Goal: Information Seeking & Learning: Find contact information

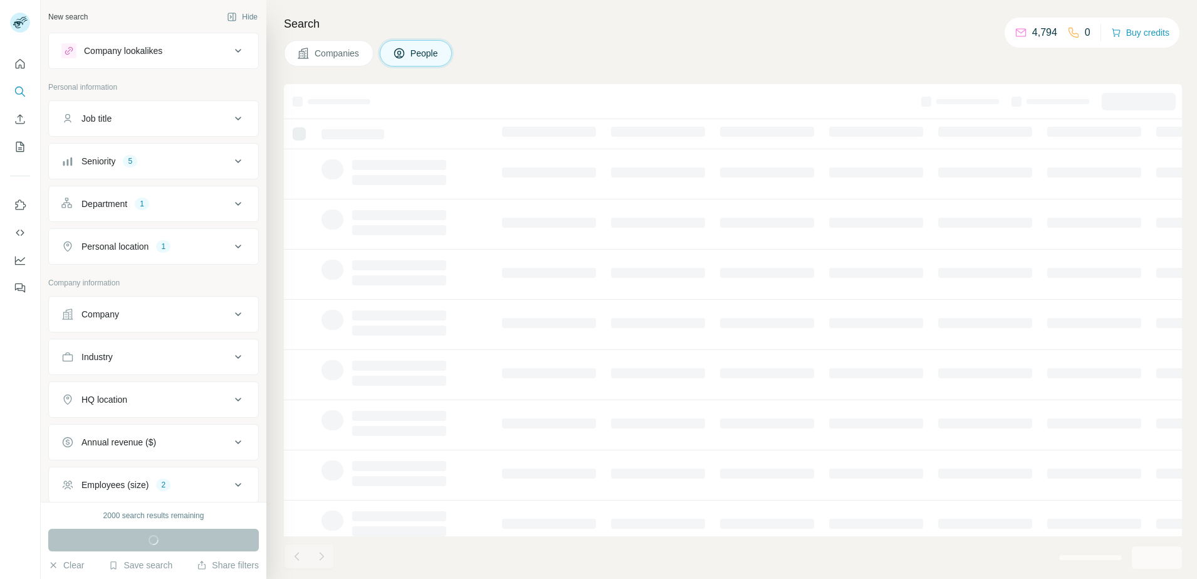
click at [175, 310] on div "Company" at bounding box center [145, 314] width 169 height 13
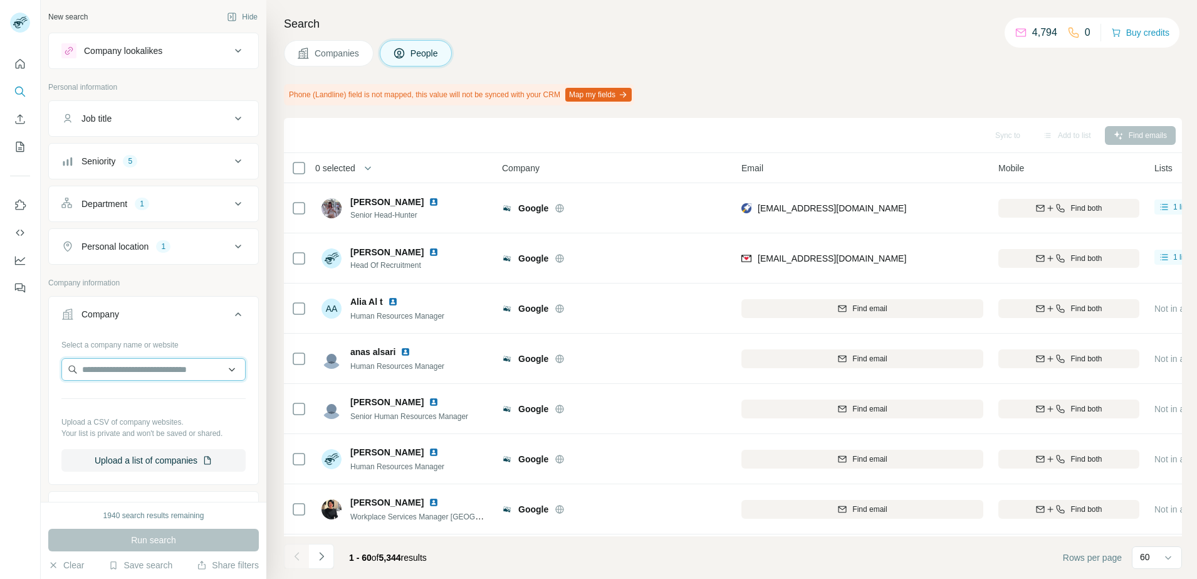
click at [171, 372] on input "text" at bounding box center [153, 369] width 184 height 23
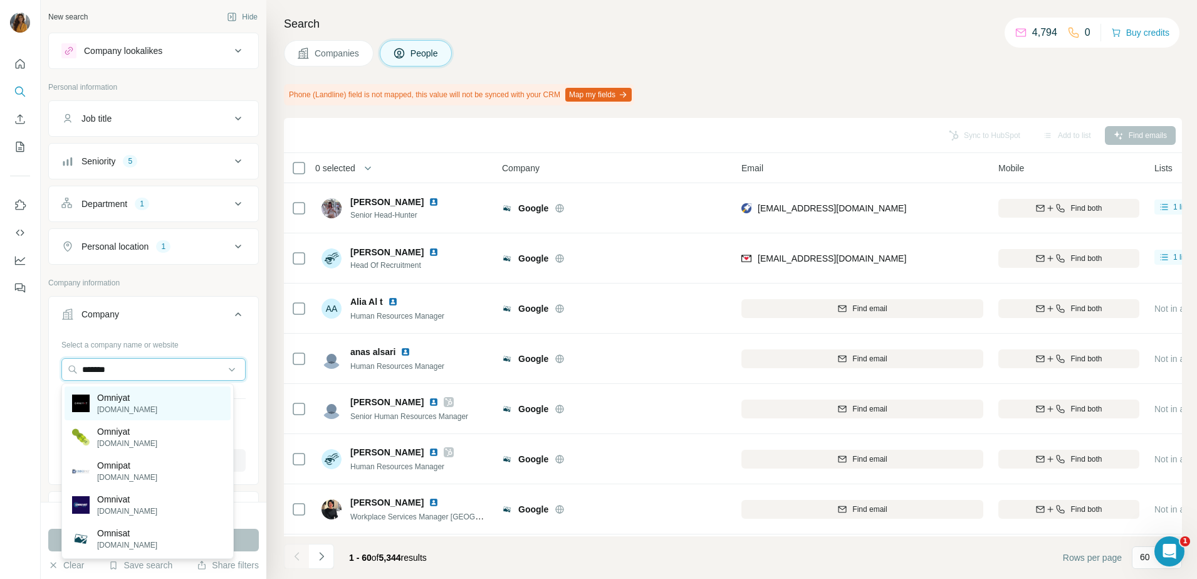
type input "*******"
click at [149, 394] on div "Omniyat [DOMAIN_NAME]" at bounding box center [148, 403] width 166 height 34
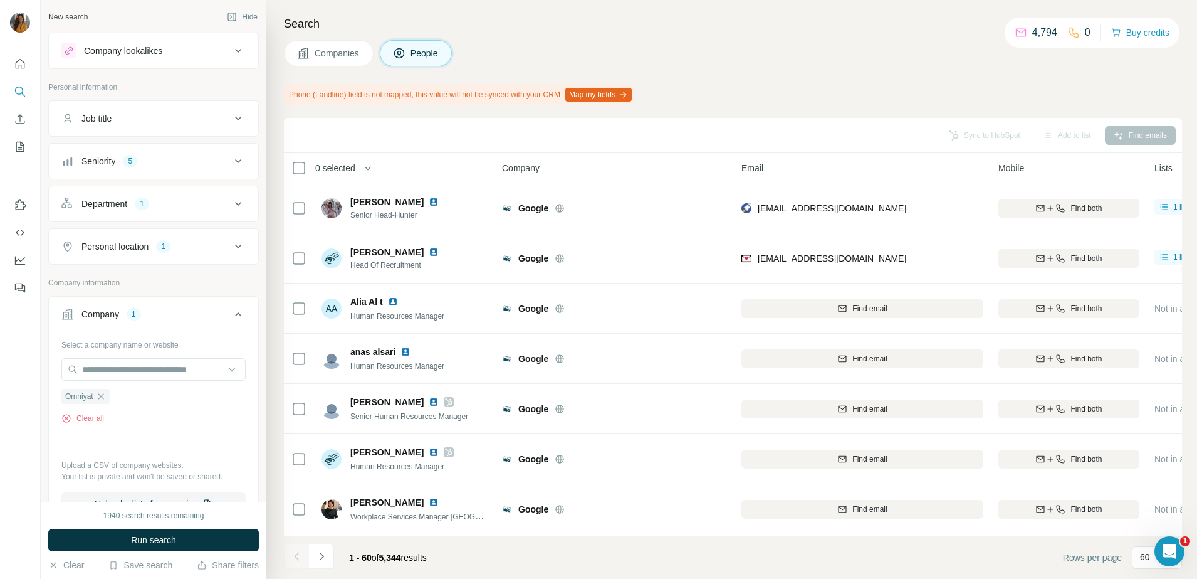
click at [125, 211] on button "Department 1" at bounding box center [153, 204] width 209 height 30
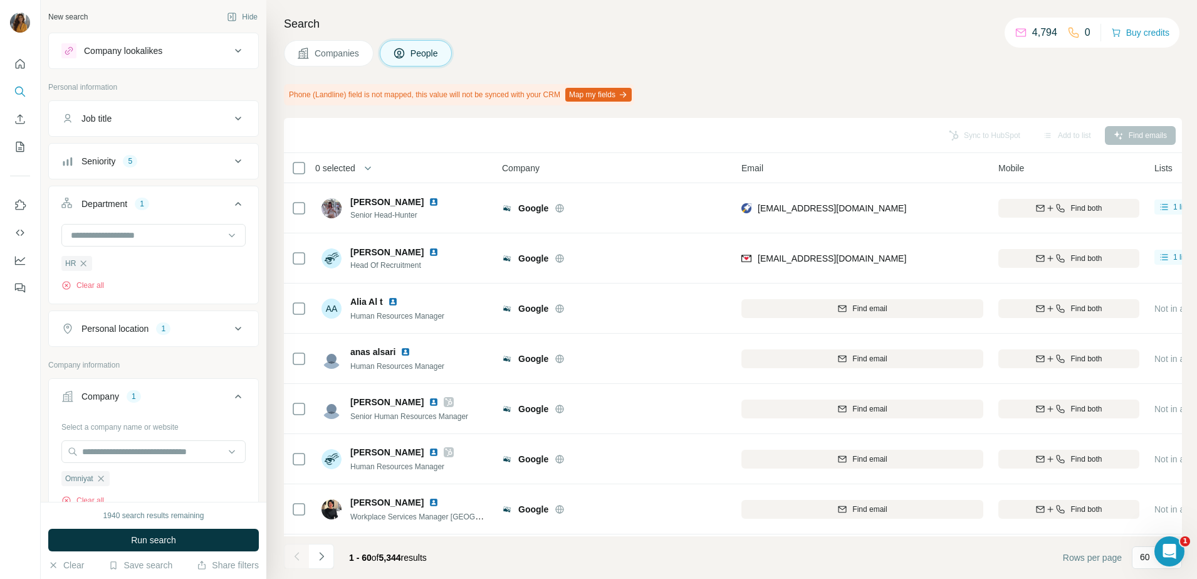
click at [129, 167] on button "Seniority 5" at bounding box center [153, 161] width 209 height 30
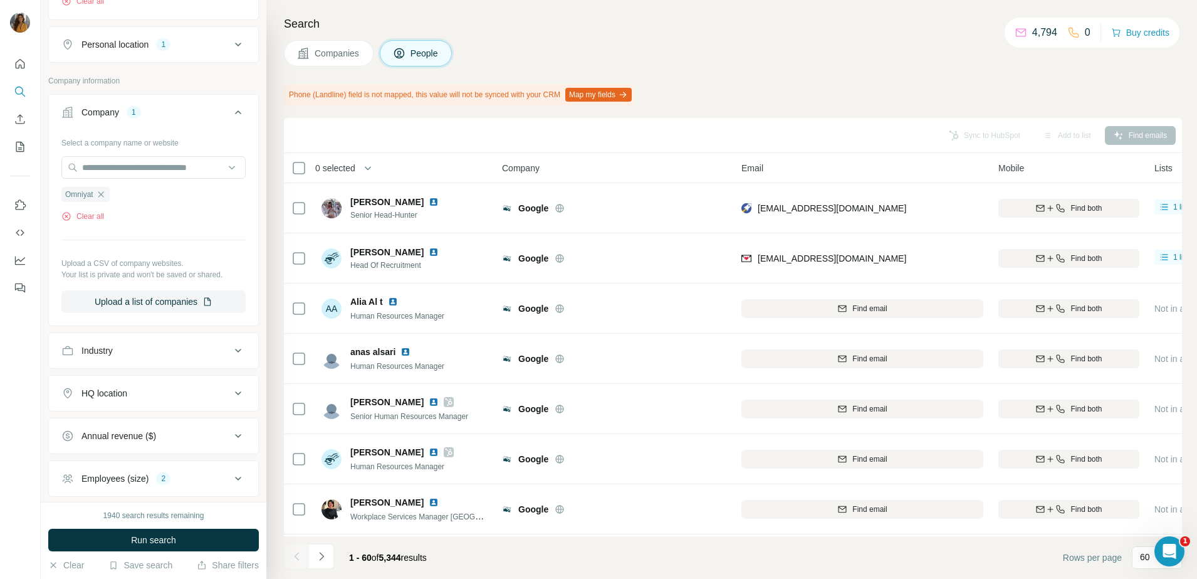
scroll to position [549, 0]
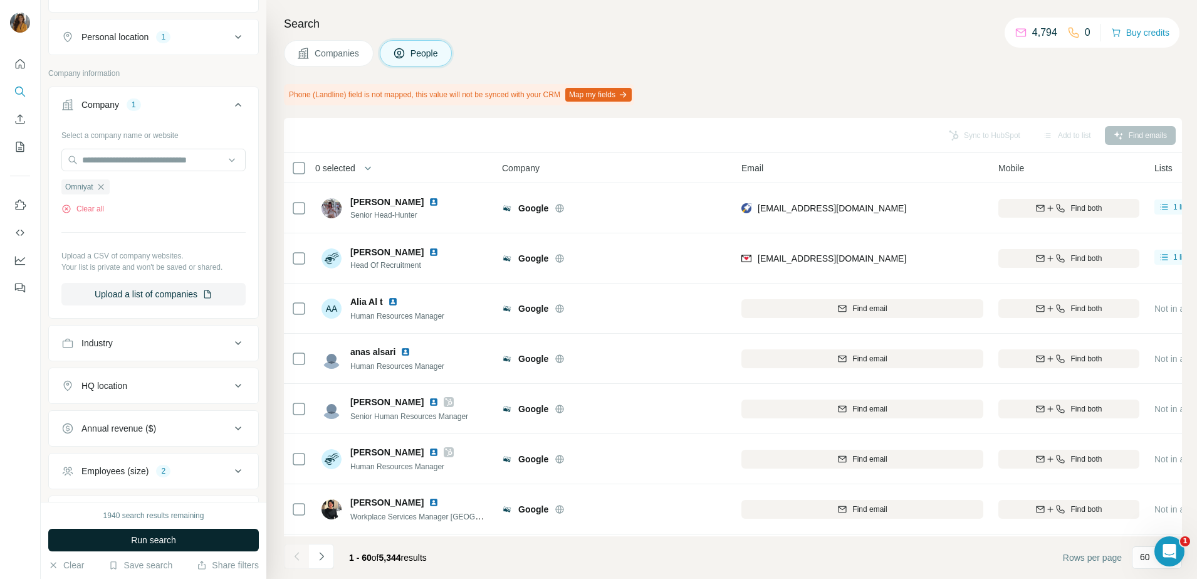
click at [153, 538] on span "Run search" at bounding box center [153, 539] width 45 height 13
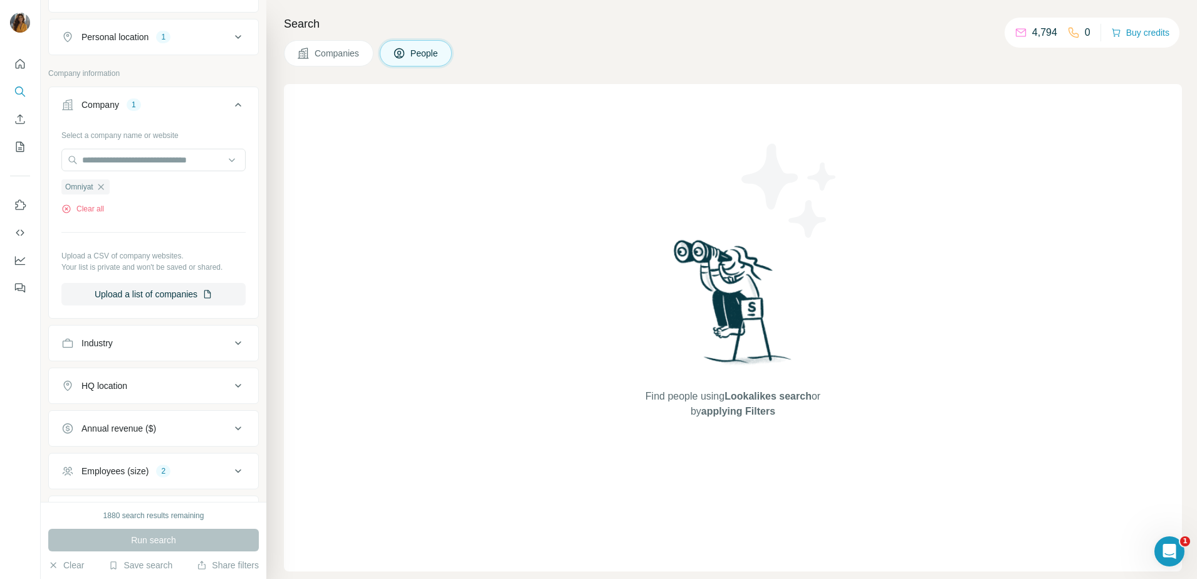
scroll to position [658, 0]
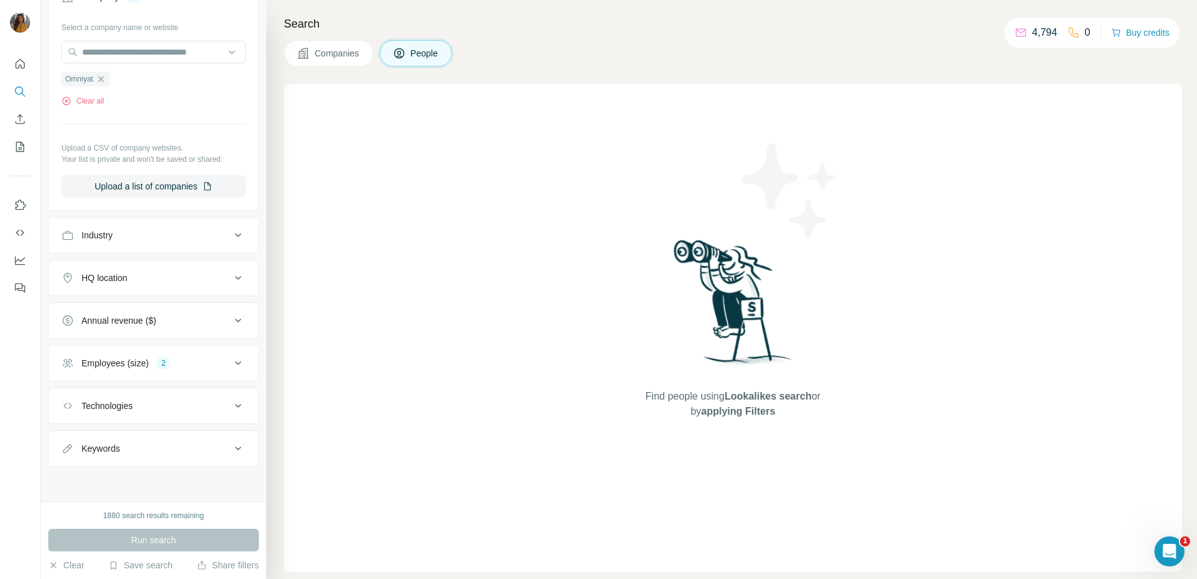
click at [218, 375] on button "Employees (size) 2" at bounding box center [153, 363] width 209 height 30
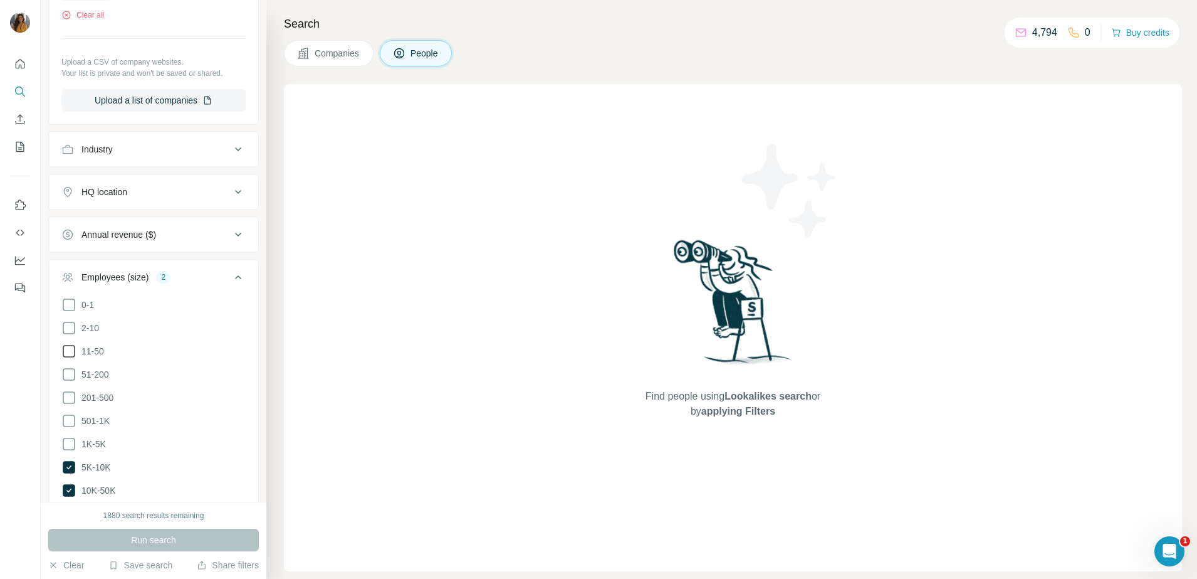
scroll to position [814, 0]
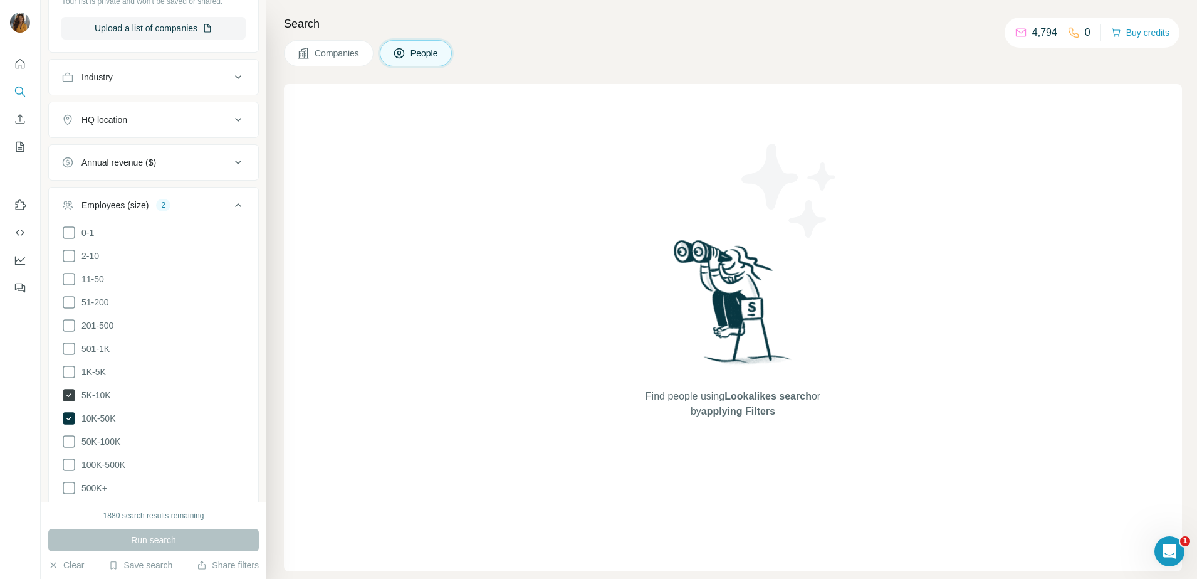
click at [105, 393] on span "5K-10K" at bounding box center [93, 395] width 34 height 13
click at [96, 414] on span "10K-50K" at bounding box center [95, 418] width 39 height 13
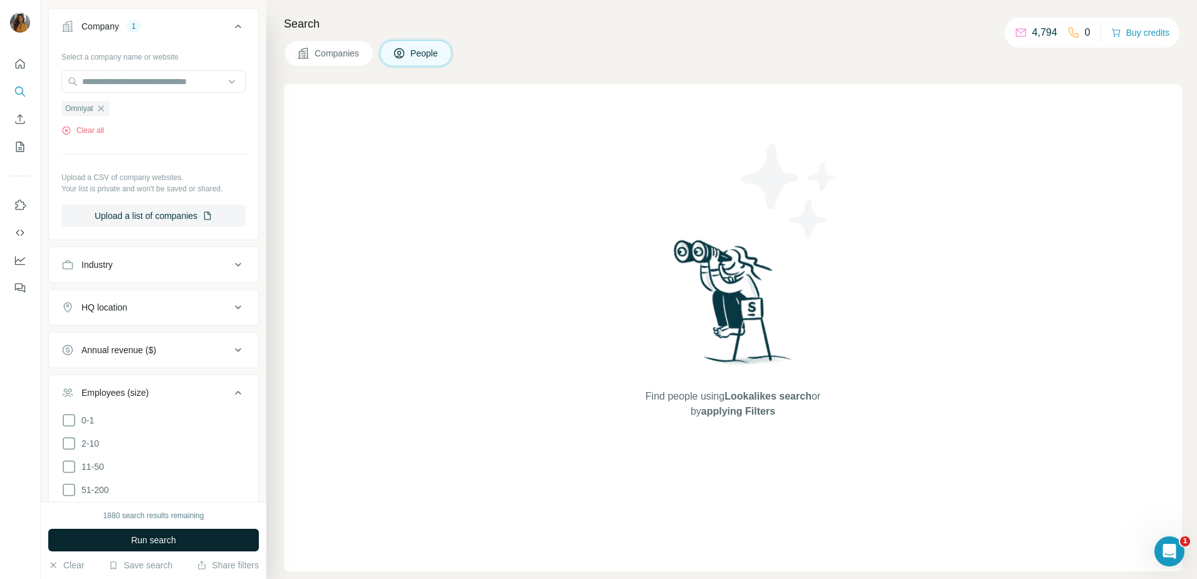
scroll to position [784, 0]
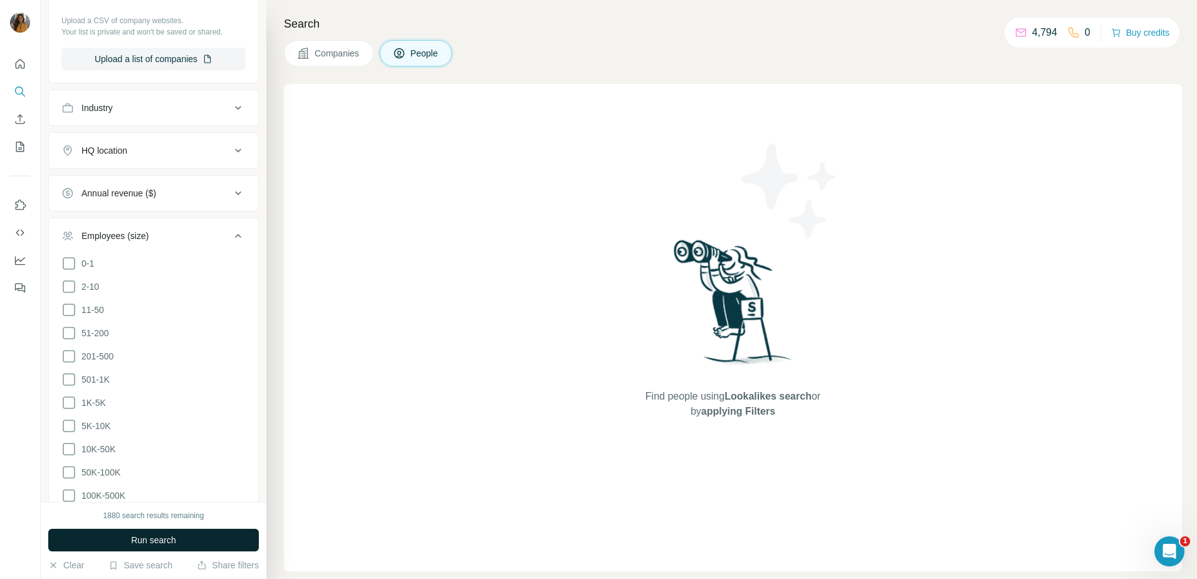
click at [157, 533] on span "Run search" at bounding box center [153, 539] width 45 height 13
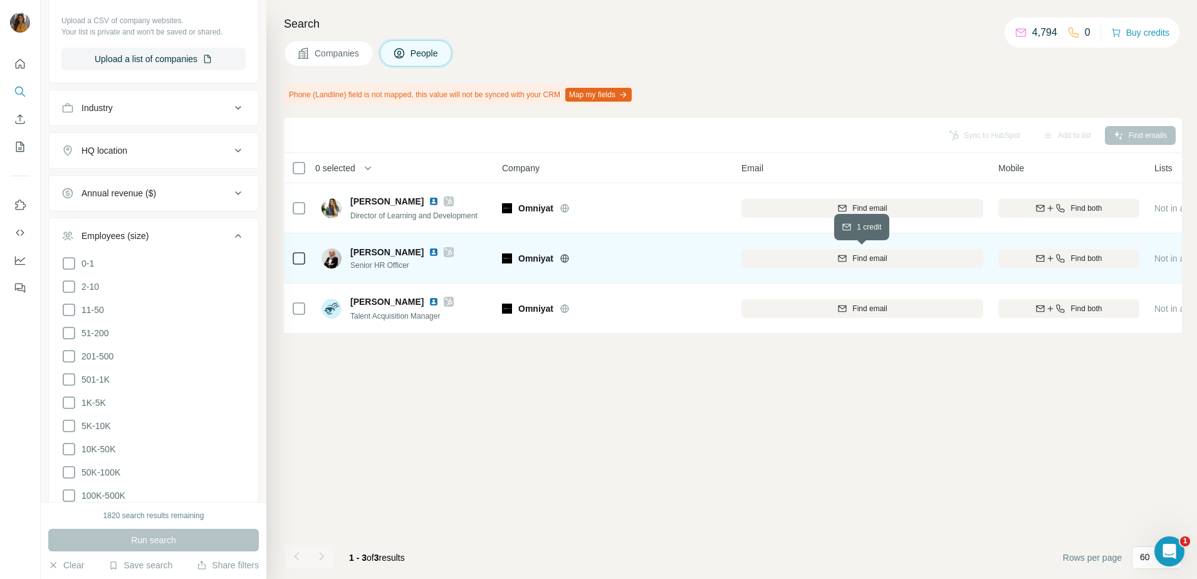
click at [854, 256] on span "Find email" at bounding box center [870, 258] width 34 height 11
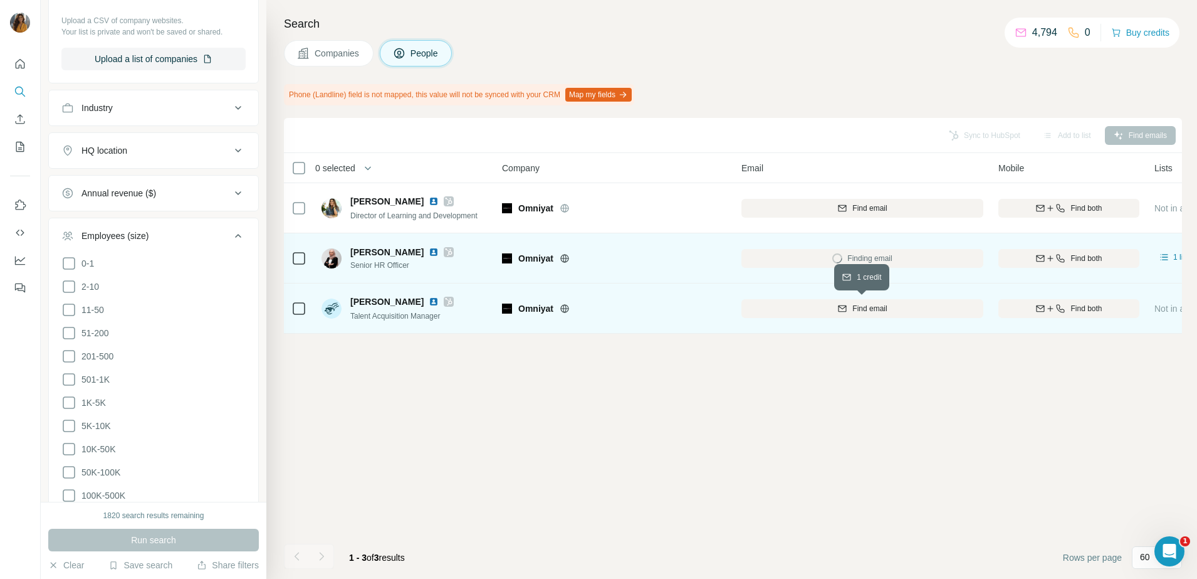
click at [844, 304] on icon "button" at bounding box center [842, 308] width 10 height 10
click at [429, 249] on img at bounding box center [434, 252] width 10 height 10
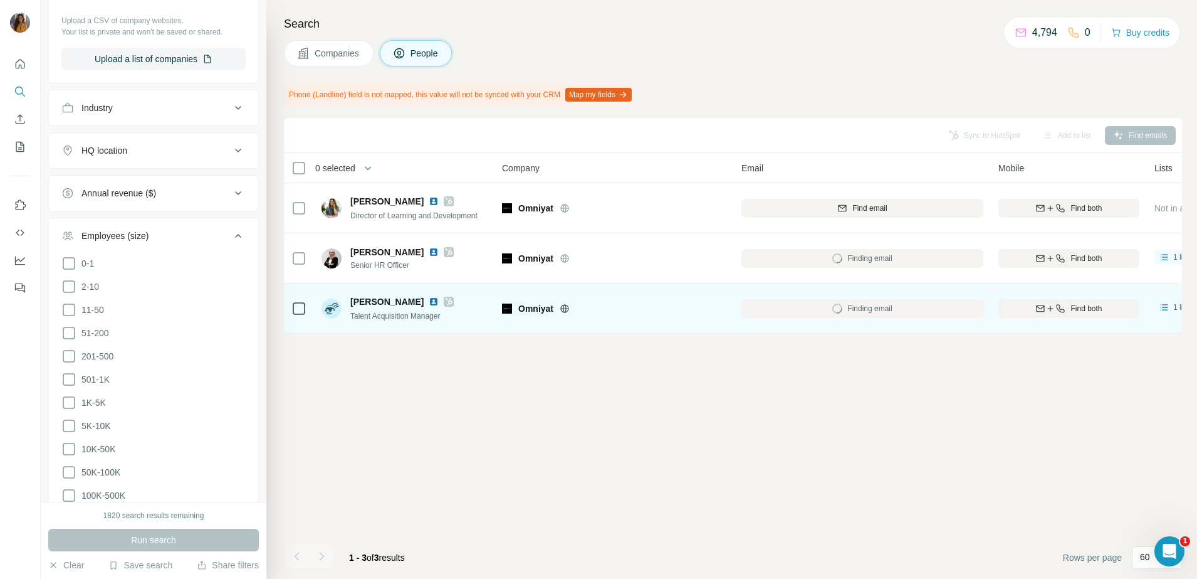
click at [429, 297] on img at bounding box center [434, 302] width 10 height 10
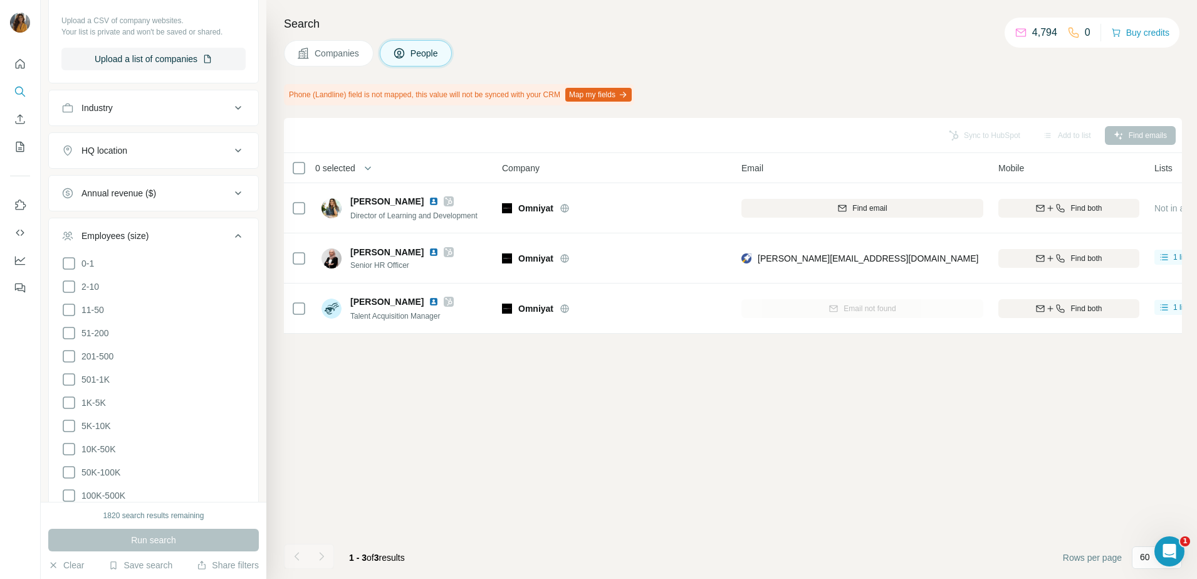
click at [884, 261] on div "[PERSON_NAME][EMAIL_ADDRESS][DOMAIN_NAME]" at bounding box center [863, 258] width 242 height 34
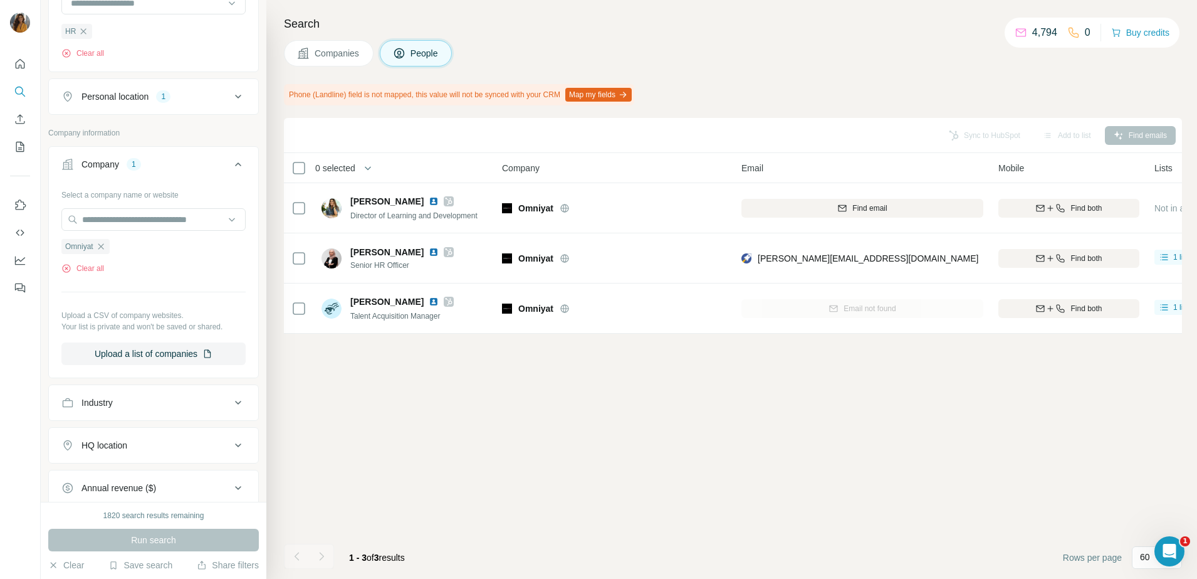
scroll to position [549, 0]
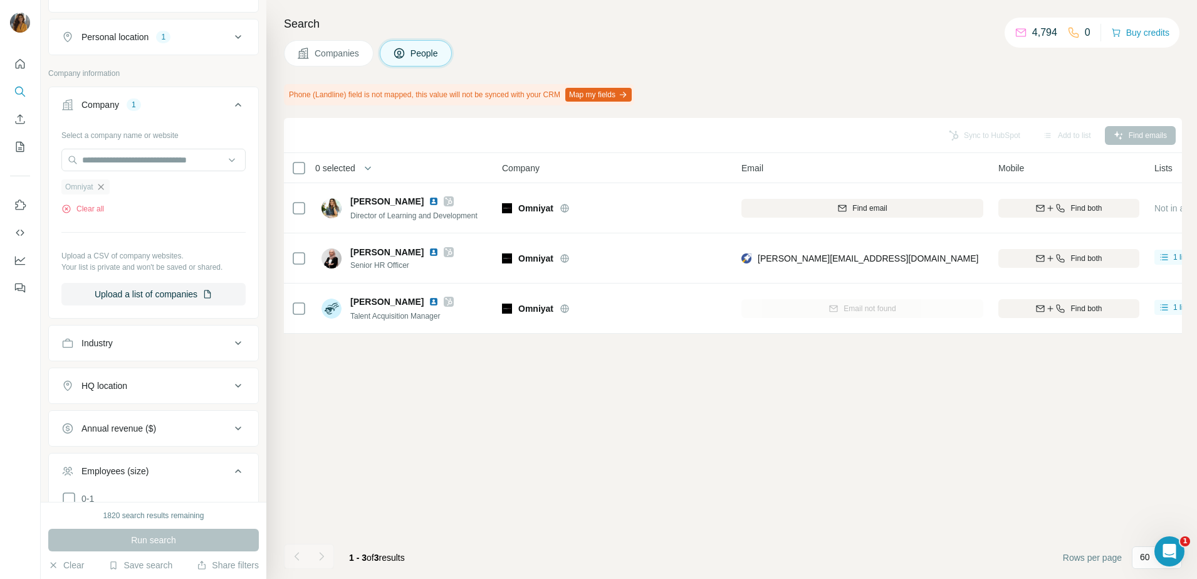
click at [105, 186] on icon "button" at bounding box center [101, 187] width 10 height 10
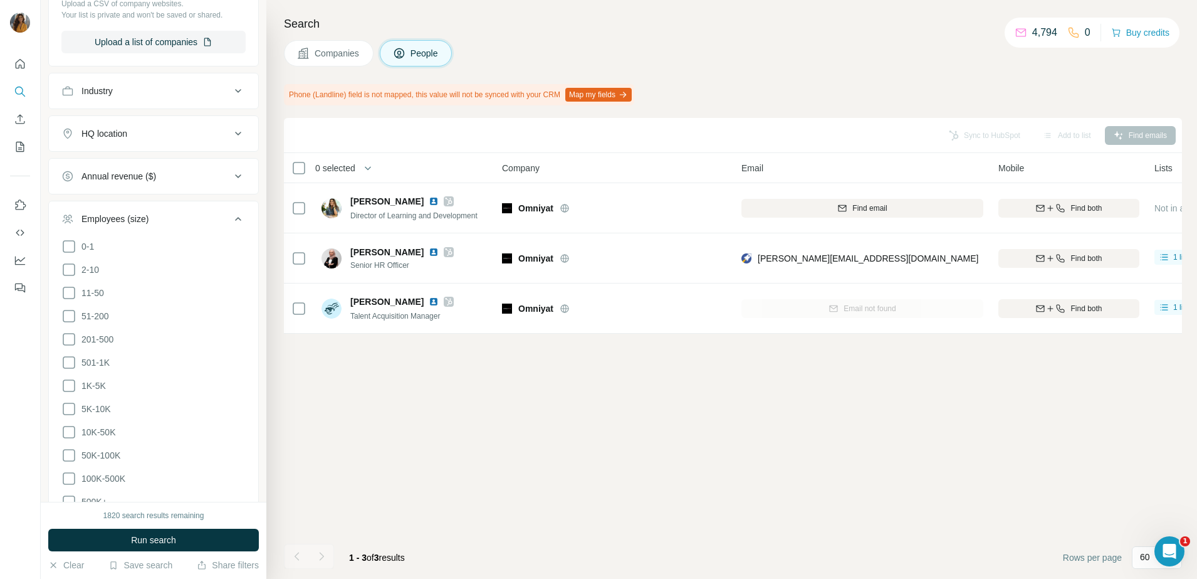
scroll to position [784, 0]
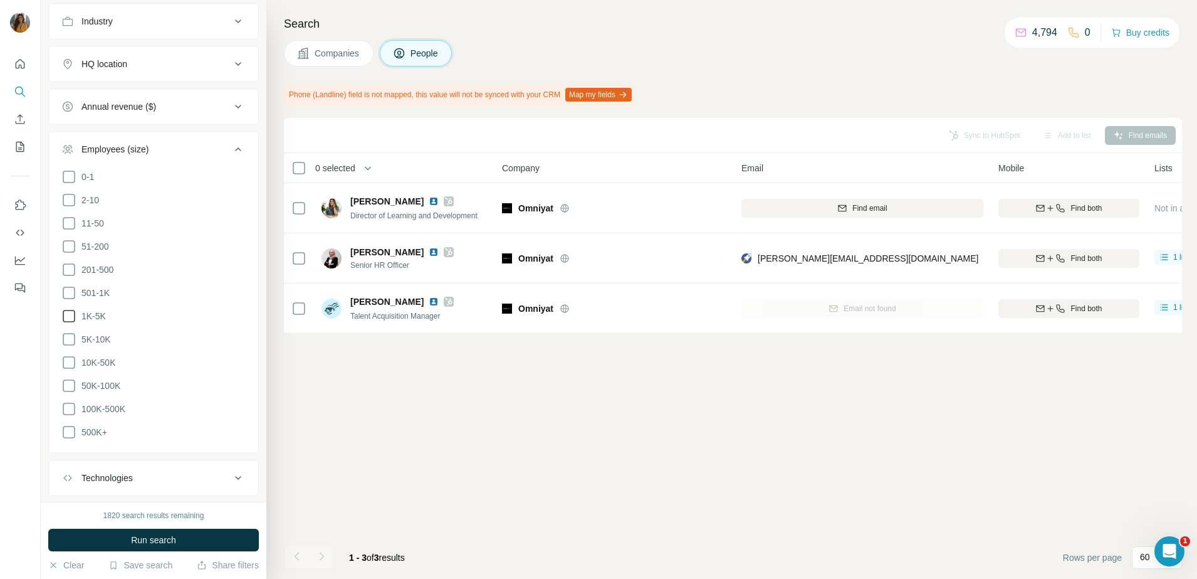
scroll to position [862, 0]
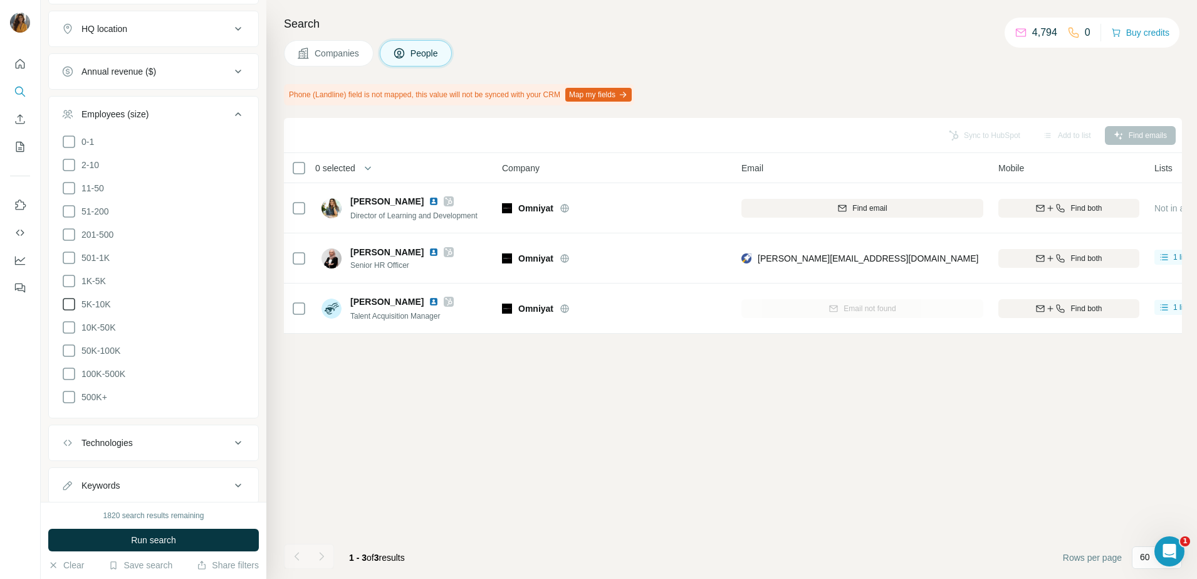
click at [66, 300] on icon at bounding box center [68, 304] width 15 height 15
click at [66, 322] on icon at bounding box center [68, 327] width 15 height 15
click at [70, 352] on icon at bounding box center [68, 350] width 15 height 15
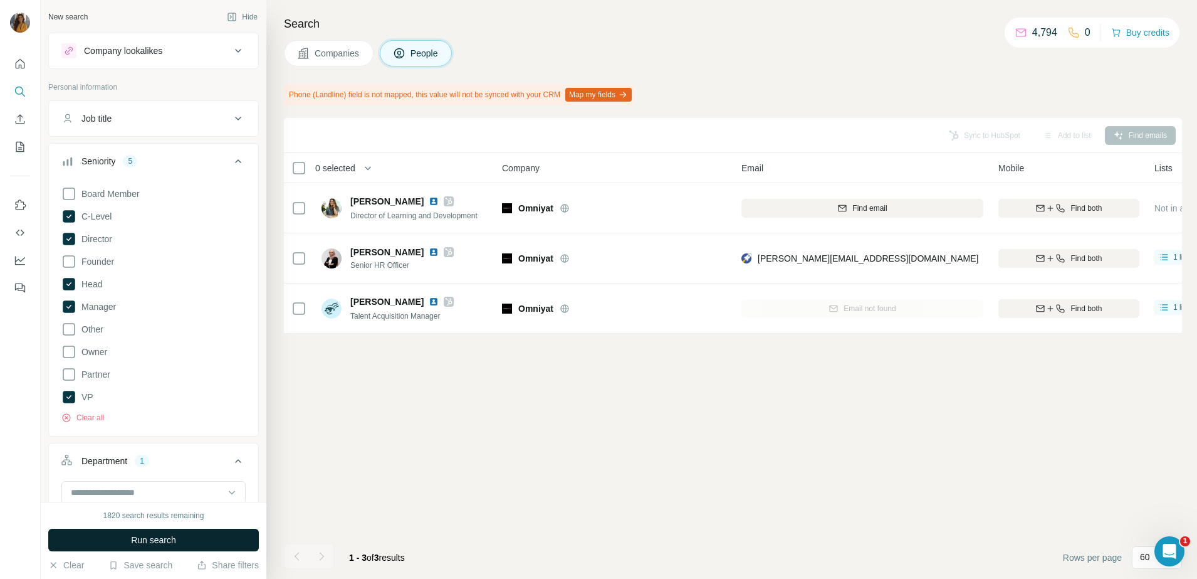
click at [214, 545] on button "Run search" at bounding box center [153, 539] width 211 height 23
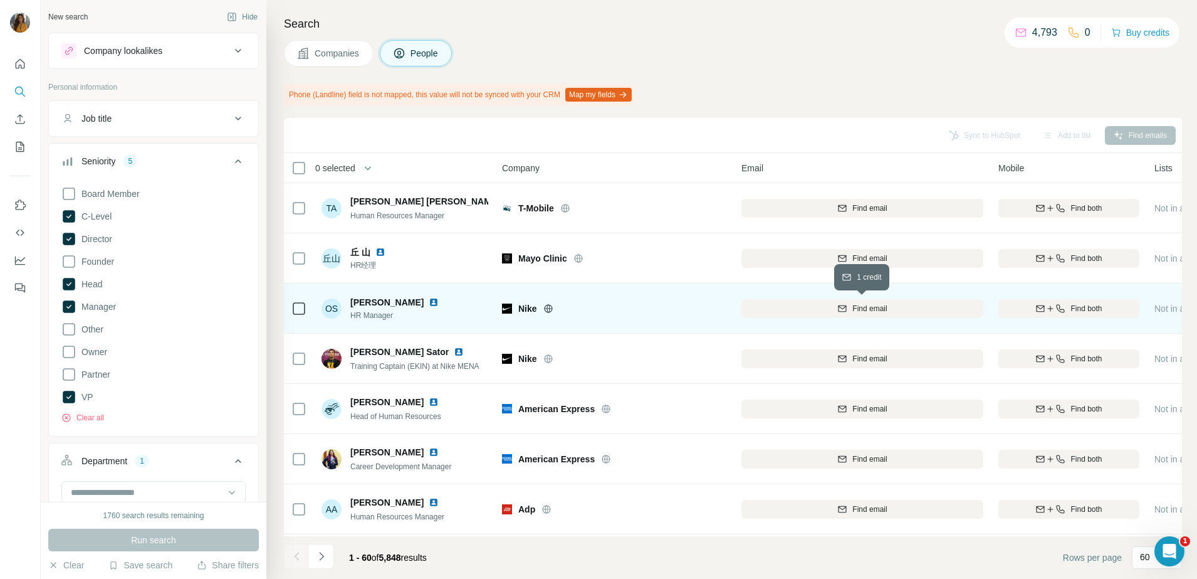
click at [874, 307] on span "Find email" at bounding box center [870, 308] width 34 height 11
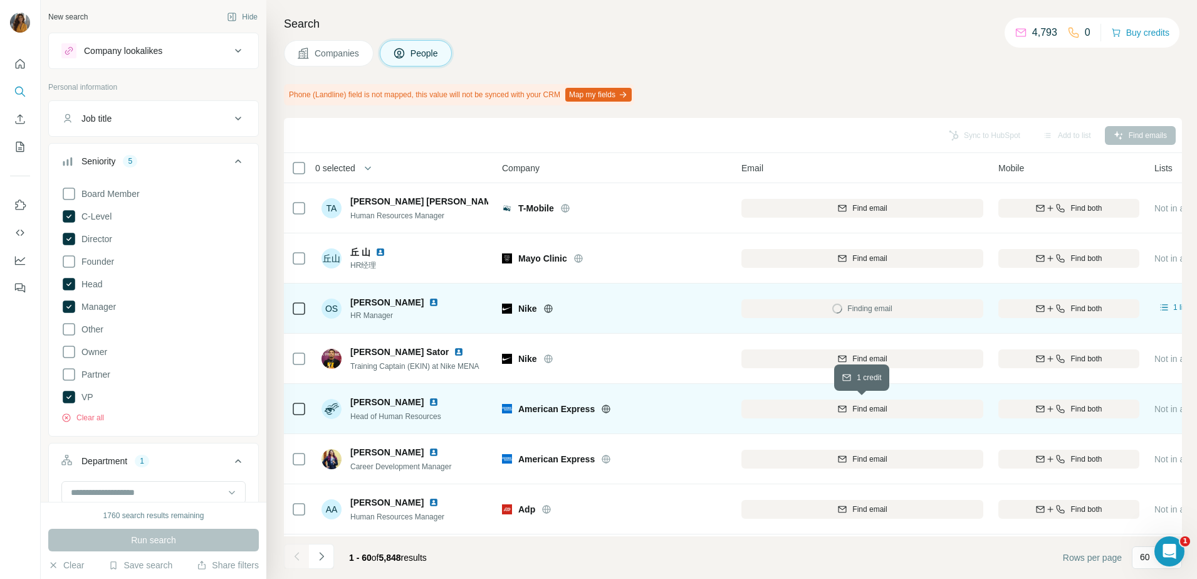
click at [878, 408] on span "Find email" at bounding box center [870, 408] width 34 height 11
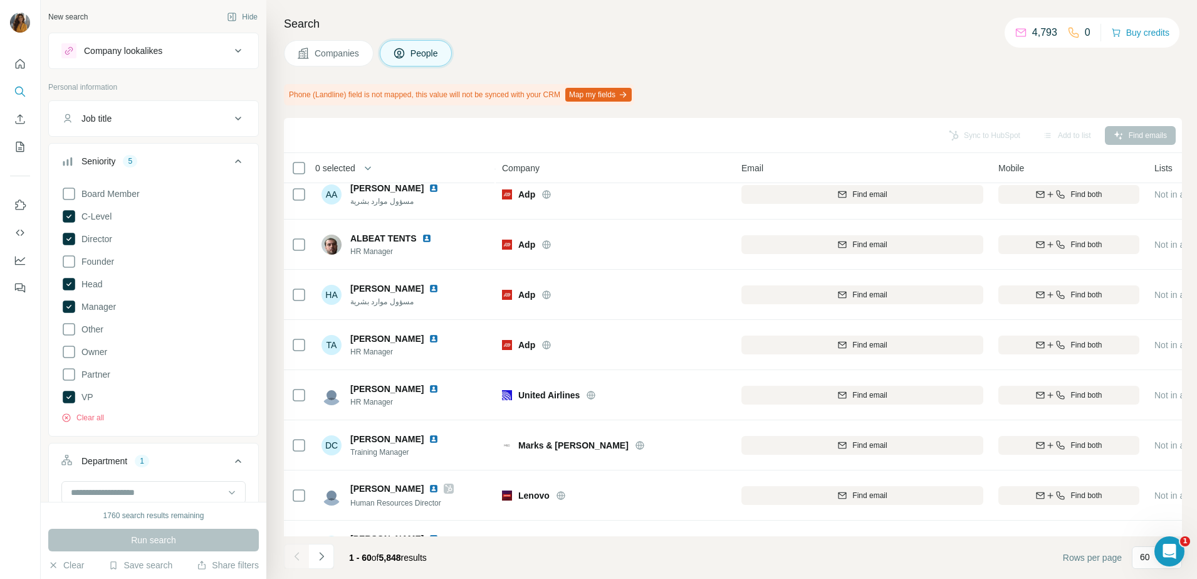
scroll to position [392, 0]
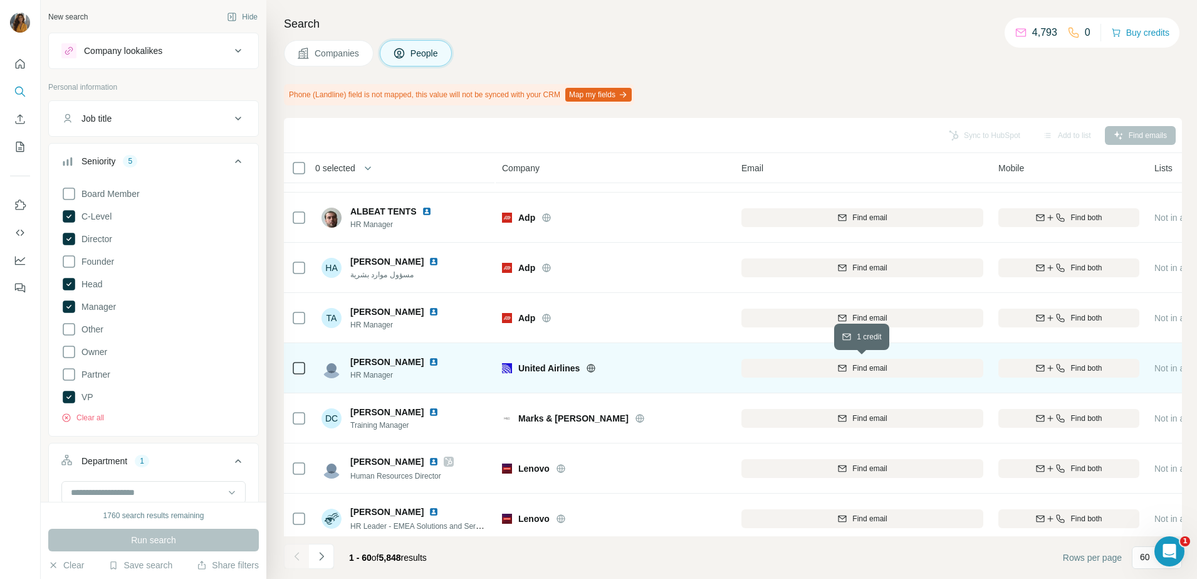
click at [840, 368] on icon "button" at bounding box center [842, 368] width 10 height 10
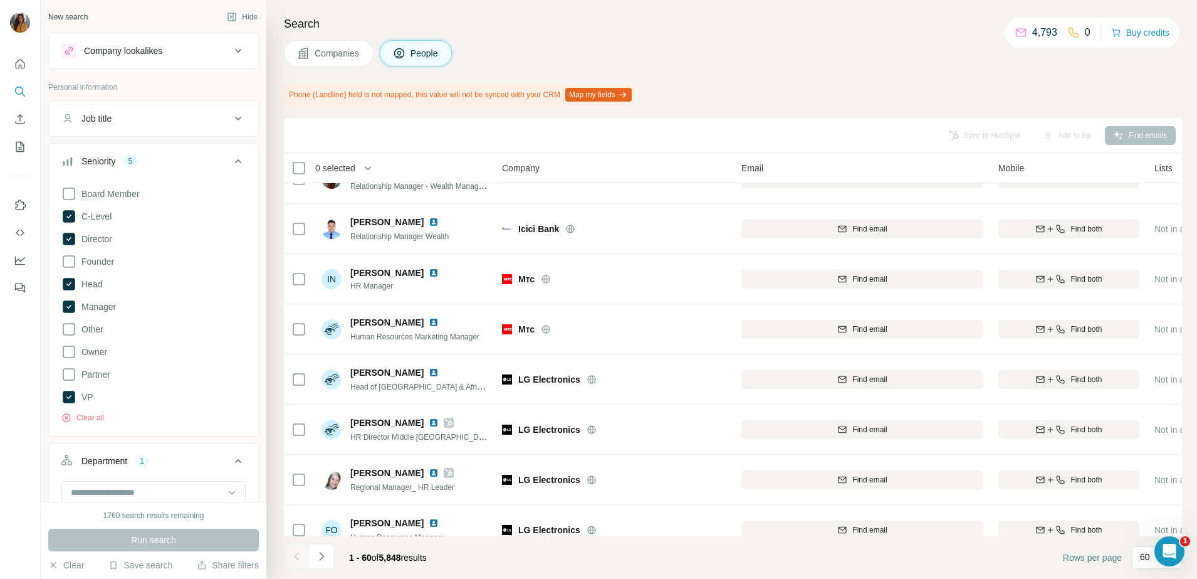
scroll to position [940, 0]
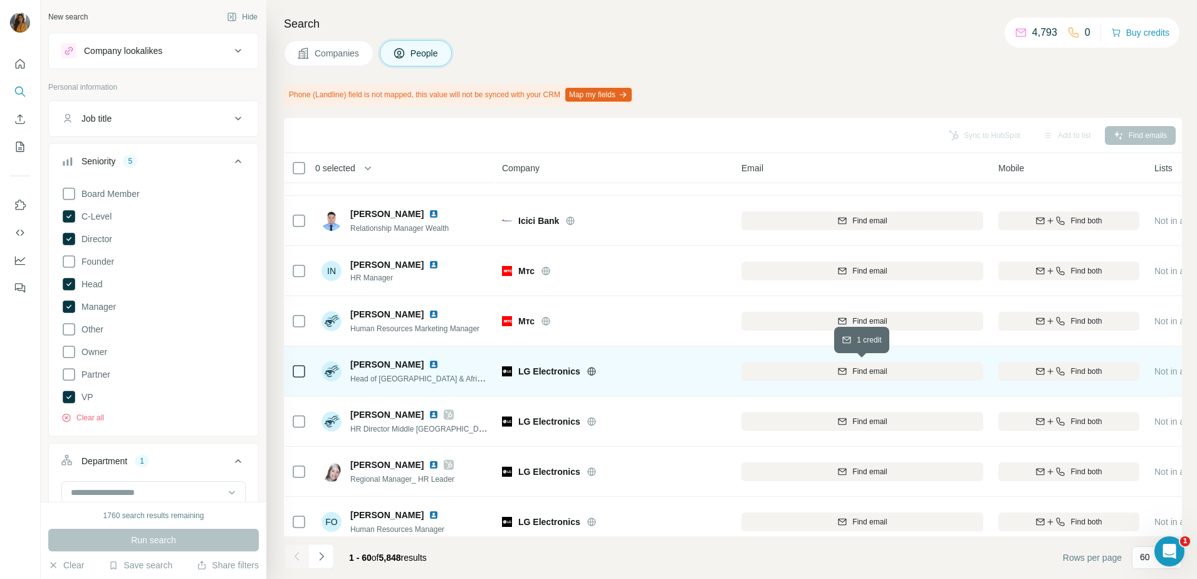
click at [871, 373] on span "Find email" at bounding box center [870, 370] width 34 height 11
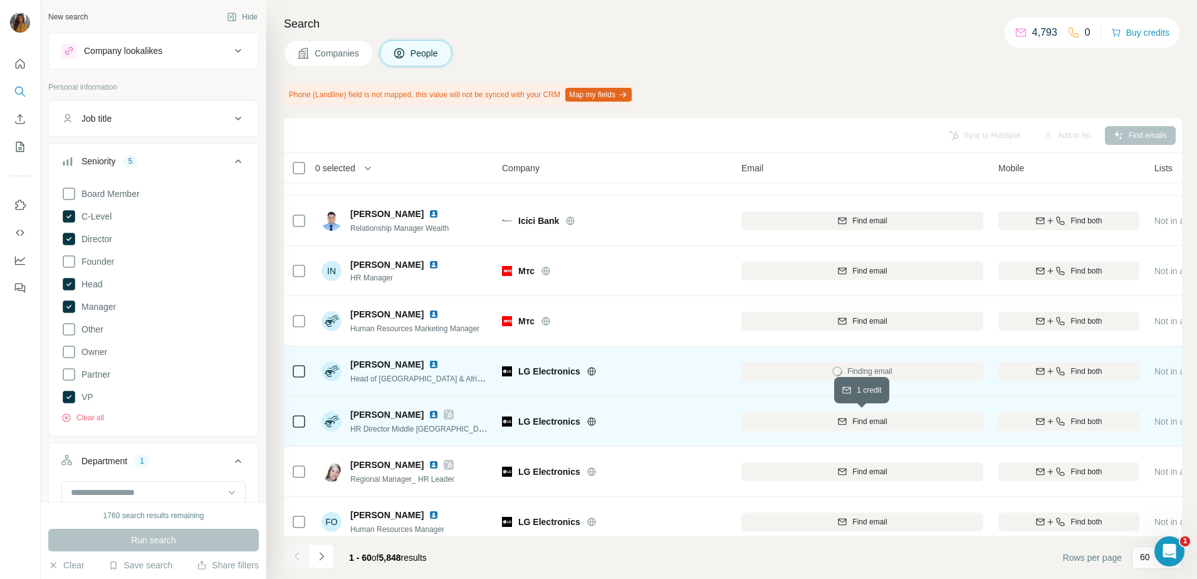
click at [865, 419] on span "Find email" at bounding box center [870, 421] width 34 height 11
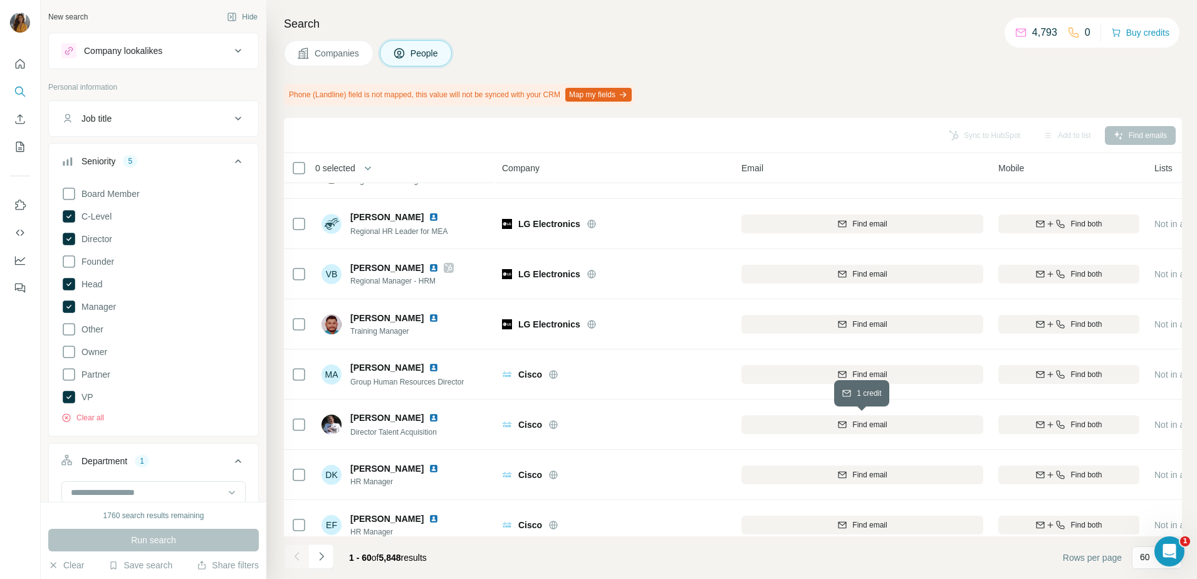
scroll to position [1567, 0]
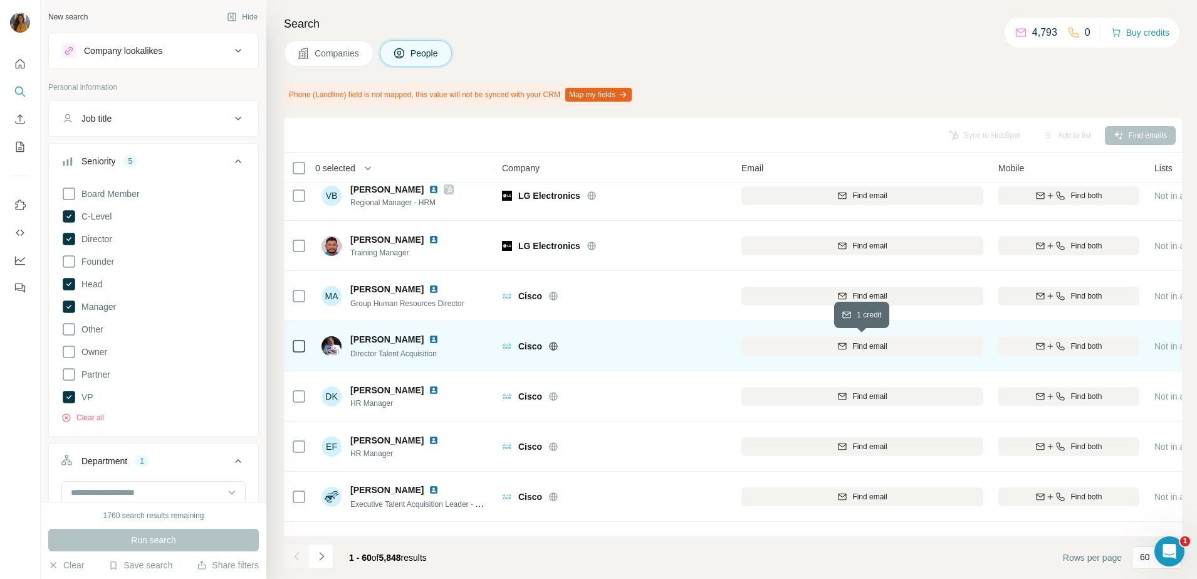
click at [864, 338] on button "Find email" at bounding box center [863, 346] width 242 height 19
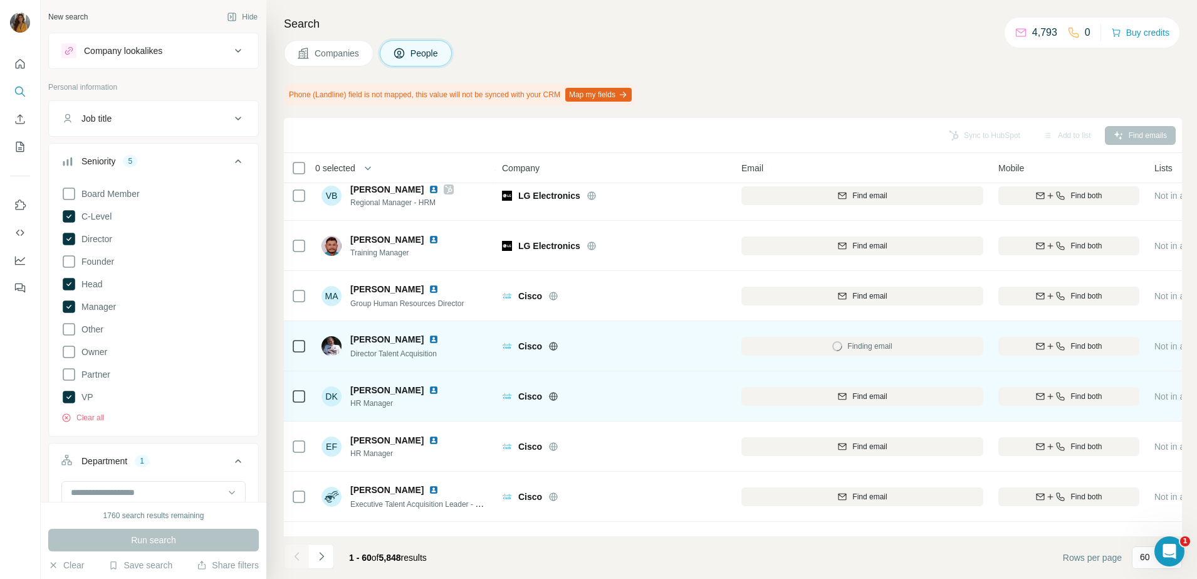
scroll to position [1646, 0]
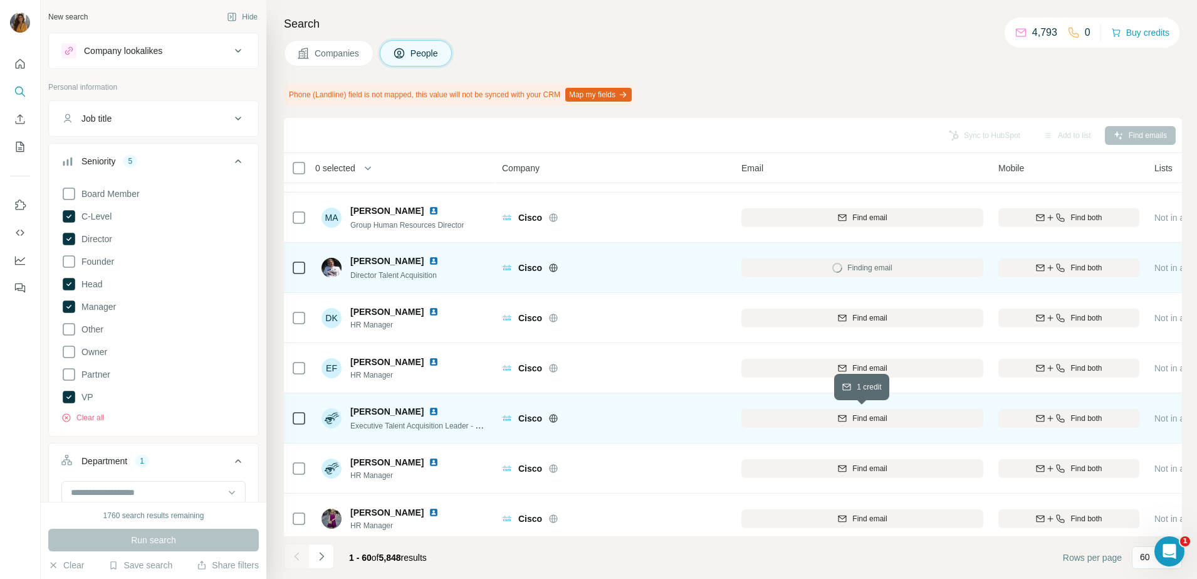
click at [860, 414] on span "Find email" at bounding box center [870, 417] width 34 height 11
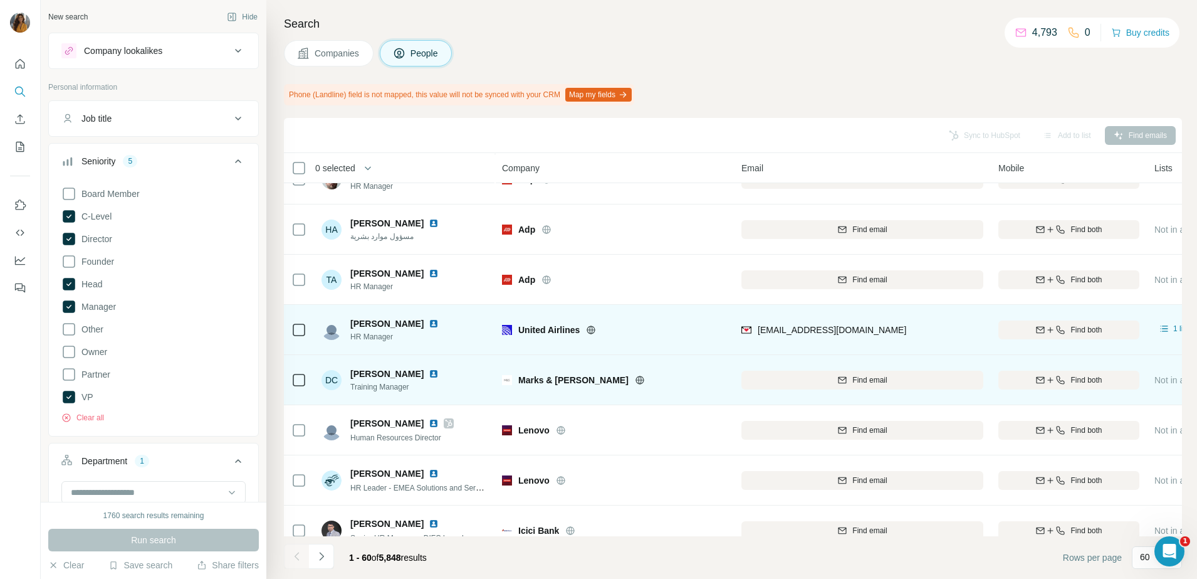
scroll to position [470, 0]
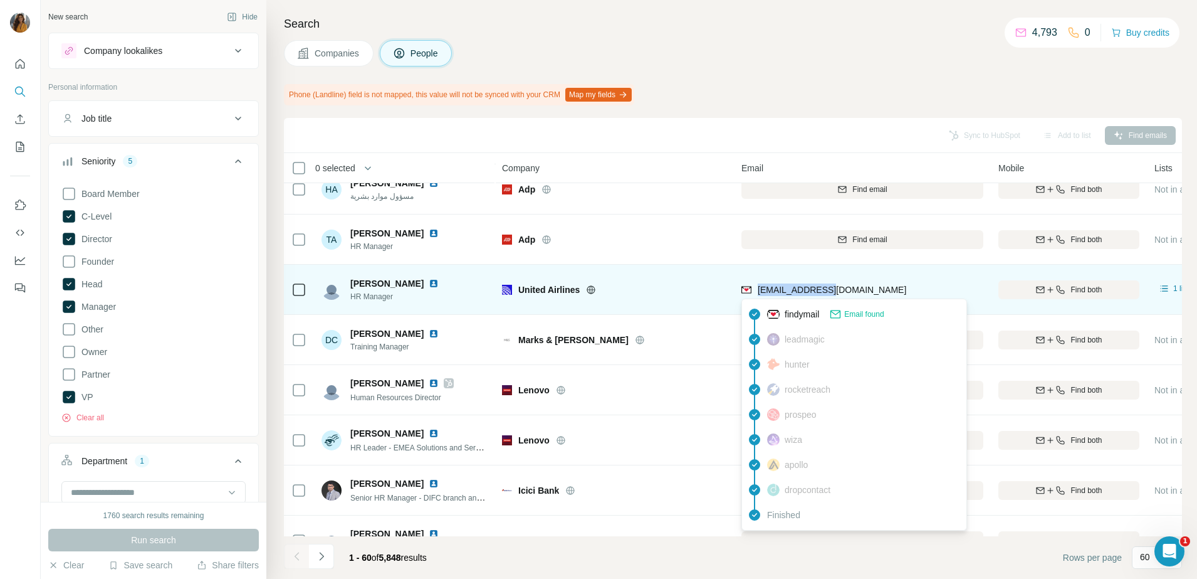
drag, startPoint x: 833, startPoint y: 288, endPoint x: 757, endPoint y: 290, distance: 75.9
click at [757, 290] on div "[EMAIL_ADDRESS][DOMAIN_NAME]" at bounding box center [863, 289] width 242 height 34
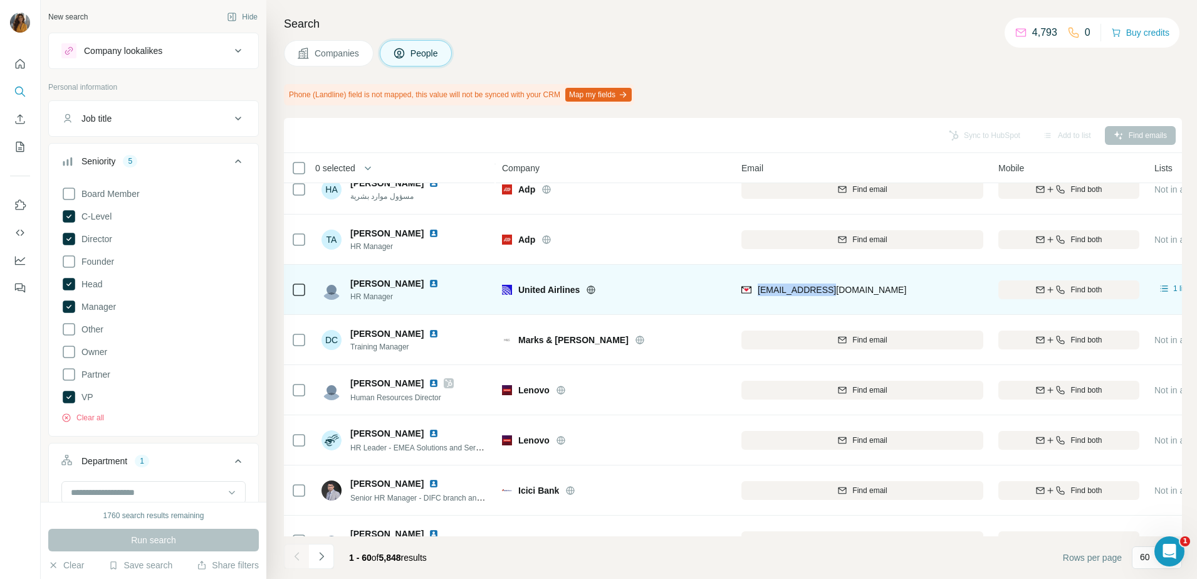
copy span "[EMAIL_ADDRESS][DOMAIN_NAME]"
click at [429, 285] on img at bounding box center [434, 283] width 10 height 10
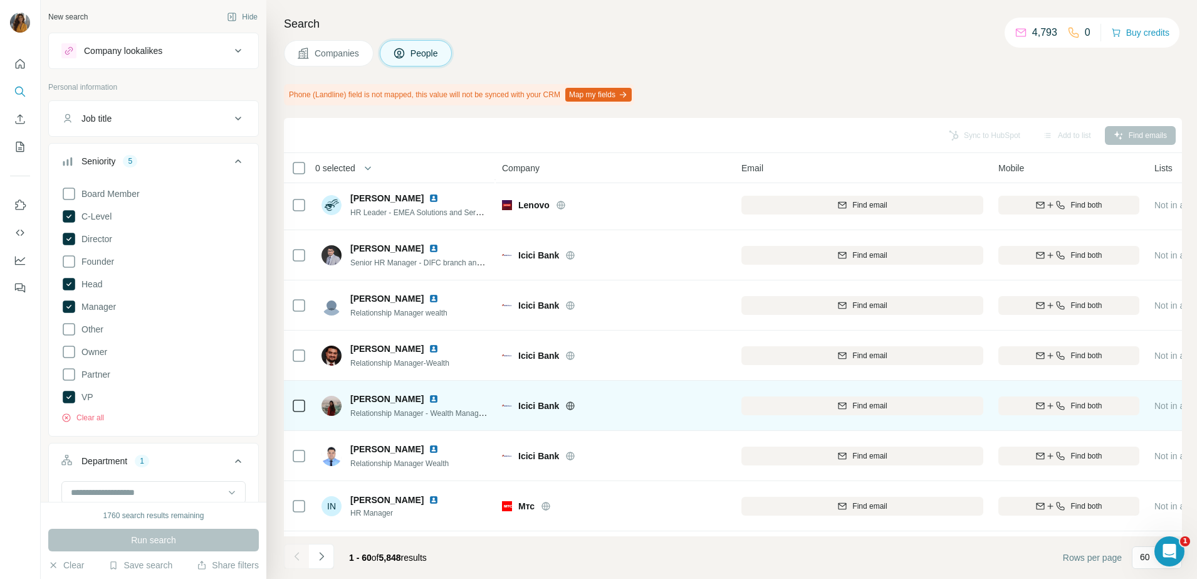
scroll to position [940, 0]
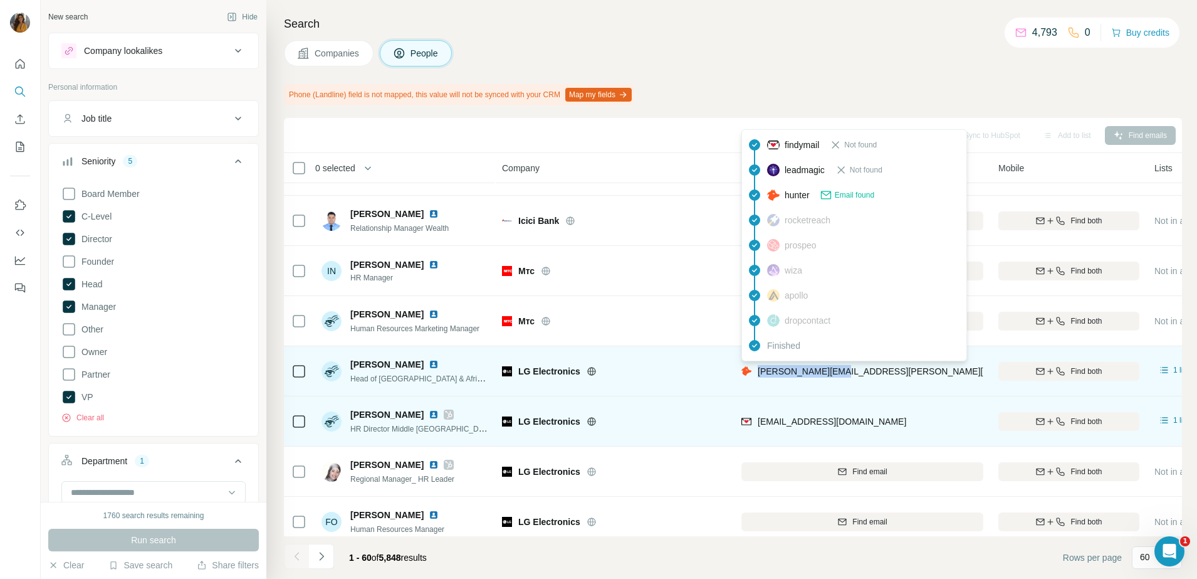
drag, startPoint x: 859, startPoint y: 372, endPoint x: 755, endPoint y: 377, distance: 103.6
click at [755, 377] on div "[PERSON_NAME][EMAIL_ADDRESS][PERSON_NAME][DOMAIN_NAME]" at bounding box center [863, 371] width 242 height 34
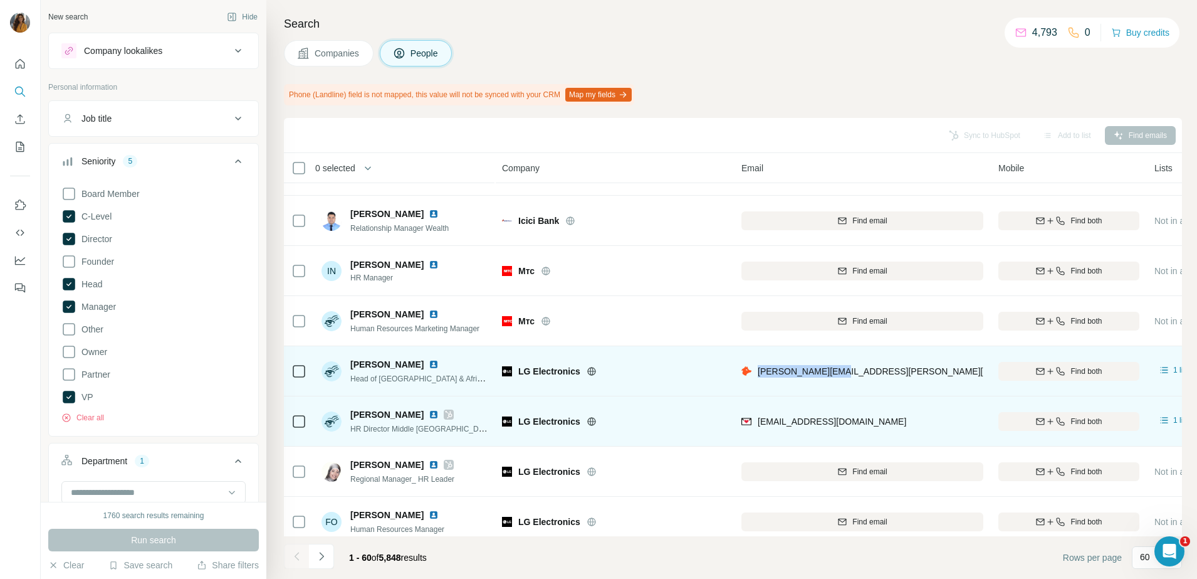
copy span "[PERSON_NAME][EMAIL_ADDRESS][PERSON_NAME][DOMAIN_NAME]"
click at [429, 365] on img at bounding box center [434, 364] width 10 height 10
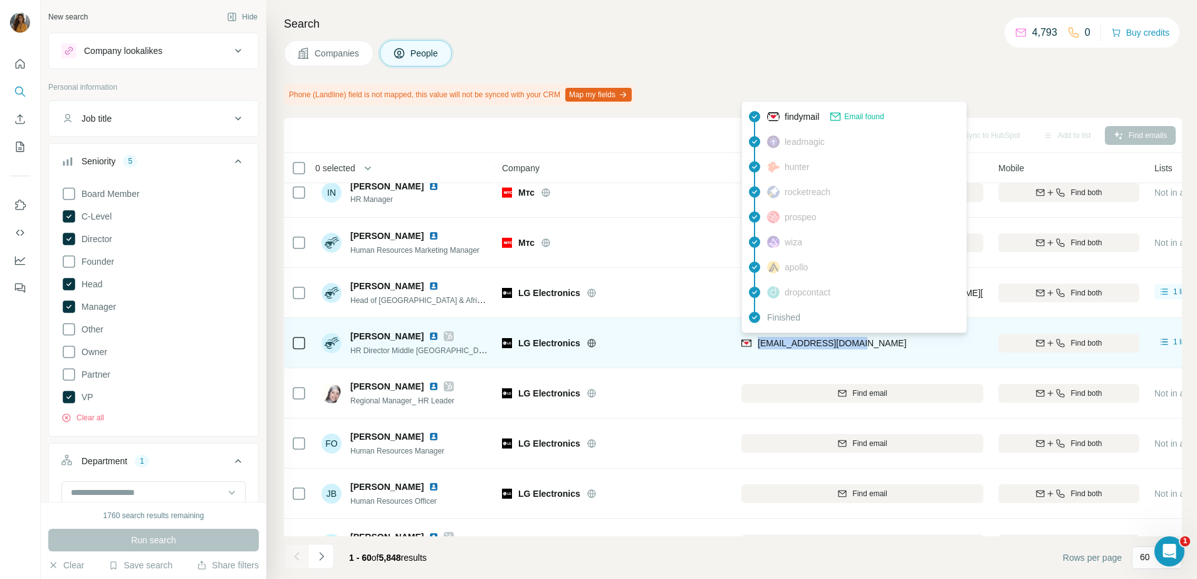
drag, startPoint x: 870, startPoint y: 348, endPoint x: 758, endPoint y: 350, distance: 112.2
click at [758, 350] on div "[EMAIL_ADDRESS][DOMAIN_NAME]" at bounding box center [863, 342] width 242 height 34
copy span "[EMAIL_ADDRESS][DOMAIN_NAME]"
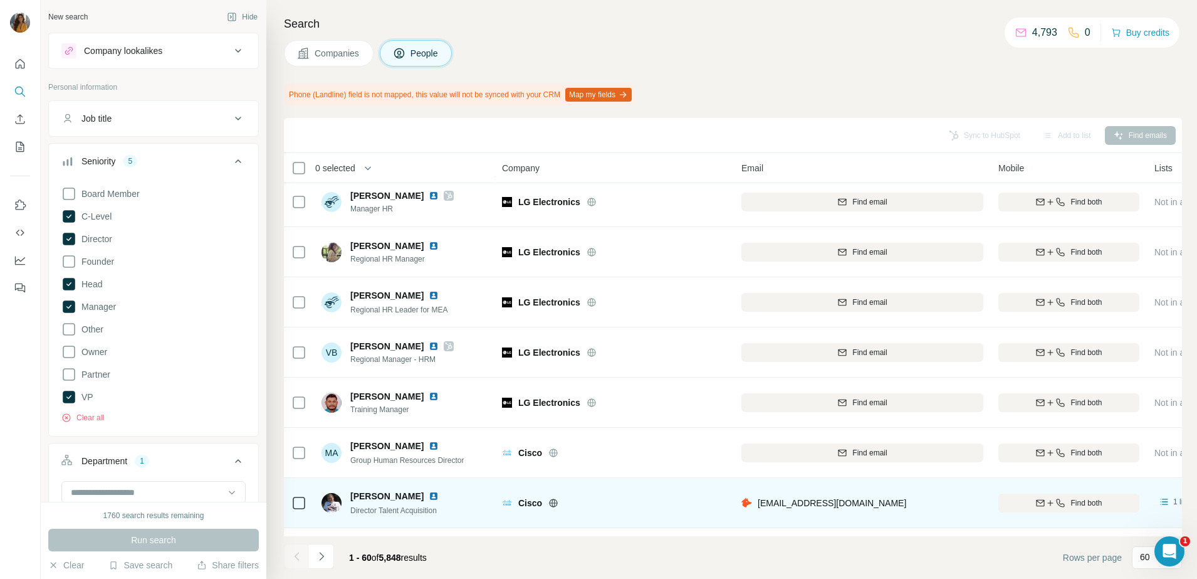
scroll to position [1489, 0]
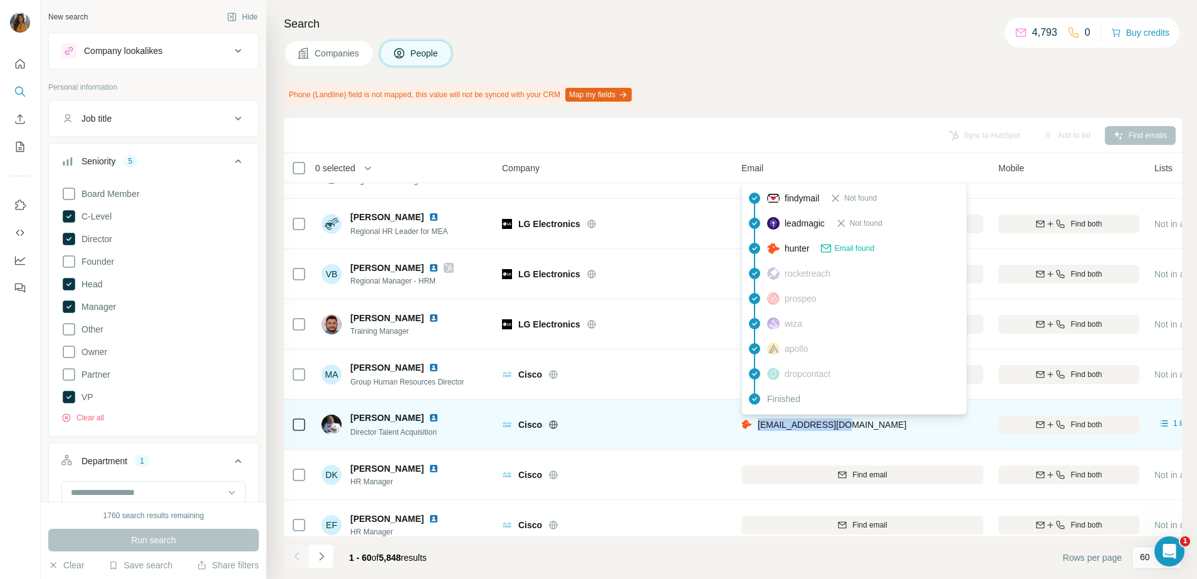
drag, startPoint x: 872, startPoint y: 422, endPoint x: 757, endPoint y: 426, distance: 114.8
click at [757, 426] on div "[EMAIL_ADDRESS][DOMAIN_NAME]" at bounding box center [863, 424] width 242 height 34
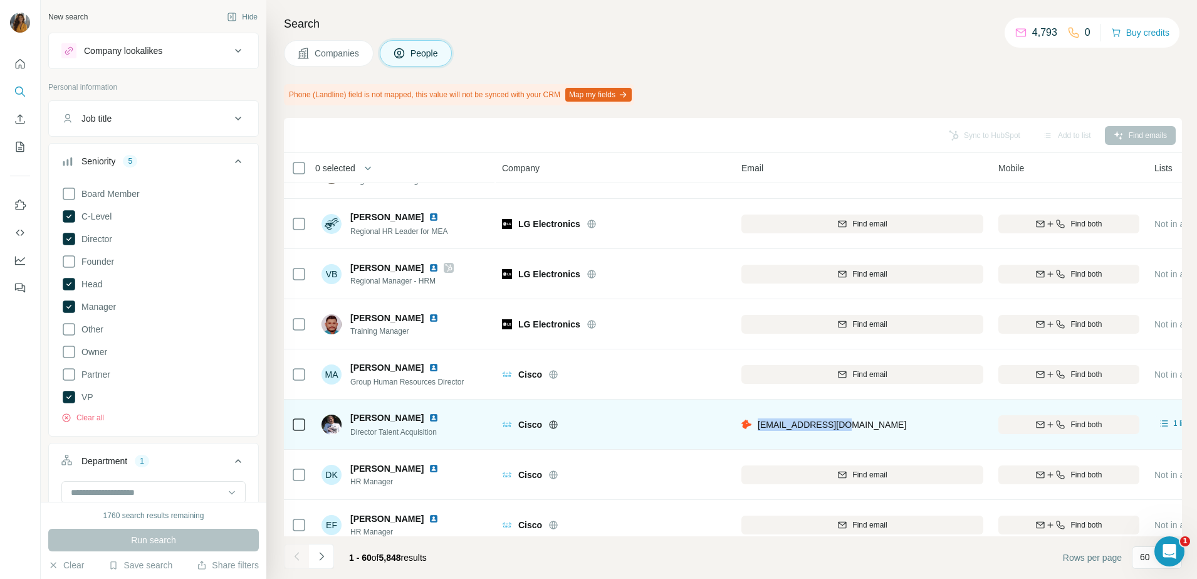
copy span "[EMAIL_ADDRESS][DOMAIN_NAME]"
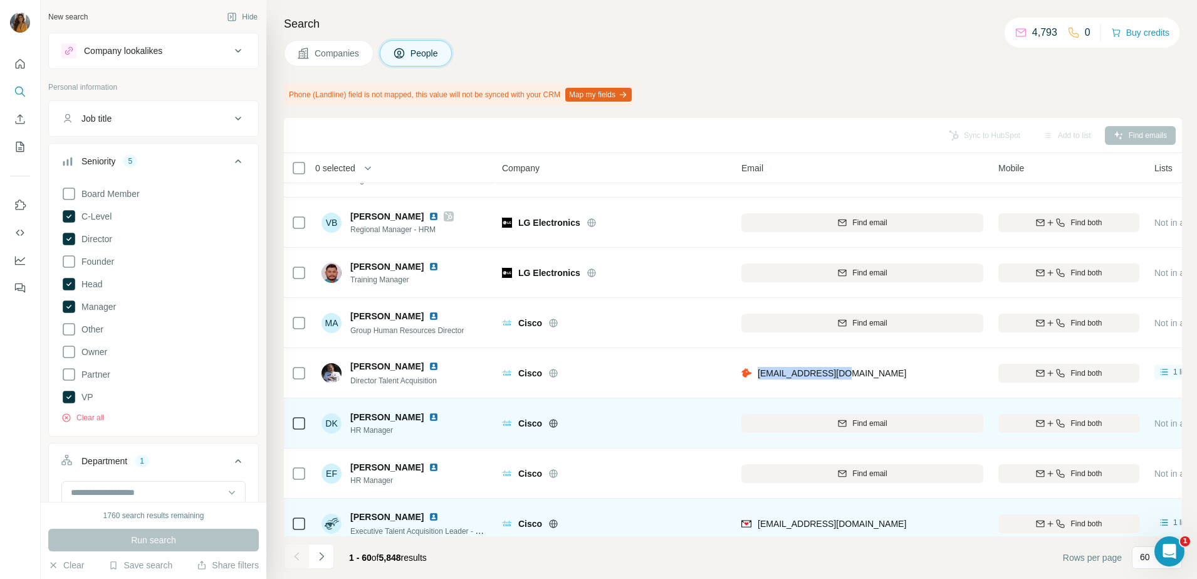
scroll to position [1724, 0]
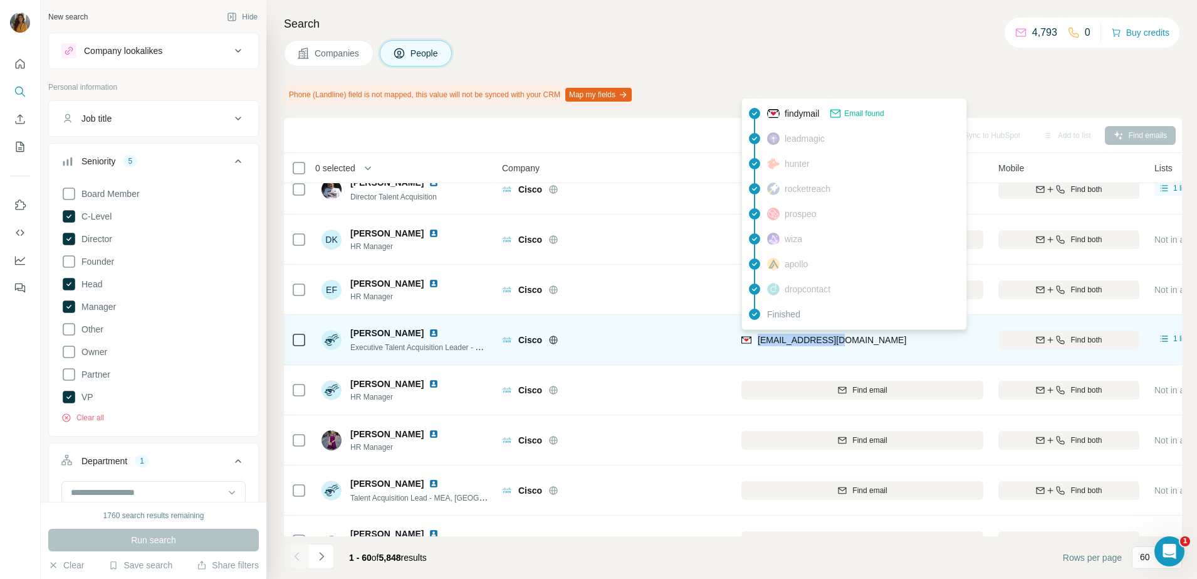
drag, startPoint x: 858, startPoint y: 342, endPoint x: 760, endPoint y: 346, distance: 97.2
click at [760, 346] on div "[EMAIL_ADDRESS][DOMAIN_NAME]" at bounding box center [863, 339] width 242 height 34
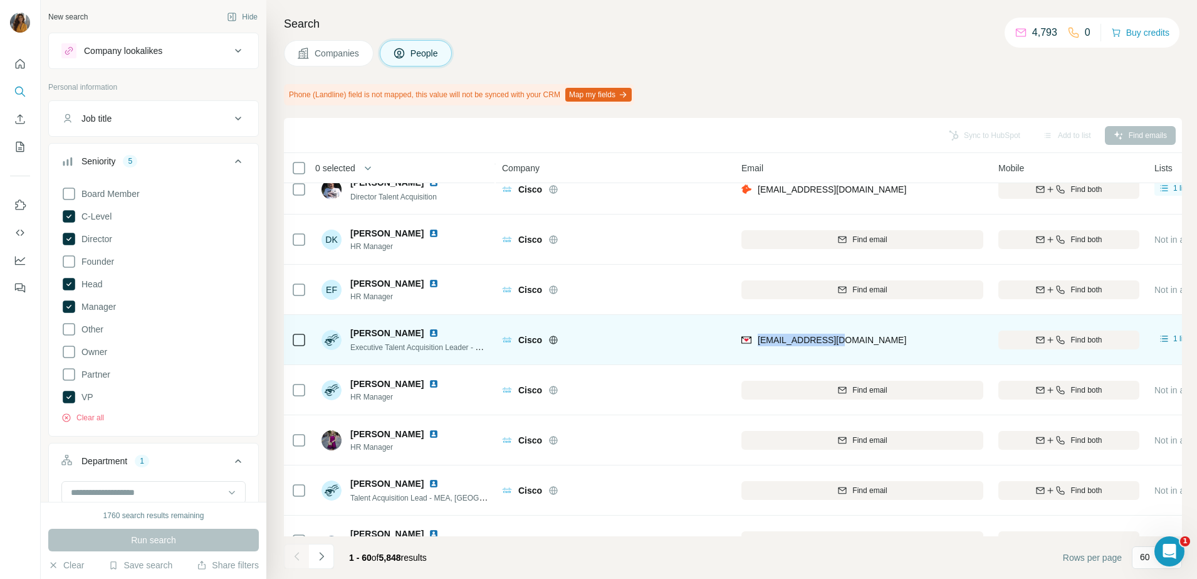
copy span "[EMAIL_ADDRESS][DOMAIN_NAME]"
click at [429, 334] on img at bounding box center [434, 333] width 10 height 10
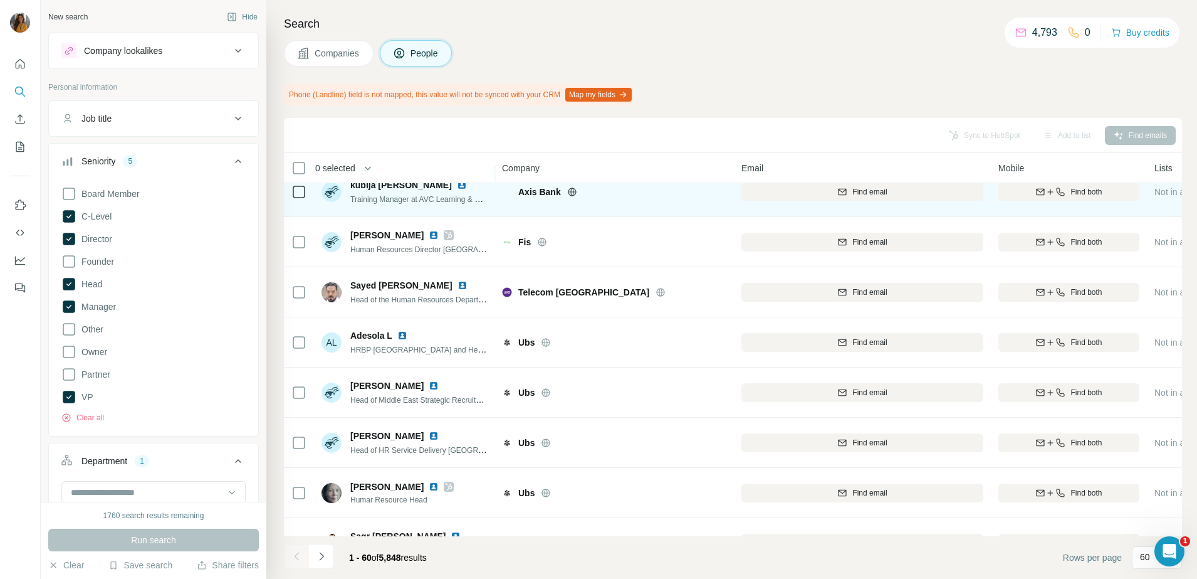
scroll to position [2351, 0]
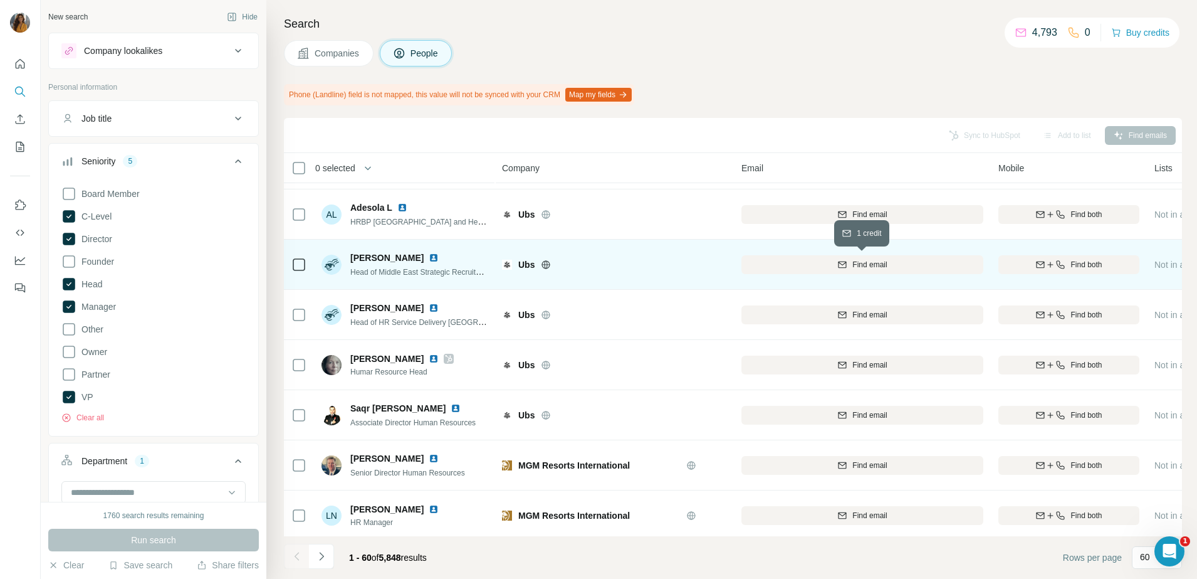
click at [868, 268] on span "Find email" at bounding box center [870, 264] width 34 height 11
click at [429, 255] on img at bounding box center [434, 258] width 10 height 10
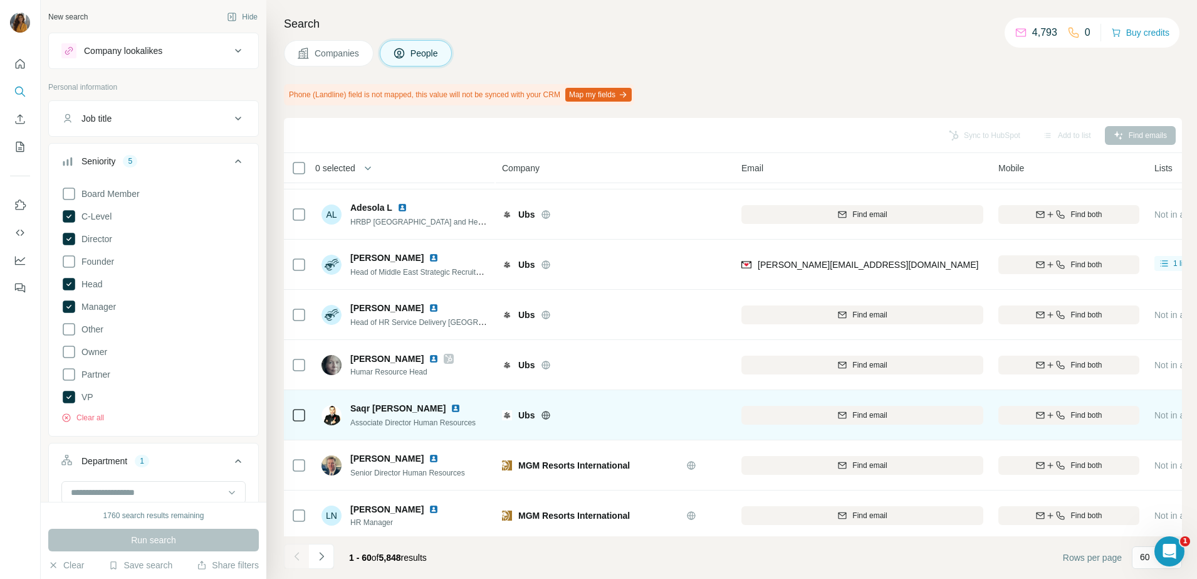
click at [877, 424] on div "Find email" at bounding box center [863, 414] width 242 height 34
click at [875, 414] on span "Find email" at bounding box center [870, 414] width 34 height 11
drag, startPoint x: 416, startPoint y: 408, endPoint x: 402, endPoint y: 406, distance: 13.3
click at [451, 408] on img at bounding box center [456, 408] width 10 height 10
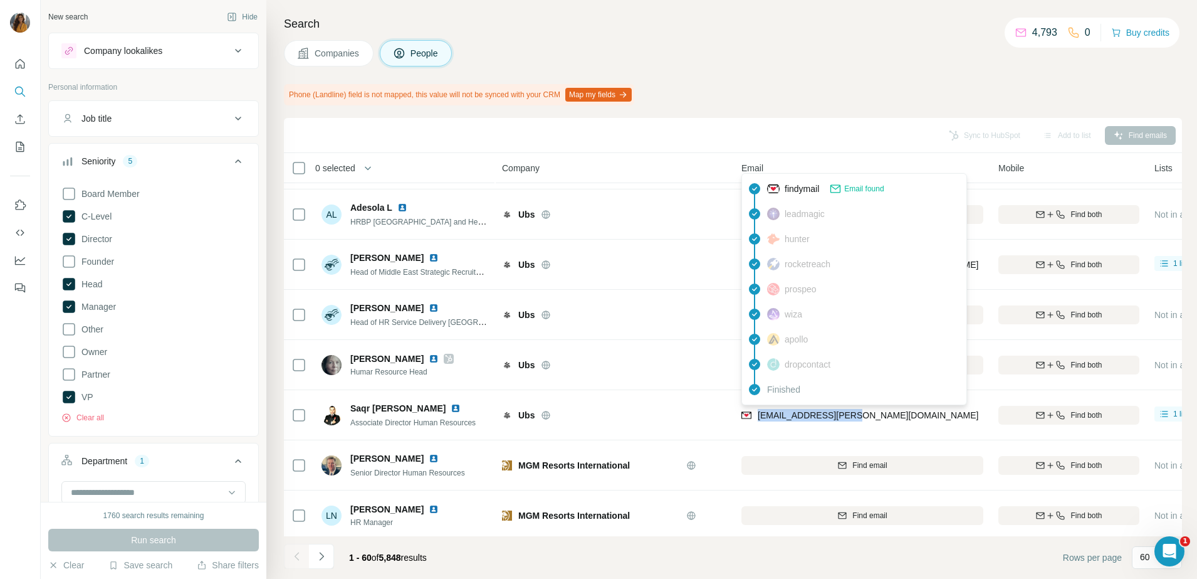
drag, startPoint x: 878, startPoint y: 417, endPoint x: 759, endPoint y: 419, distance: 119.1
click at [759, 419] on div "[EMAIL_ADDRESS][PERSON_NAME][DOMAIN_NAME]" at bounding box center [863, 414] width 242 height 34
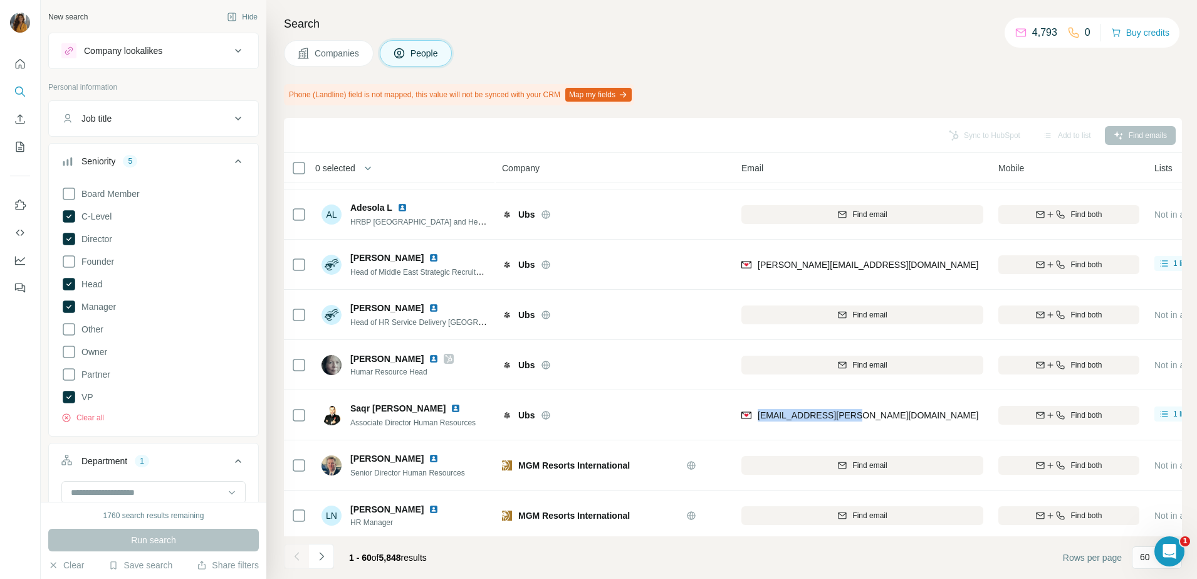
copy span "[EMAIL_ADDRESS][PERSON_NAME][DOMAIN_NAME]"
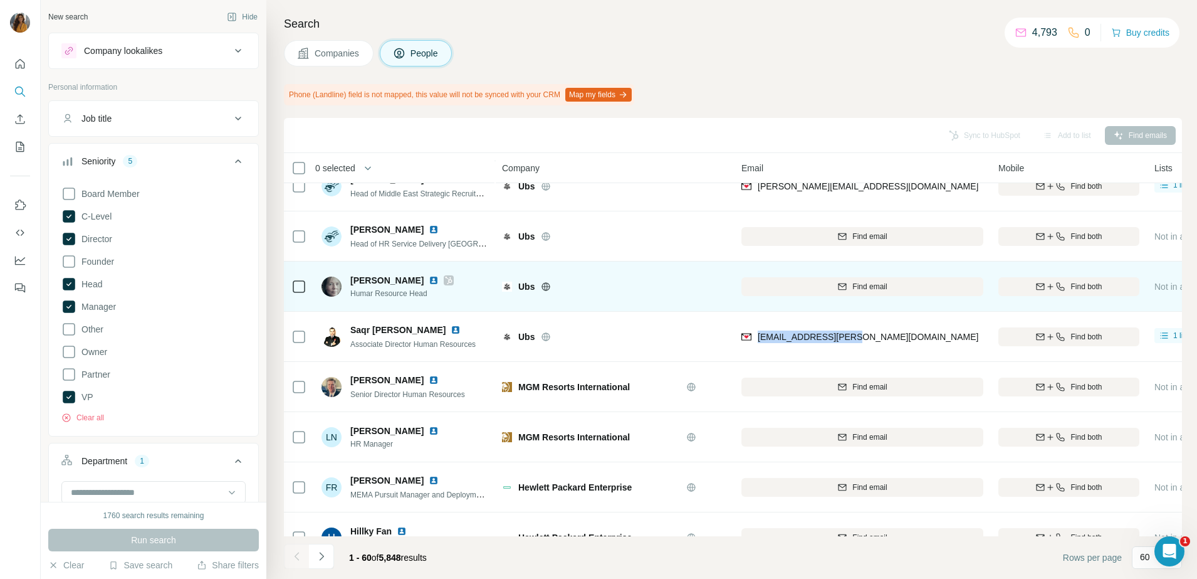
scroll to position [2507, 0]
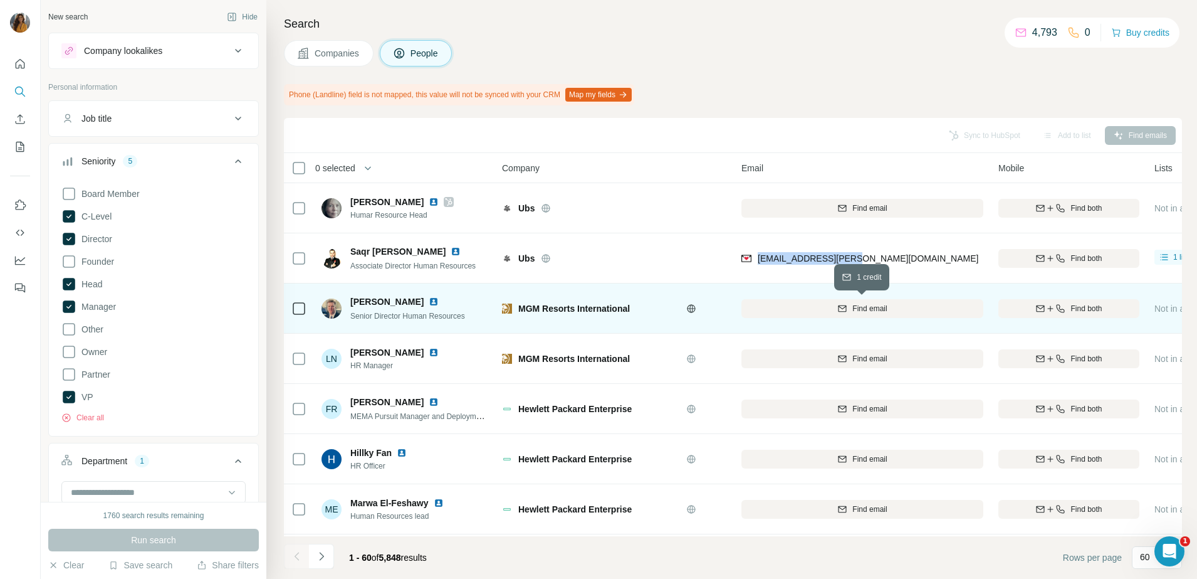
click at [893, 310] on div "Find email" at bounding box center [863, 308] width 242 height 11
click at [429, 298] on img at bounding box center [434, 302] width 10 height 10
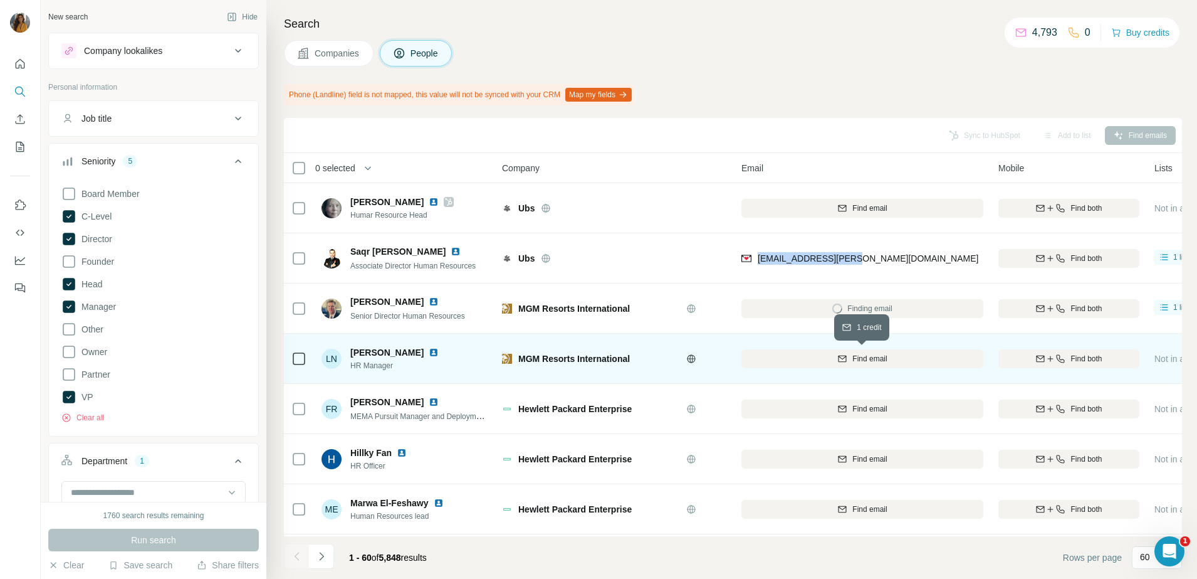
click at [875, 362] on span "Find email" at bounding box center [870, 358] width 34 height 11
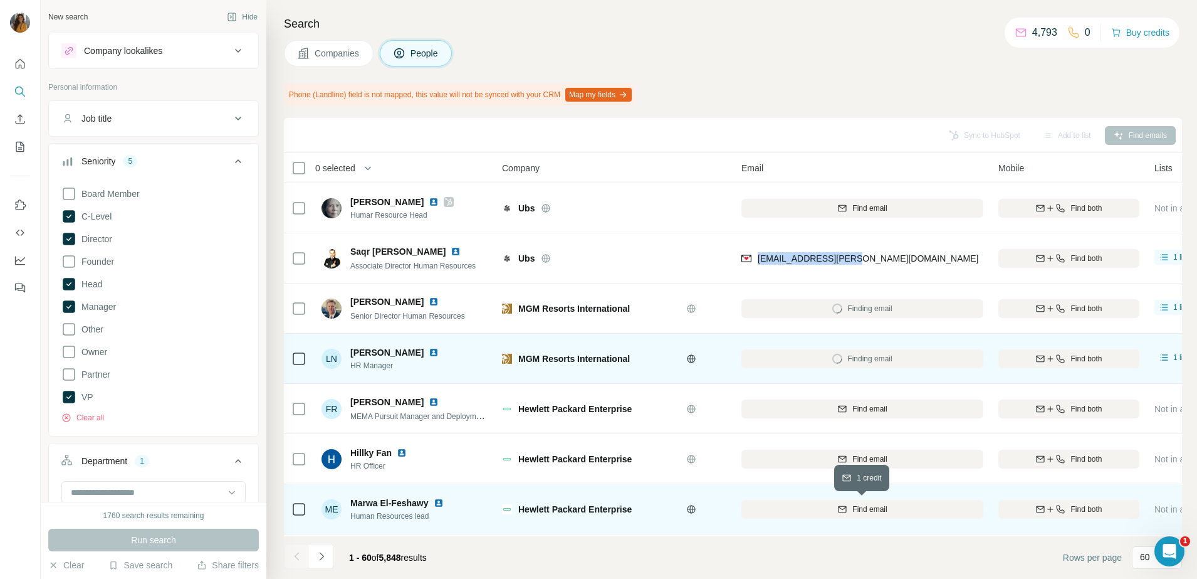
click at [873, 508] on span "Find email" at bounding box center [870, 508] width 34 height 11
click at [429, 355] on div at bounding box center [441, 352] width 25 height 10
click at [429, 354] on img at bounding box center [434, 352] width 10 height 10
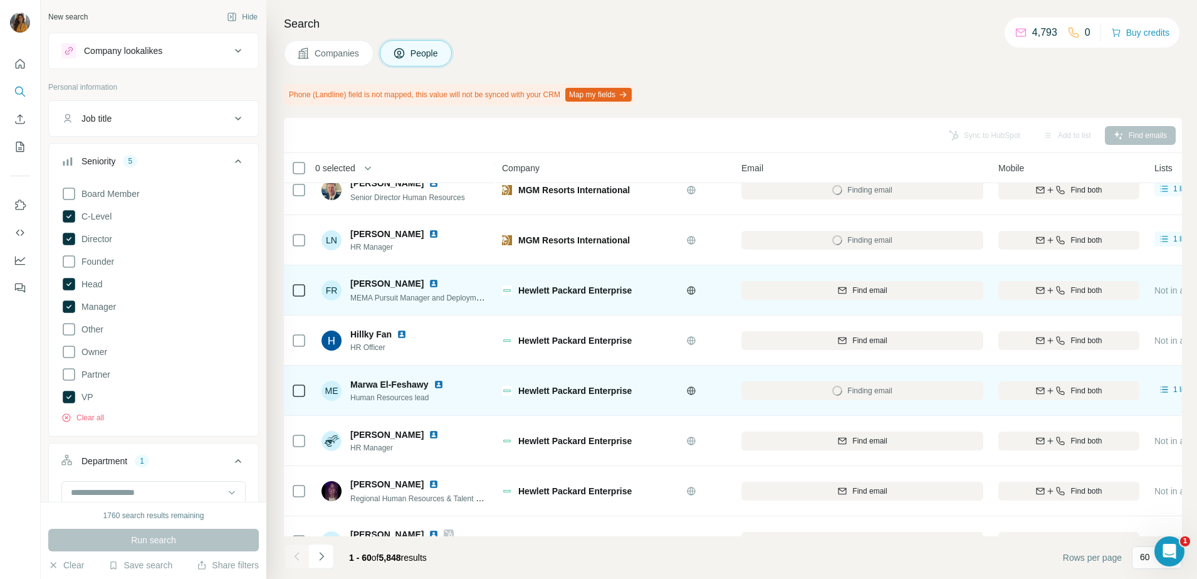
scroll to position [2664, 0]
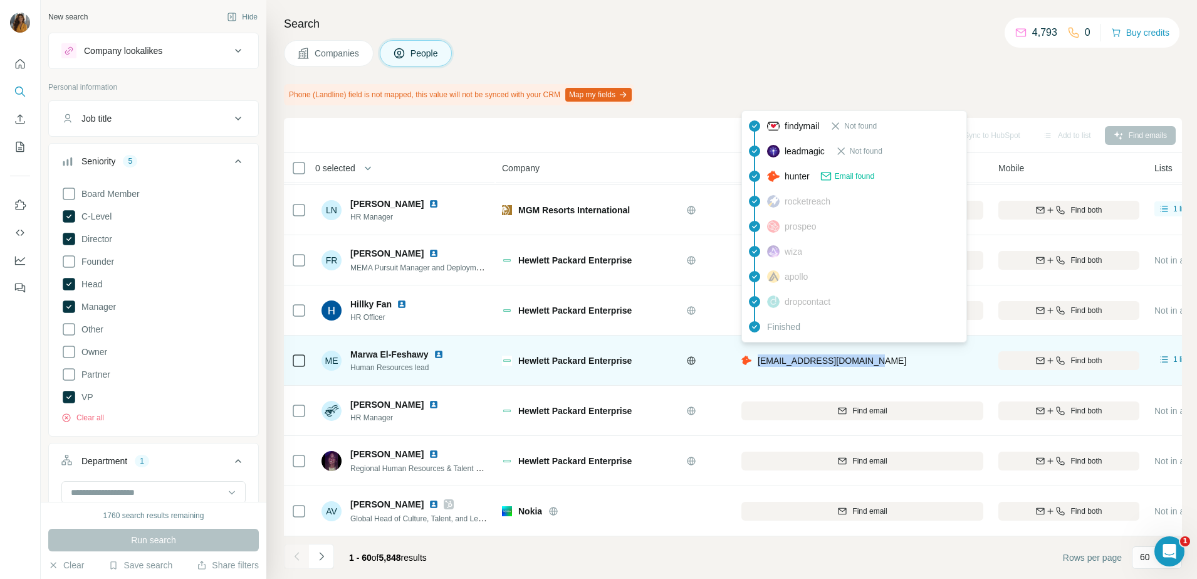
drag, startPoint x: 898, startPoint y: 356, endPoint x: 756, endPoint y: 357, distance: 141.7
click at [756, 357] on div "[EMAIL_ADDRESS][DOMAIN_NAME]" at bounding box center [863, 360] width 242 height 34
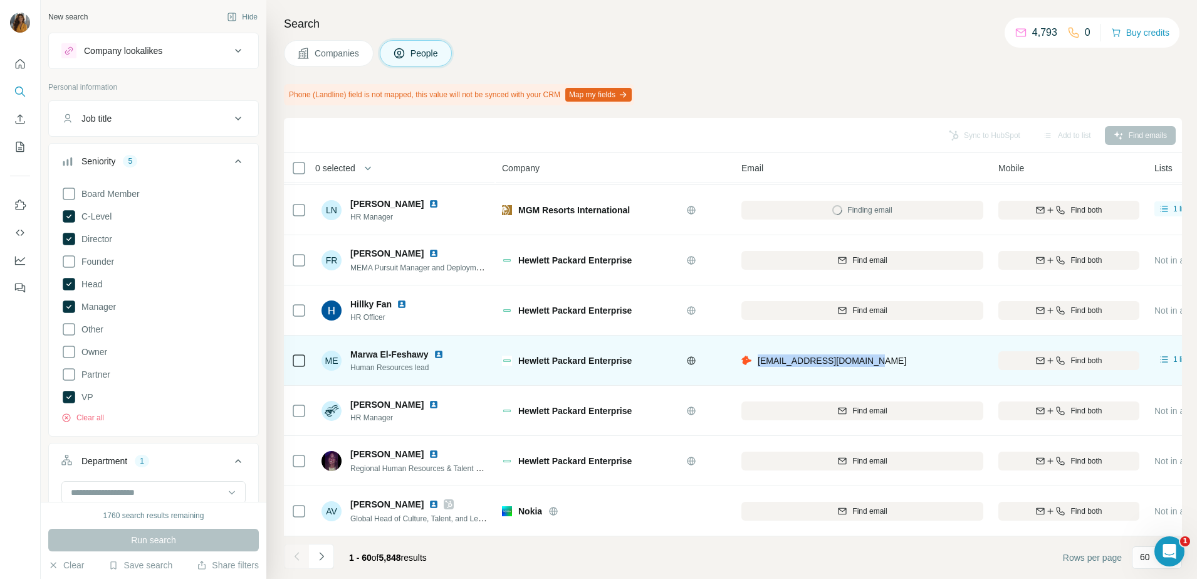
copy span "[EMAIL_ADDRESS][DOMAIN_NAME]"
click at [441, 349] on img at bounding box center [439, 354] width 10 height 10
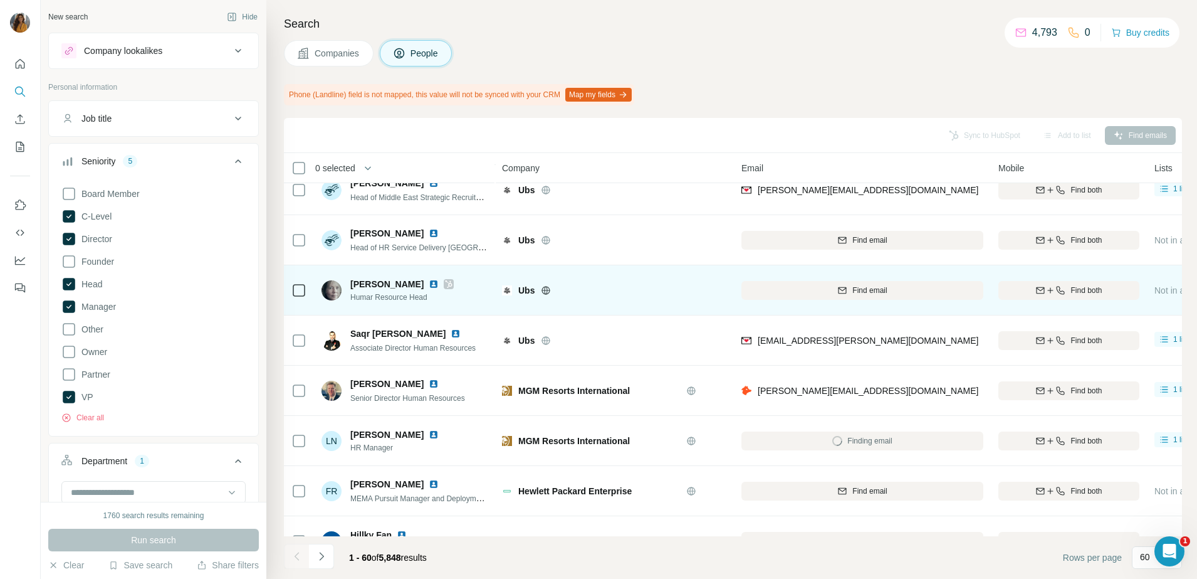
scroll to position [2429, 0]
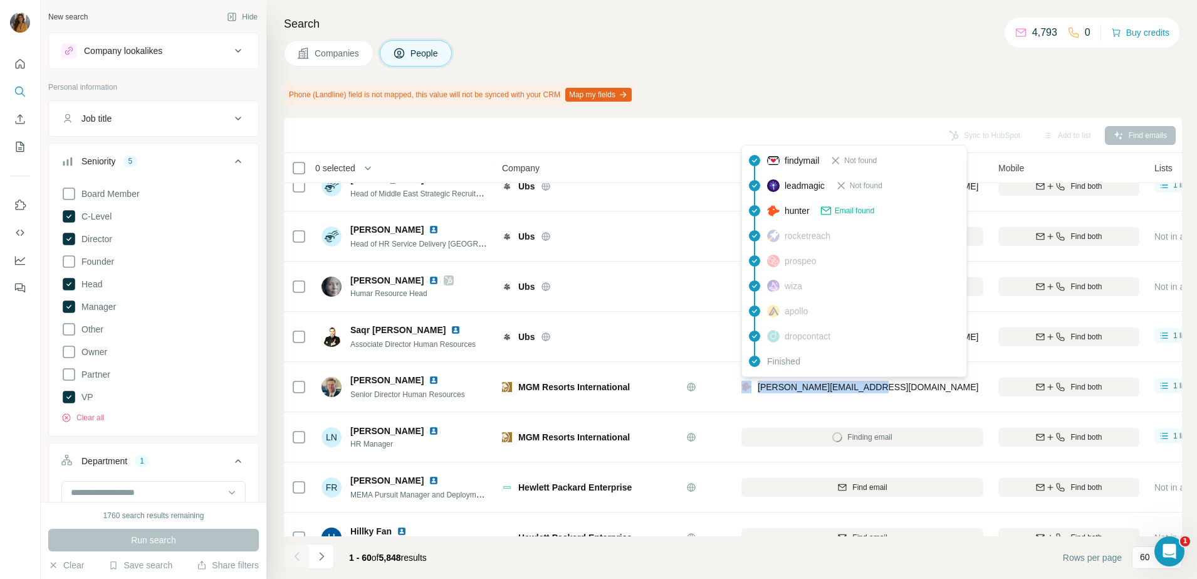
drag, startPoint x: 899, startPoint y: 385, endPoint x: 748, endPoint y: 387, distance: 150.5
click at [748, 387] on div "[PERSON_NAME][EMAIL_ADDRESS][DOMAIN_NAME]" at bounding box center [863, 386] width 242 height 34
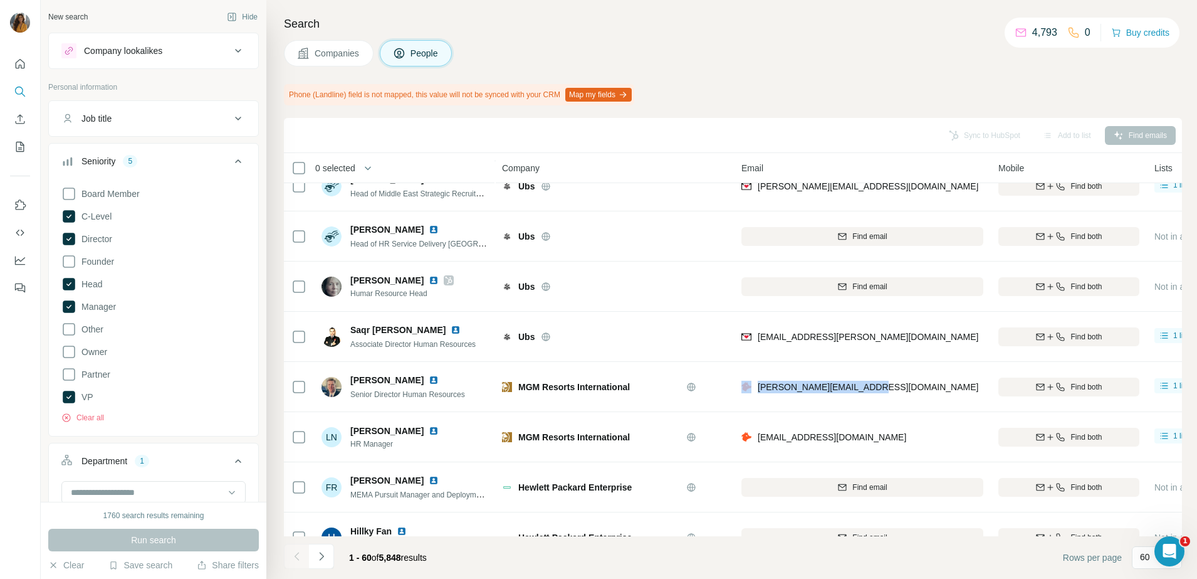
copy div "[PERSON_NAME][EMAIL_ADDRESS][DOMAIN_NAME]"
drag, startPoint x: 902, startPoint y: 444, endPoint x: 756, endPoint y: 446, distance: 146.1
click at [756, 446] on div "[EMAIL_ADDRESS][DOMAIN_NAME]" at bounding box center [863, 436] width 242 height 34
copy span "[EMAIL_ADDRESS][DOMAIN_NAME]"
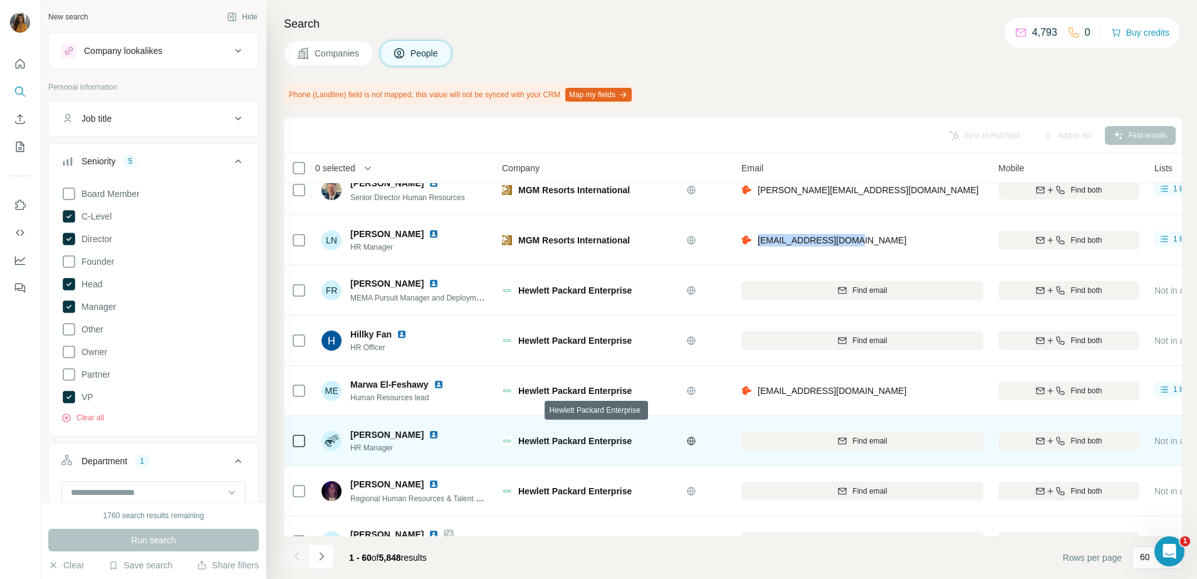
scroll to position [2664, 0]
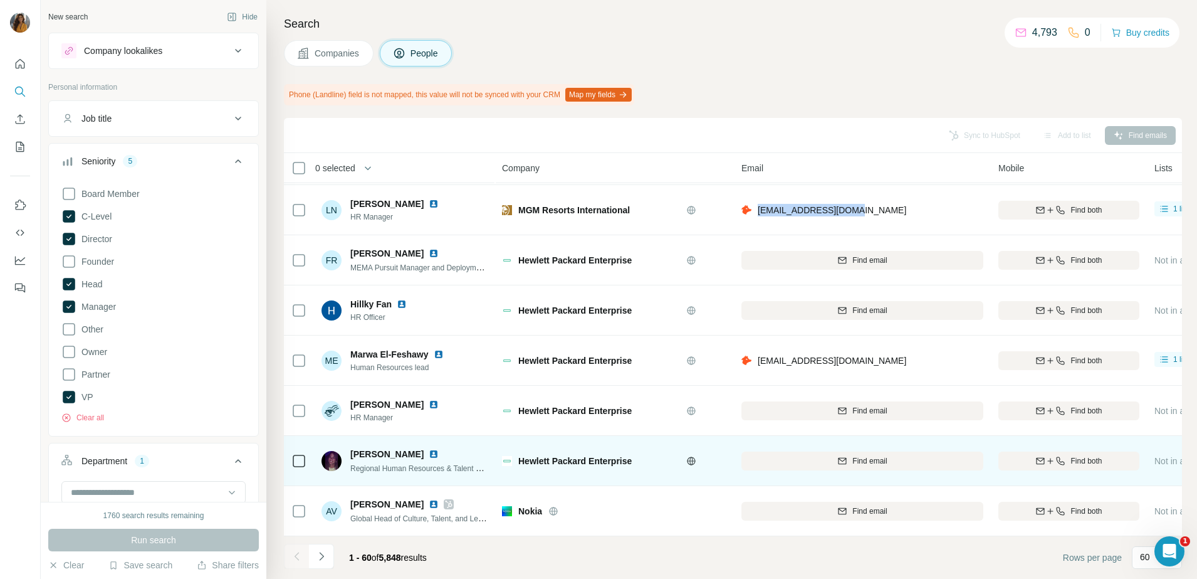
click at [429, 449] on img at bounding box center [434, 454] width 10 height 10
click at [853, 455] on span "Find email" at bounding box center [870, 460] width 34 height 11
drag, startPoint x: 865, startPoint y: 448, endPoint x: 759, endPoint y: 464, distance: 107.2
click at [759, 464] on div "[PERSON_NAME][EMAIL_ADDRESS][DOMAIN_NAME]" at bounding box center [863, 460] width 242 height 34
copy span "[PERSON_NAME][EMAIL_ADDRESS][DOMAIN_NAME]"
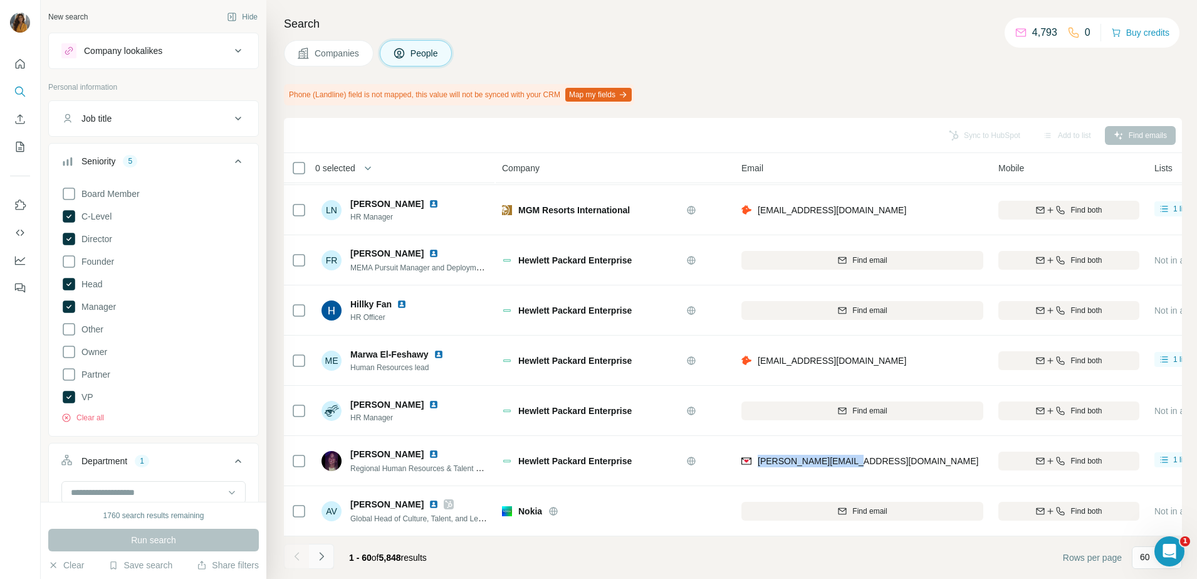
click at [320, 555] on icon "Navigate to next page" at bounding box center [321, 556] width 13 height 13
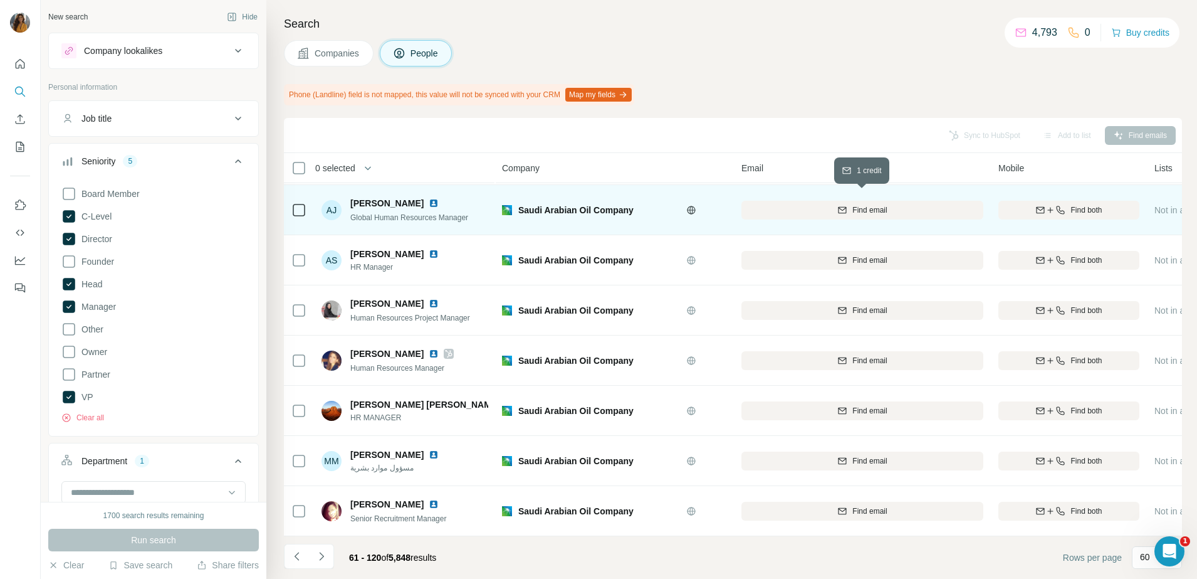
click at [854, 204] on span "Find email" at bounding box center [870, 209] width 34 height 11
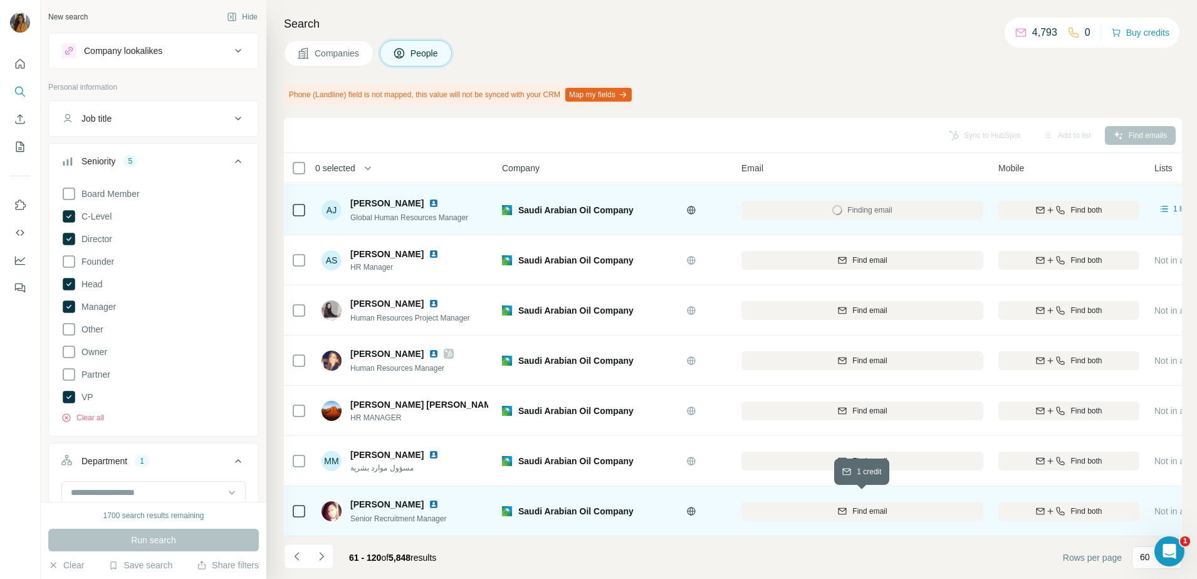
click at [871, 507] on span "Find email" at bounding box center [870, 510] width 34 height 11
click at [429, 499] on img at bounding box center [434, 504] width 10 height 10
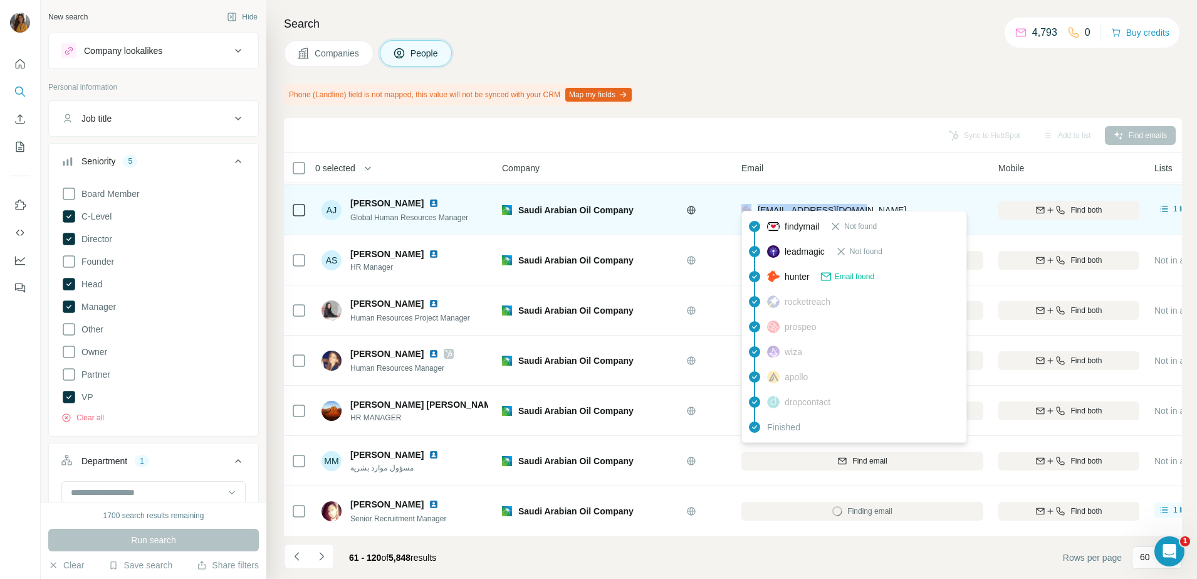
drag, startPoint x: 826, startPoint y: 205, endPoint x: 754, endPoint y: 205, distance: 71.5
click at [754, 205] on div "[EMAIL_ADDRESS][DOMAIN_NAME]" at bounding box center [863, 209] width 242 height 34
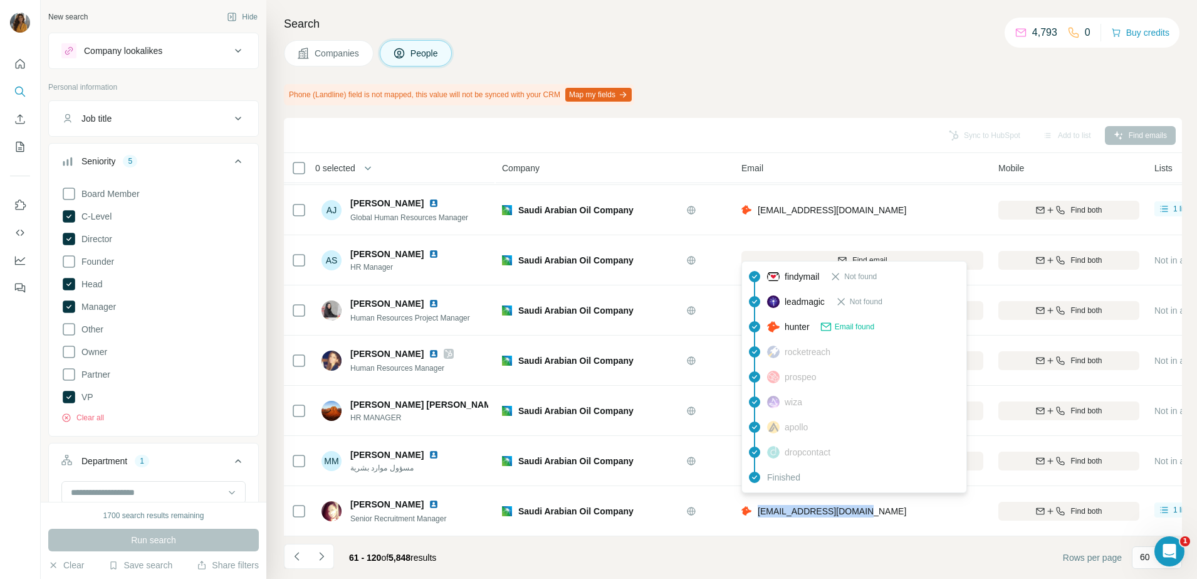
drag, startPoint x: 879, startPoint y: 501, endPoint x: 757, endPoint y: 503, distance: 122.2
click at [757, 503] on div "[EMAIL_ADDRESS][DOMAIN_NAME]" at bounding box center [863, 510] width 242 height 34
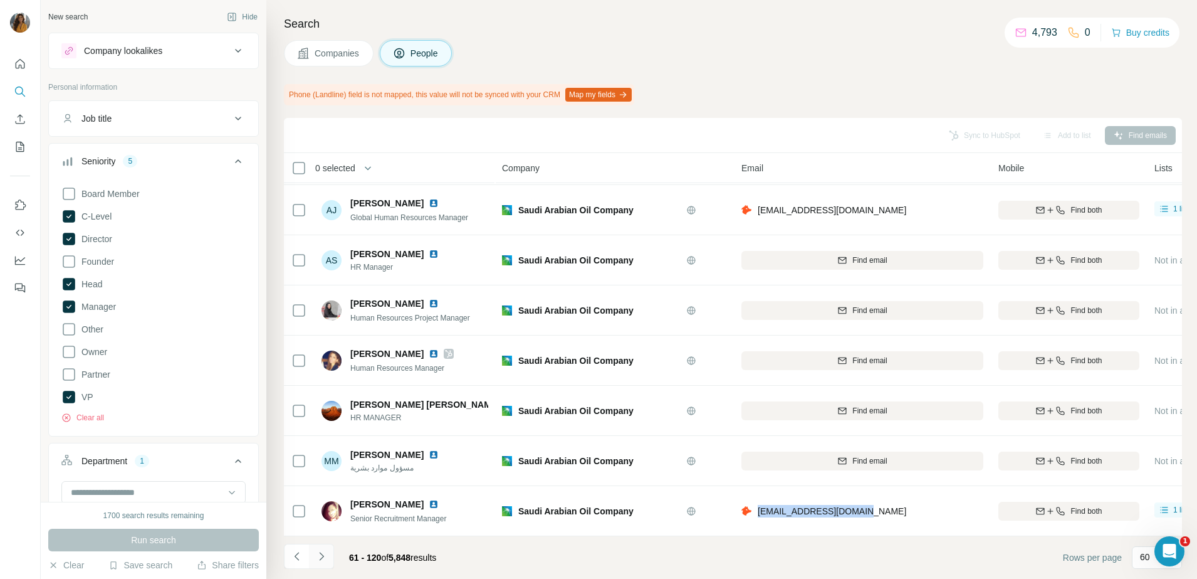
click at [322, 557] on icon "Navigate to next page" at bounding box center [321, 556] width 13 height 13
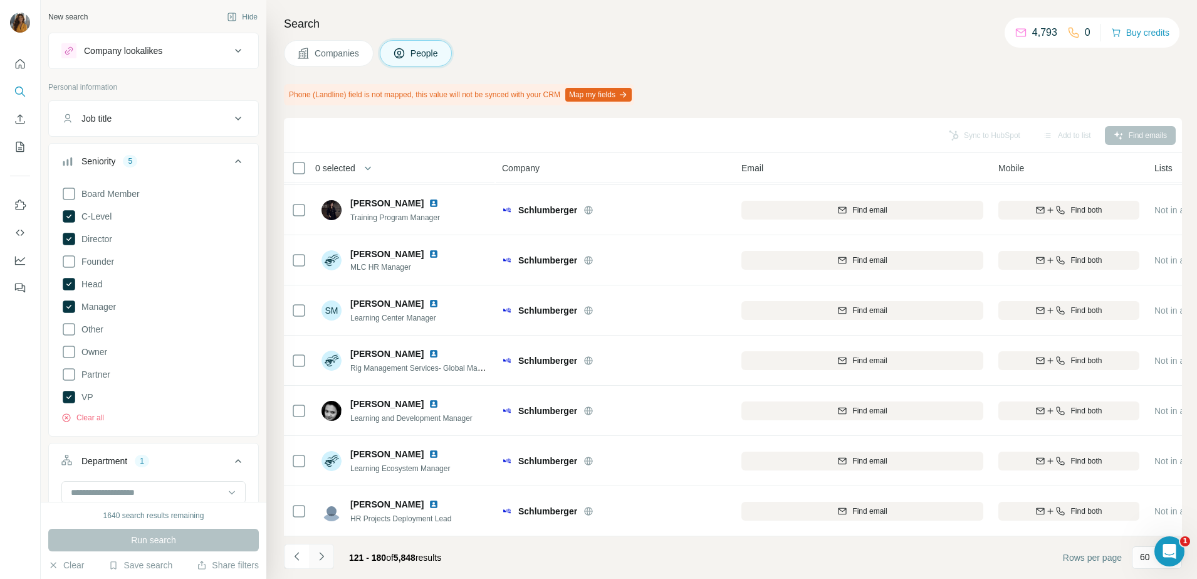
click at [320, 558] on icon "Navigate to next page" at bounding box center [321, 556] width 13 height 13
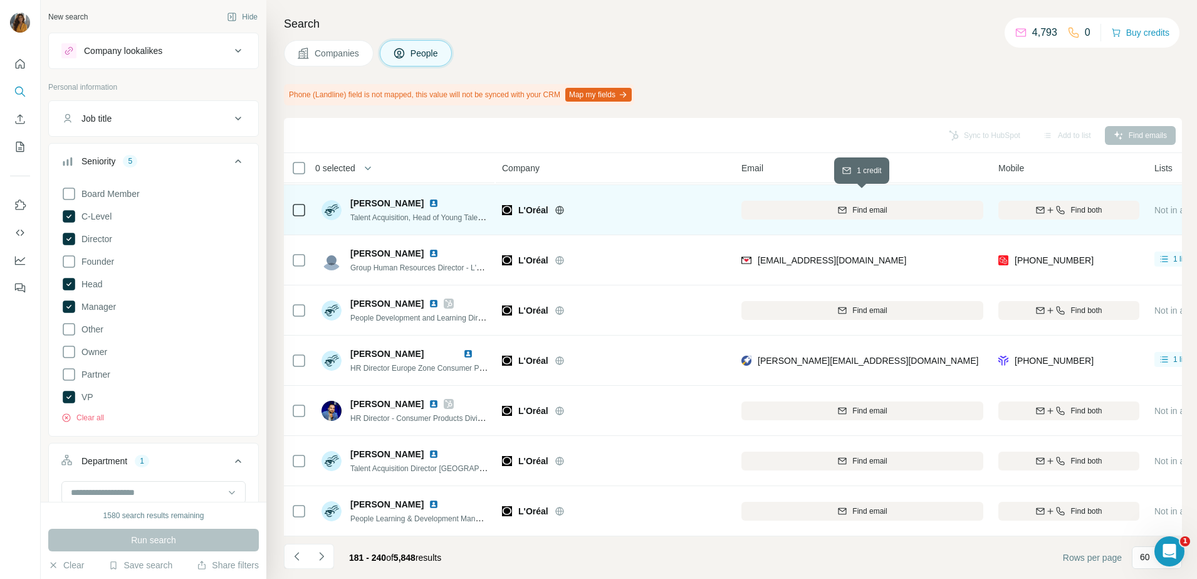
click at [853, 204] on span "Find email" at bounding box center [870, 209] width 34 height 11
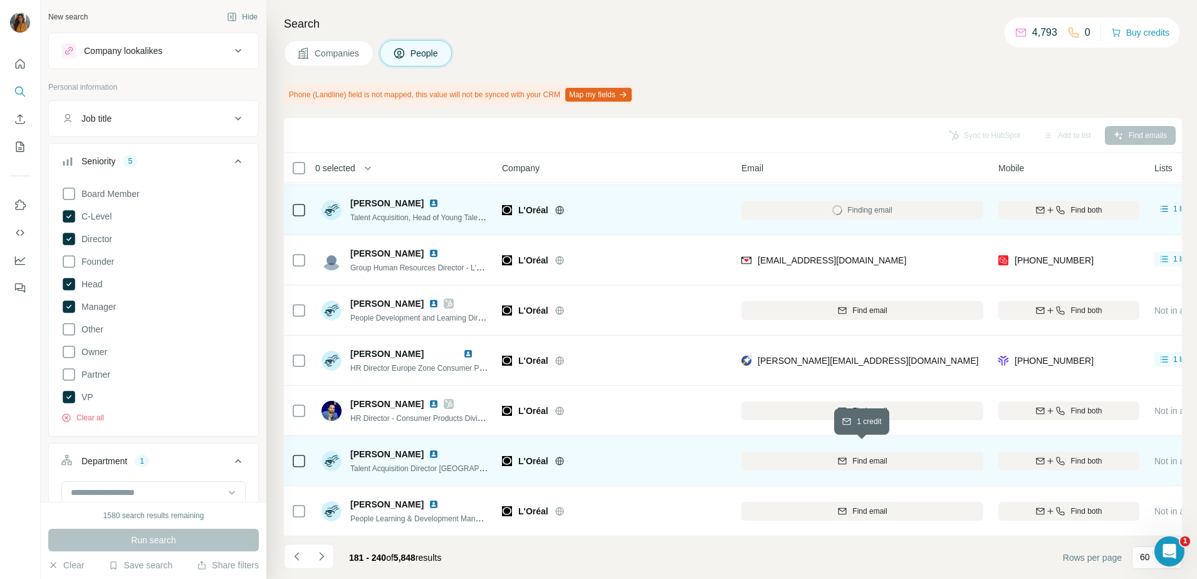
click at [883, 455] on span "Find email" at bounding box center [870, 460] width 34 height 11
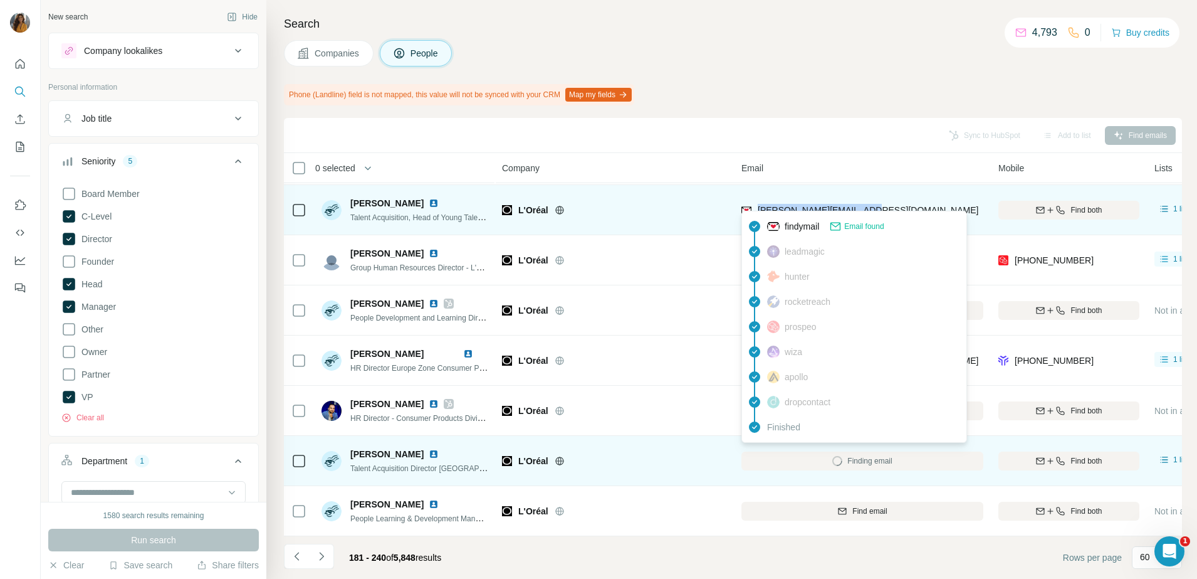
drag, startPoint x: 893, startPoint y: 206, endPoint x: 757, endPoint y: 208, distance: 136.0
click at [757, 208] on div "[PERSON_NAME][EMAIL_ADDRESS][DOMAIN_NAME]" at bounding box center [863, 209] width 242 height 34
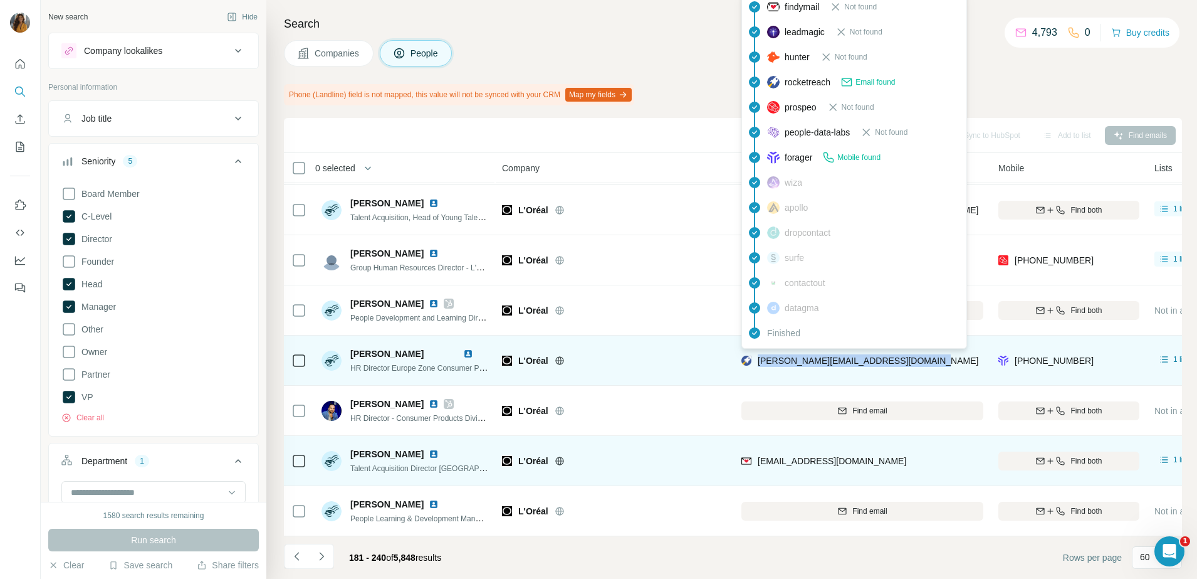
drag, startPoint x: 932, startPoint y: 355, endPoint x: 756, endPoint y: 352, distance: 175.5
click at [756, 352] on div "[PERSON_NAME][EMAIL_ADDRESS][DOMAIN_NAME]" at bounding box center [863, 360] width 242 height 34
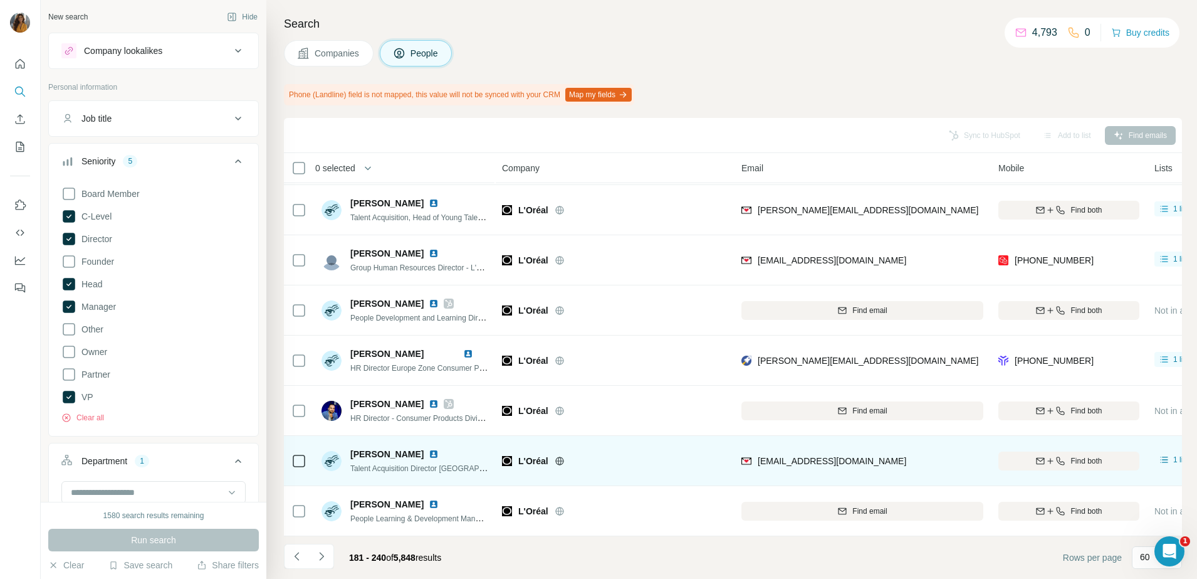
click at [940, 451] on div "[EMAIL_ADDRESS][DOMAIN_NAME]" at bounding box center [863, 460] width 242 height 34
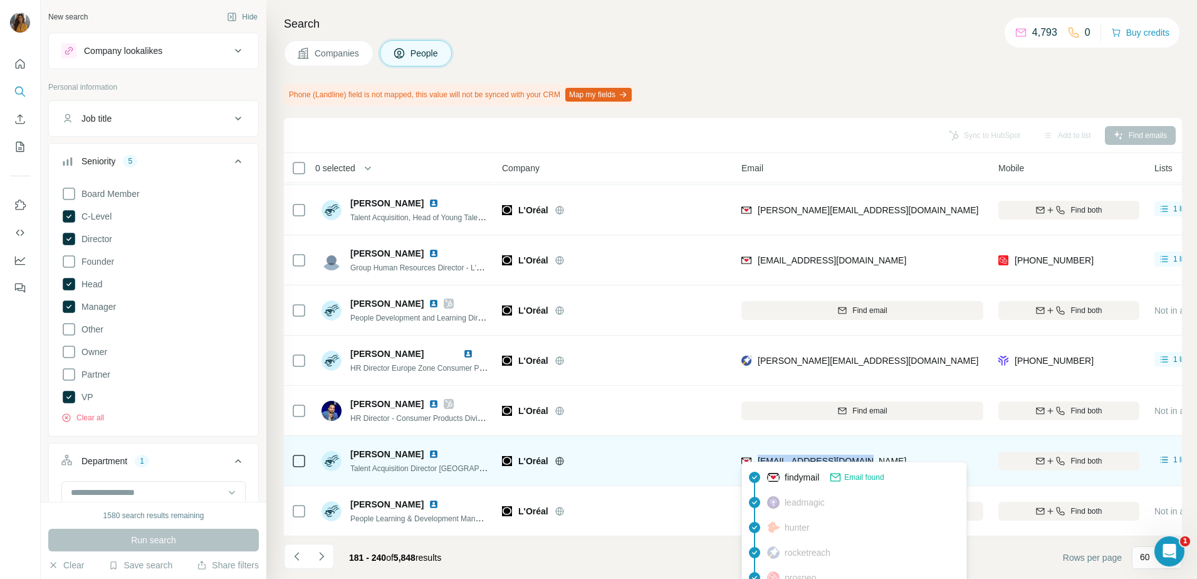
drag, startPoint x: 905, startPoint y: 460, endPoint x: 755, endPoint y: 459, distance: 149.2
click at [755, 459] on div "[EMAIL_ADDRESS][DOMAIN_NAME]" at bounding box center [863, 460] width 242 height 34
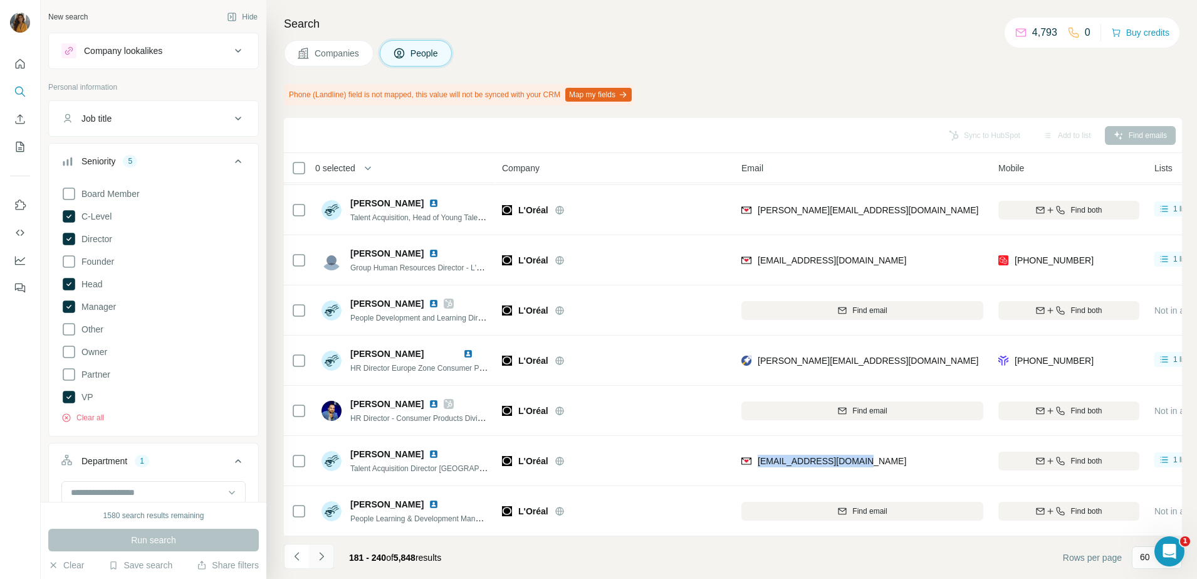
click at [320, 560] on icon "Navigate to next page" at bounding box center [321, 556] width 13 height 13
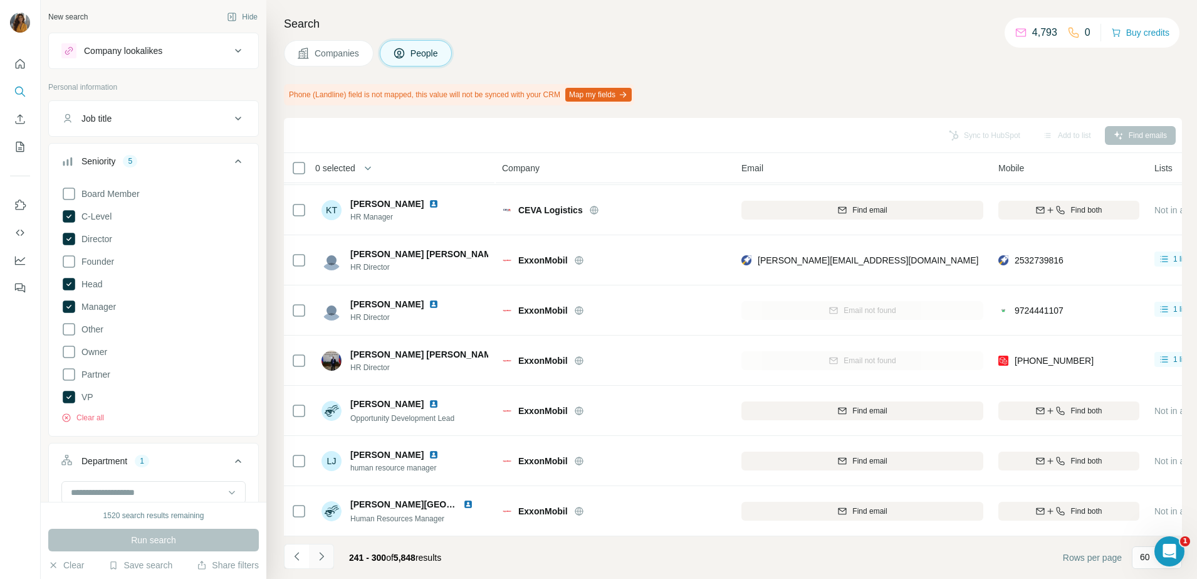
click at [324, 555] on icon "Navigate to next page" at bounding box center [321, 556] width 13 height 13
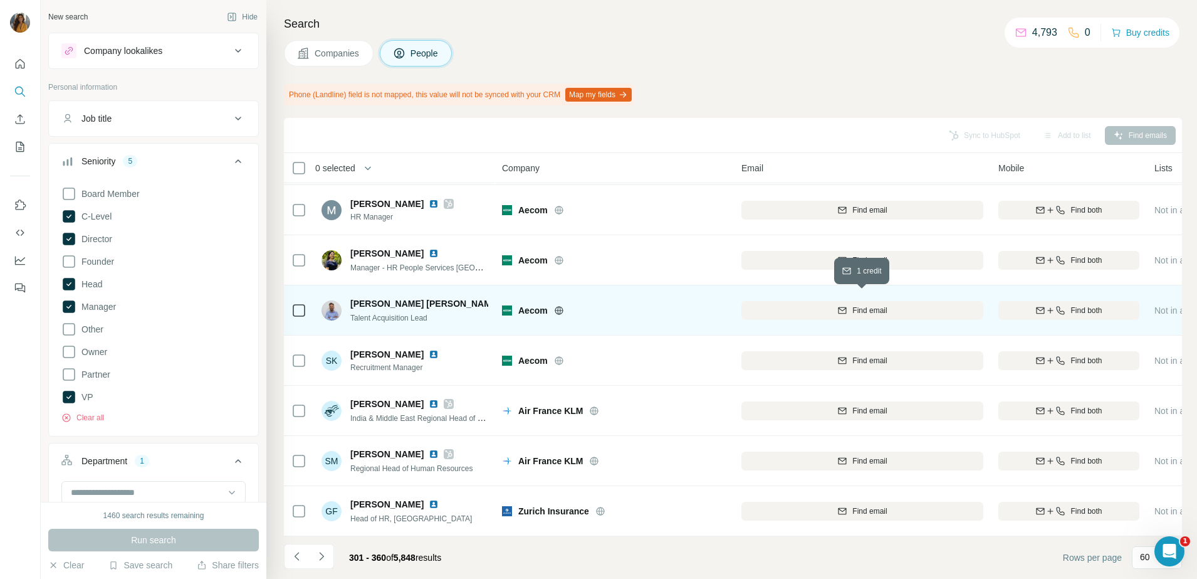
click at [879, 305] on span "Find email" at bounding box center [870, 310] width 34 height 11
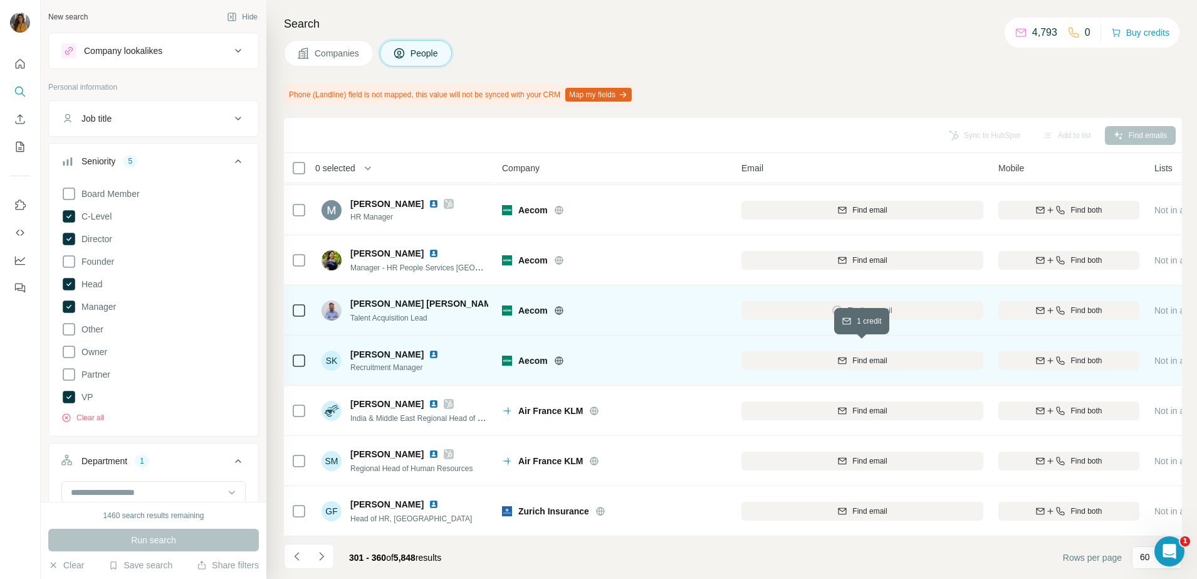
click at [887, 355] on span "Find email" at bounding box center [870, 360] width 34 height 11
click at [505, 298] on img at bounding box center [510, 303] width 10 height 10
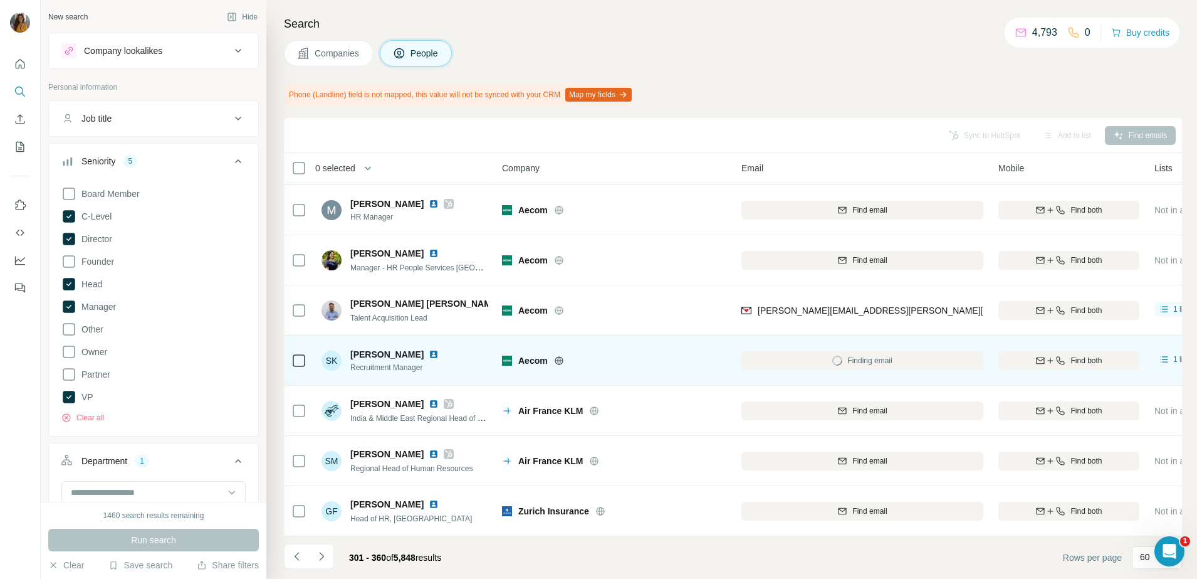
click at [429, 349] on img at bounding box center [434, 354] width 10 height 10
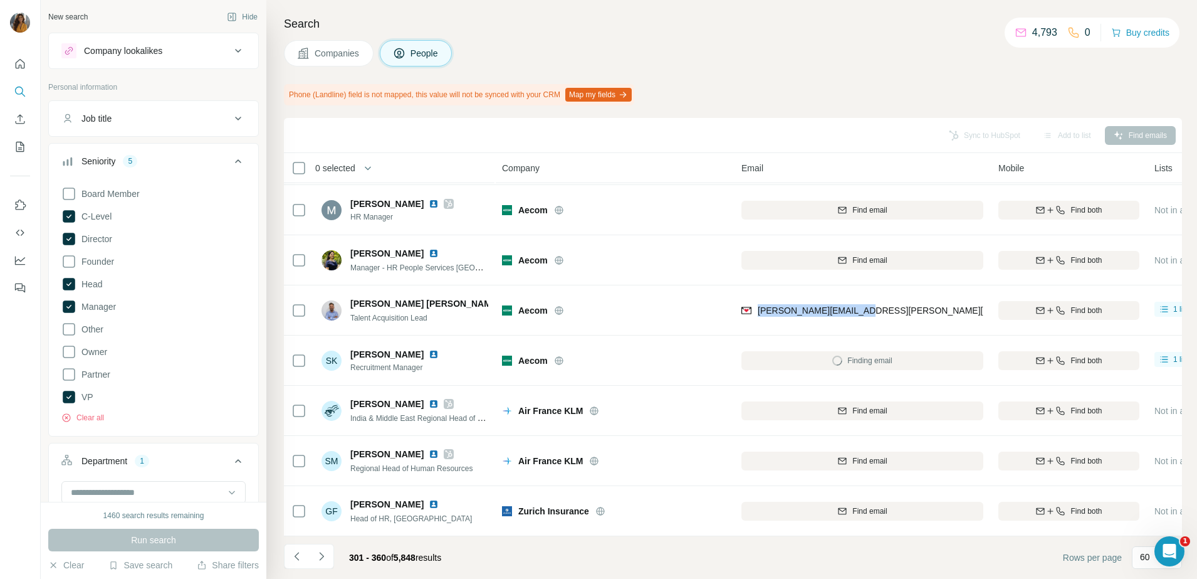
drag, startPoint x: 854, startPoint y: 305, endPoint x: 755, endPoint y: 313, distance: 98.8
click at [755, 313] on div "[PERSON_NAME][EMAIL_ADDRESS][PERSON_NAME][DOMAIN_NAME]" at bounding box center [863, 310] width 242 height 34
click at [317, 557] on icon "Navigate to next page" at bounding box center [321, 556] width 13 height 13
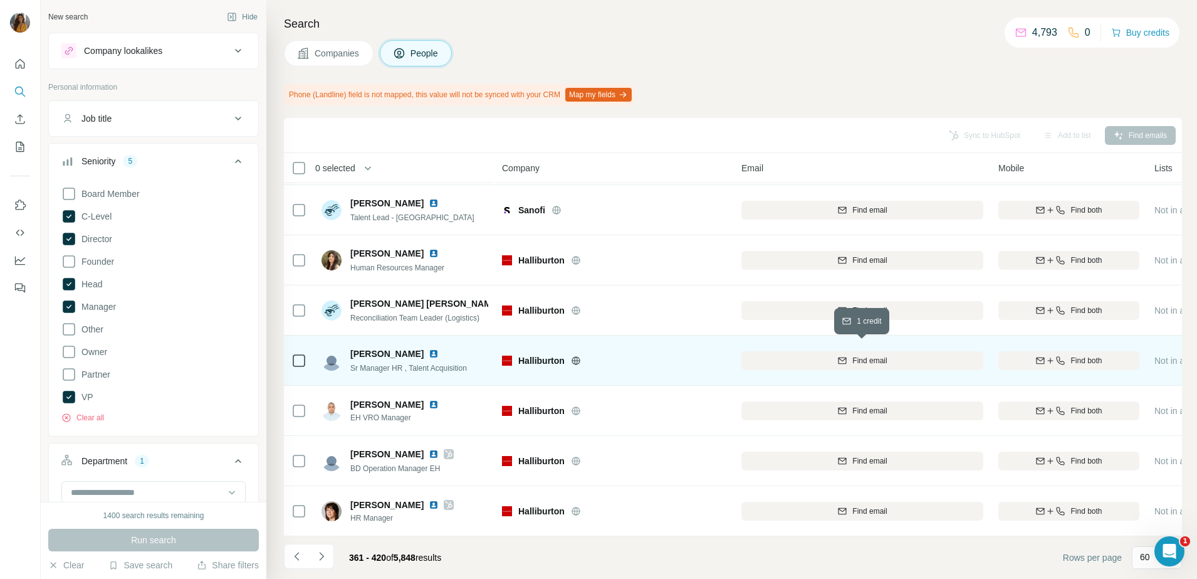
click at [857, 355] on span "Find email" at bounding box center [870, 360] width 34 height 11
click at [429, 349] on img at bounding box center [434, 354] width 10 height 10
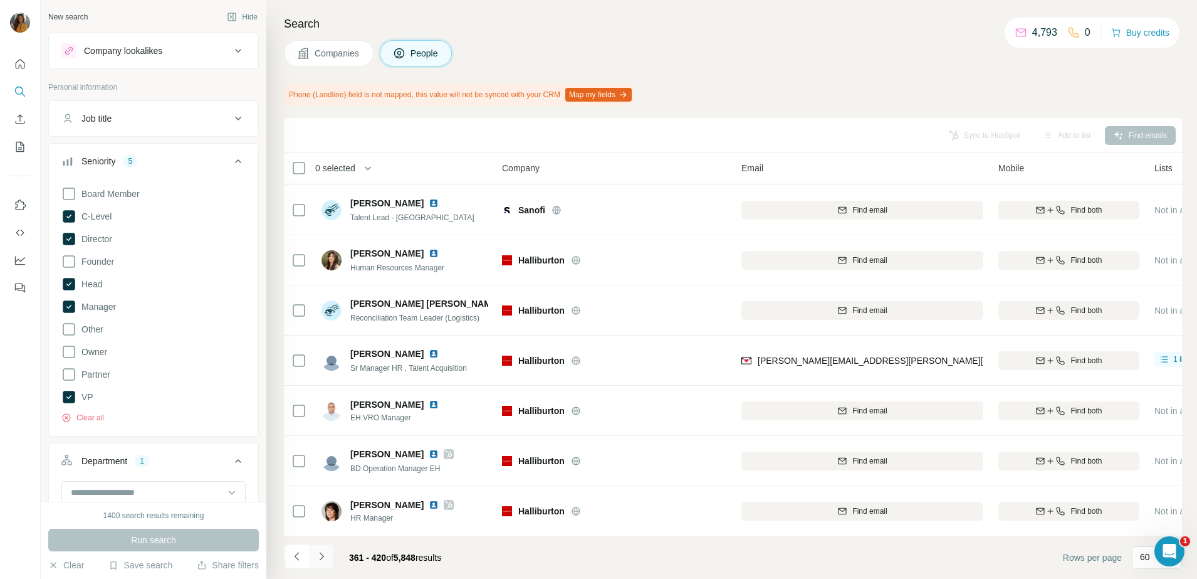
click at [322, 554] on icon "Navigate to next page" at bounding box center [321, 556] width 4 height 8
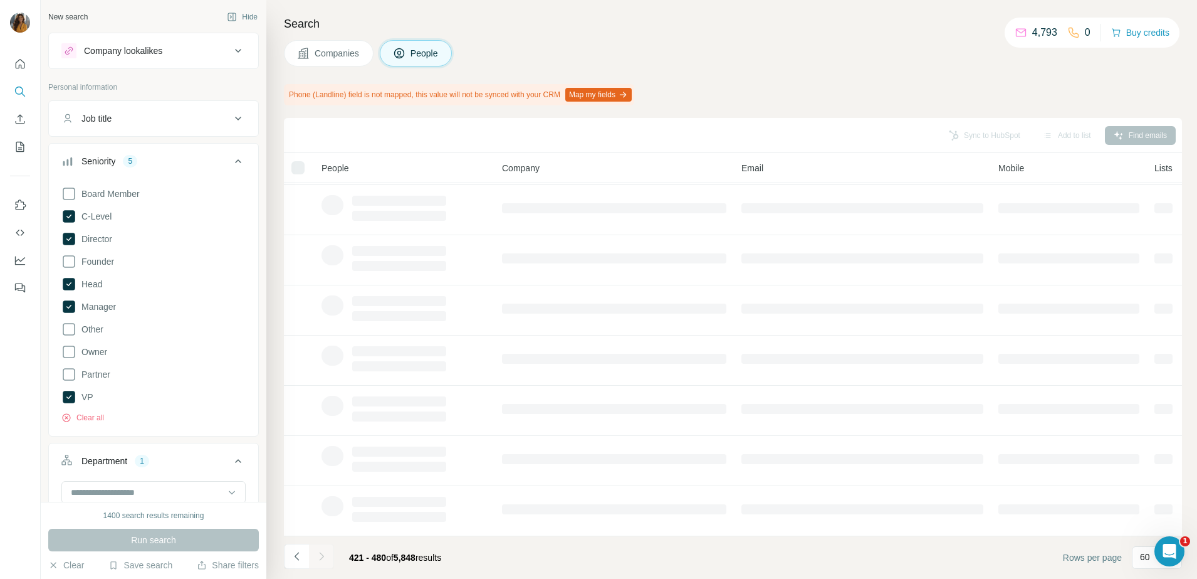
scroll to position [157, 0]
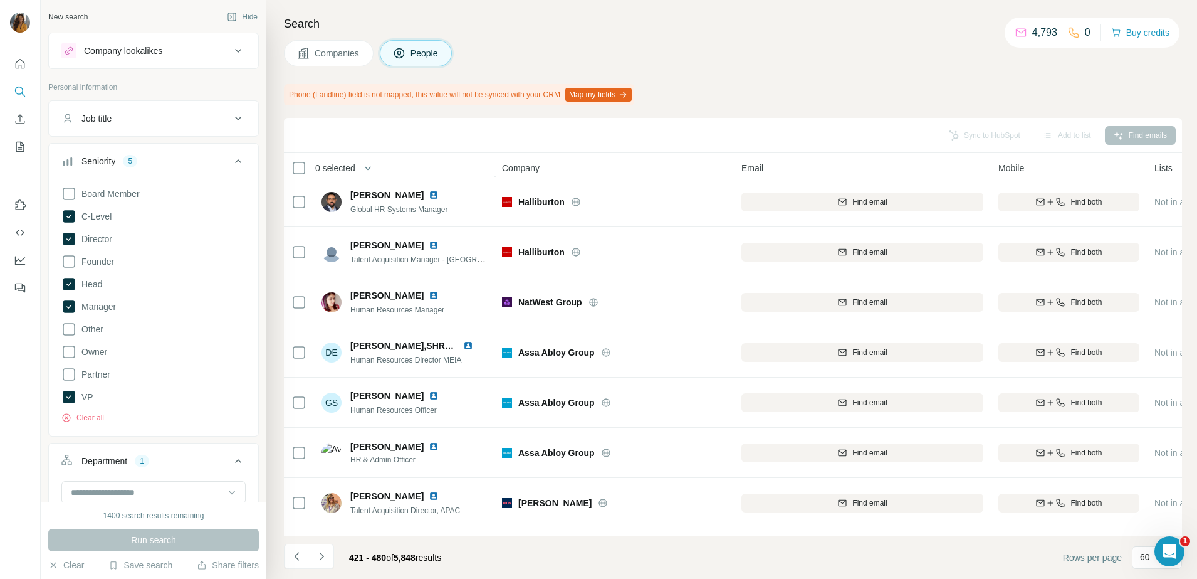
click at [299, 561] on icon "Navigate to previous page" at bounding box center [297, 556] width 13 height 13
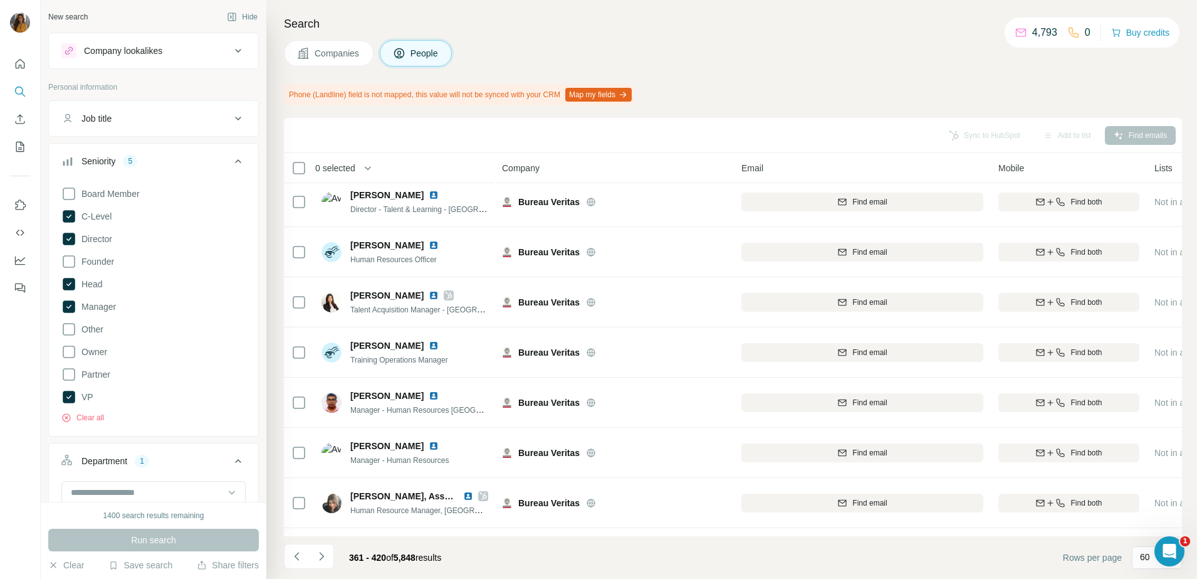
scroll to position [2664, 0]
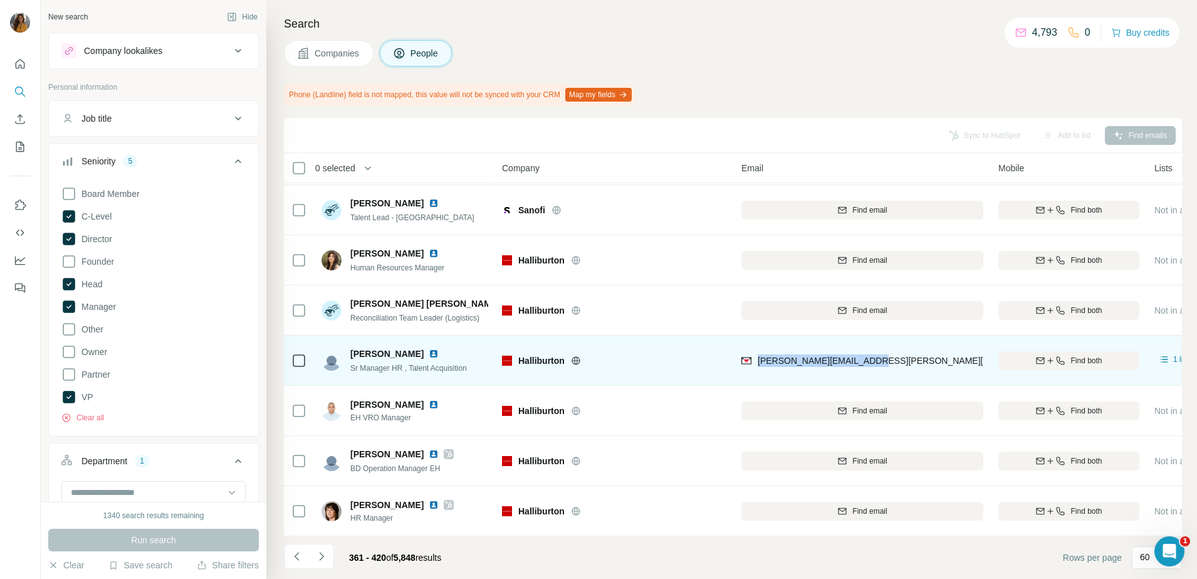
drag, startPoint x: 838, startPoint y: 352, endPoint x: 759, endPoint y: 360, distance: 80.0
click at [759, 360] on div "[PERSON_NAME][EMAIL_ADDRESS][PERSON_NAME][PERSON_NAME][DOMAIN_NAME]" at bounding box center [863, 360] width 242 height 34
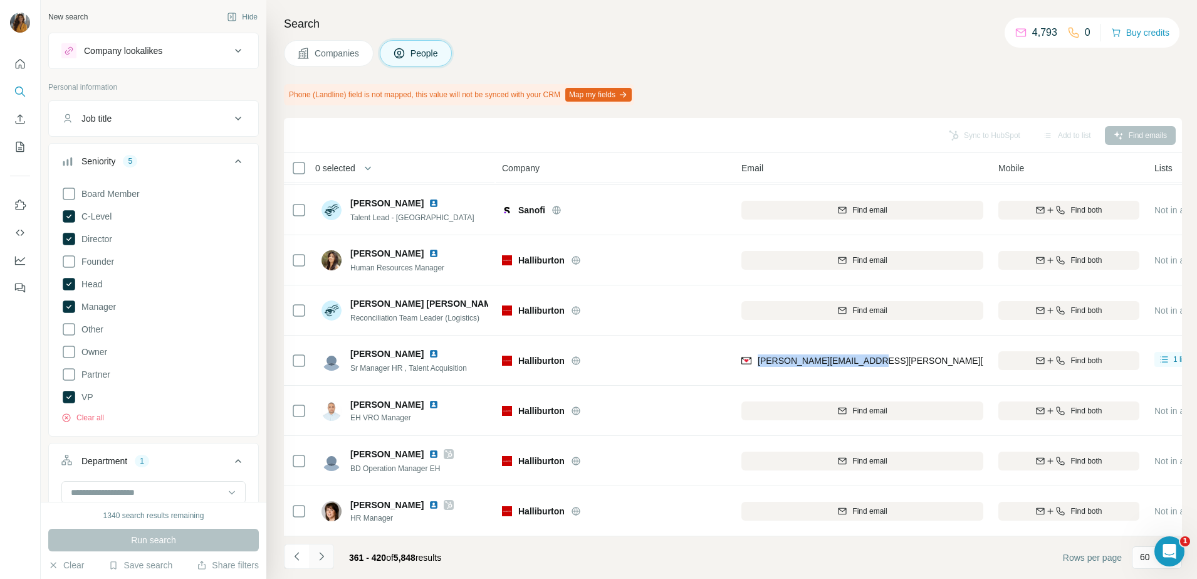
click at [314, 562] on button "Navigate to next page" at bounding box center [321, 555] width 25 height 25
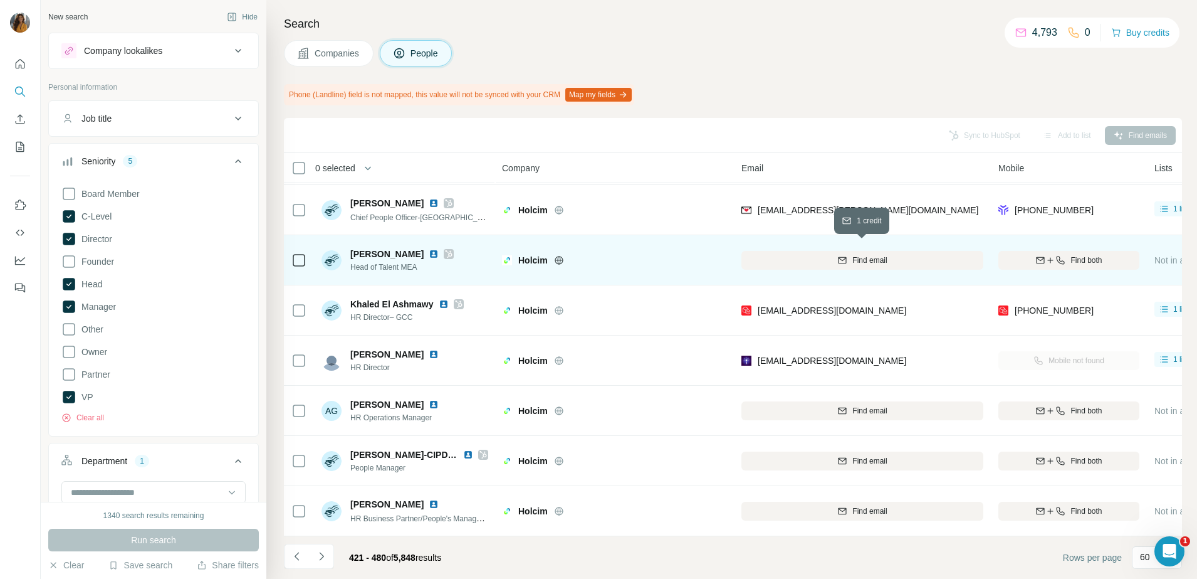
click at [878, 251] on button "Find email" at bounding box center [863, 260] width 242 height 19
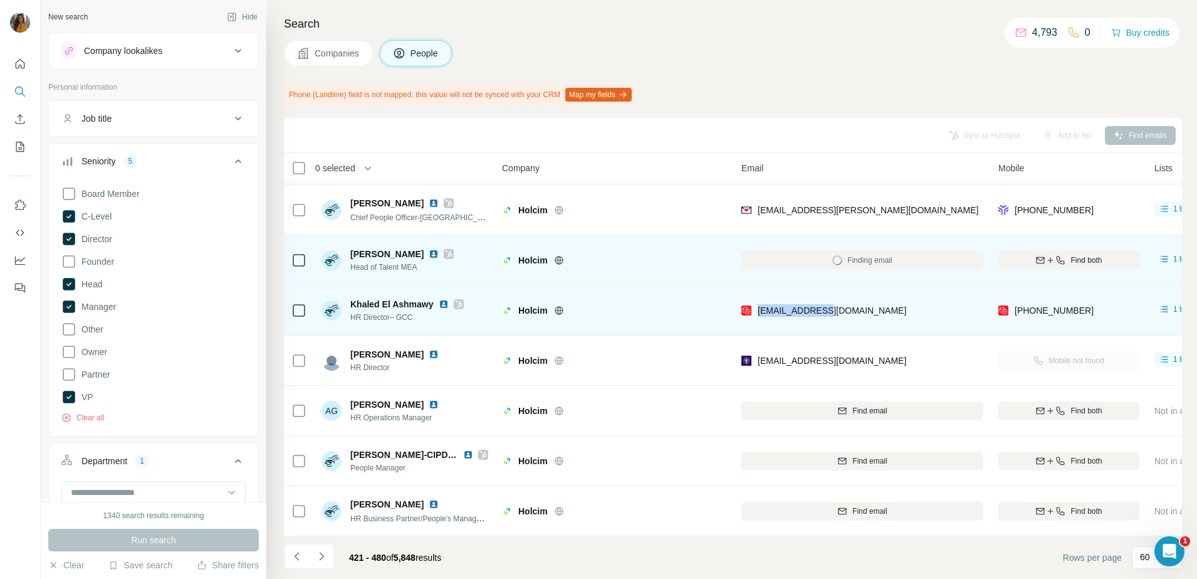
drag, startPoint x: 843, startPoint y: 306, endPoint x: 755, endPoint y: 313, distance: 88.1
click at [755, 313] on div "[EMAIL_ADDRESS][DOMAIN_NAME]" at bounding box center [863, 310] width 242 height 34
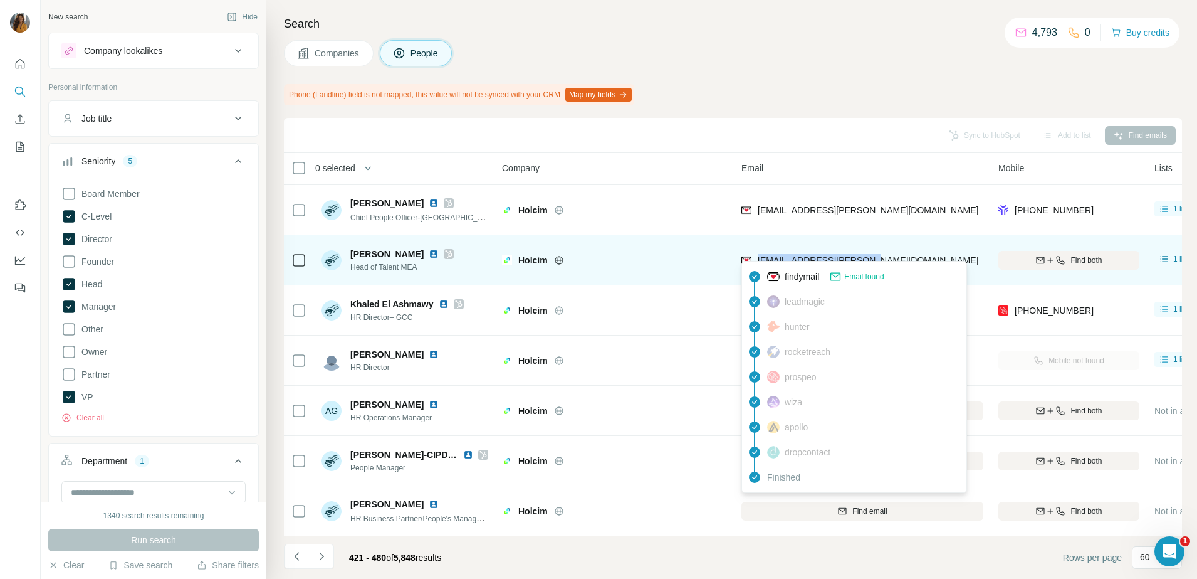
drag, startPoint x: 911, startPoint y: 250, endPoint x: 757, endPoint y: 260, distance: 154.5
click at [757, 260] on div "[EMAIL_ADDRESS][PERSON_NAME][DOMAIN_NAME]" at bounding box center [863, 260] width 242 height 34
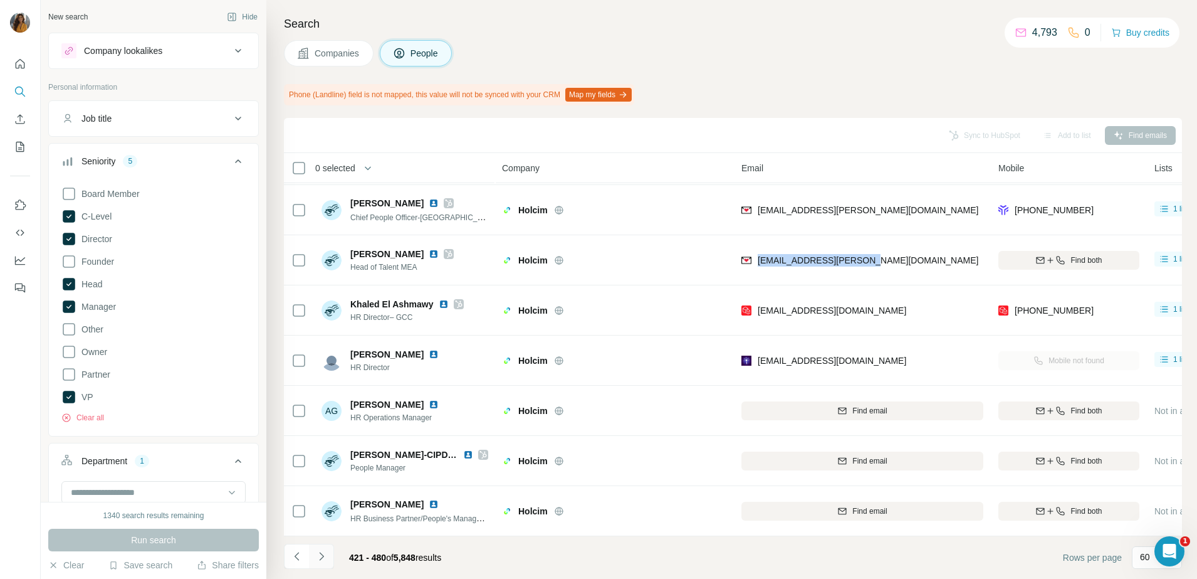
click at [329, 560] on button "Navigate to next page" at bounding box center [321, 555] width 25 height 25
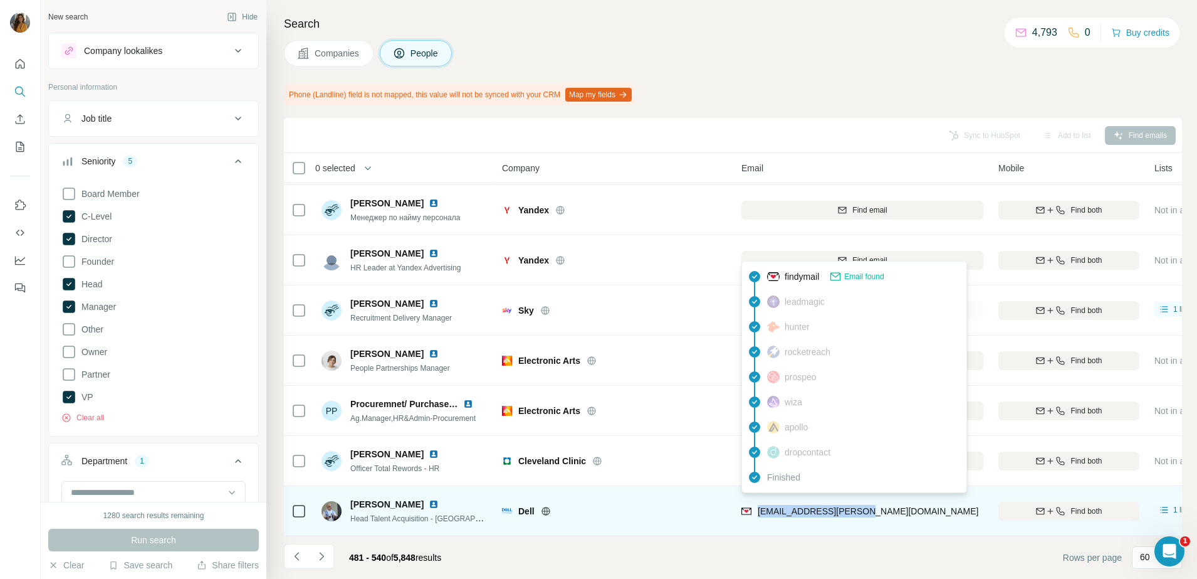
drag, startPoint x: 839, startPoint y: 503, endPoint x: 755, endPoint y: 507, distance: 84.1
click at [755, 507] on div "[EMAIL_ADDRESS][PERSON_NAME][DOMAIN_NAME]" at bounding box center [863, 510] width 242 height 34
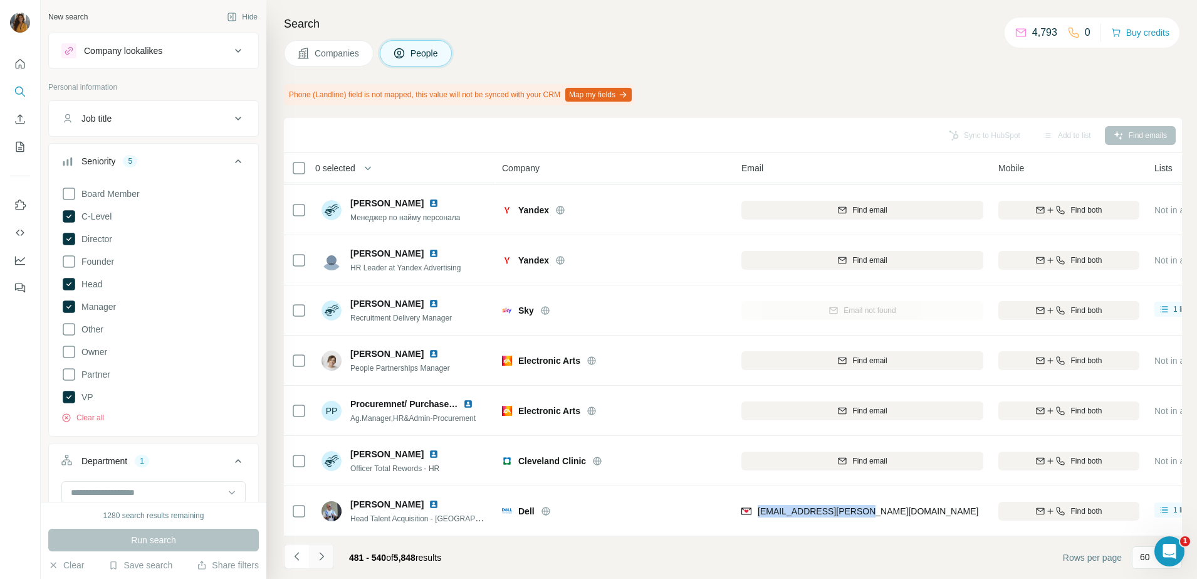
click at [320, 555] on icon "Navigate to next page" at bounding box center [321, 556] width 13 height 13
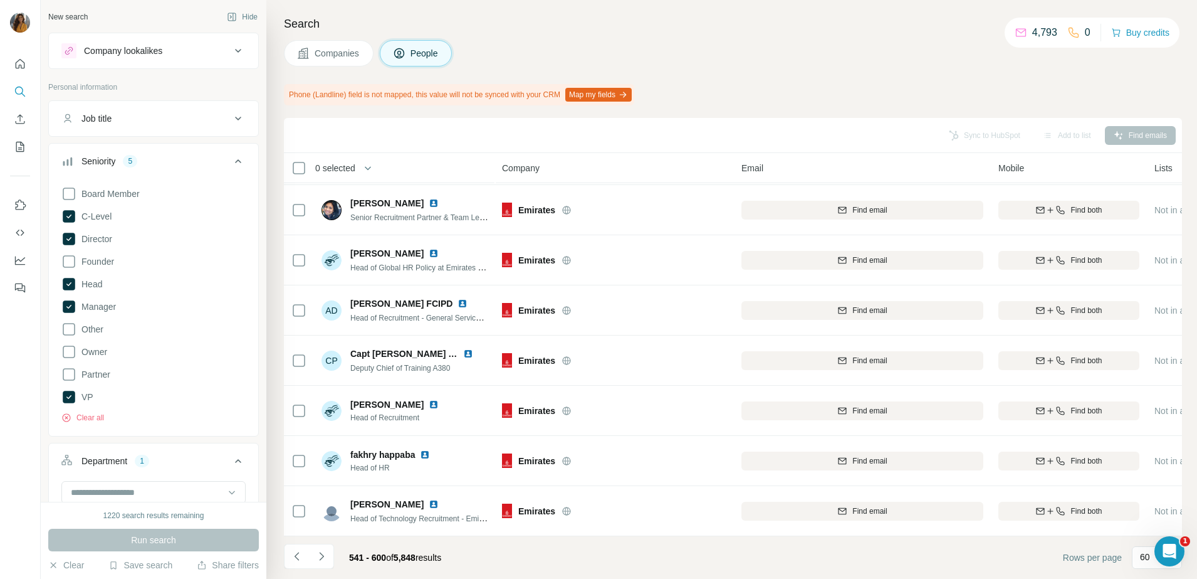
click at [319, 557] on icon "Navigate to next page" at bounding box center [321, 556] width 13 height 13
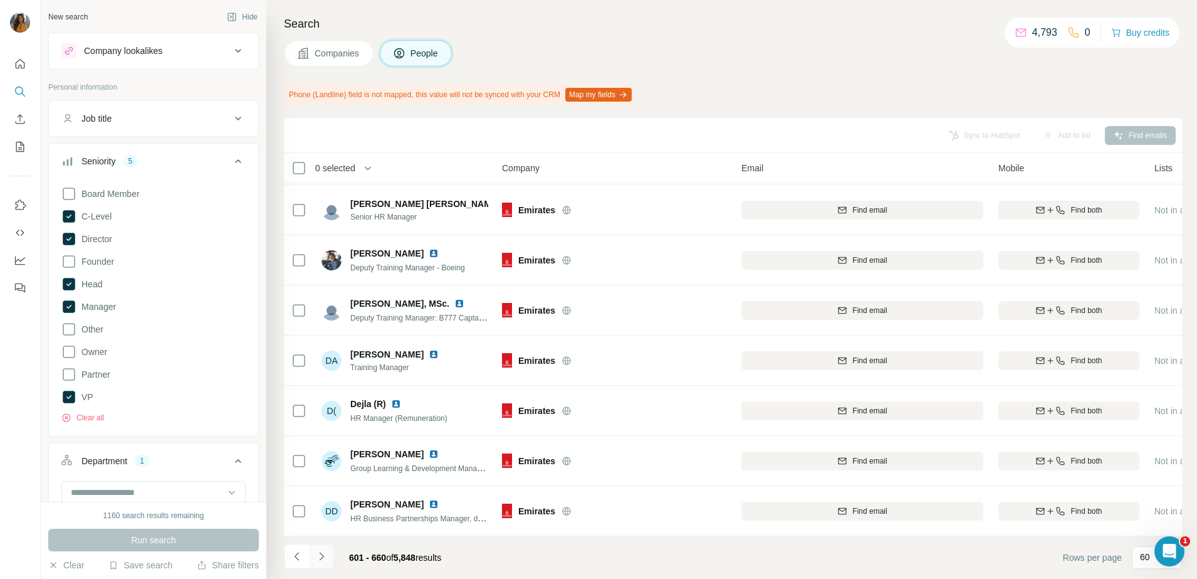
click at [321, 559] on icon "Navigate to next page" at bounding box center [321, 556] width 4 height 8
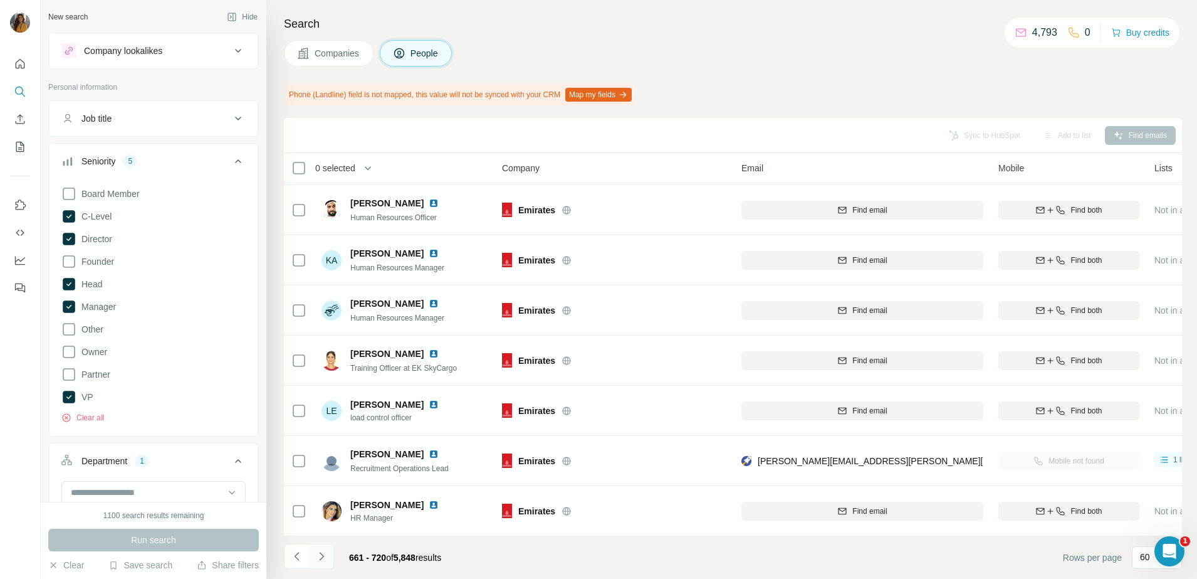
click at [325, 554] on icon "Navigate to next page" at bounding box center [321, 556] width 13 height 13
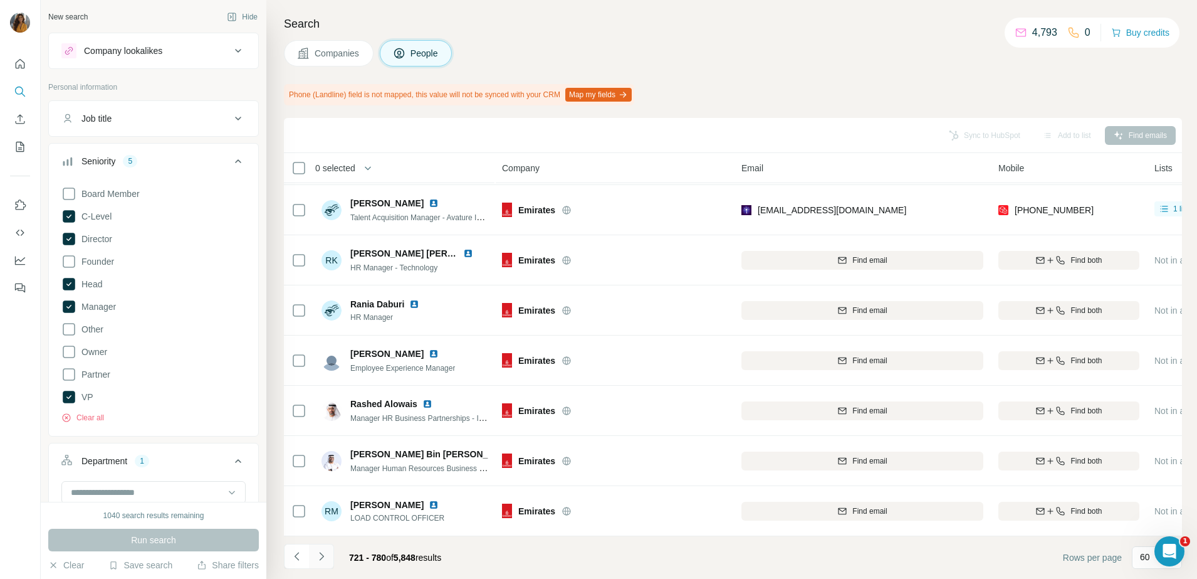
click at [327, 557] on icon "Navigate to next page" at bounding box center [321, 556] width 13 height 13
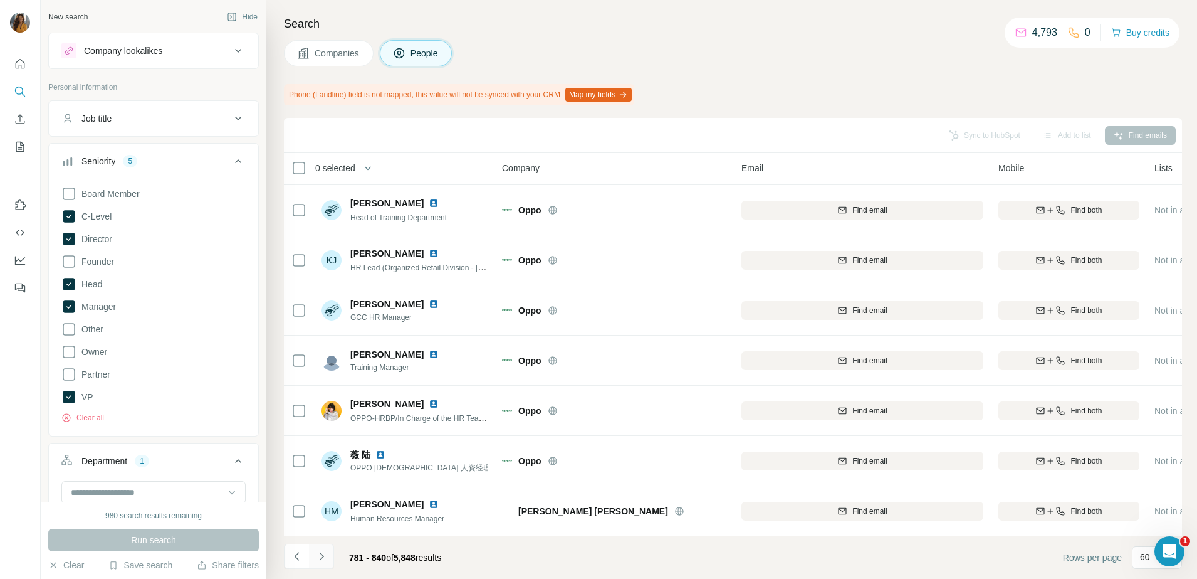
click at [321, 552] on icon "Navigate to next page" at bounding box center [321, 556] width 13 height 13
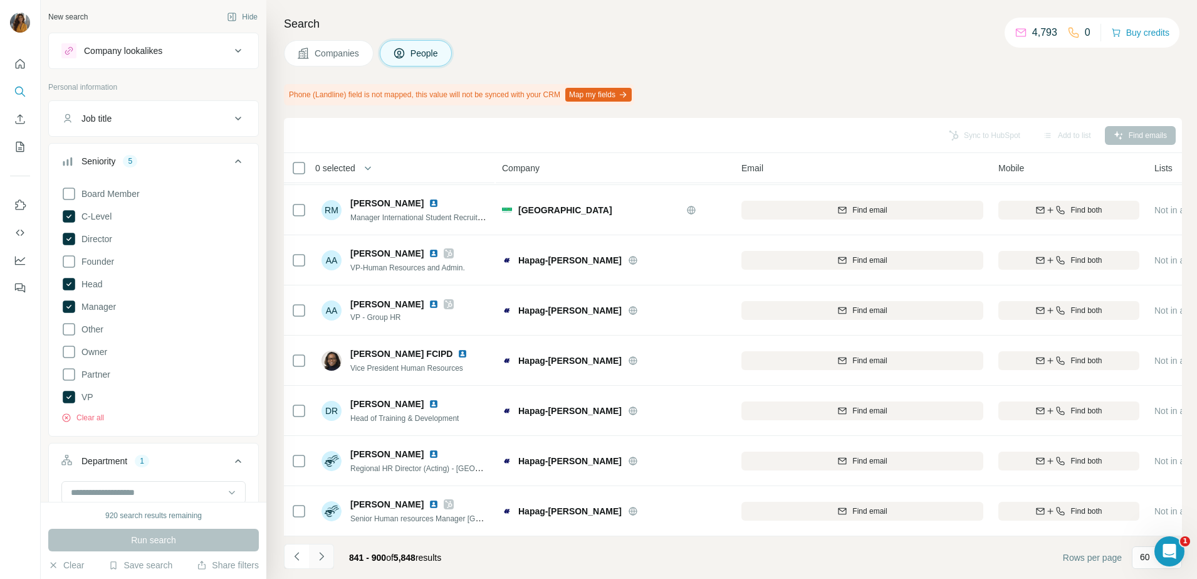
click at [323, 555] on icon "Navigate to next page" at bounding box center [321, 556] width 4 height 8
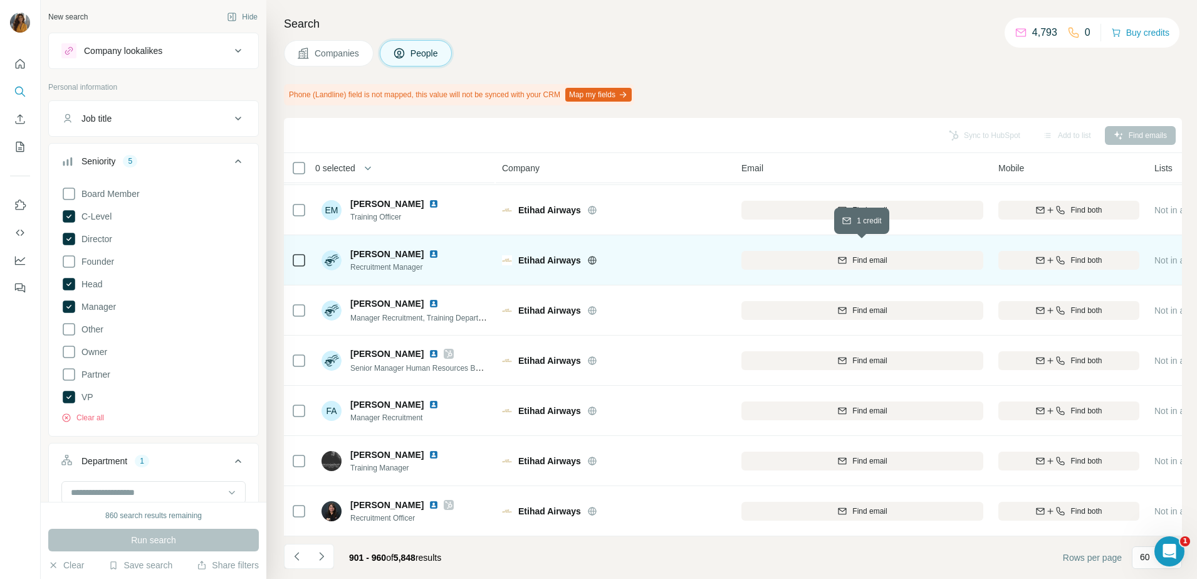
click at [883, 255] on span "Find email" at bounding box center [870, 260] width 34 height 11
click at [429, 249] on img at bounding box center [434, 254] width 10 height 10
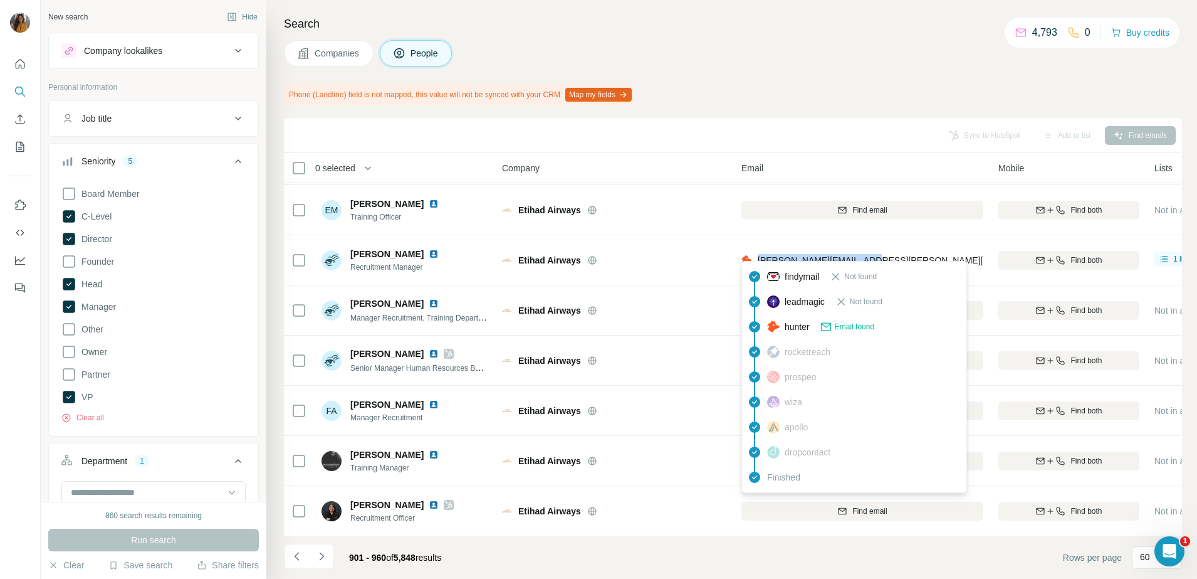
drag, startPoint x: 888, startPoint y: 256, endPoint x: 757, endPoint y: 255, distance: 131.0
click at [757, 255] on div "[PERSON_NAME][EMAIL_ADDRESS][PERSON_NAME][DOMAIN_NAME]" at bounding box center [863, 260] width 242 height 34
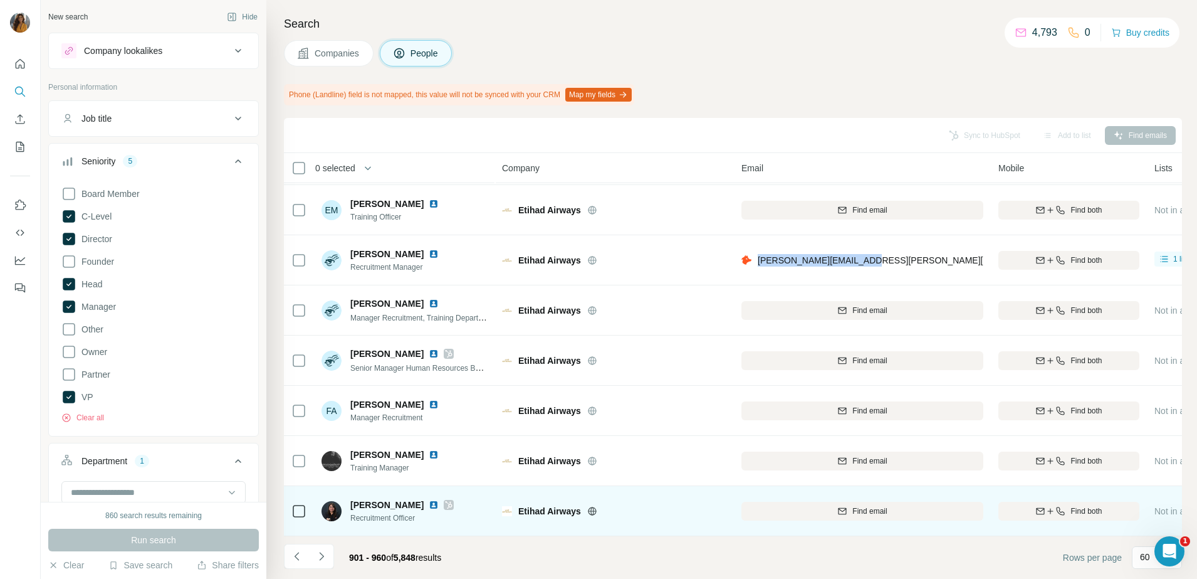
click at [434, 500] on img at bounding box center [434, 505] width 10 height 10
click at [853, 505] on span "Find email" at bounding box center [870, 510] width 34 height 11
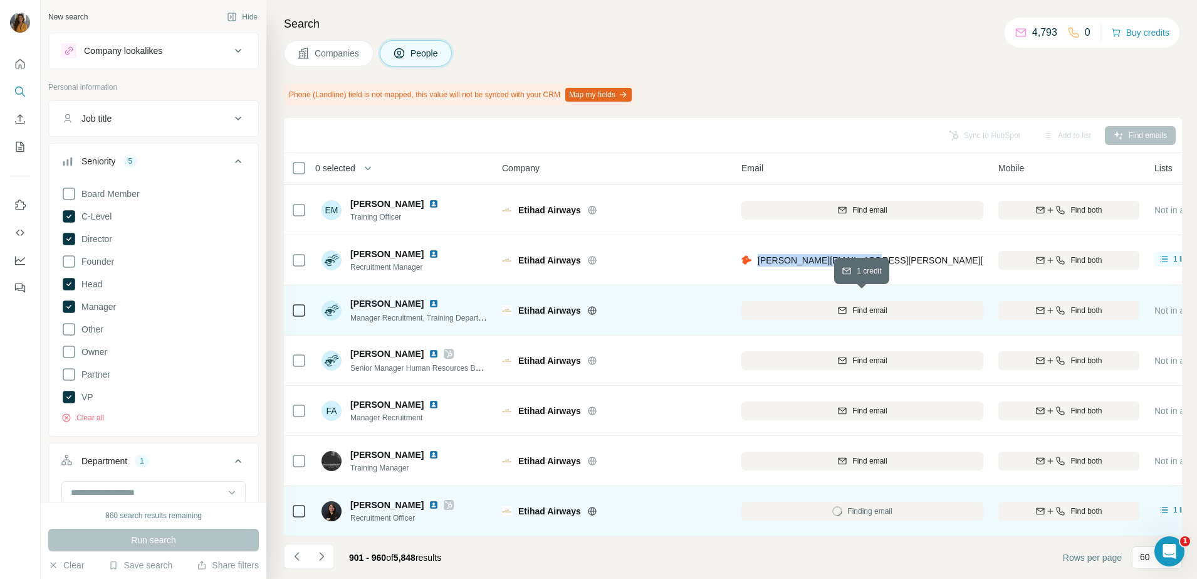
click at [843, 305] on icon "button" at bounding box center [842, 310] width 10 height 10
click at [429, 298] on img at bounding box center [434, 303] width 10 height 10
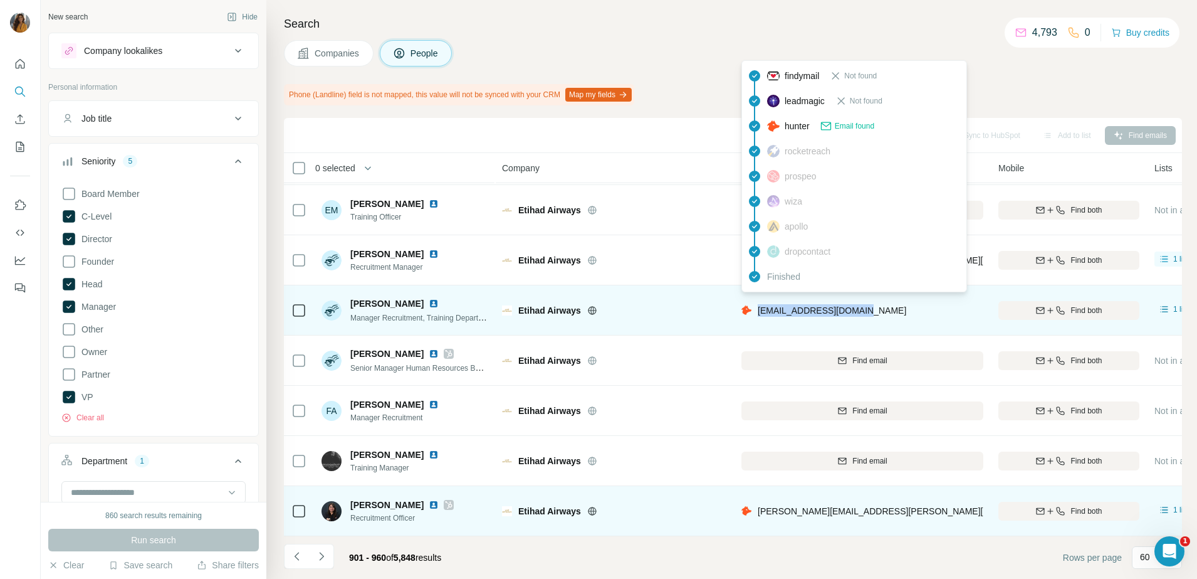
drag, startPoint x: 881, startPoint y: 304, endPoint x: 757, endPoint y: 297, distance: 124.3
click at [757, 297] on div "[EMAIL_ADDRESS][DOMAIN_NAME]" at bounding box center [863, 310] width 242 height 34
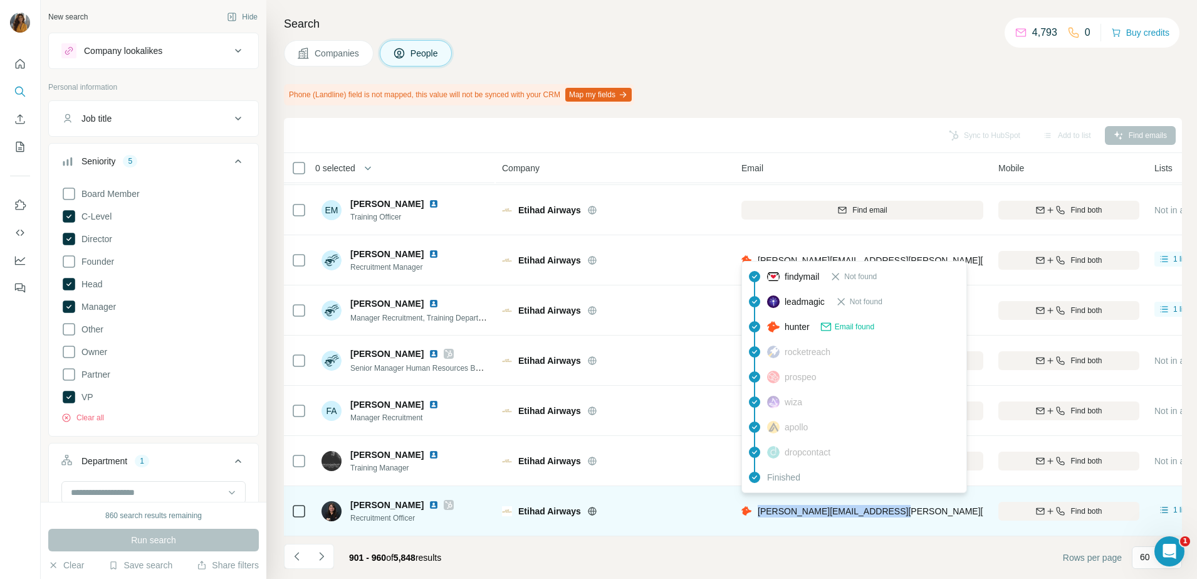
drag, startPoint x: 886, startPoint y: 500, endPoint x: 759, endPoint y: 503, distance: 127.3
click at [759, 503] on div "[PERSON_NAME][EMAIL_ADDRESS][PERSON_NAME][DOMAIN_NAME]" at bounding box center [863, 510] width 242 height 34
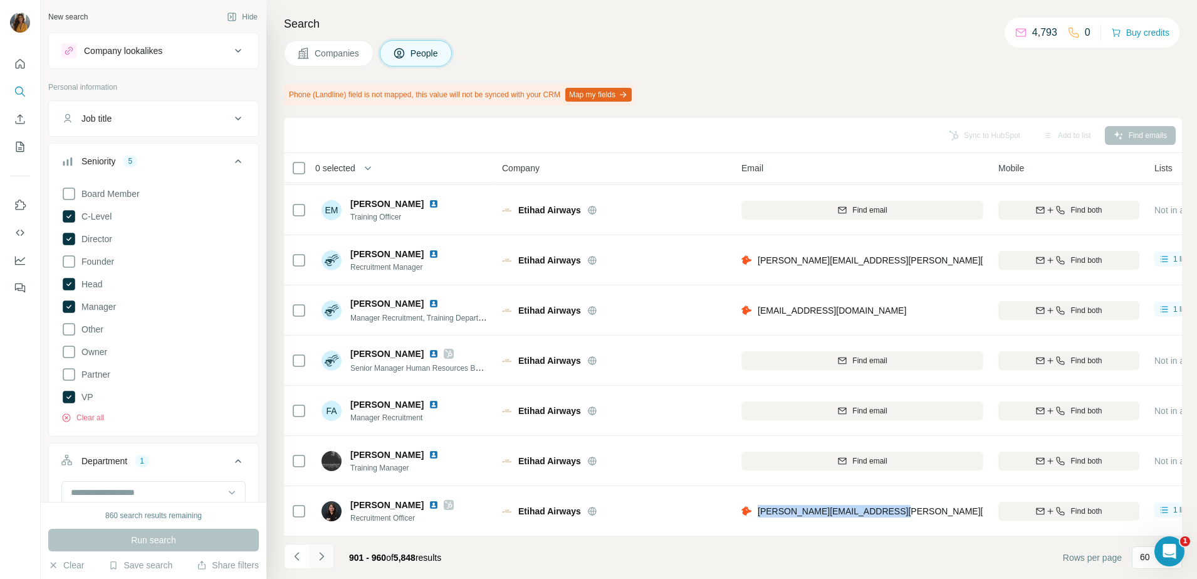
click at [312, 558] on button "Navigate to next page" at bounding box center [321, 555] width 25 height 25
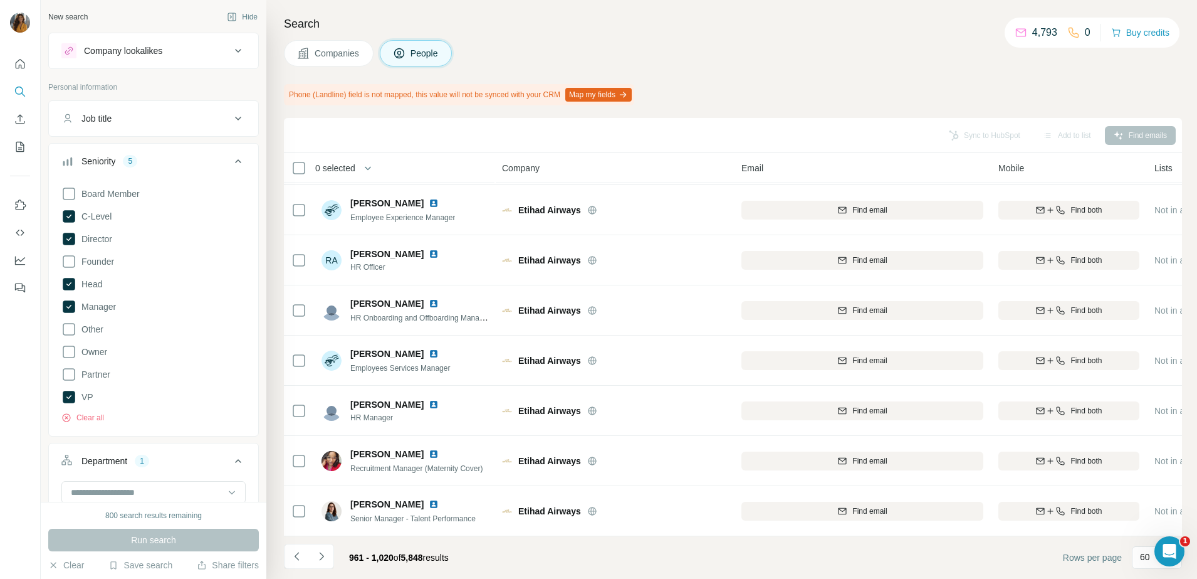
click at [870, 204] on span "Find email" at bounding box center [870, 209] width 34 height 11
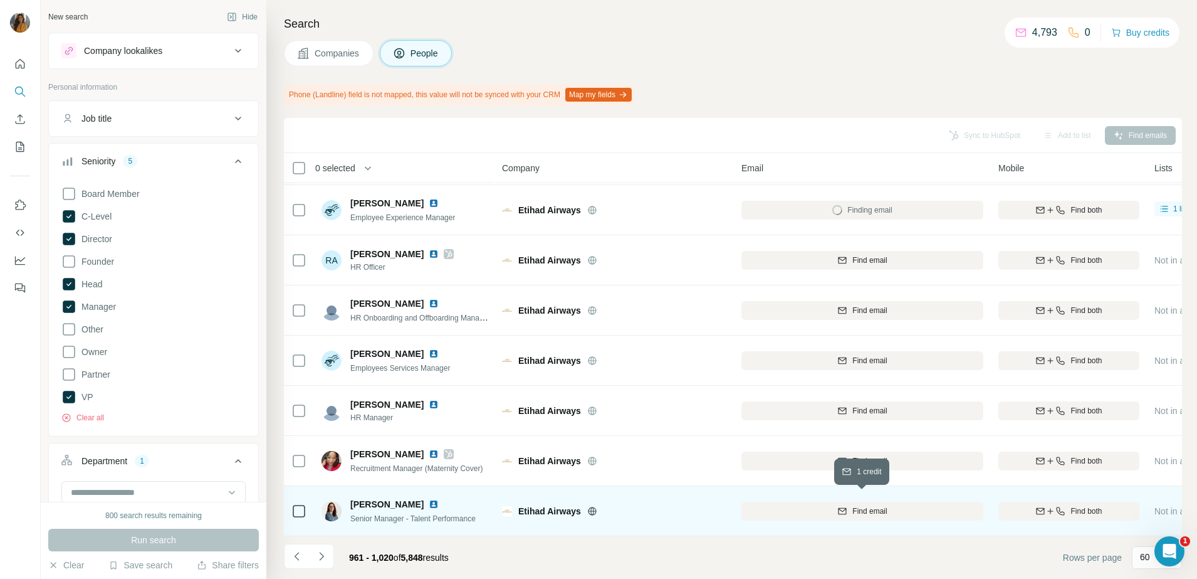
click at [863, 505] on span "Find email" at bounding box center [870, 510] width 34 height 11
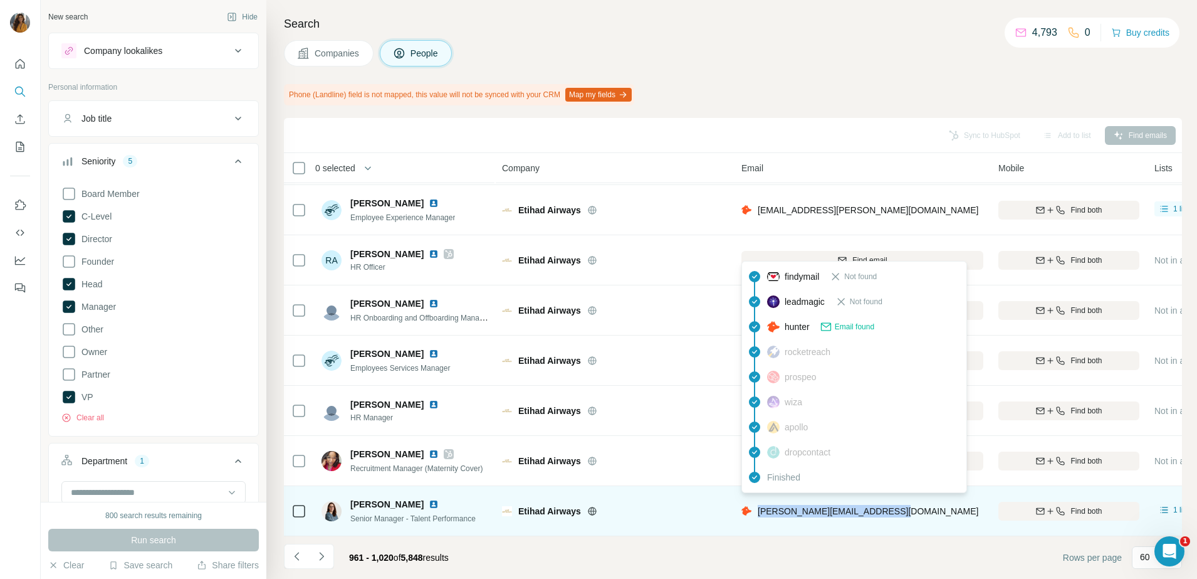
drag, startPoint x: 901, startPoint y: 505, endPoint x: 759, endPoint y: 507, distance: 142.3
click at [759, 507] on div "[PERSON_NAME][EMAIL_ADDRESS][DOMAIN_NAME]" at bounding box center [863, 510] width 242 height 34
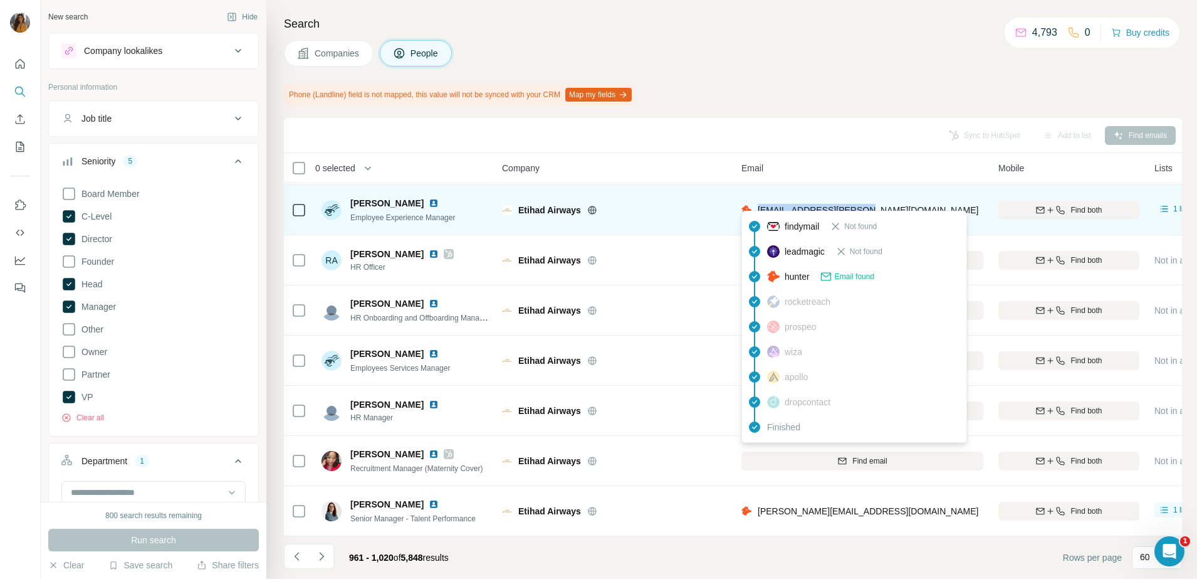
drag, startPoint x: 874, startPoint y: 202, endPoint x: 758, endPoint y: 209, distance: 116.2
click at [758, 209] on div "[EMAIL_ADDRESS][PERSON_NAME][DOMAIN_NAME]" at bounding box center [863, 209] width 242 height 34
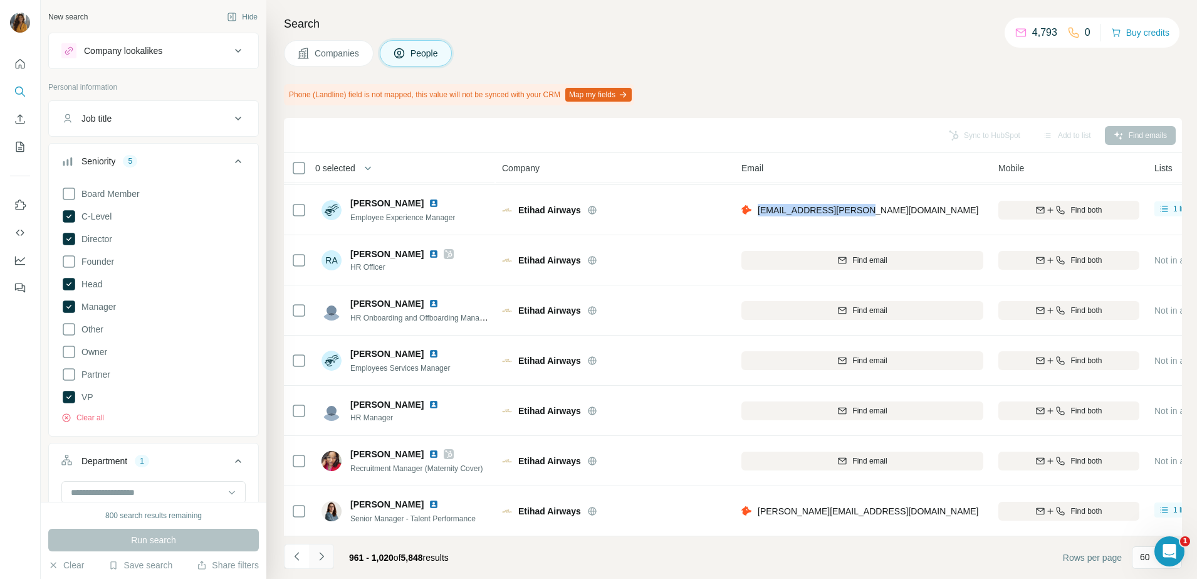
click at [322, 561] on icon "Navigate to next page" at bounding box center [321, 556] width 13 height 13
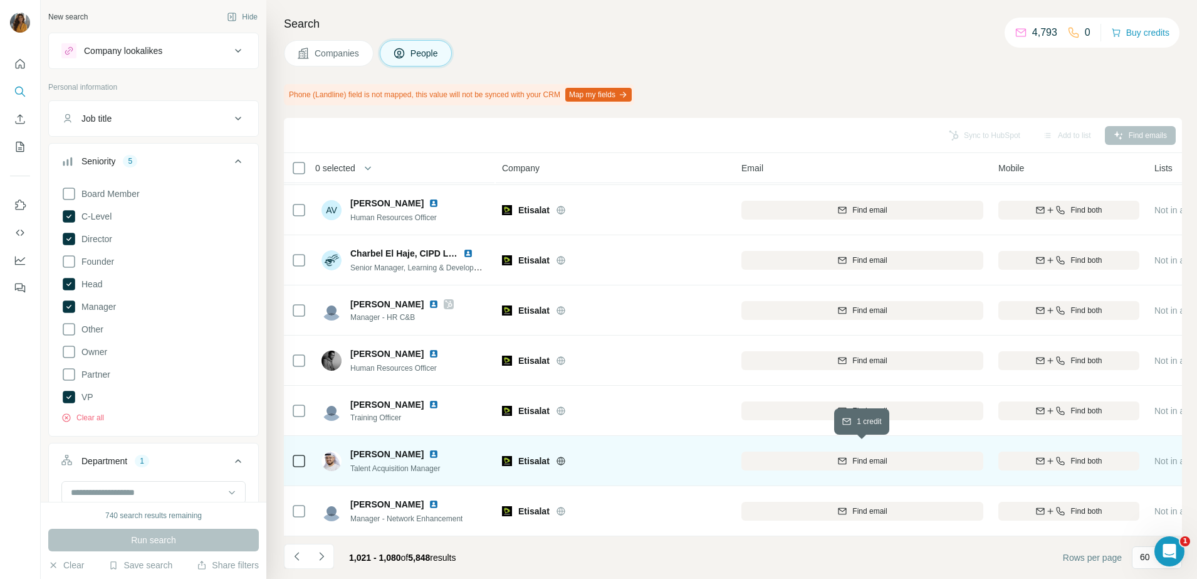
click at [854, 455] on span "Find email" at bounding box center [870, 460] width 34 height 11
click at [441, 449] on div at bounding box center [441, 454] width 25 height 10
click at [898, 443] on div "[EMAIL_ADDRESS][DOMAIN_NAME]" at bounding box center [863, 460] width 242 height 34
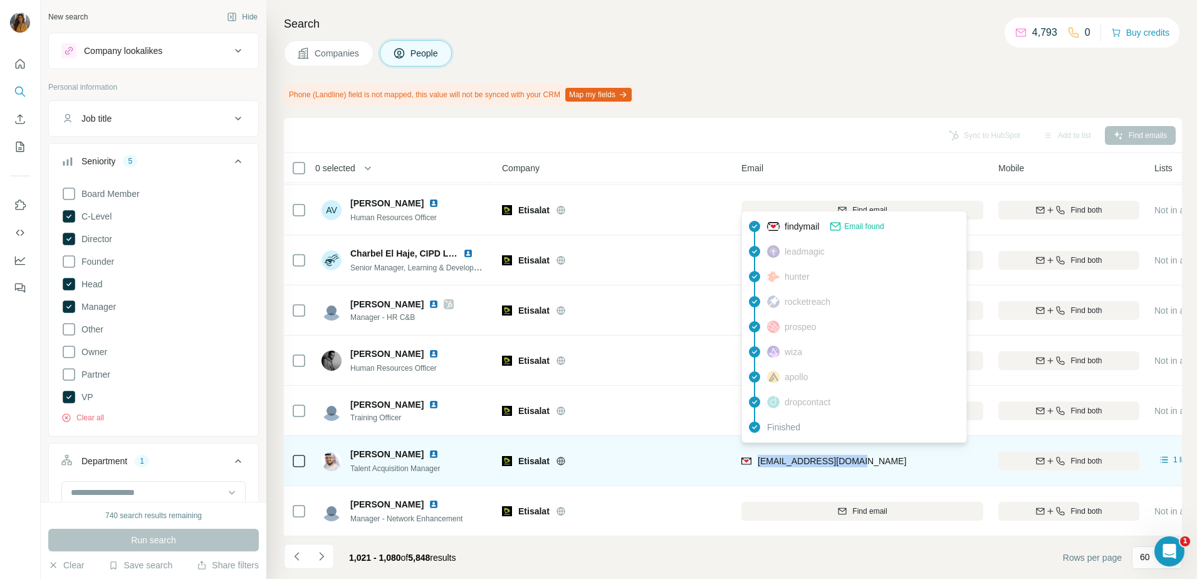
drag, startPoint x: 868, startPoint y: 455, endPoint x: 757, endPoint y: 459, distance: 110.4
click at [757, 459] on div "[EMAIL_ADDRESS][DOMAIN_NAME]" at bounding box center [863, 460] width 242 height 34
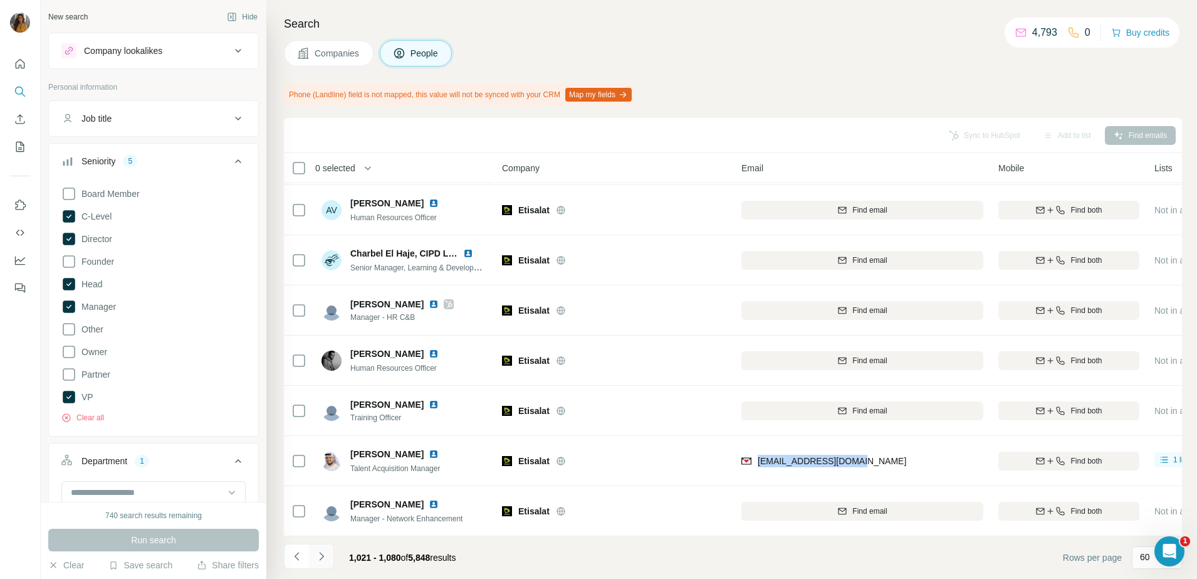
click at [320, 550] on icon "Navigate to next page" at bounding box center [321, 556] width 13 height 13
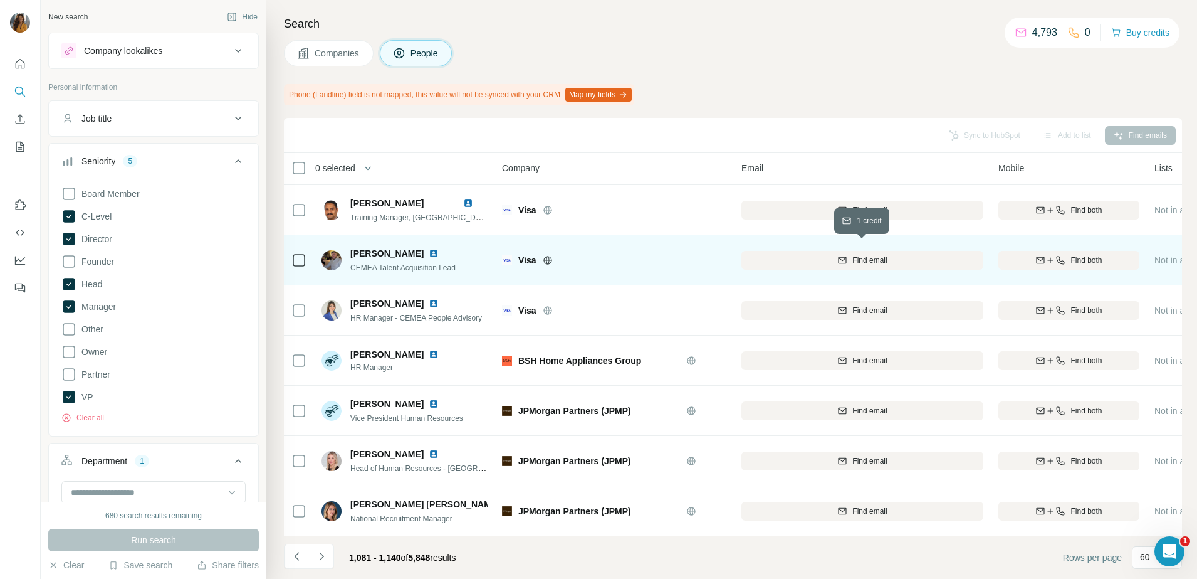
click at [881, 255] on span "Find email" at bounding box center [870, 260] width 34 height 11
click at [429, 248] on img at bounding box center [434, 253] width 10 height 10
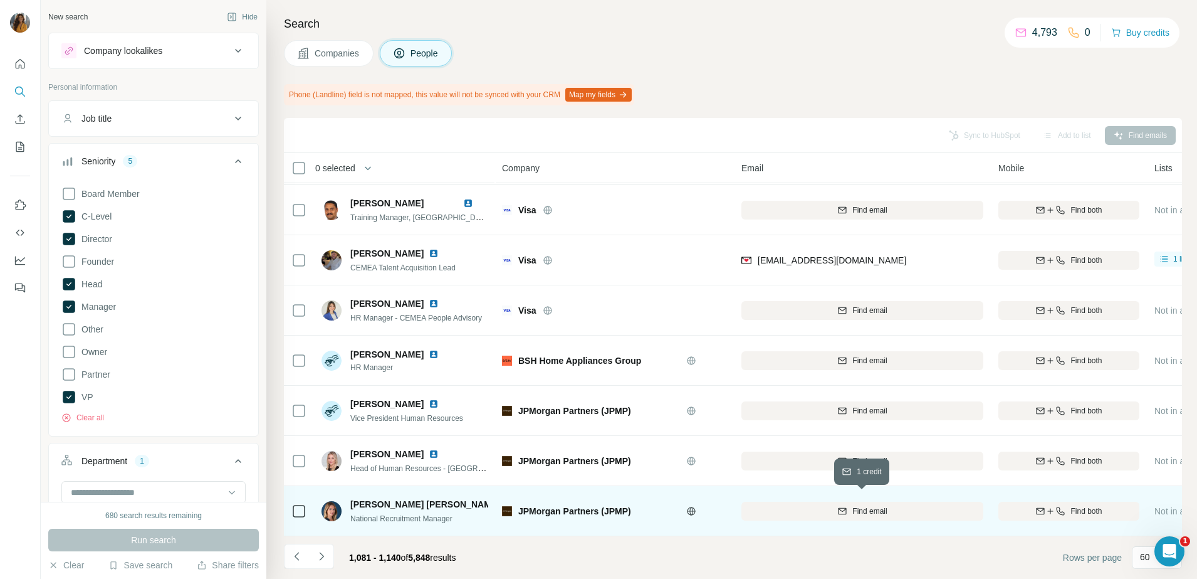
click at [873, 505] on span "Find email" at bounding box center [870, 510] width 34 height 11
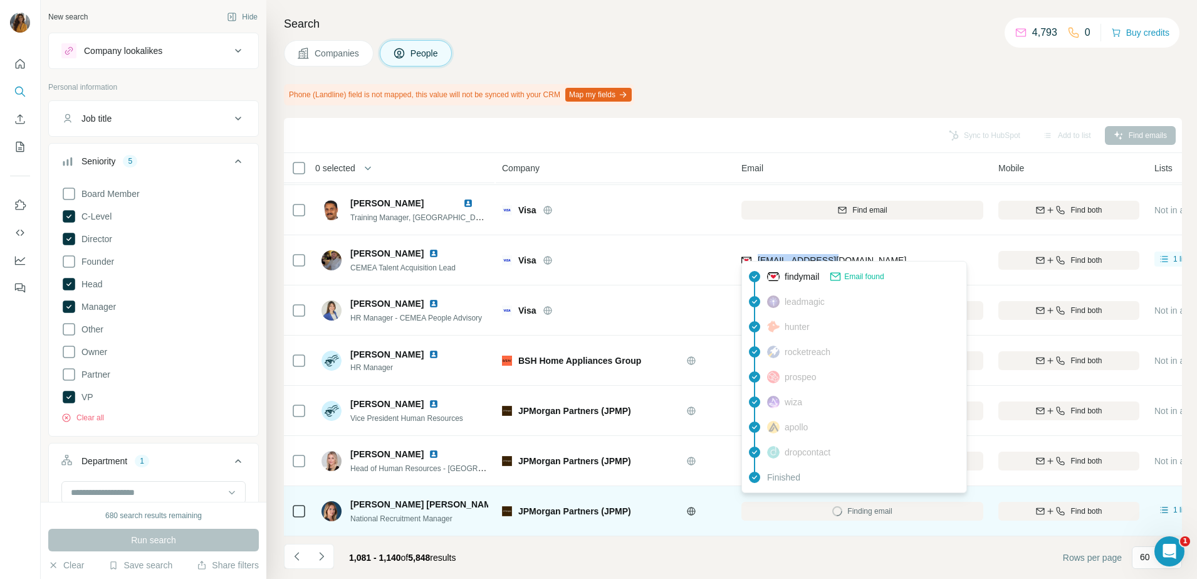
drag, startPoint x: 799, startPoint y: 255, endPoint x: 760, endPoint y: 258, distance: 39.6
click at [760, 258] on div "[EMAIL_ADDRESS][DOMAIN_NAME]" at bounding box center [863, 260] width 242 height 34
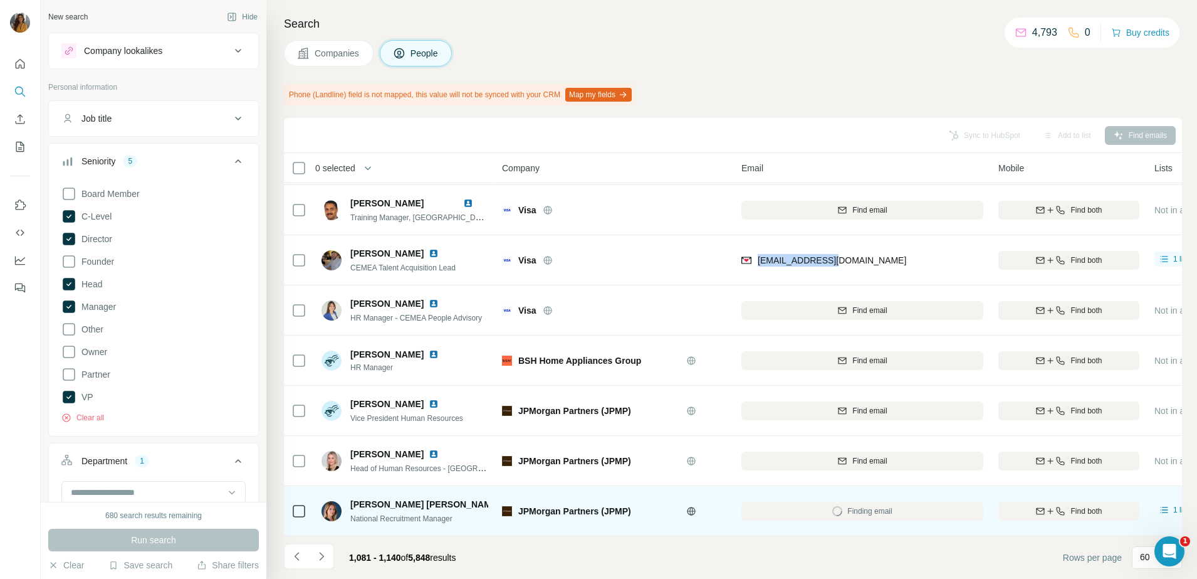
click at [505, 499] on img at bounding box center [510, 504] width 10 height 10
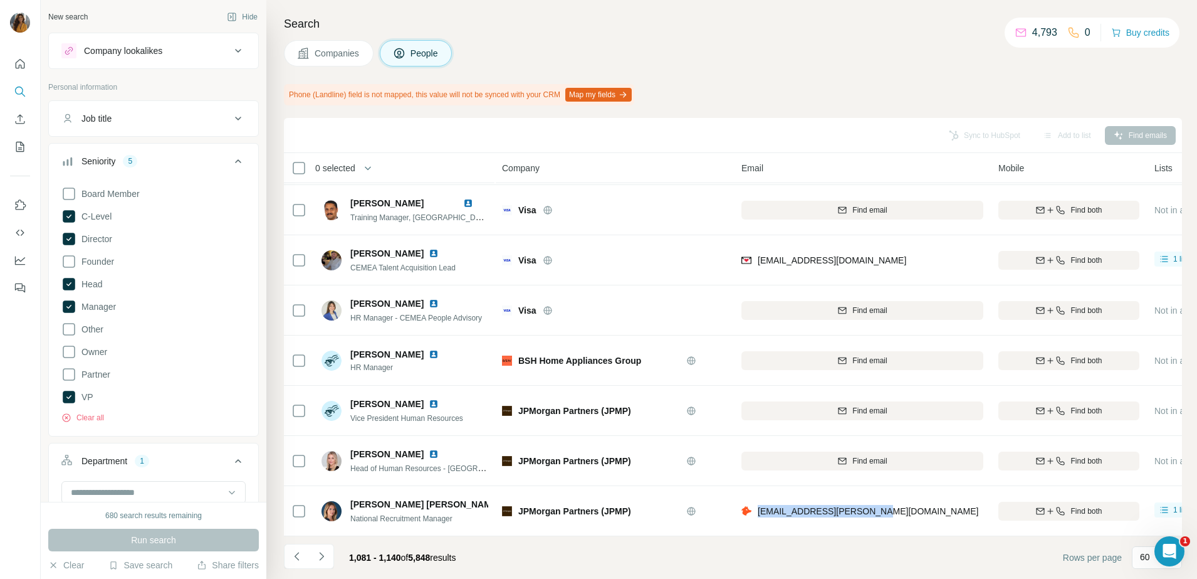
drag, startPoint x: 898, startPoint y: 503, endPoint x: 759, endPoint y: 515, distance: 139.7
click at [759, 515] on div "[EMAIL_ADDRESS][PERSON_NAME][DOMAIN_NAME]" at bounding box center [863, 510] width 242 height 34
click at [320, 556] on icon "Navigate to next page" at bounding box center [321, 556] width 13 height 13
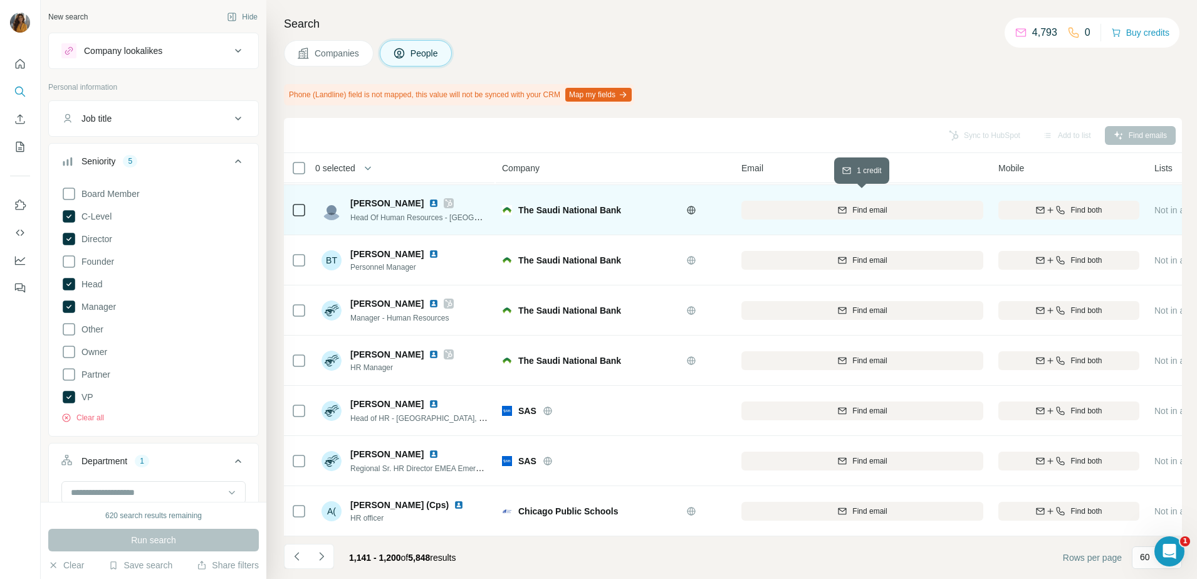
click at [874, 206] on span "Find email" at bounding box center [870, 209] width 34 height 11
click at [429, 198] on img at bounding box center [434, 203] width 10 height 10
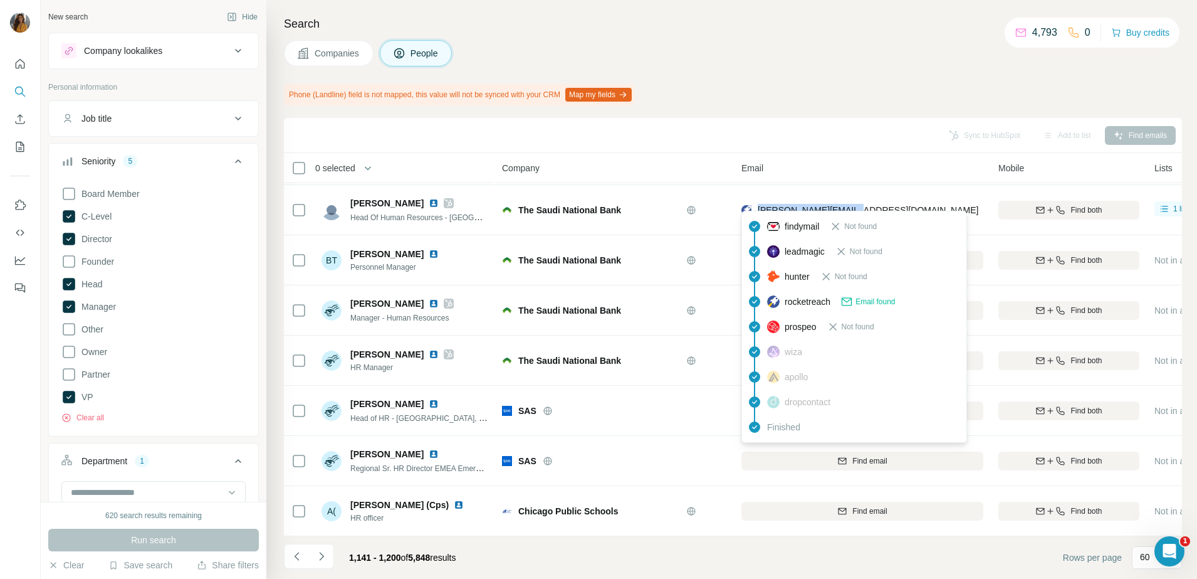
drag, startPoint x: 856, startPoint y: 211, endPoint x: 755, endPoint y: 206, distance: 101.6
click at [755, 206] on div "[PERSON_NAME][EMAIL_ADDRESS][DOMAIN_NAME]" at bounding box center [863, 209] width 242 height 34
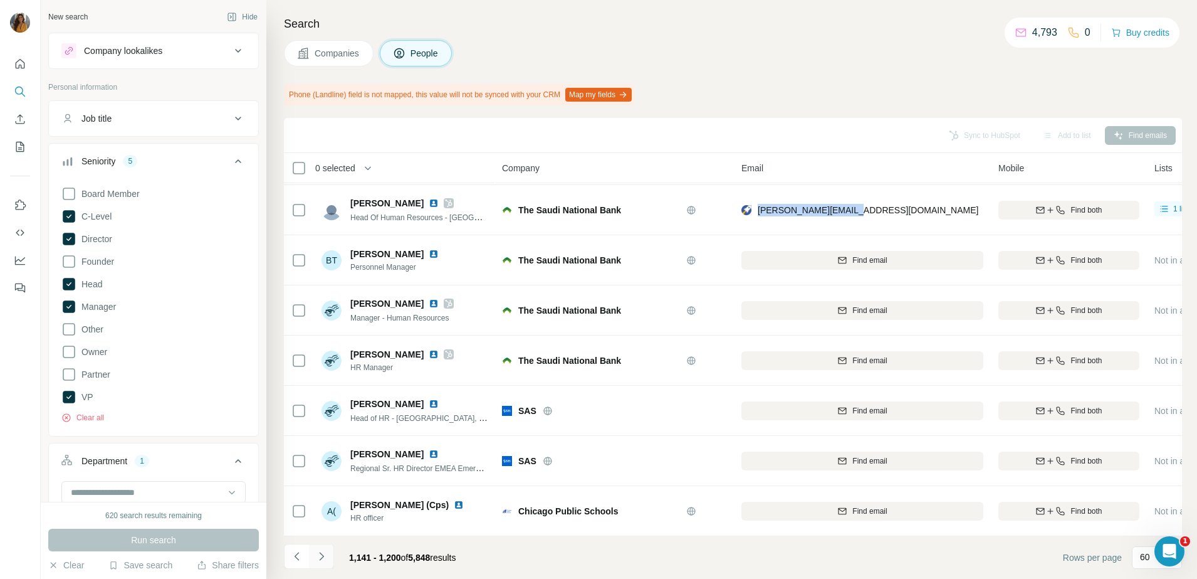
click at [327, 559] on icon "Navigate to next page" at bounding box center [321, 556] width 13 height 13
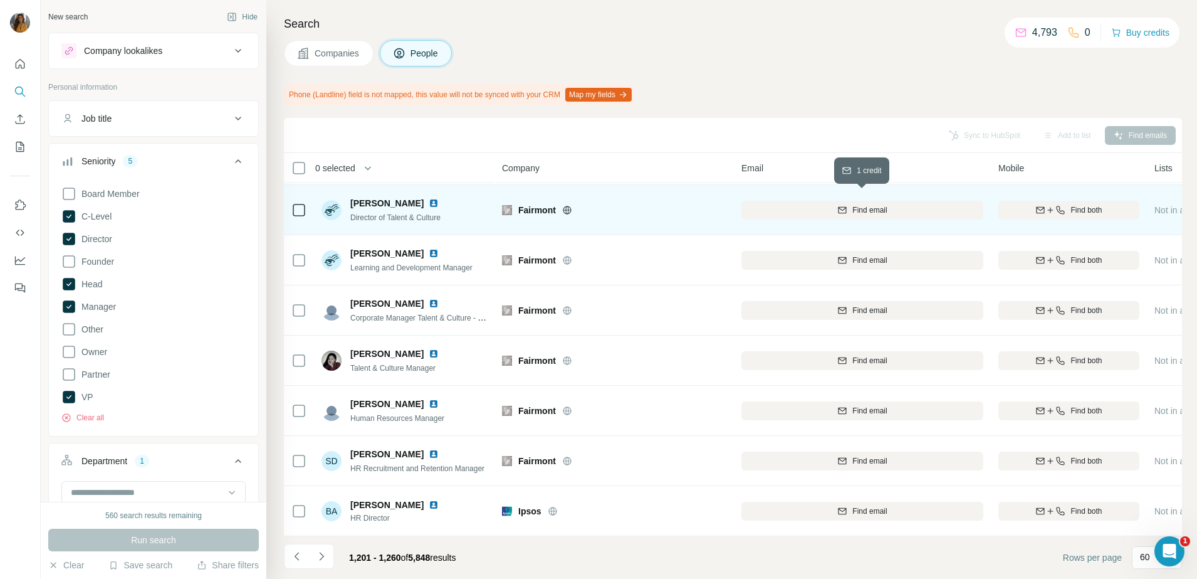
click at [872, 201] on button "Find email" at bounding box center [863, 210] width 242 height 19
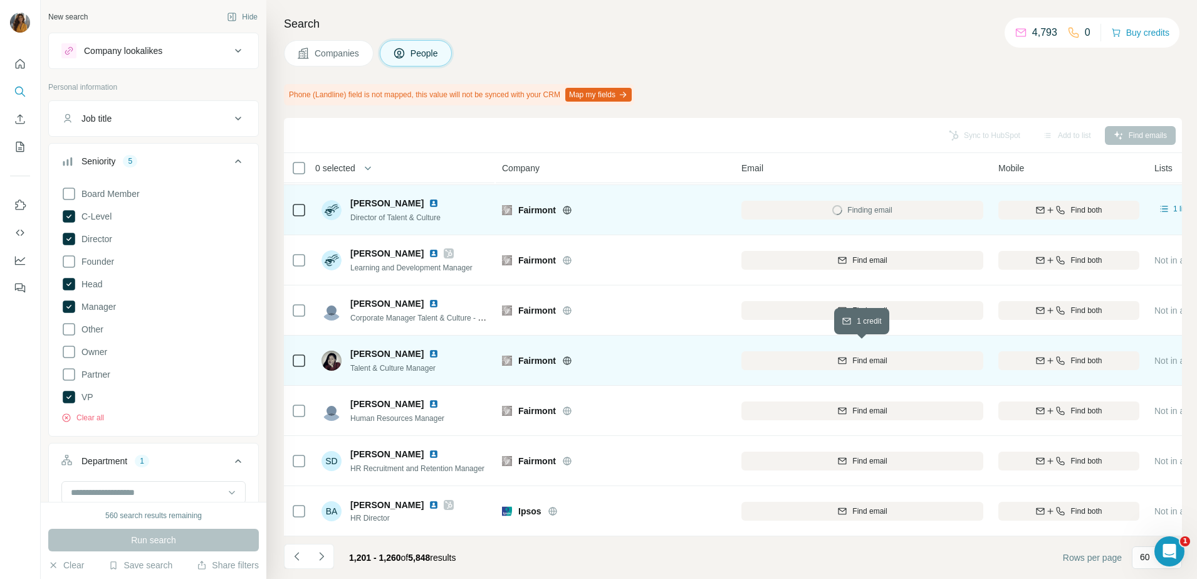
click at [871, 355] on span "Find email" at bounding box center [870, 360] width 34 height 11
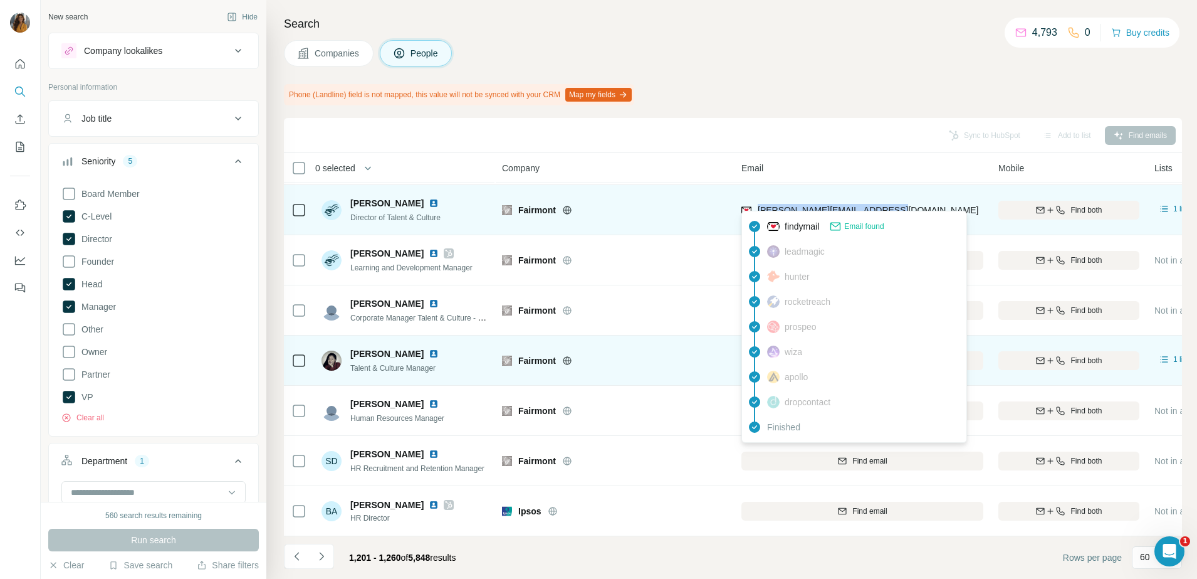
drag, startPoint x: 910, startPoint y: 204, endPoint x: 757, endPoint y: 207, distance: 152.4
click at [757, 207] on div "[PERSON_NAME][EMAIL_ADDRESS][DOMAIN_NAME]" at bounding box center [863, 209] width 242 height 34
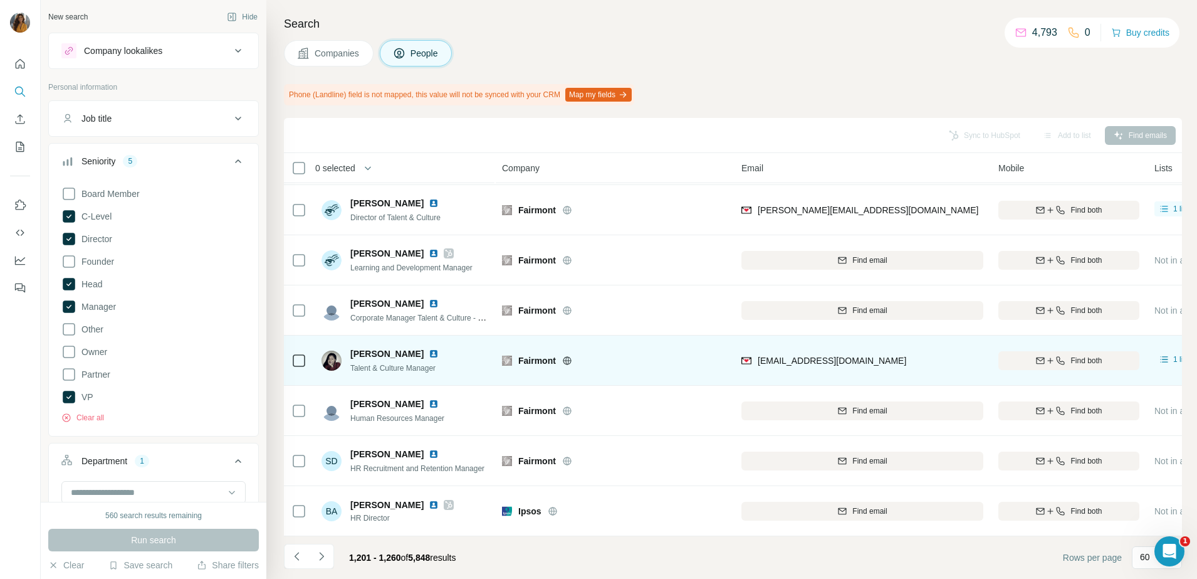
click at [902, 343] on div "[EMAIL_ADDRESS][DOMAIN_NAME]" at bounding box center [863, 360] width 242 height 34
drag, startPoint x: 893, startPoint y: 359, endPoint x: 756, endPoint y: 368, distance: 137.6
click at [756, 368] on div "[EMAIL_ADDRESS][DOMAIN_NAME]" at bounding box center [863, 360] width 242 height 34
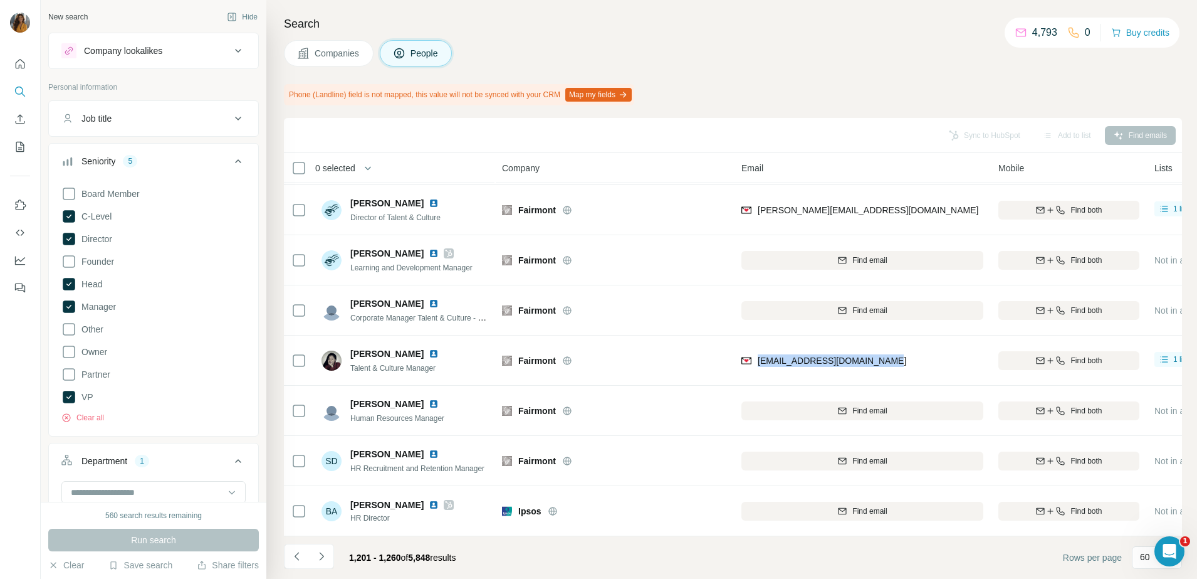
drag, startPoint x: 324, startPoint y: 550, endPoint x: 470, endPoint y: 167, distance: 409.9
click at [324, 550] on icon "Navigate to next page" at bounding box center [321, 556] width 13 height 13
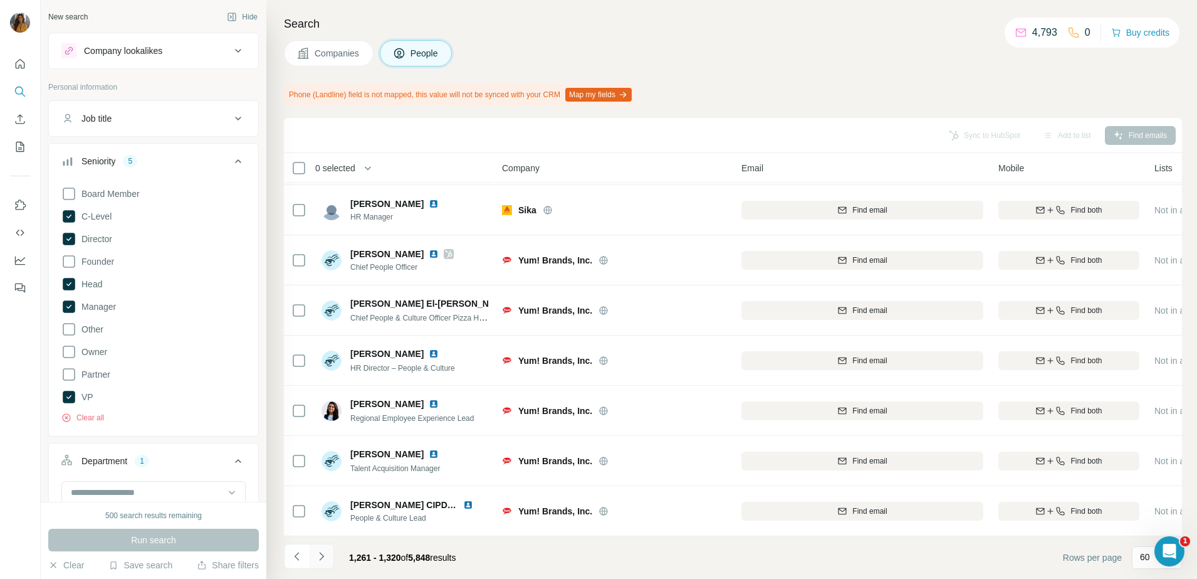
click at [316, 553] on icon "Navigate to next page" at bounding box center [321, 556] width 13 height 13
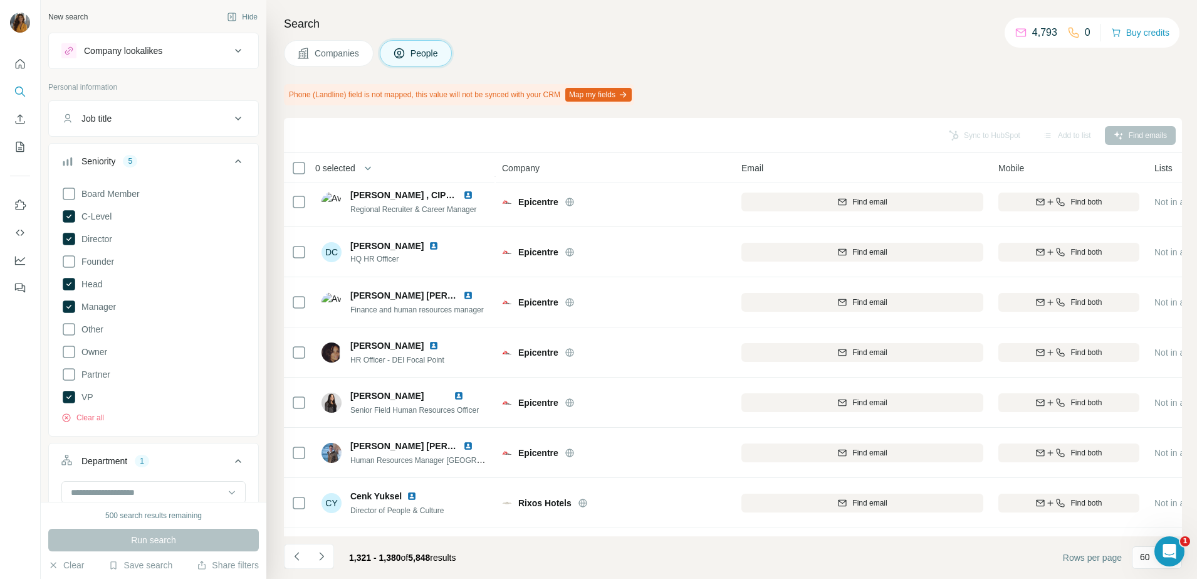
scroll to position [2664, 0]
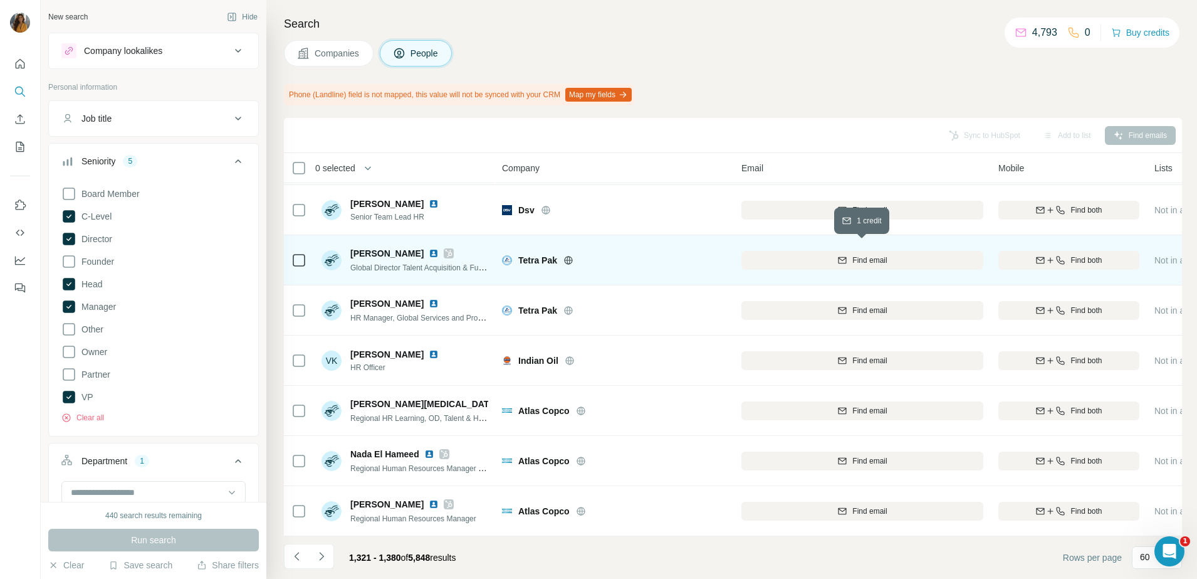
click at [886, 255] on span "Find email" at bounding box center [870, 260] width 34 height 11
click at [429, 248] on img at bounding box center [434, 253] width 10 height 10
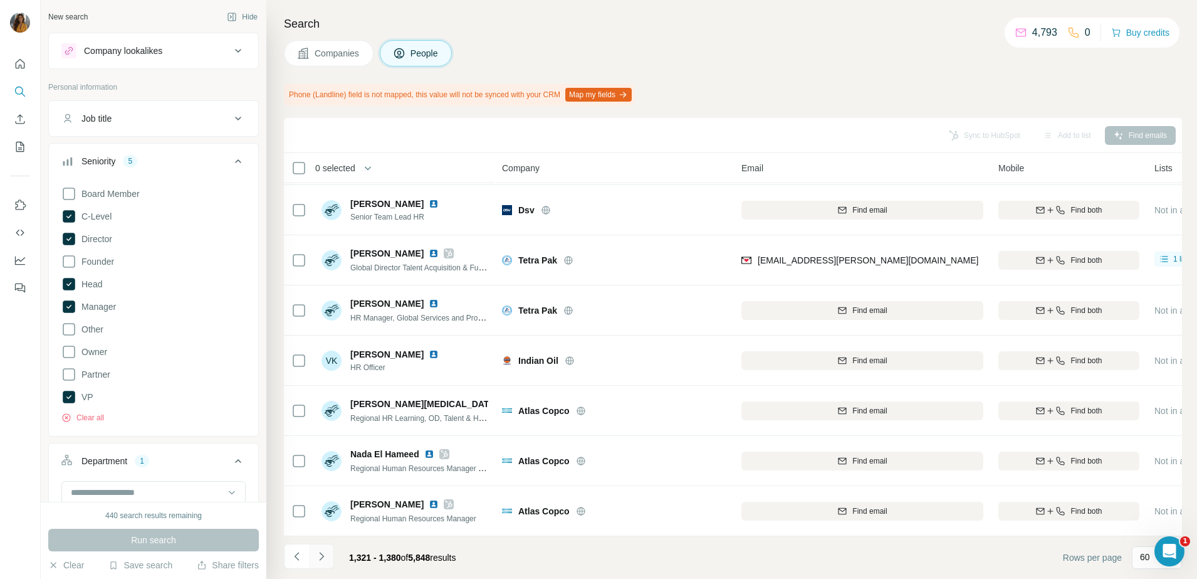
click at [320, 552] on icon "Navigate to next page" at bounding box center [321, 556] width 4 height 8
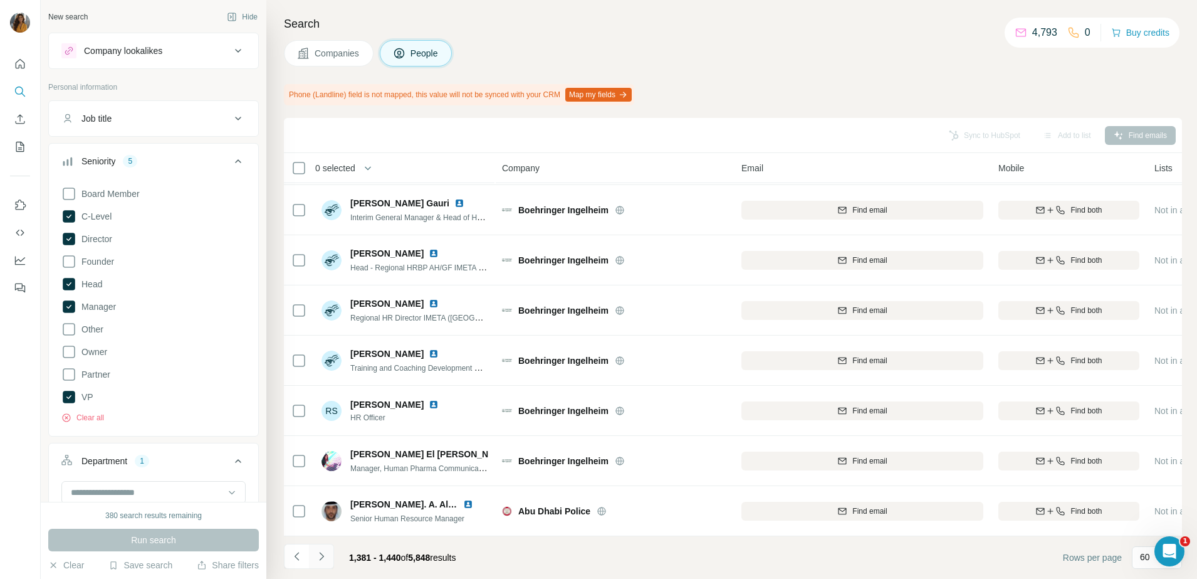
click at [320, 560] on icon "Navigate to next page" at bounding box center [321, 556] width 13 height 13
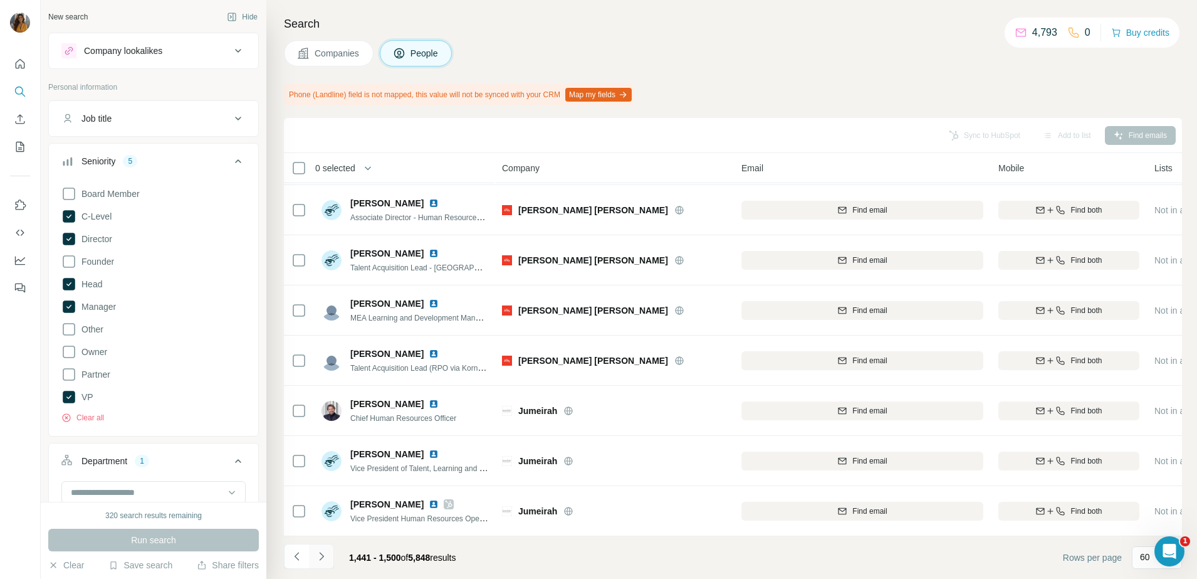
click at [327, 556] on icon "Navigate to next page" at bounding box center [321, 556] width 13 height 13
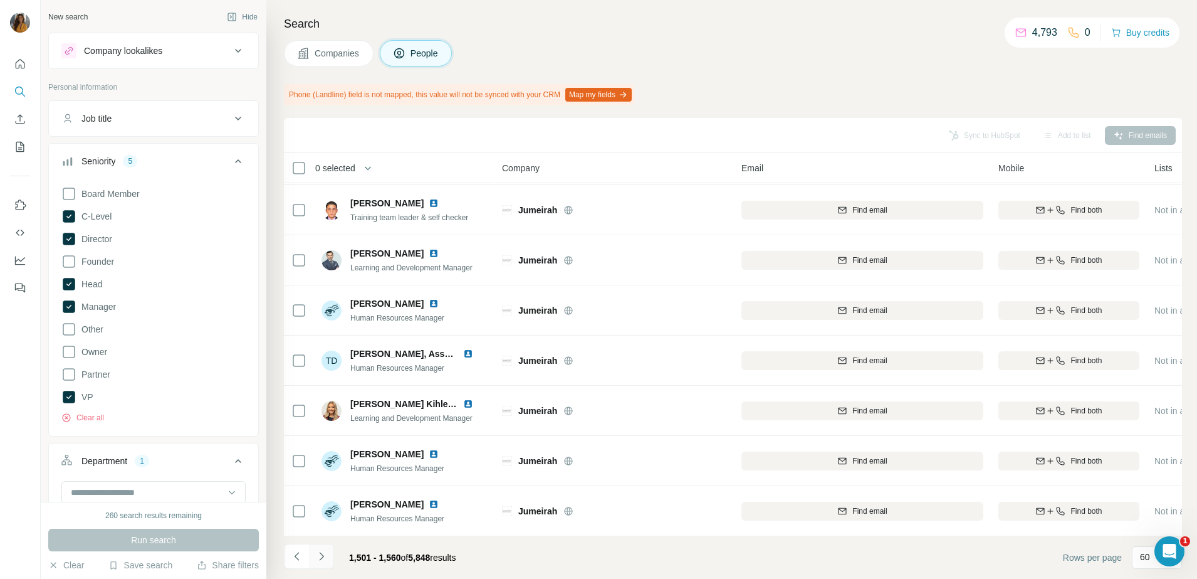
click at [323, 567] on button "Navigate to next page" at bounding box center [321, 555] width 25 height 25
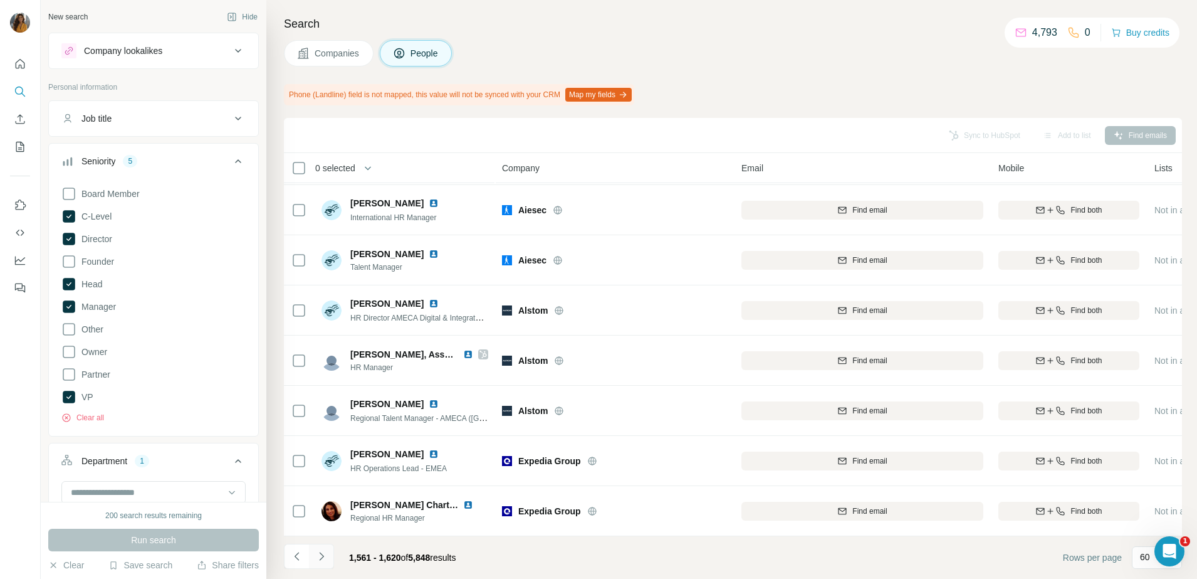
click at [313, 554] on button "Navigate to next page" at bounding box center [321, 555] width 25 height 25
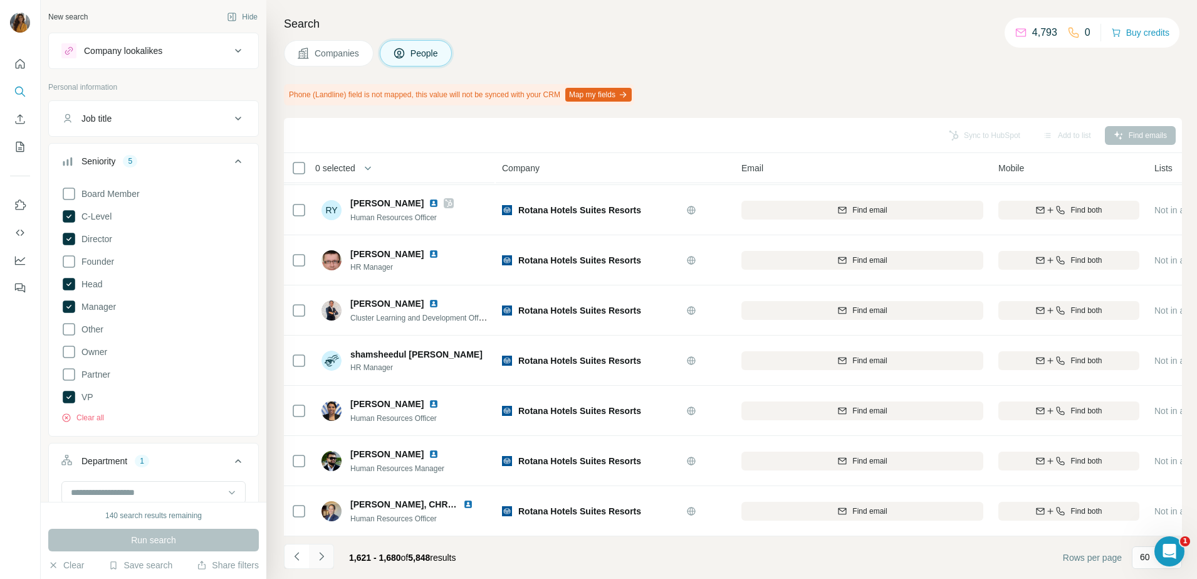
click at [313, 557] on button "Navigate to next page" at bounding box center [321, 555] width 25 height 25
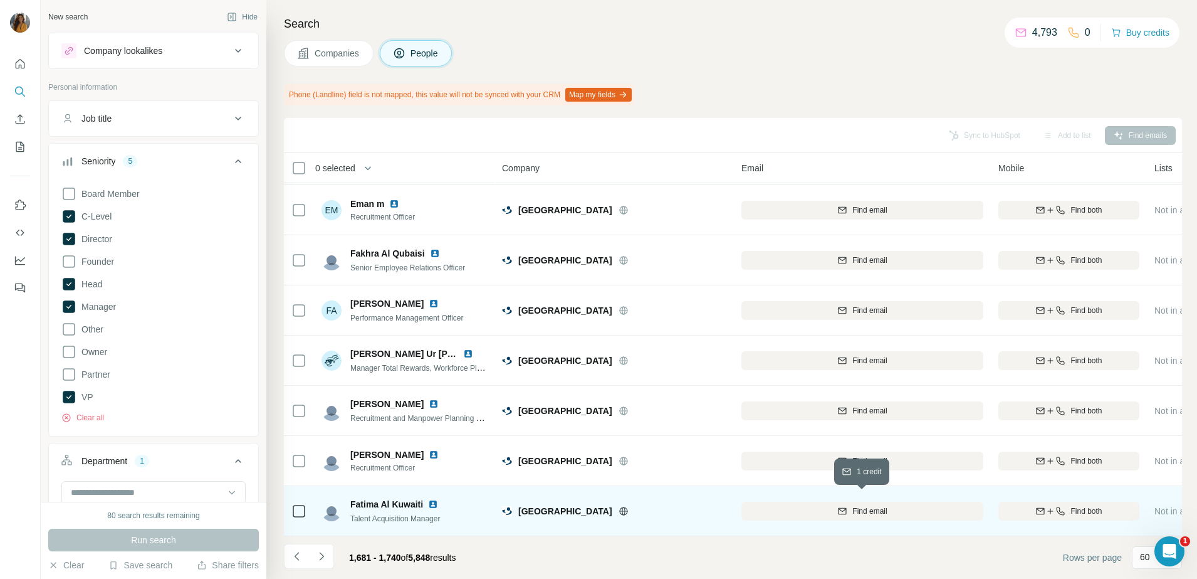
click at [884, 505] on span "Find email" at bounding box center [870, 510] width 34 height 11
click at [430, 499] on img at bounding box center [433, 504] width 10 height 10
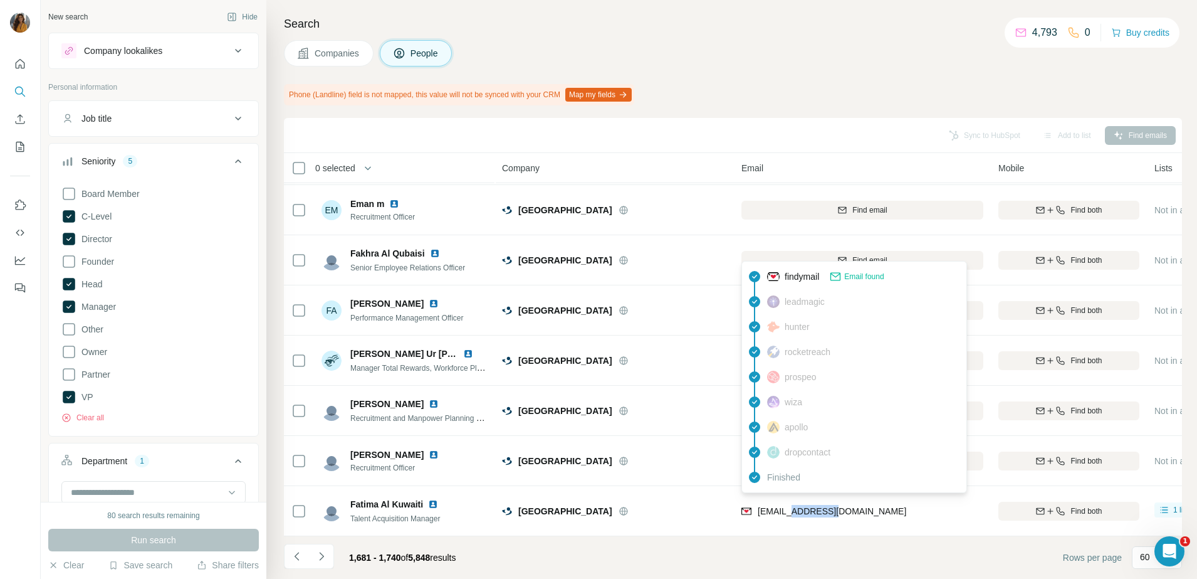
drag, startPoint x: 848, startPoint y: 499, endPoint x: 789, endPoint y: 504, distance: 59.8
click at [789, 504] on div "fkuwaiti@seha.ae" at bounding box center [863, 510] width 242 height 34
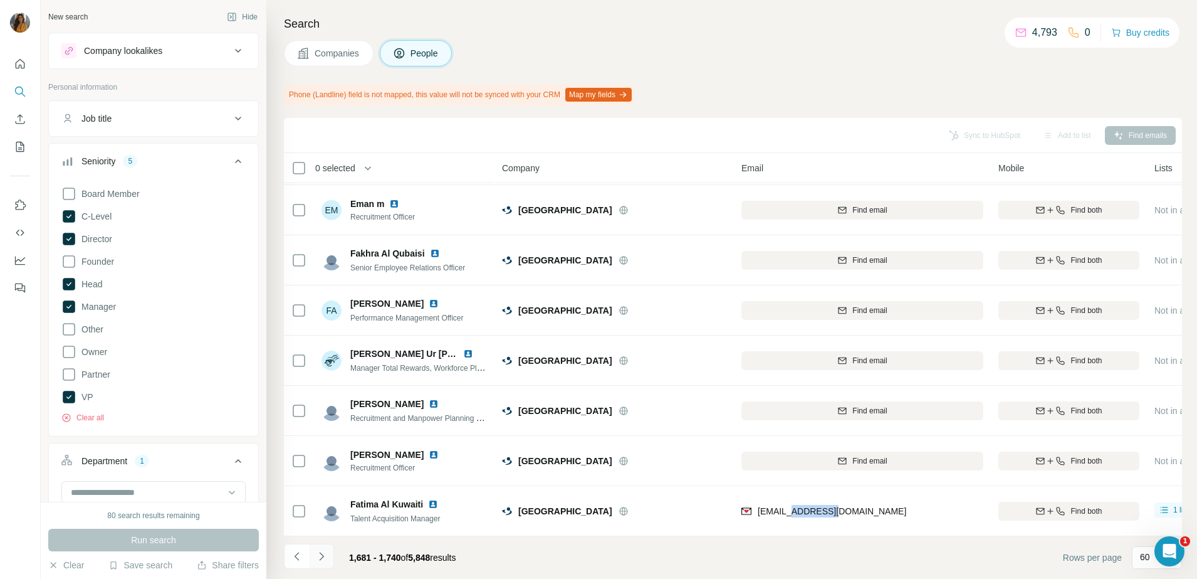
click at [323, 562] on icon "Navigate to next page" at bounding box center [321, 556] width 13 height 13
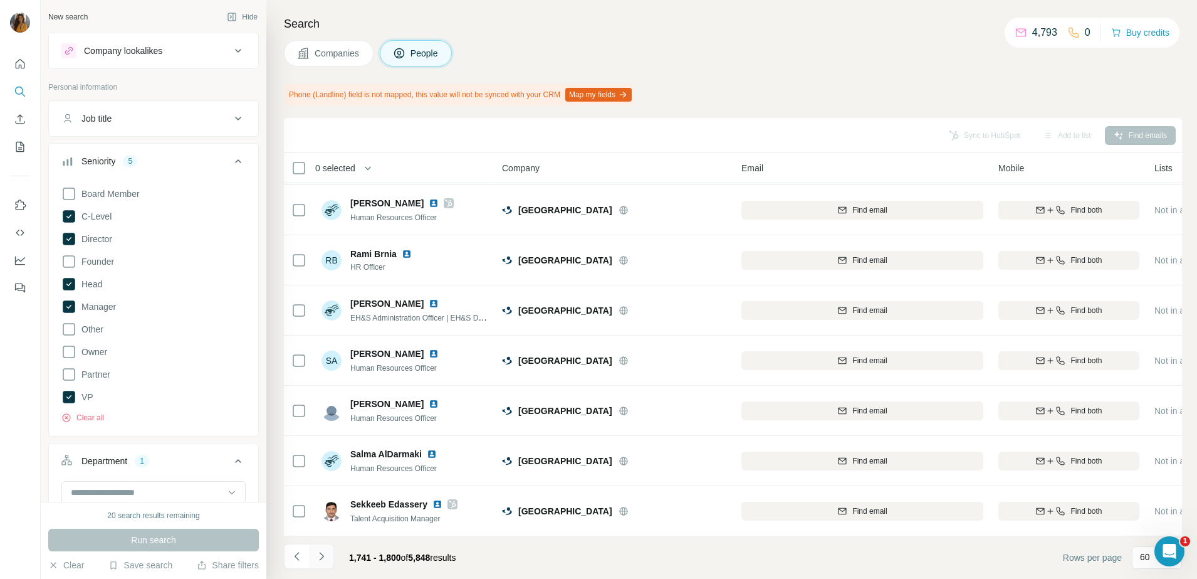
click at [323, 553] on icon "Navigate to next page" at bounding box center [321, 556] width 13 height 13
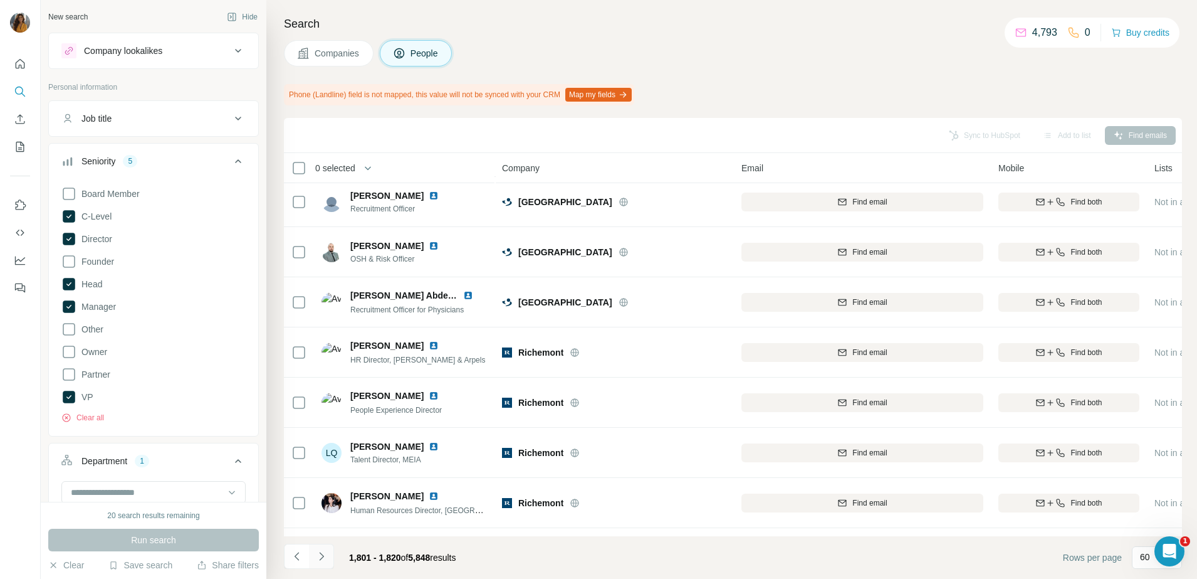
scroll to position [658, 0]
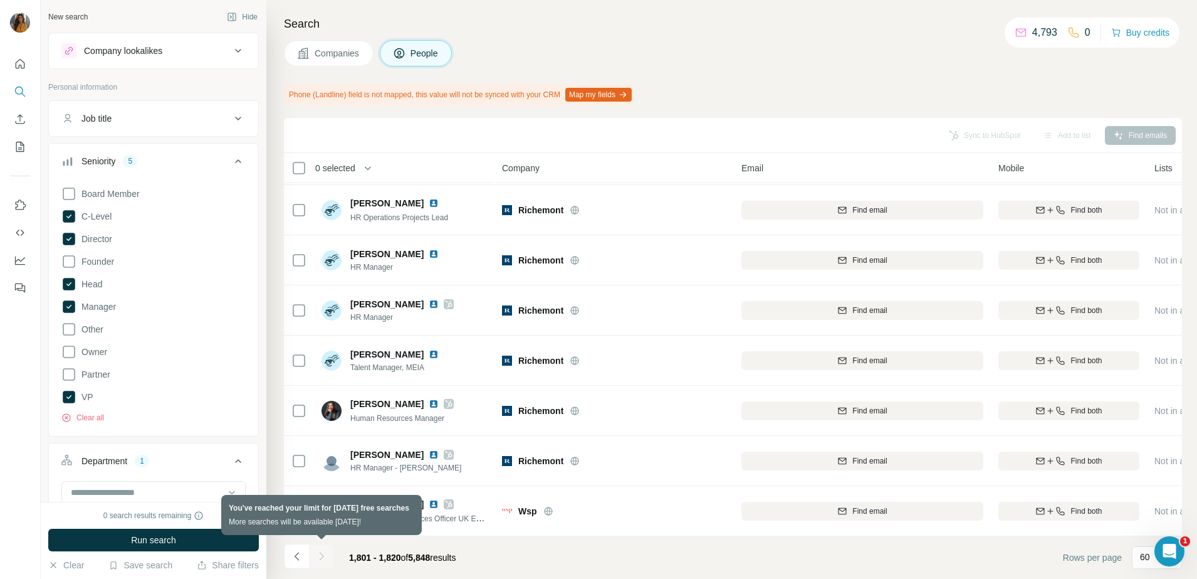
click at [323, 553] on div at bounding box center [321, 555] width 25 height 25
click at [327, 567] on div at bounding box center [321, 555] width 25 height 25
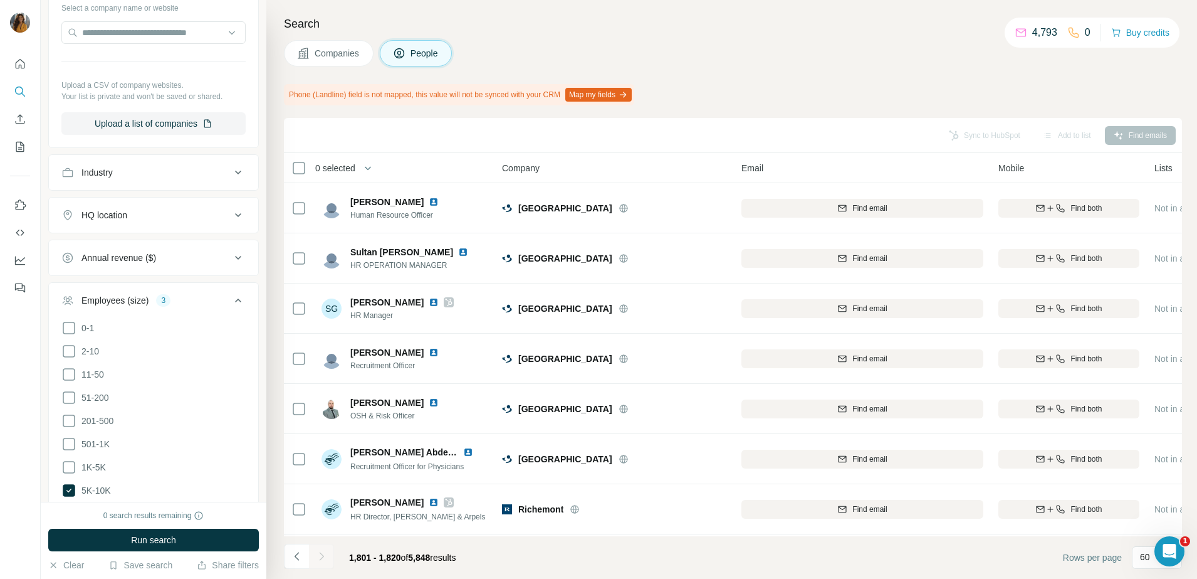
scroll to position [832, 0]
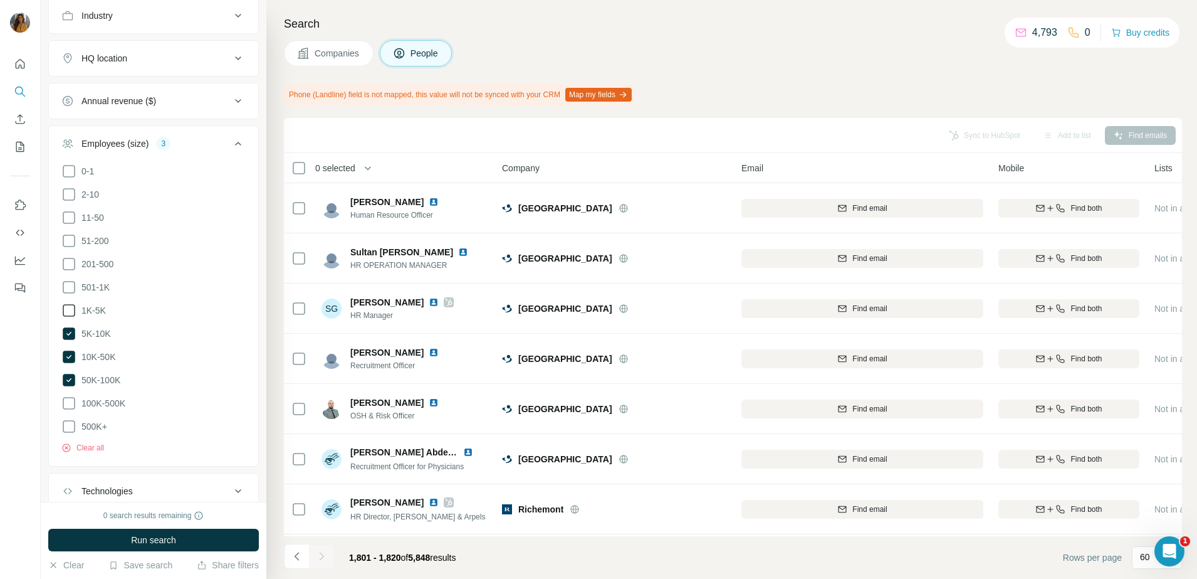
click at [90, 313] on label "1K-5K" at bounding box center [83, 310] width 45 height 15
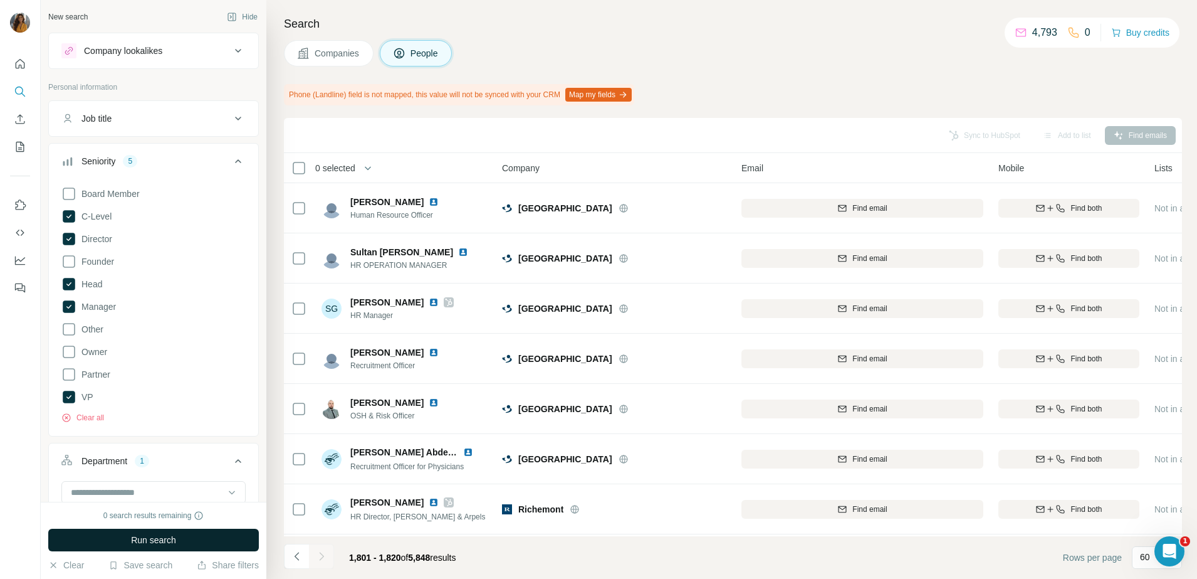
click at [199, 542] on button "Run search" at bounding box center [153, 539] width 211 height 23
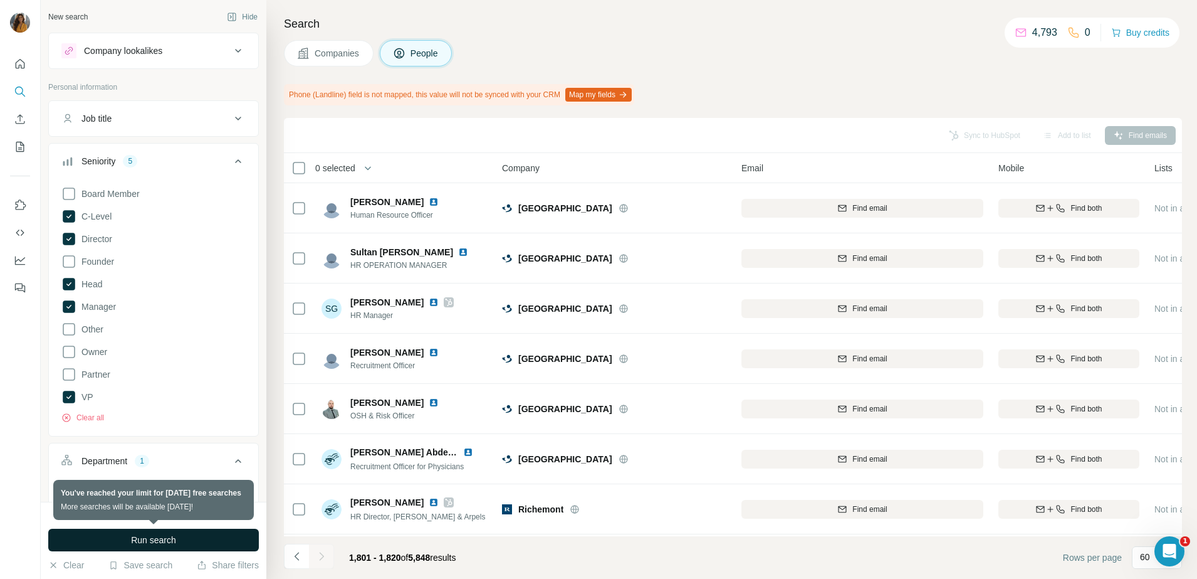
click at [199, 542] on button "Run search" at bounding box center [153, 539] width 211 height 23
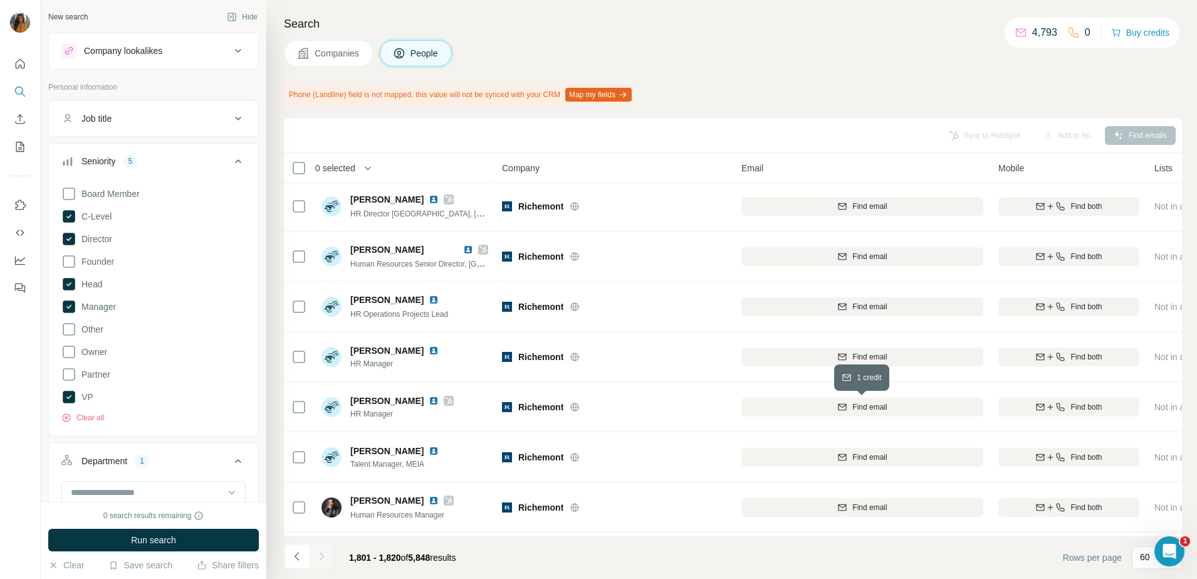
scroll to position [658, 0]
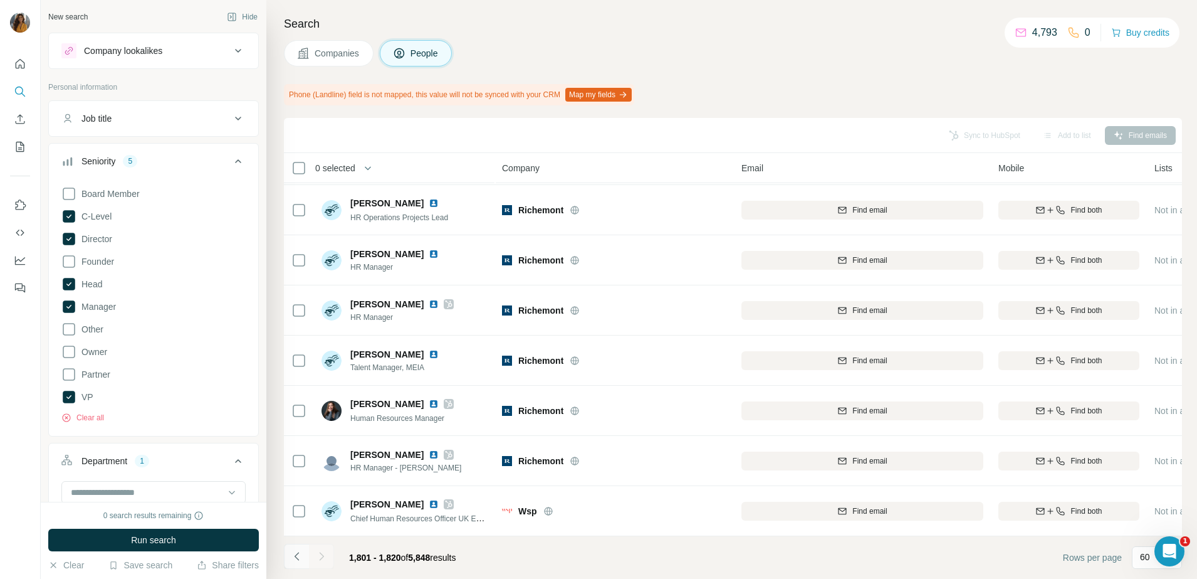
click at [303, 557] on button "Navigate to previous page" at bounding box center [296, 555] width 25 height 25
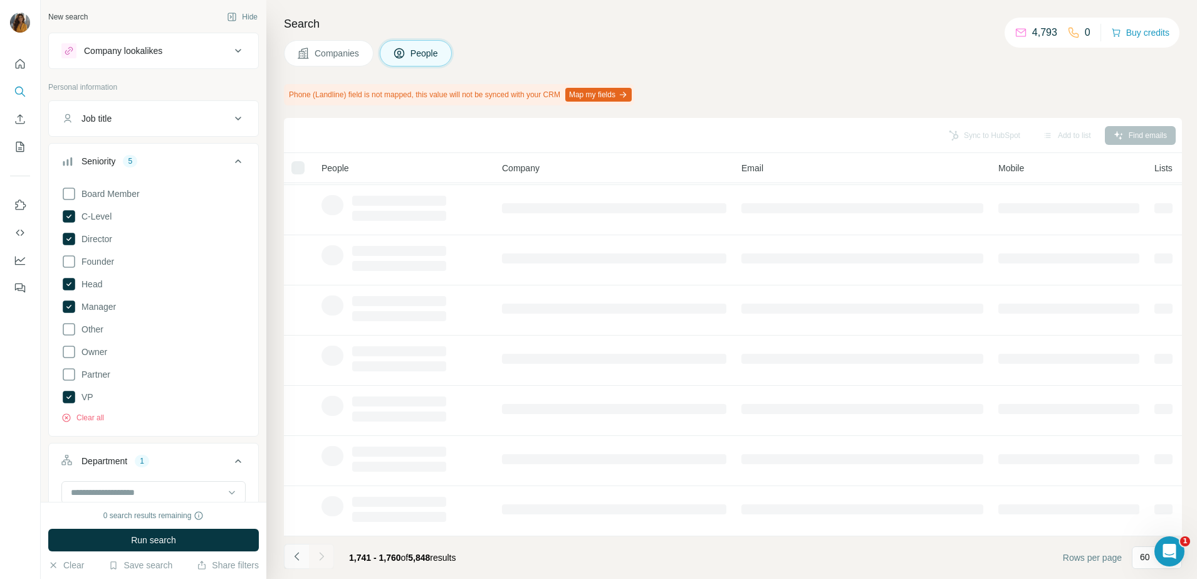
click at [303, 557] on button "Navigate to previous page" at bounding box center [296, 555] width 25 height 25
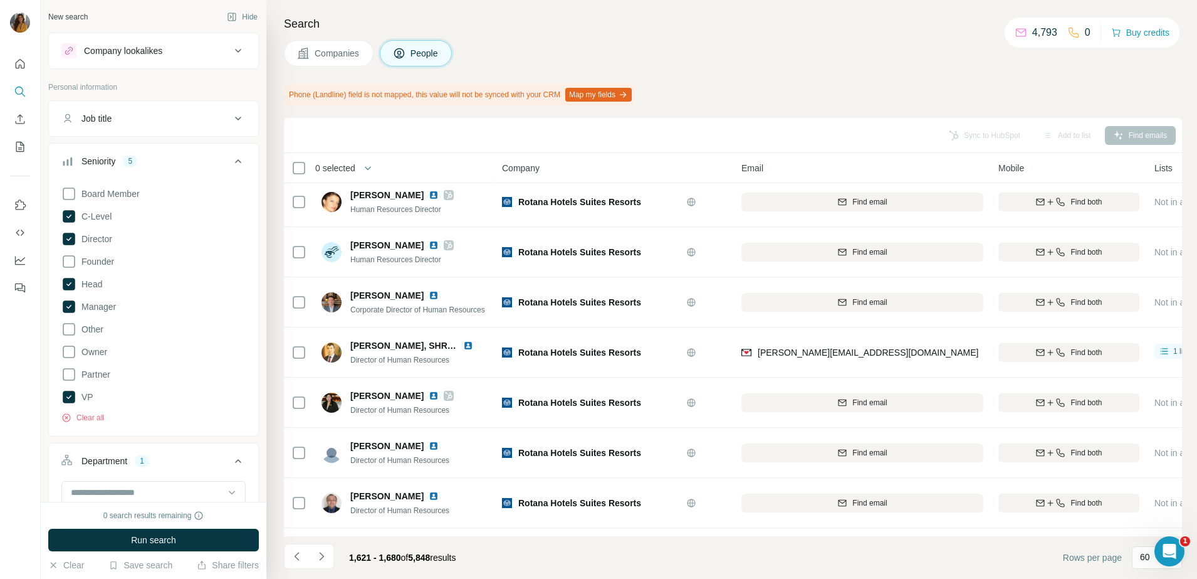
scroll to position [658, 0]
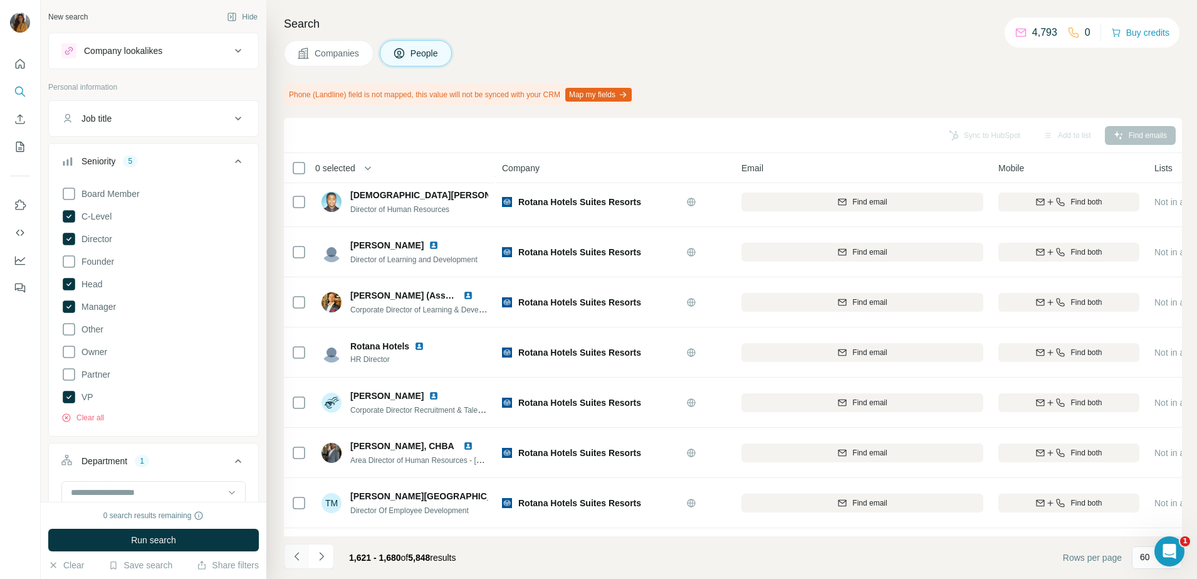
click at [300, 561] on icon "Navigate to previous page" at bounding box center [297, 556] width 13 height 13
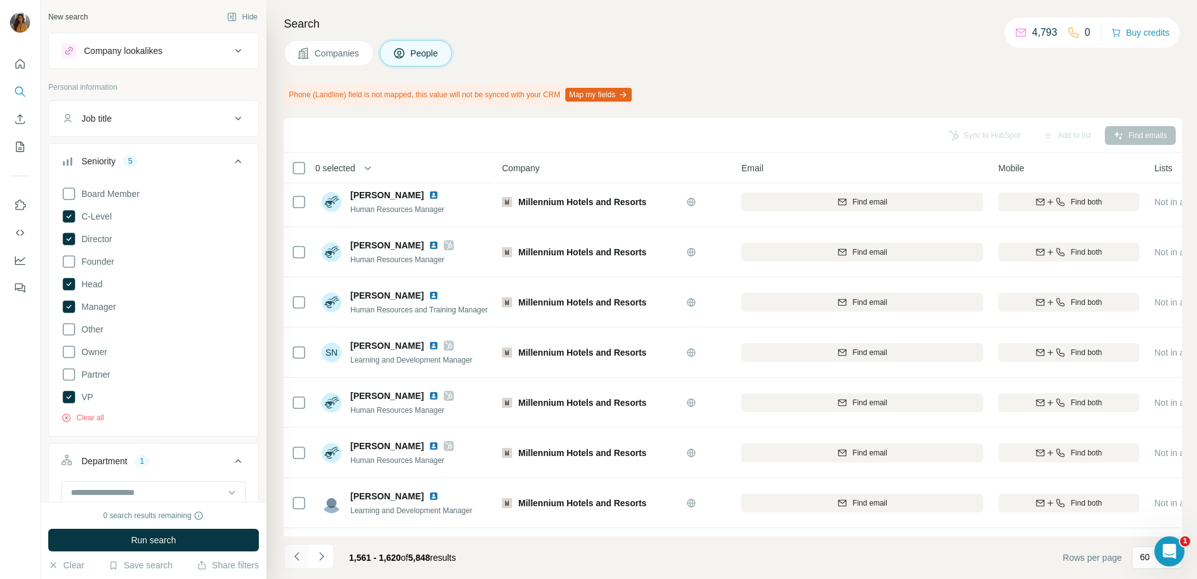
click at [300, 561] on icon "Navigate to previous page" at bounding box center [297, 556] width 13 height 13
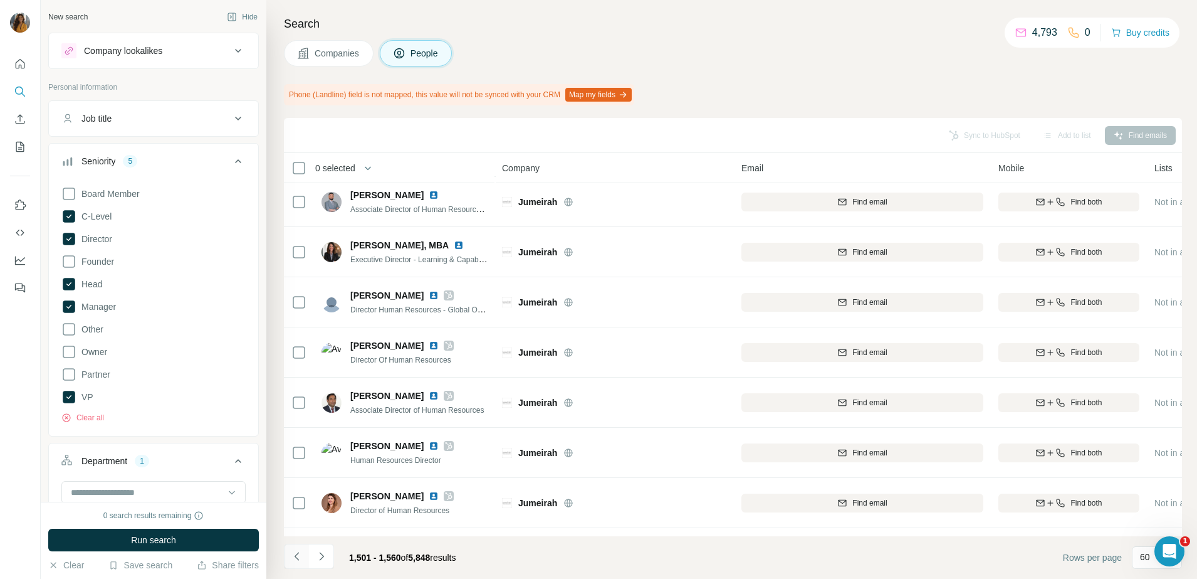
click at [300, 561] on icon "Navigate to previous page" at bounding box center [297, 556] width 13 height 13
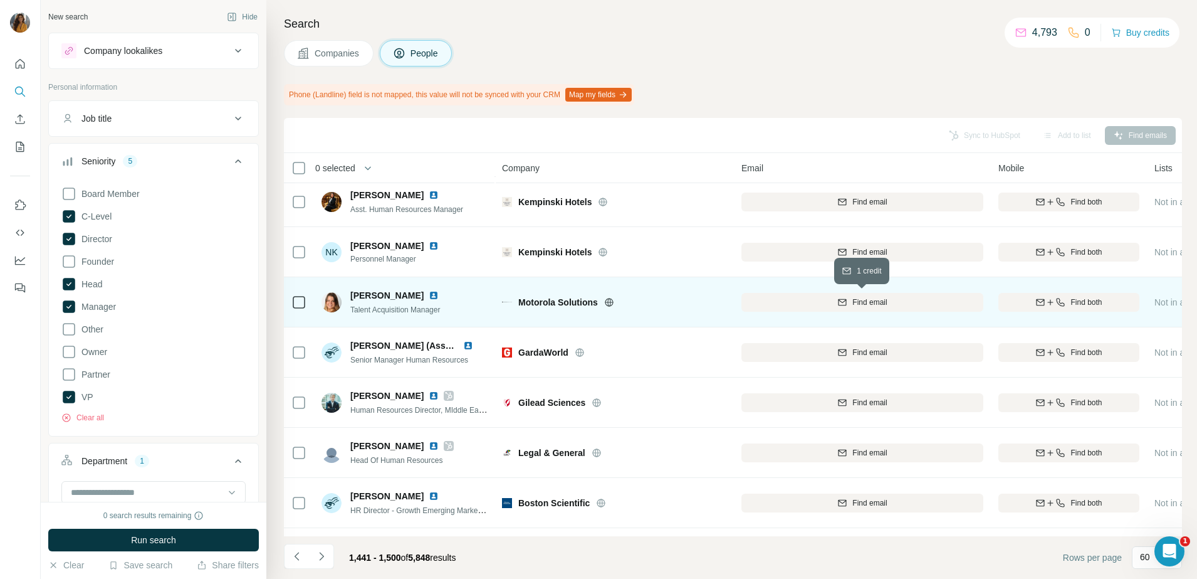
click at [858, 299] on span "Find email" at bounding box center [870, 302] width 34 height 11
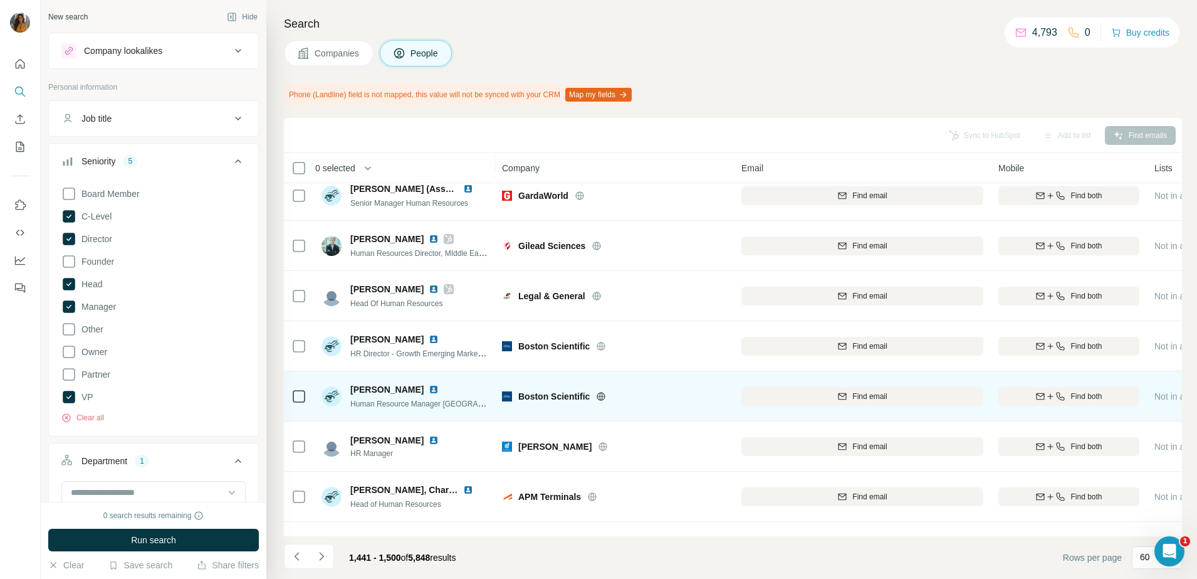
scroll to position [580, 0]
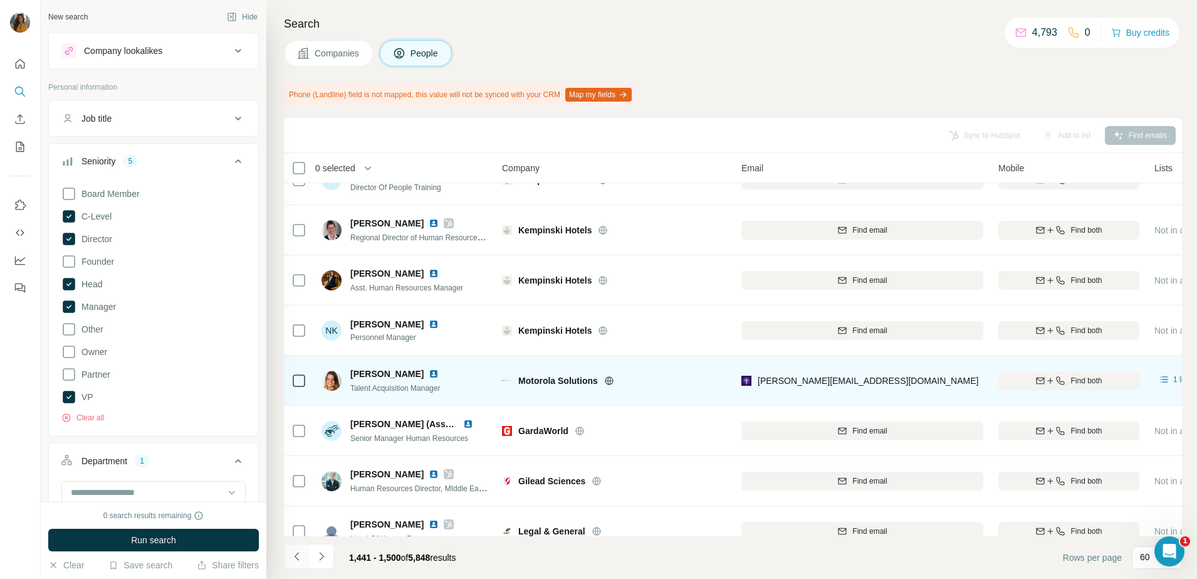
click at [295, 555] on icon "Navigate to previous page" at bounding box center [296, 556] width 4 height 8
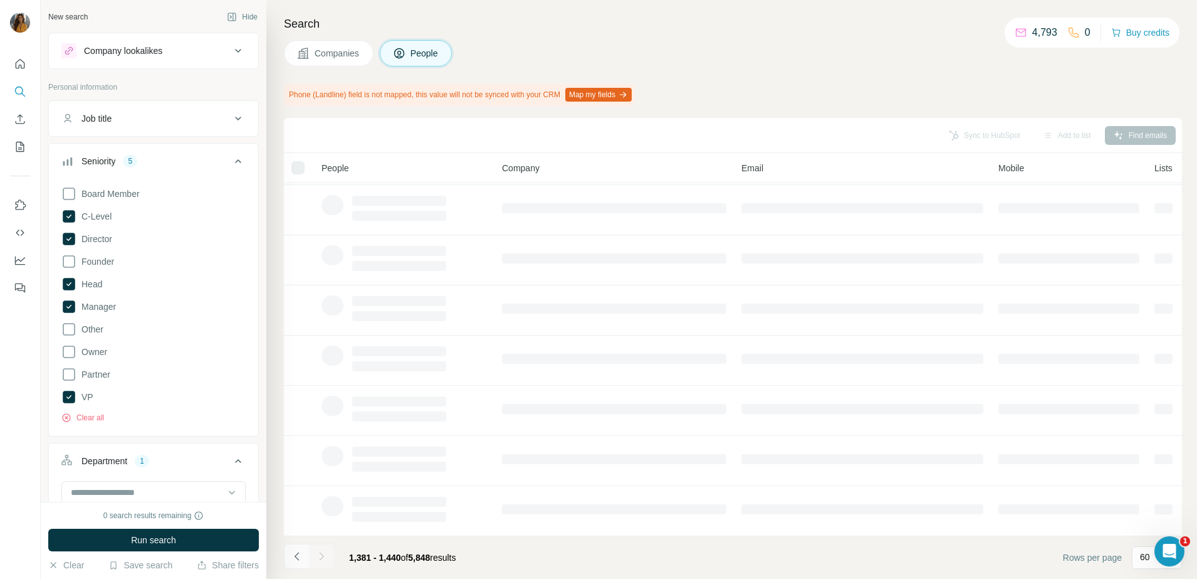
click at [295, 555] on icon "Navigate to previous page" at bounding box center [296, 556] width 4 height 8
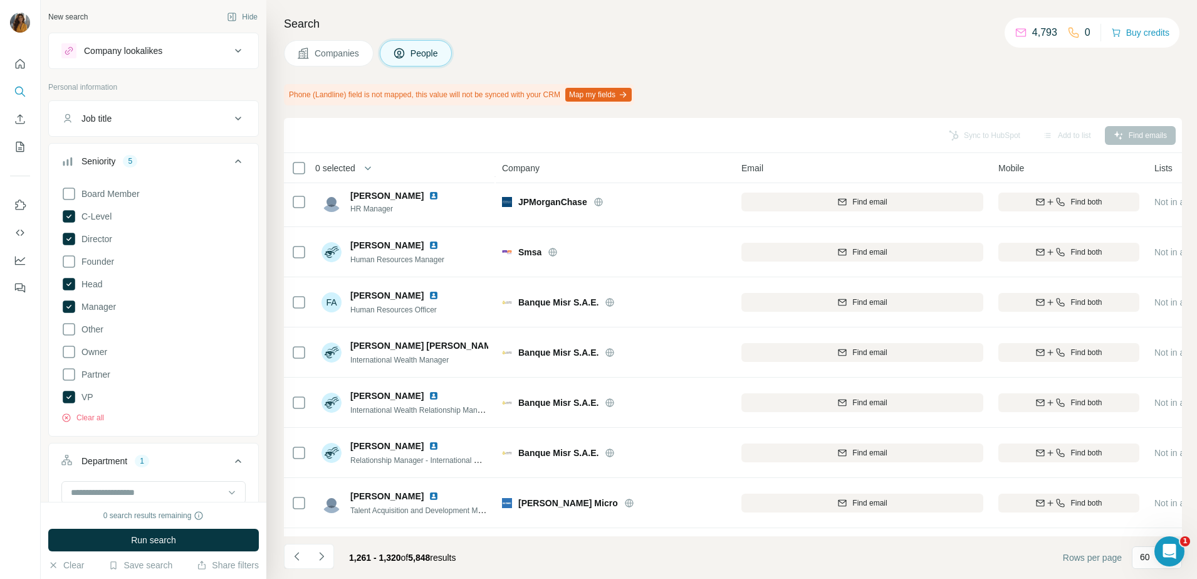
scroll to position [580, 0]
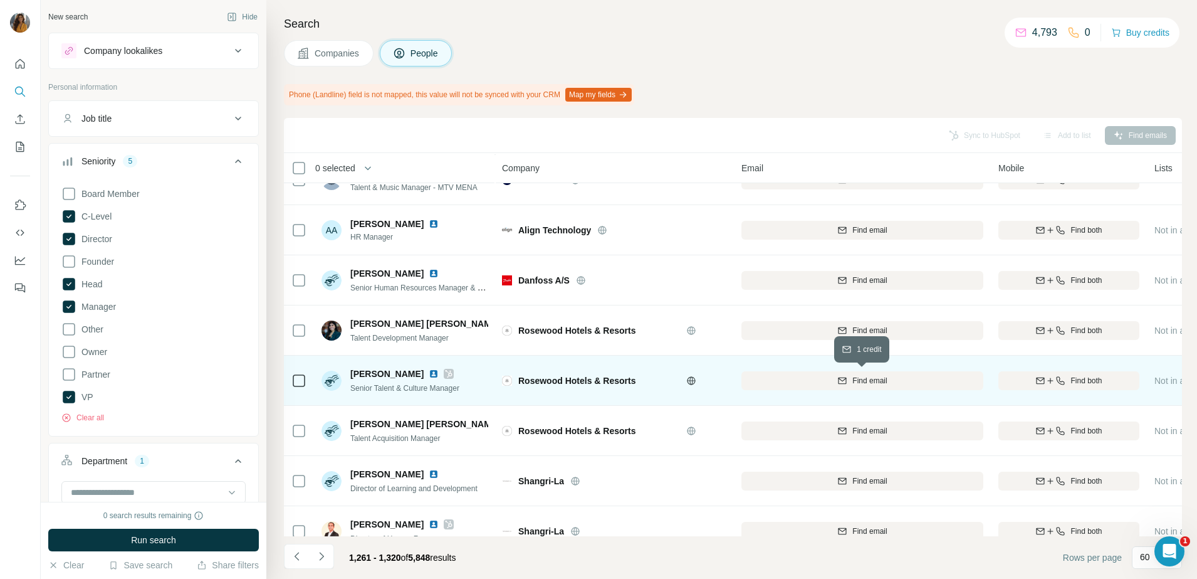
click at [854, 384] on span "Find email" at bounding box center [870, 380] width 34 height 11
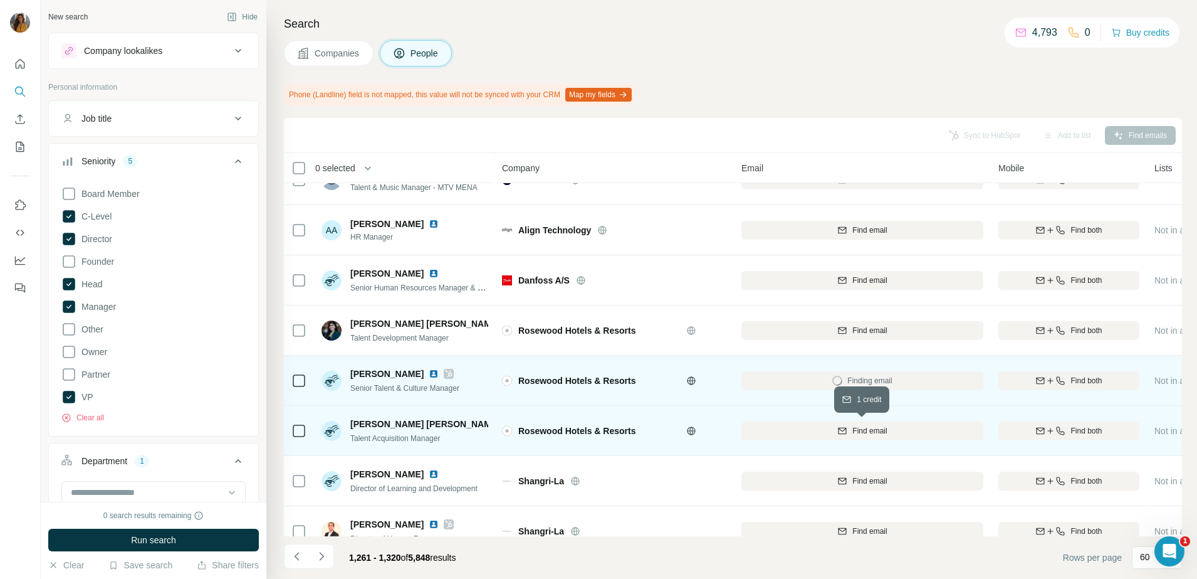
click at [850, 429] on div "Find email" at bounding box center [863, 430] width 242 height 11
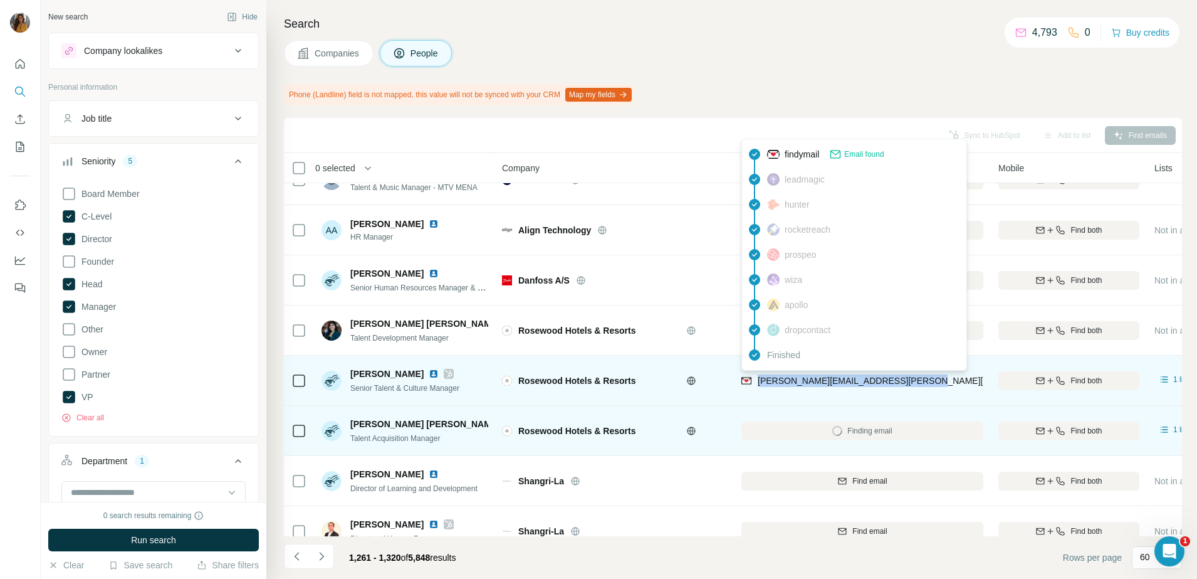
drag, startPoint x: 947, startPoint y: 384, endPoint x: 755, endPoint y: 387, distance: 191.8
click at [755, 387] on div "jessica.hoffmann@rosewoodhotels.com" at bounding box center [863, 380] width 242 height 34
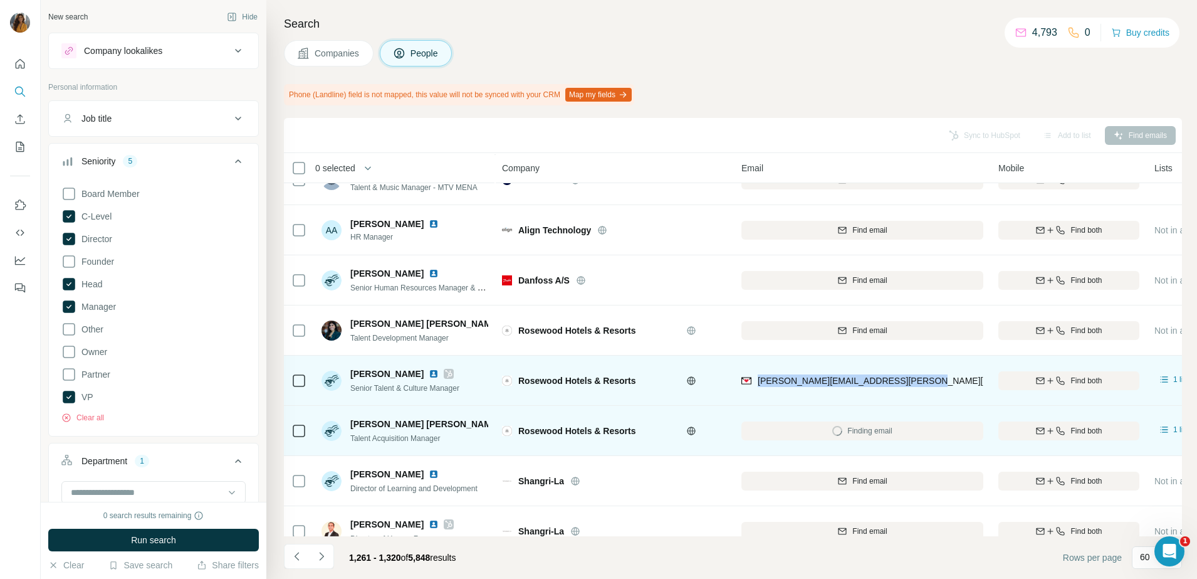
copy span "jessica.hoffmann@rosewoodhotels.com"
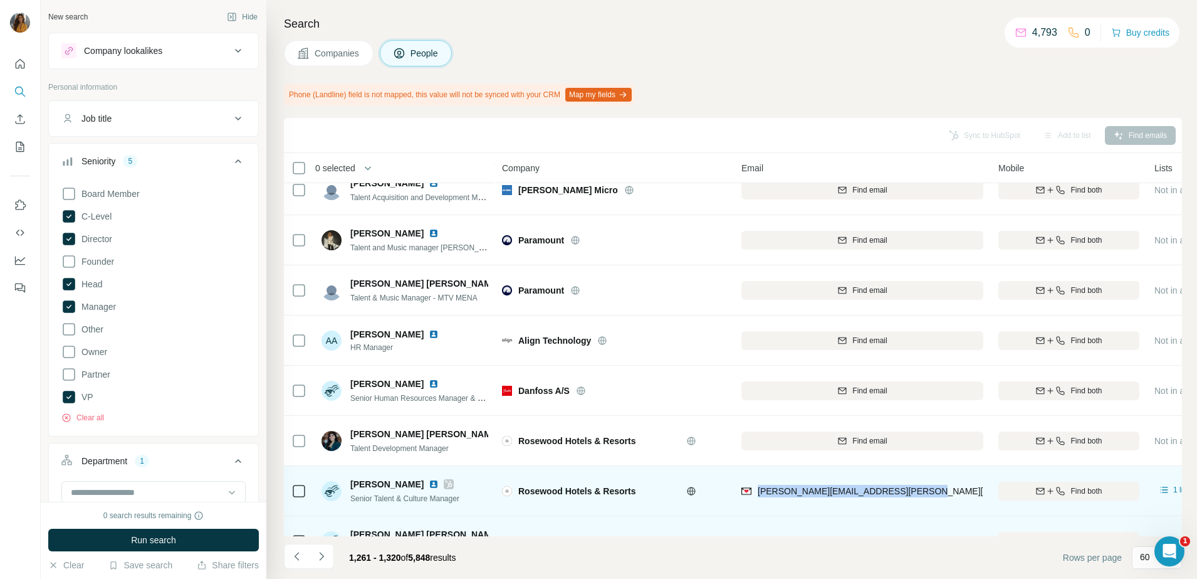
scroll to position [345, 0]
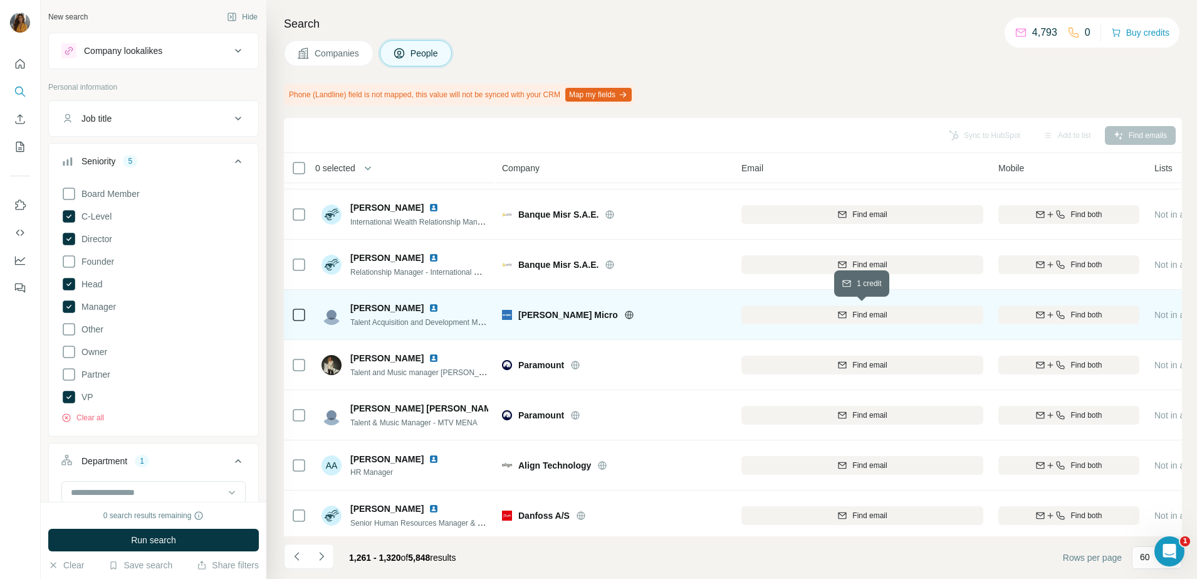
click at [864, 317] on span "Find email" at bounding box center [870, 314] width 34 height 11
click at [429, 308] on img at bounding box center [434, 308] width 10 height 10
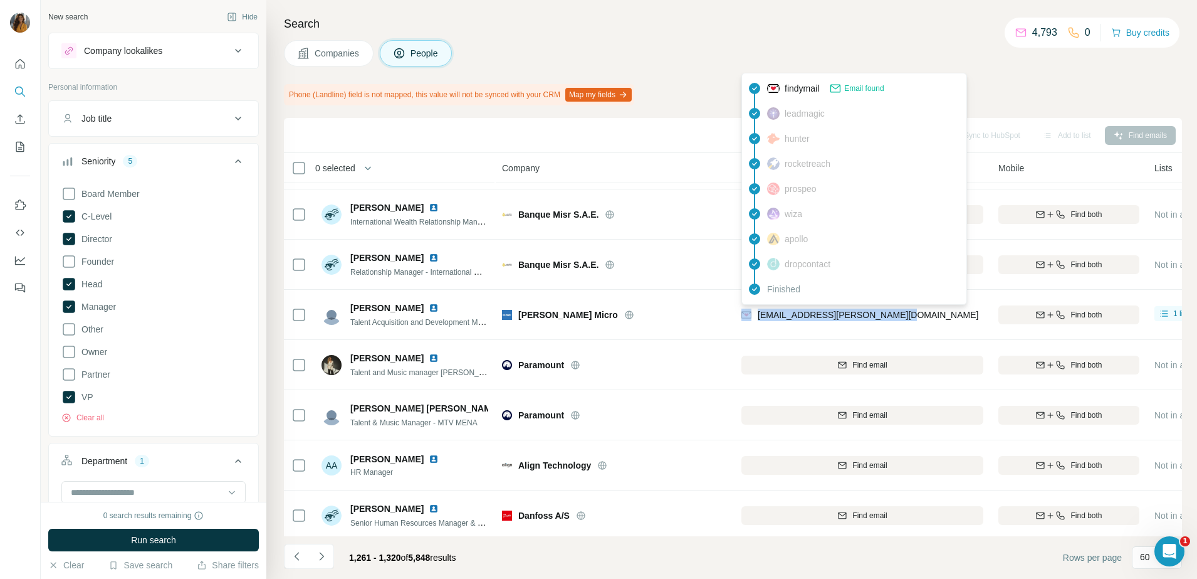
drag, startPoint x: 797, startPoint y: 320, endPoint x: 753, endPoint y: 321, distance: 43.9
click at [753, 321] on div "guitta.kahaleh@ingrammicro.com" at bounding box center [863, 314] width 242 height 34
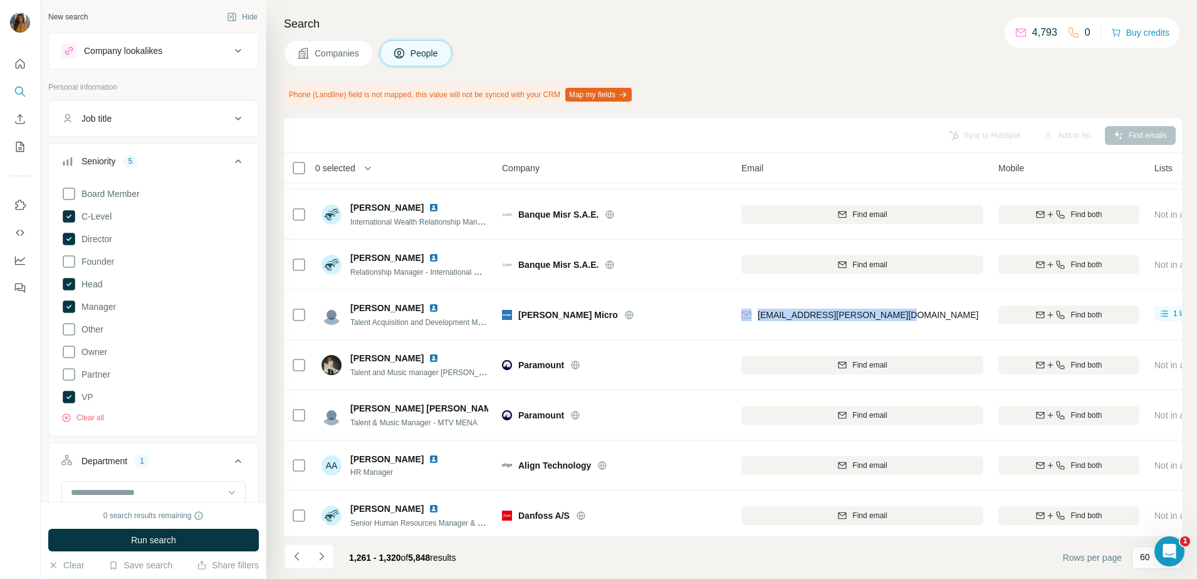
drag, startPoint x: 753, startPoint y: 321, endPoint x: 955, endPoint y: 317, distance: 201.9
click at [955, 317] on div "guitta.kahaleh@ingrammicro.com" at bounding box center [863, 314] width 242 height 34
click at [954, 317] on div "guitta.kahaleh@ingrammicro.com" at bounding box center [863, 314] width 242 height 34
drag, startPoint x: 954, startPoint y: 317, endPoint x: 927, endPoint y: 318, distance: 27.0
click at [932, 317] on div "guitta.kahaleh@ingrammicro.com" at bounding box center [863, 314] width 242 height 34
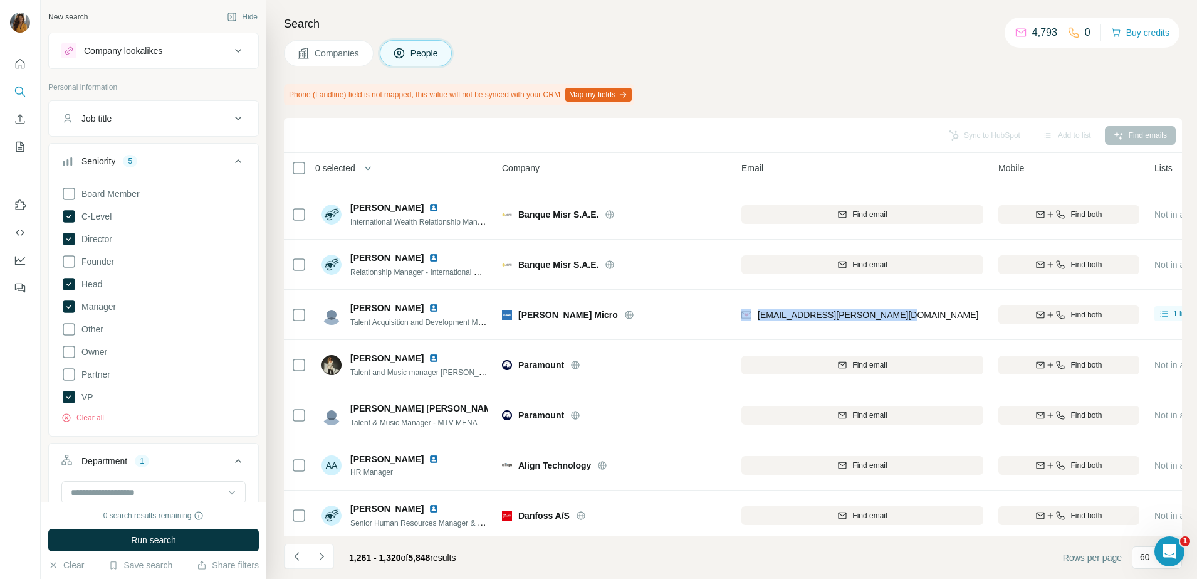
click at [918, 320] on div "guitta.kahaleh@ingrammicro.com" at bounding box center [863, 314] width 242 height 34
drag, startPoint x: 916, startPoint y: 320, endPoint x: 760, endPoint y: 324, distance: 156.8
click at [760, 324] on div "guitta.kahaleh@ingrammicro.com" at bounding box center [863, 314] width 242 height 34
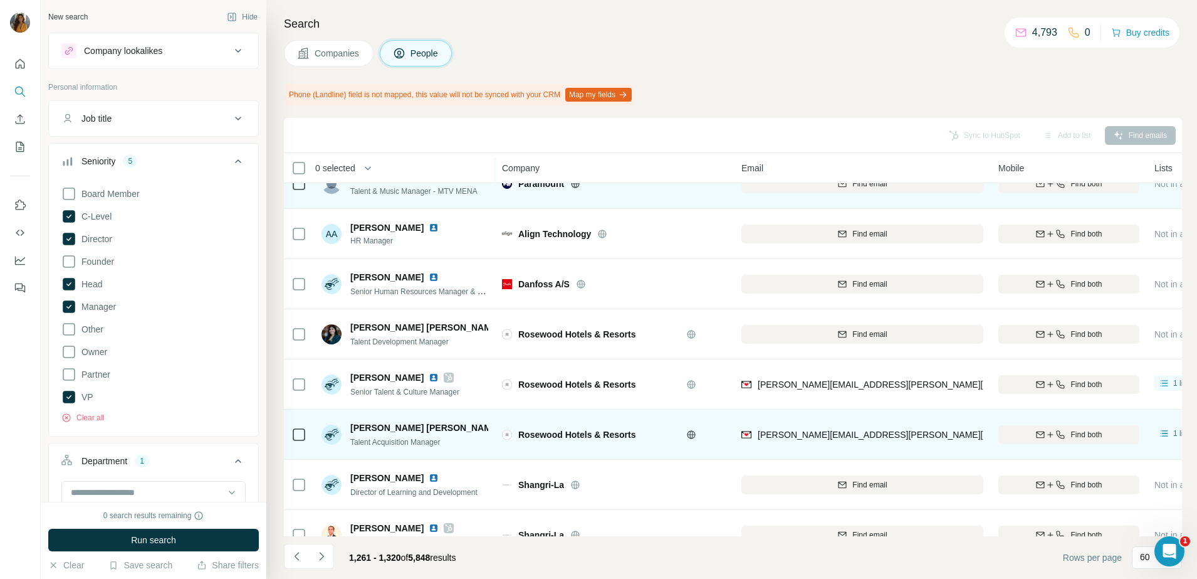
scroll to position [580, 0]
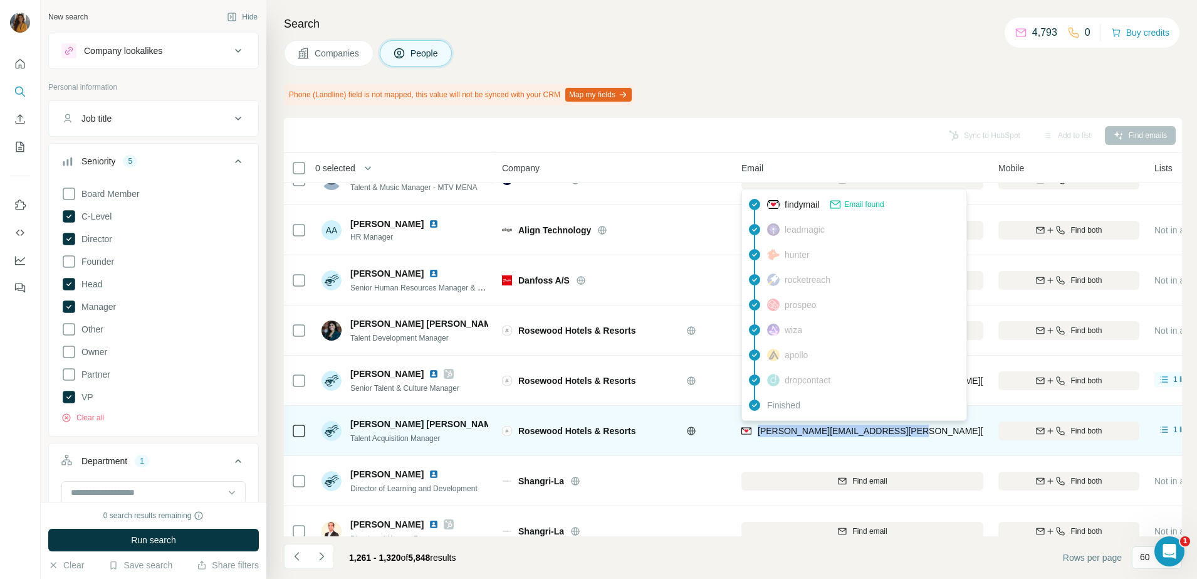
drag, startPoint x: 935, startPoint y: 436, endPoint x: 758, endPoint y: 433, distance: 176.8
click at [758, 433] on div "sandra.moreno@rosewoodhotels.com" at bounding box center [863, 430] width 242 height 34
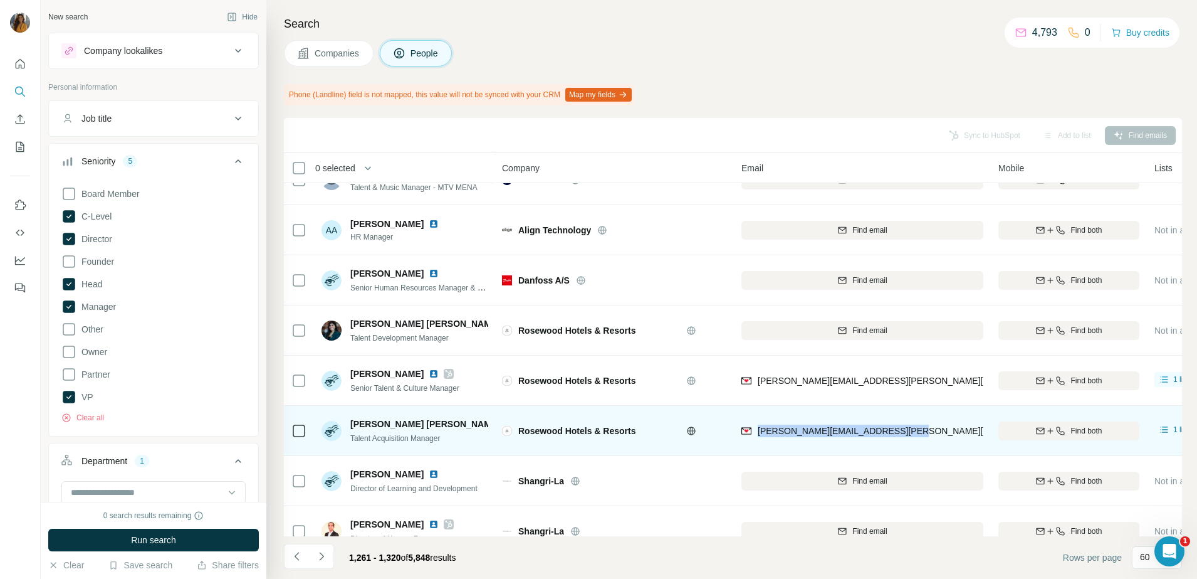
copy span "sandra.moreno@rosewoodhotels.com"
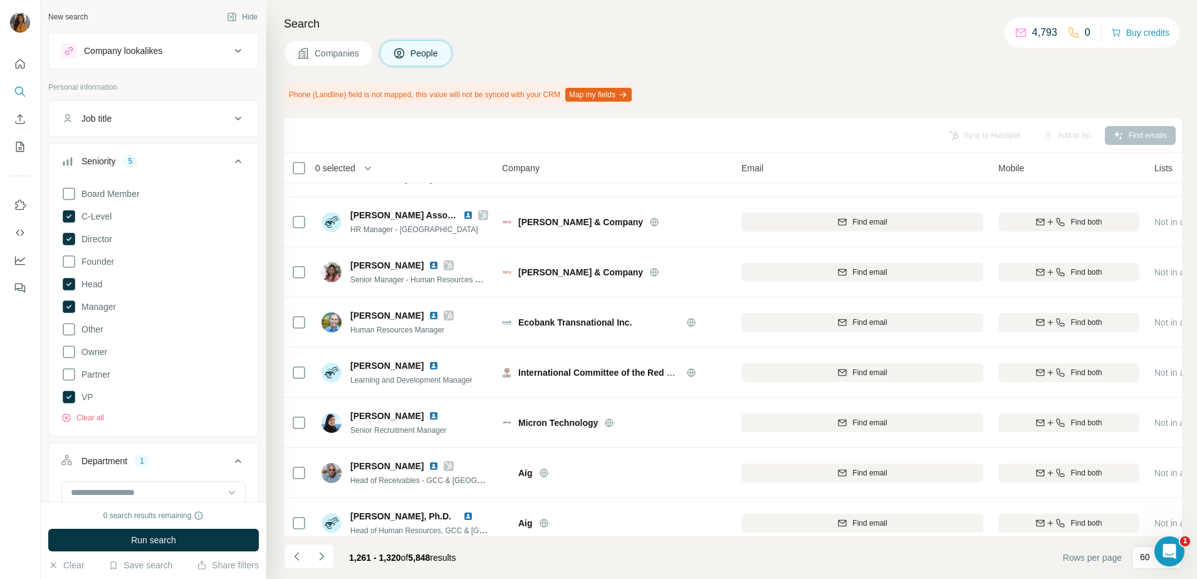
scroll to position [1363, 0]
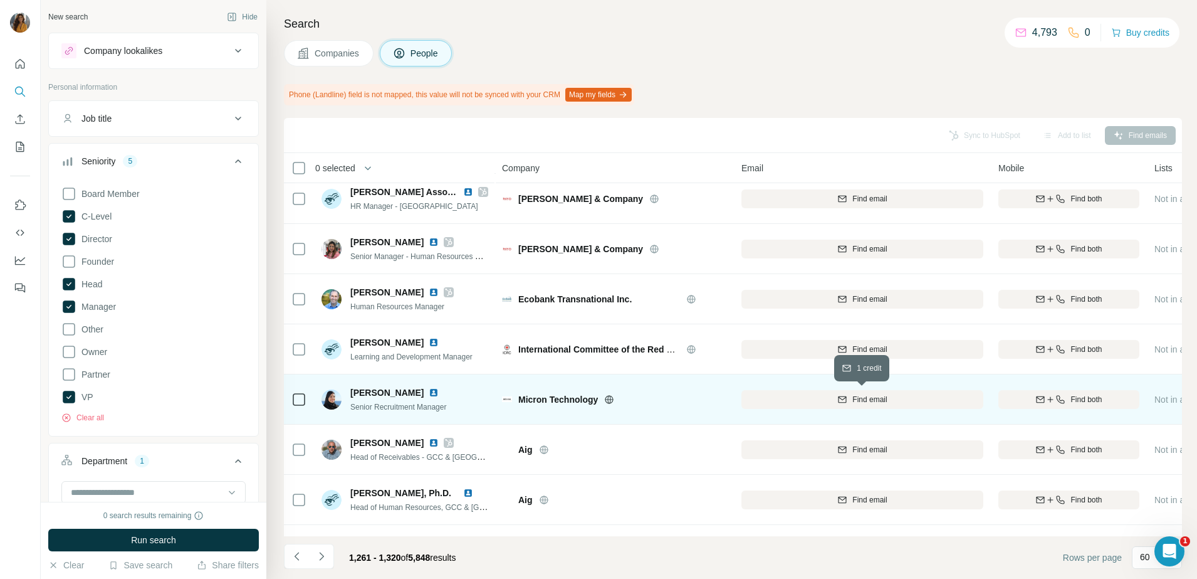
click at [853, 398] on span "Find email" at bounding box center [870, 399] width 34 height 11
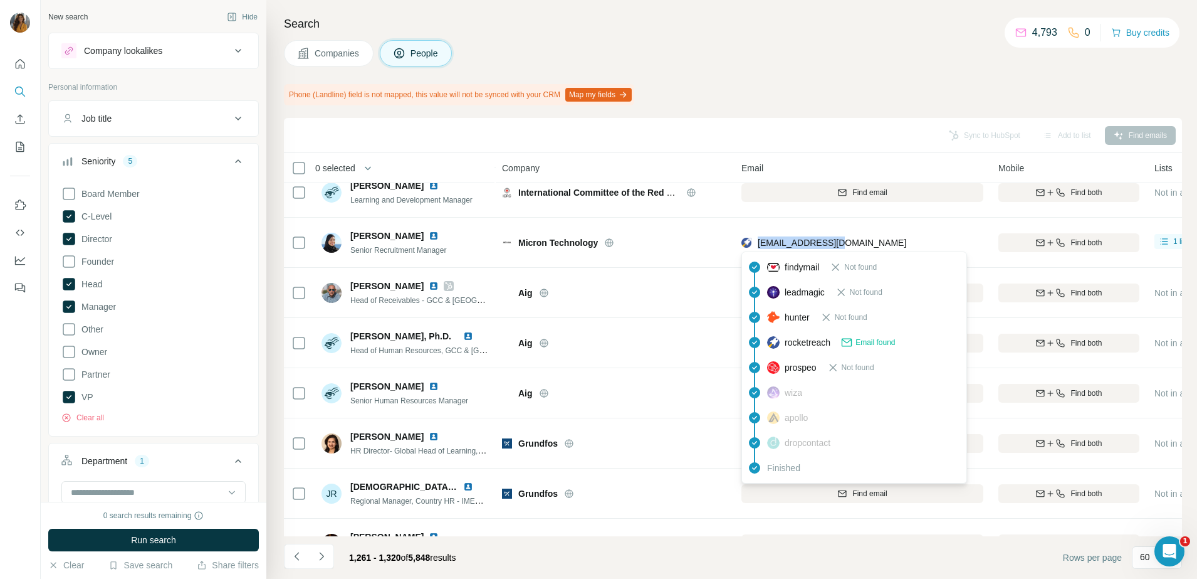
drag, startPoint x: 888, startPoint y: 239, endPoint x: 760, endPoint y: 250, distance: 127.7
click at [760, 250] on div "mrhdny@micron.com" at bounding box center [863, 242] width 242 height 34
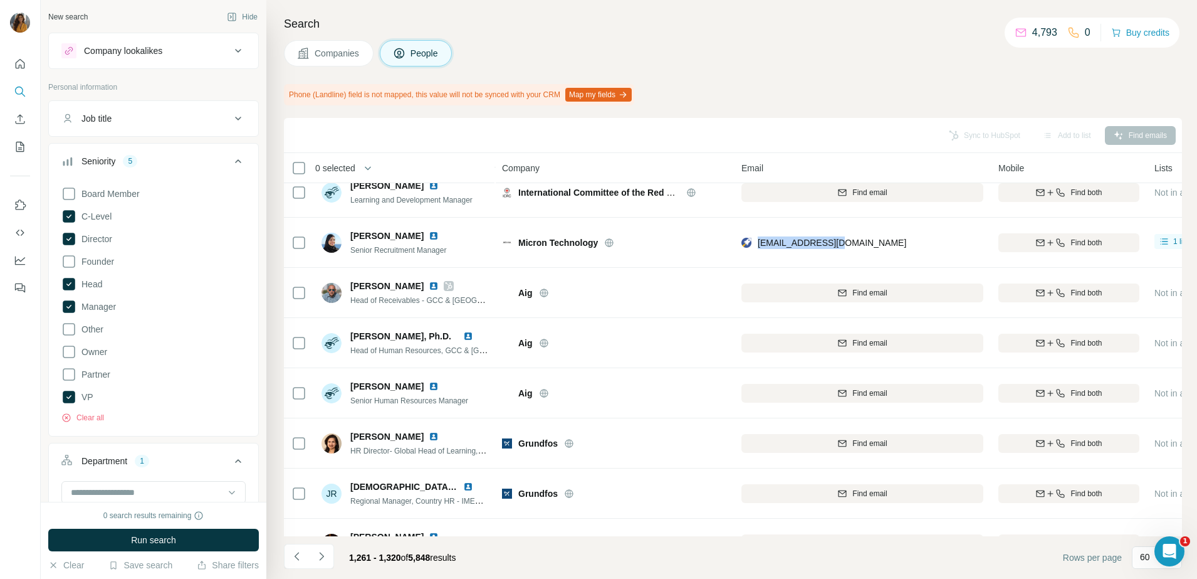
copy span "mrhdny@micron.com"
click at [322, 559] on icon "Navigate to next page" at bounding box center [321, 556] width 13 height 13
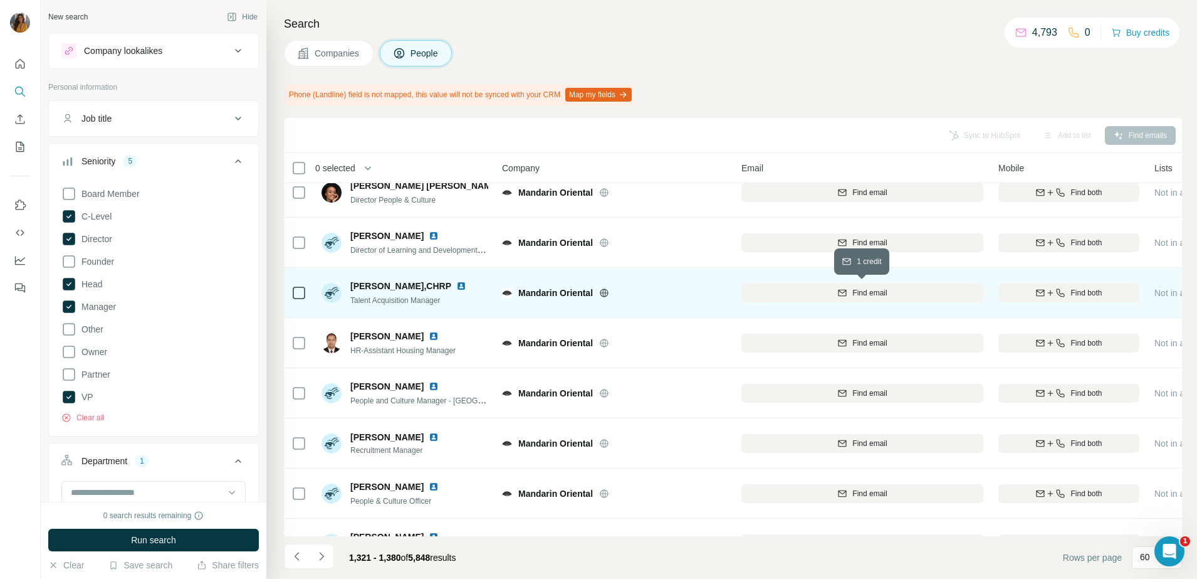
click at [875, 292] on span "Find email" at bounding box center [870, 292] width 34 height 11
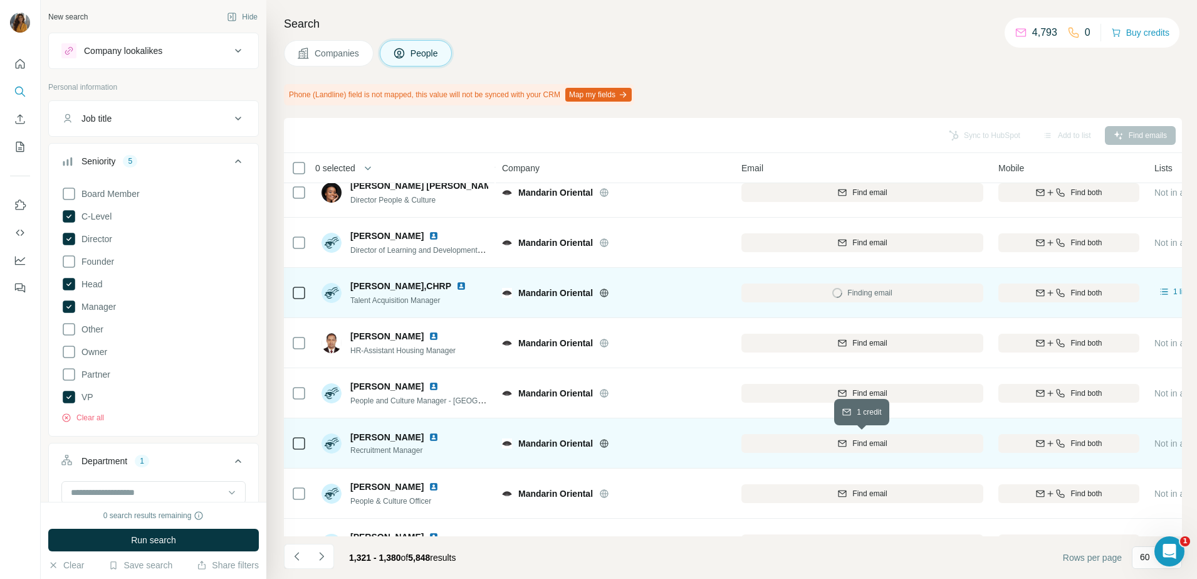
click at [878, 445] on span "Find email" at bounding box center [870, 443] width 34 height 11
click at [461, 285] on img at bounding box center [461, 286] width 10 height 10
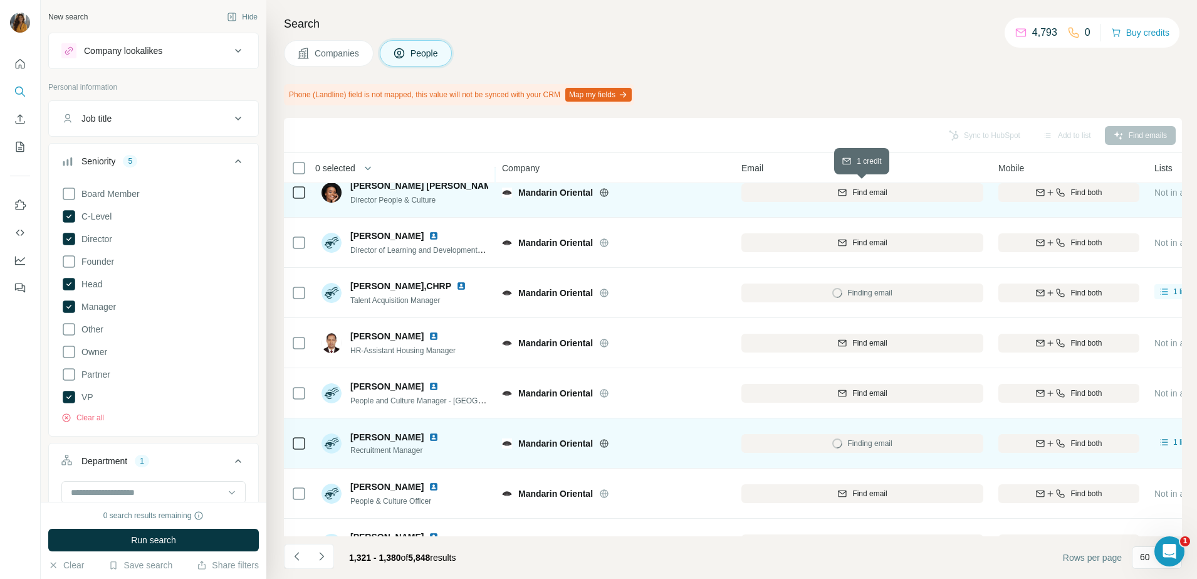
click at [850, 191] on div "Find email" at bounding box center [863, 192] width 242 height 11
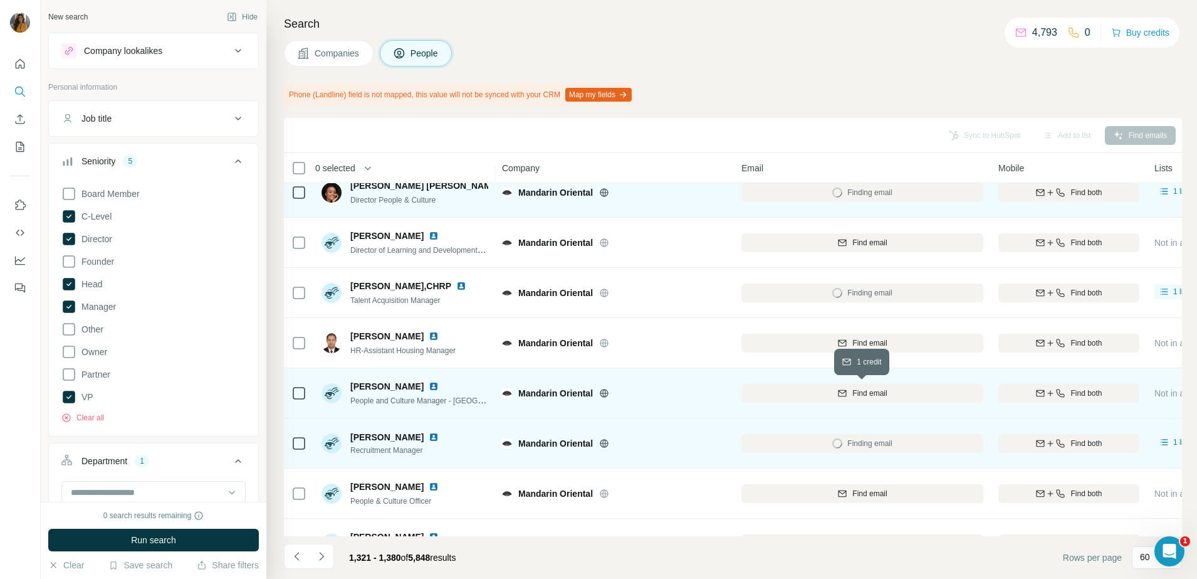
click at [868, 394] on span "Find email" at bounding box center [870, 392] width 34 height 11
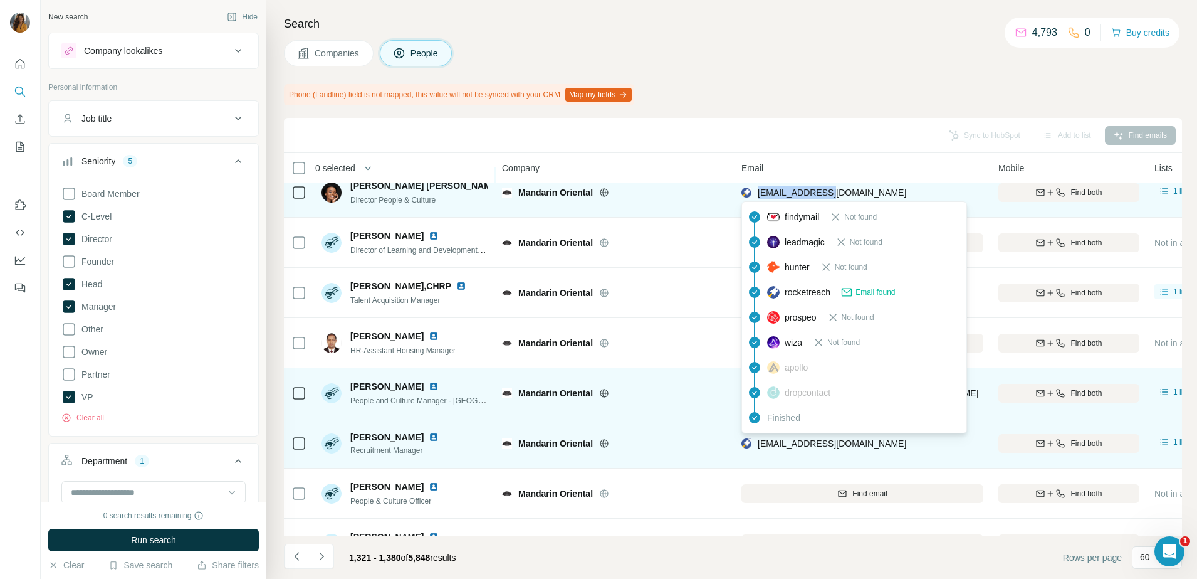
drag, startPoint x: 850, startPoint y: 193, endPoint x: 758, endPoint y: 199, distance: 92.4
click at [758, 199] on div "smazou@mohg.com" at bounding box center [863, 192] width 242 height 34
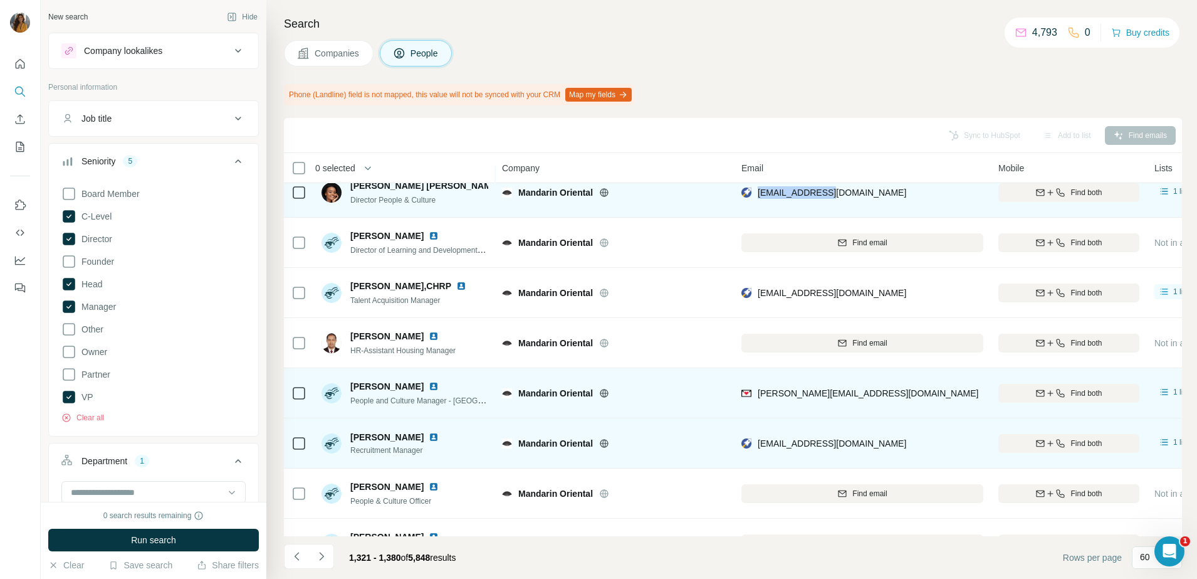
copy span "smazou@mohg.com"
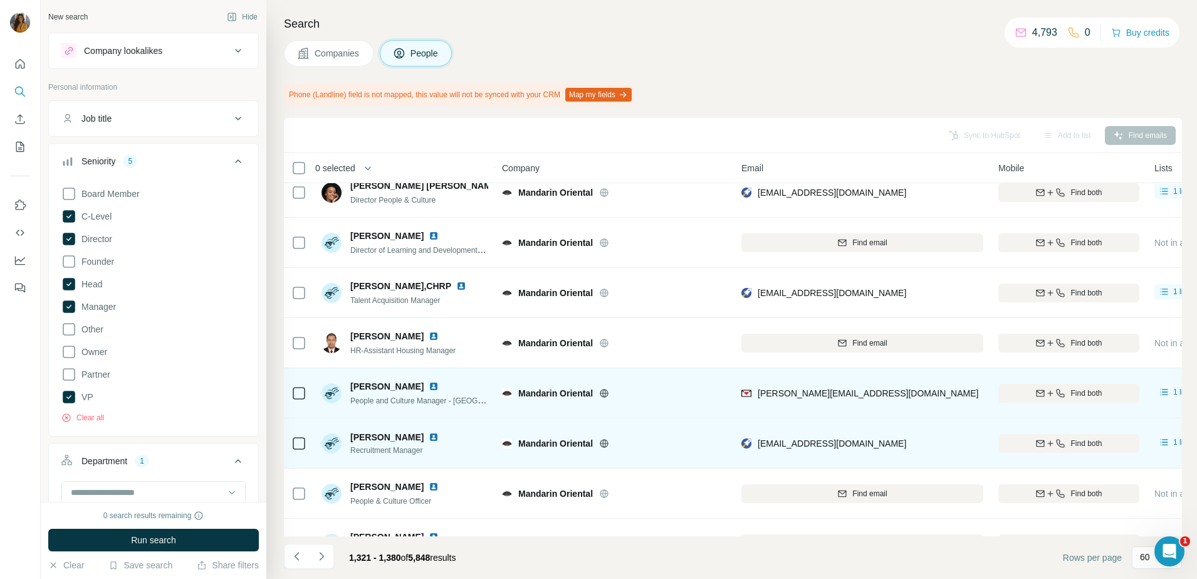
click at [890, 283] on div "aabdelsalam@mohg.com" at bounding box center [863, 292] width 242 height 34
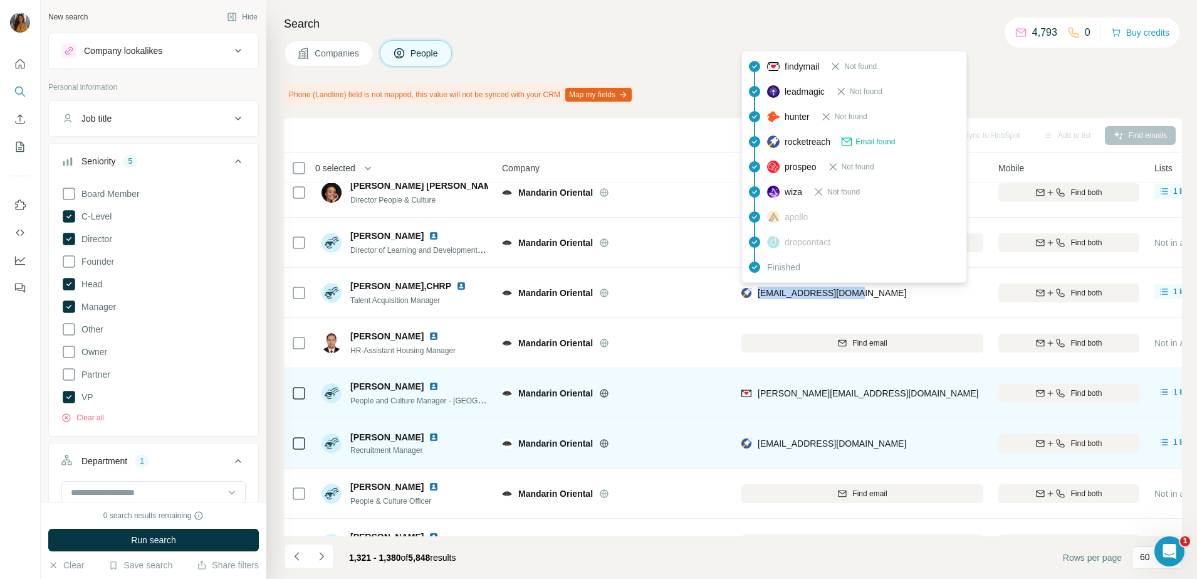
drag, startPoint x: 880, startPoint y: 298, endPoint x: 757, endPoint y: 298, distance: 123.5
click at [757, 298] on div "aabdelsalam@mohg.com" at bounding box center [863, 292] width 242 height 34
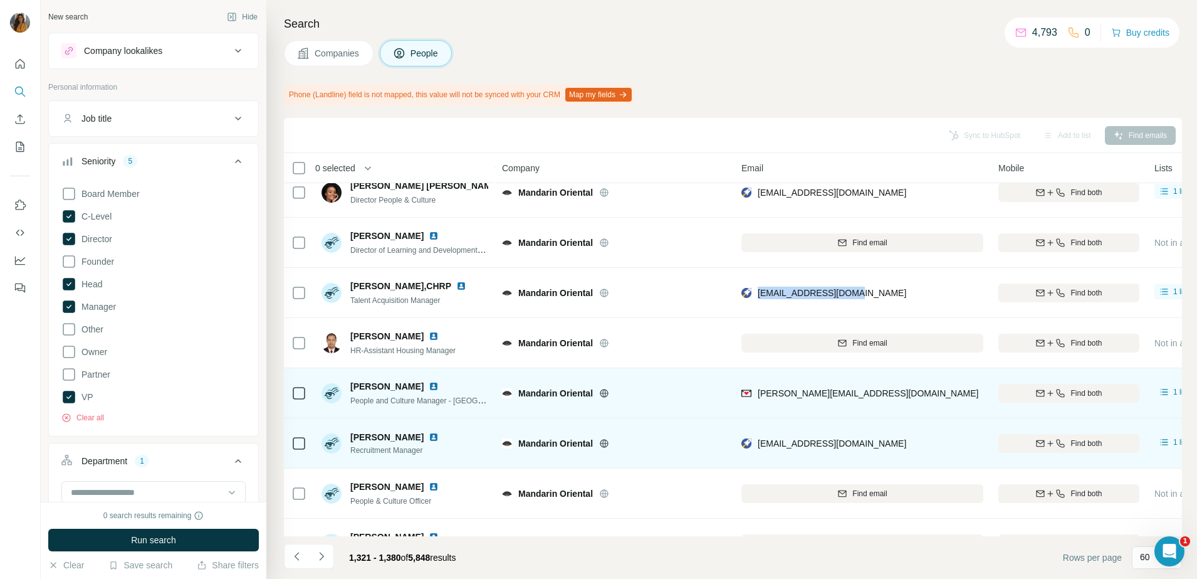
copy span "aabdelsalam@mohg.com"
drag, startPoint x: 891, startPoint y: 396, endPoint x: 757, endPoint y: 401, distance: 134.2
click at [757, 401] on div "dhomylyayeva@mohg.com" at bounding box center [863, 392] width 242 height 34
copy span "dhomylyayeva@mohg.com"
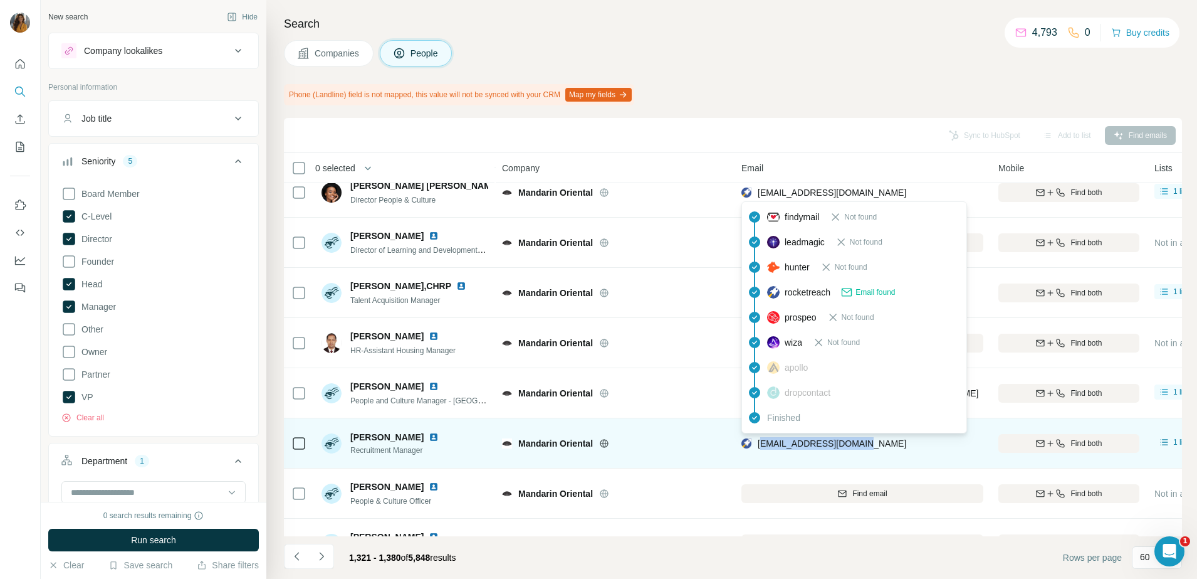
drag, startPoint x: 881, startPoint y: 447, endPoint x: 761, endPoint y: 449, distance: 119.7
click at [761, 449] on div "gjumanazarova@mohg.com" at bounding box center [863, 443] width 242 height 34
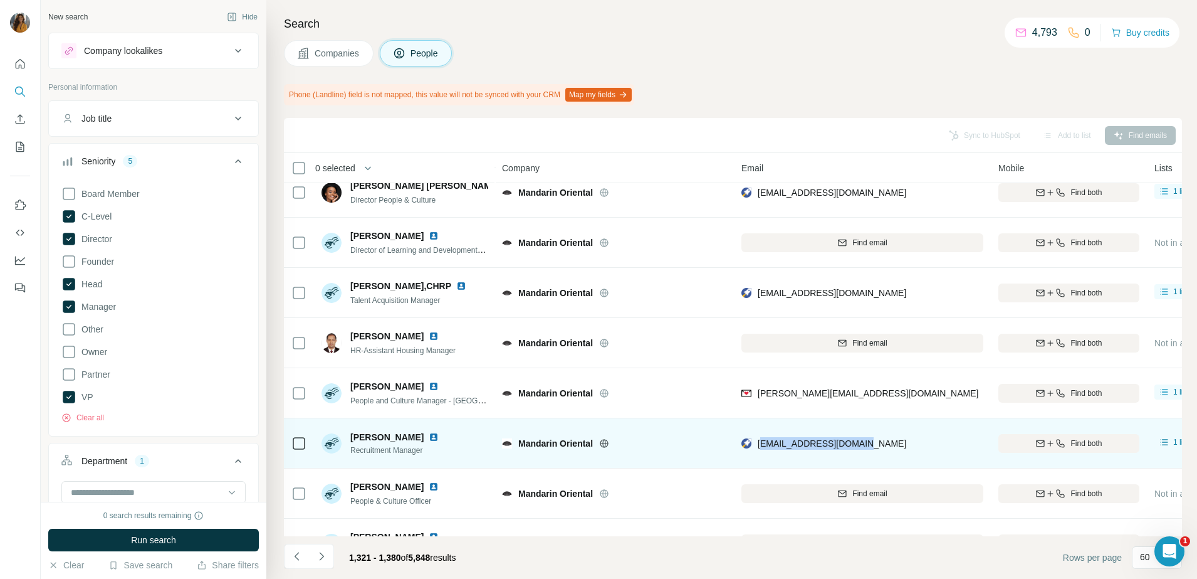
copy span "jumanazarova@mohg.com"
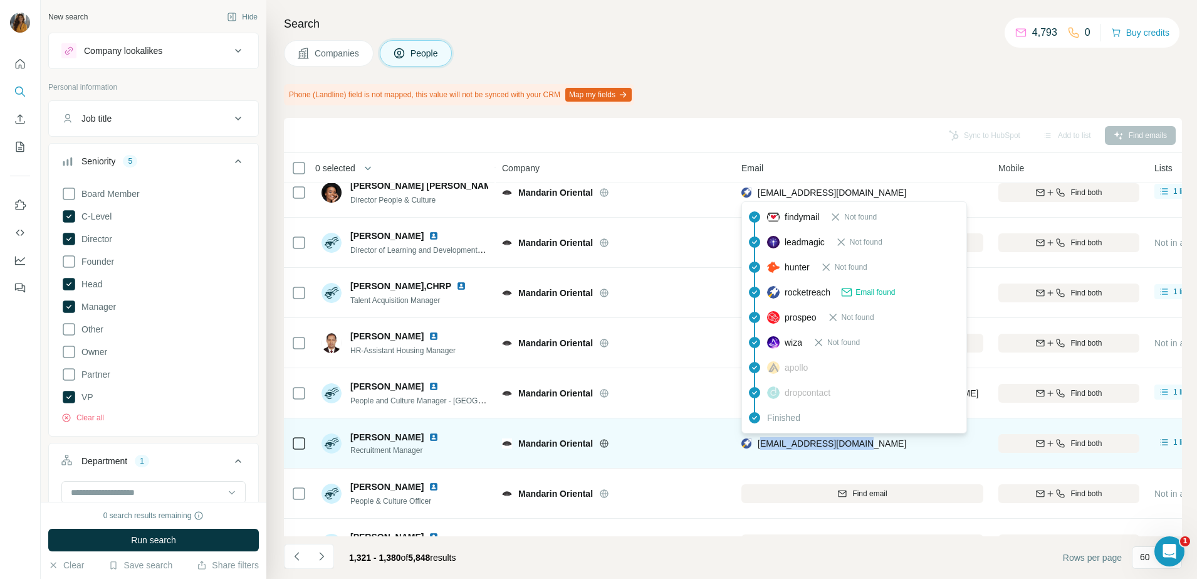
click at [855, 438] on span "gjumanazarova@mohg.com" at bounding box center [832, 443] width 149 height 10
click at [920, 436] on div "gjumanazarova@mohg.com" at bounding box center [863, 443] width 242 height 34
drag, startPoint x: 873, startPoint y: 450, endPoint x: 756, endPoint y: 451, distance: 117.2
click at [756, 451] on div "gjumanazarova@mohg.com" at bounding box center [863, 443] width 242 height 34
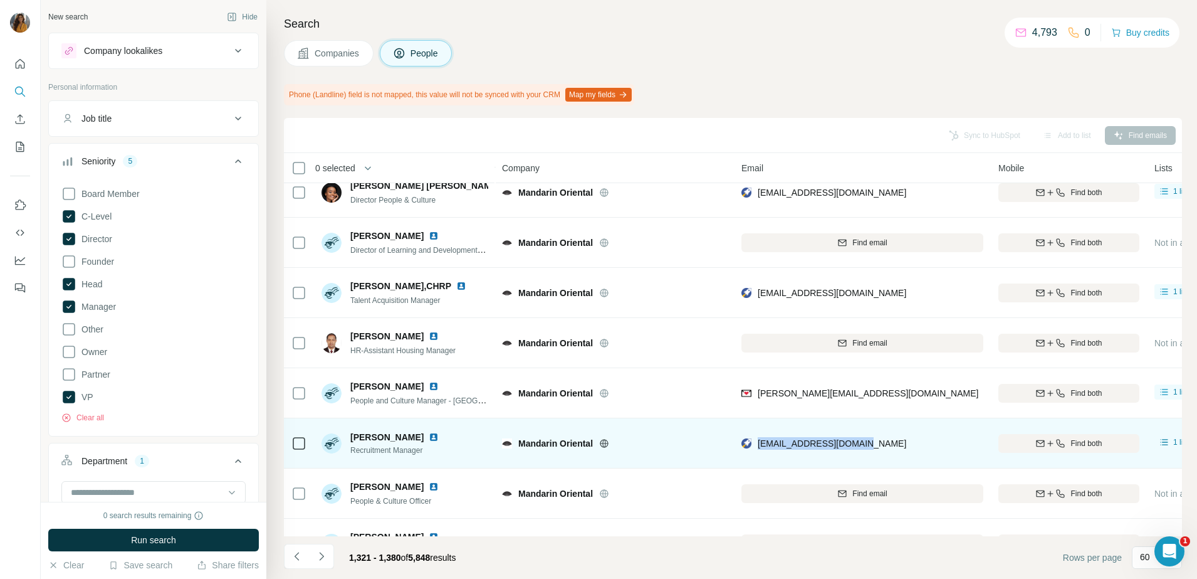
copy span "gjumanazarova@mohg.com"
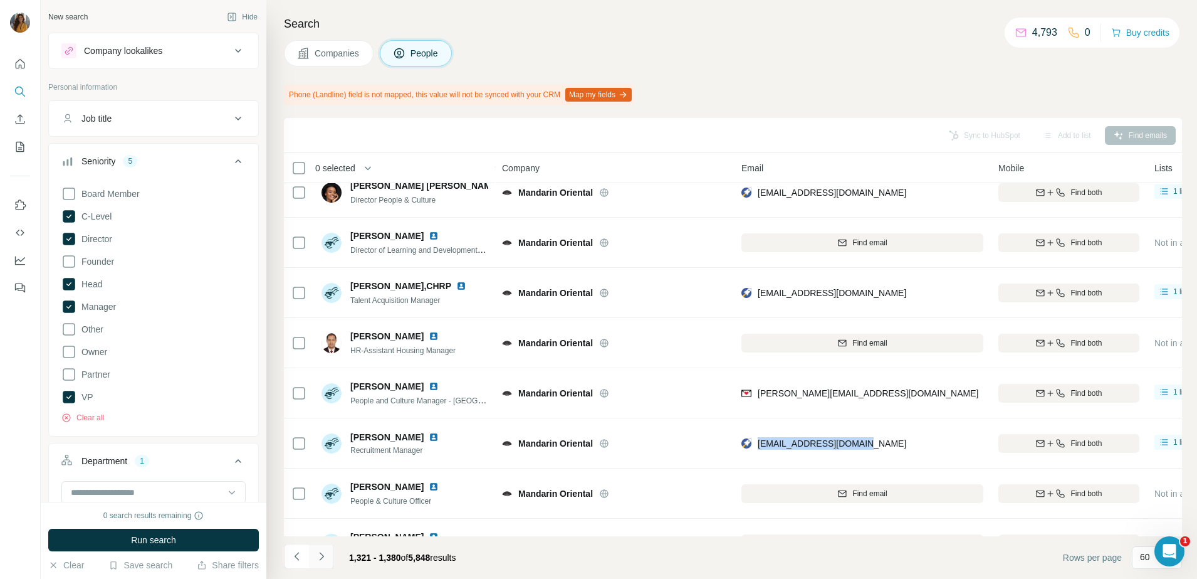
click at [326, 555] on icon "Navigate to next page" at bounding box center [321, 556] width 13 height 13
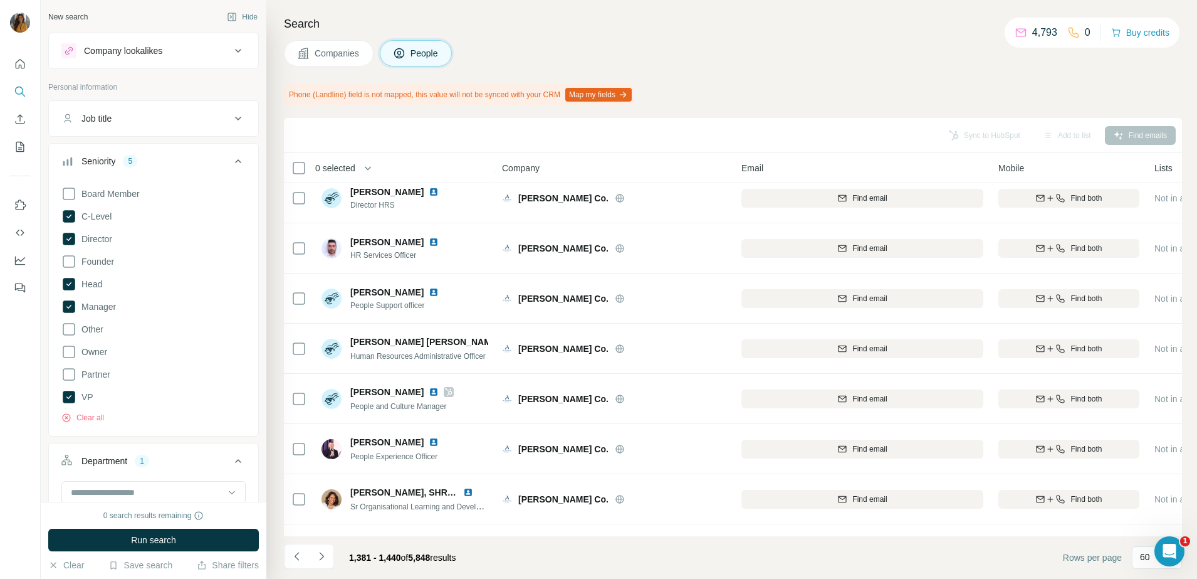
scroll to position [0, 0]
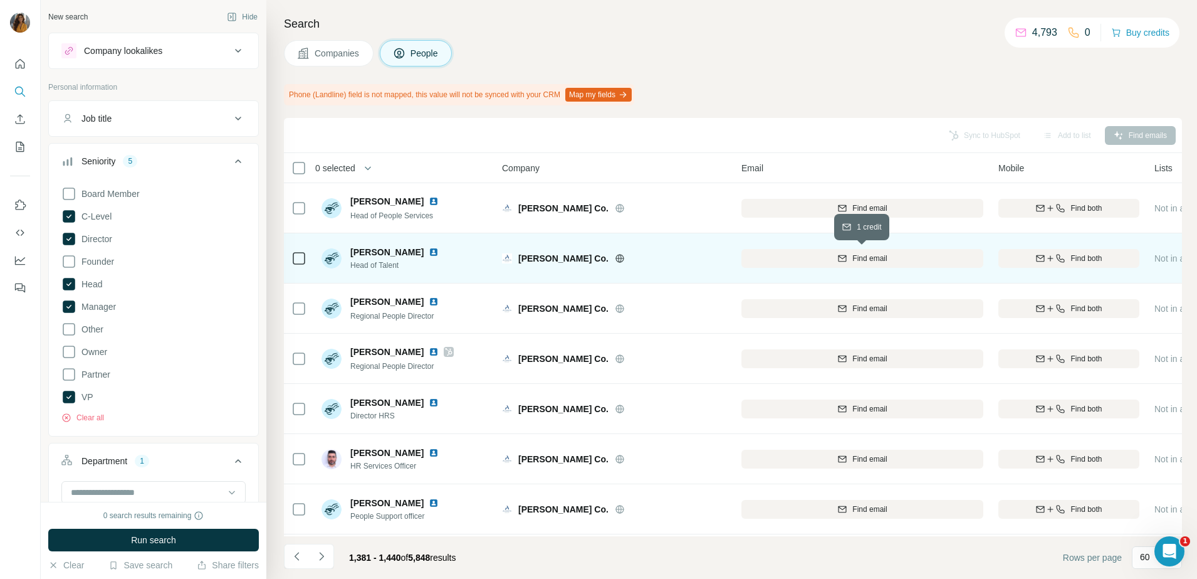
click at [860, 258] on span "Find email" at bounding box center [870, 258] width 34 height 11
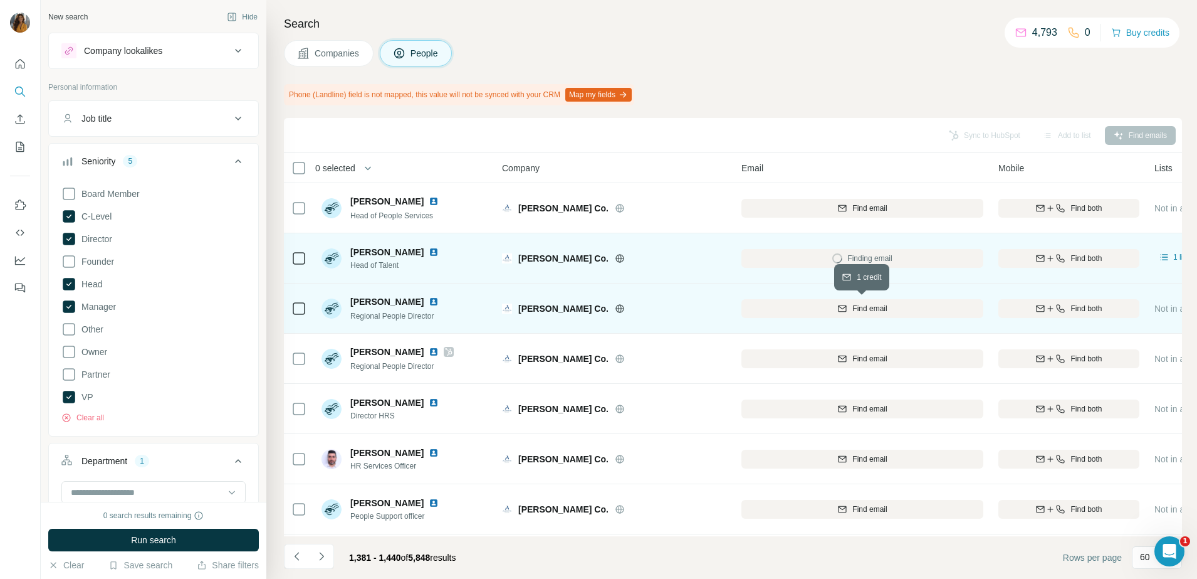
click at [864, 313] on span "Find email" at bounding box center [870, 308] width 34 height 11
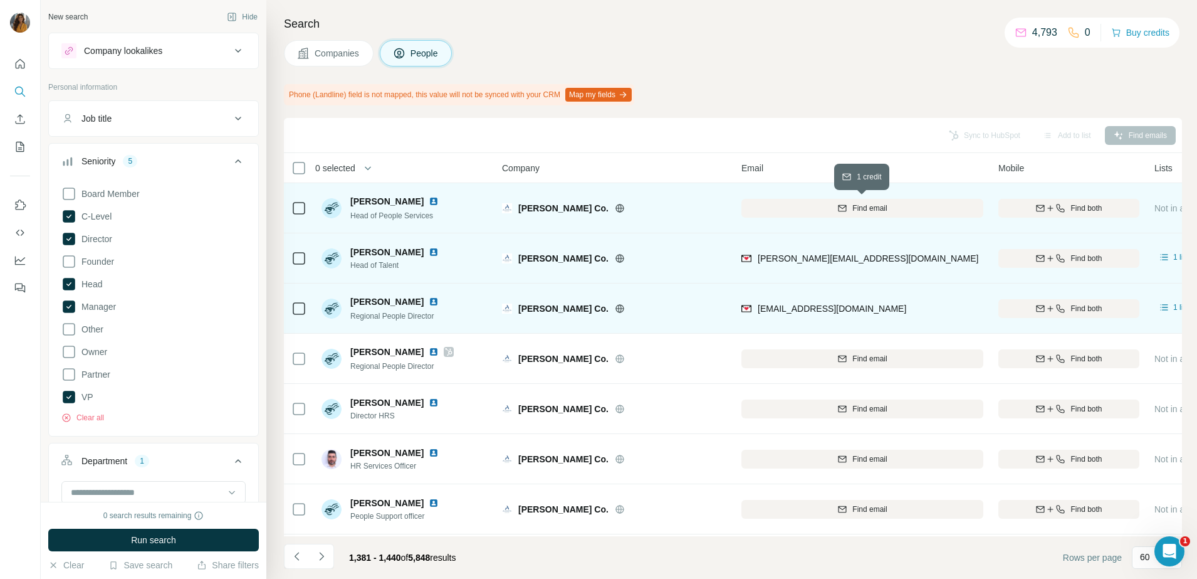
click at [872, 204] on span "Find email" at bounding box center [870, 207] width 34 height 11
click at [435, 201] on img at bounding box center [434, 201] width 10 height 10
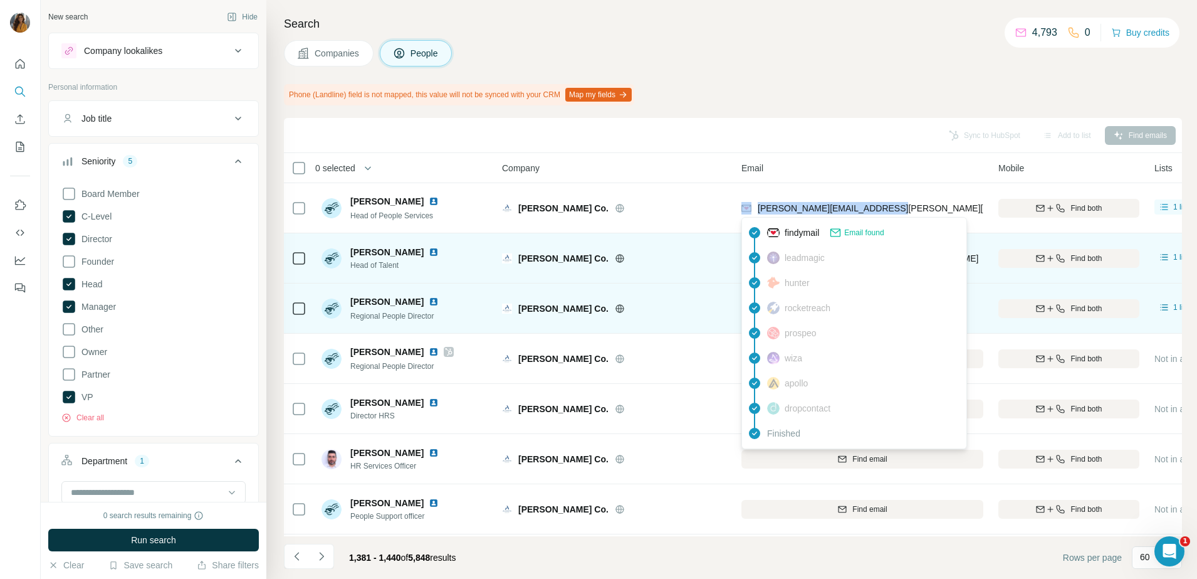
drag, startPoint x: 908, startPoint y: 210, endPoint x: 754, endPoint y: 211, distance: 154.2
click at [754, 211] on div "antranik.agopian@alshaya.com" at bounding box center [863, 208] width 242 height 34
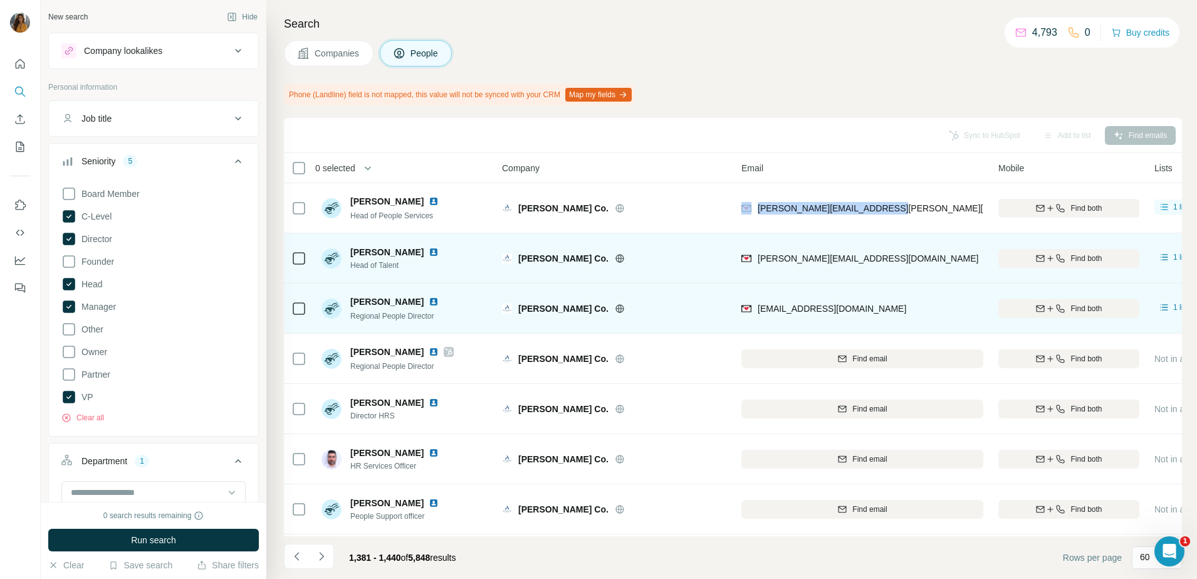
copy div "antranik.agopian@alshaya.com"
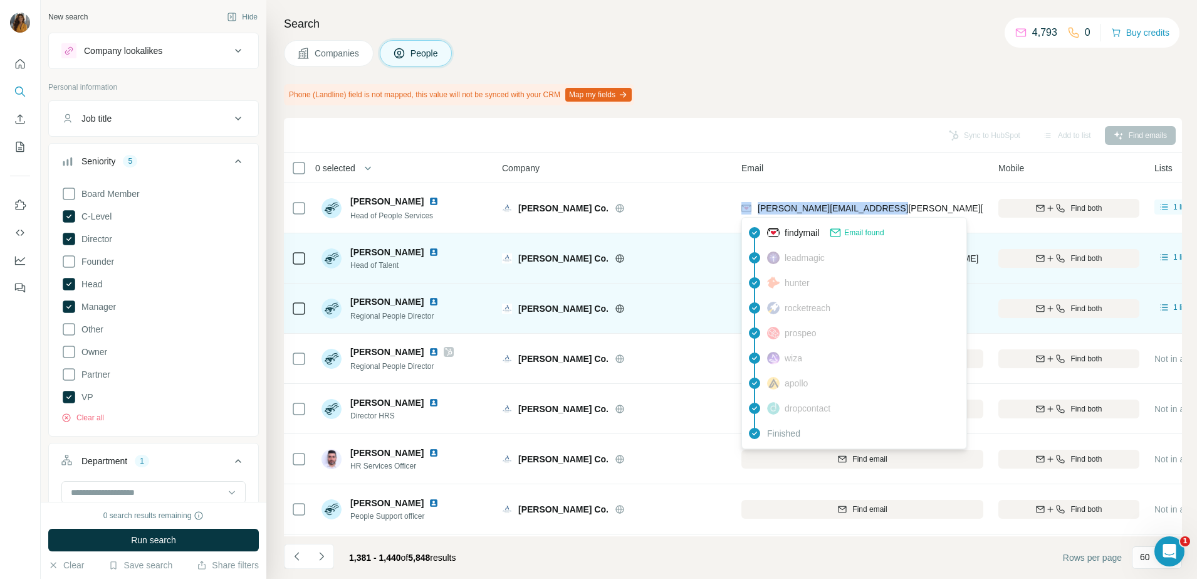
click at [926, 220] on div "findymail Email found" at bounding box center [854, 232] width 219 height 25
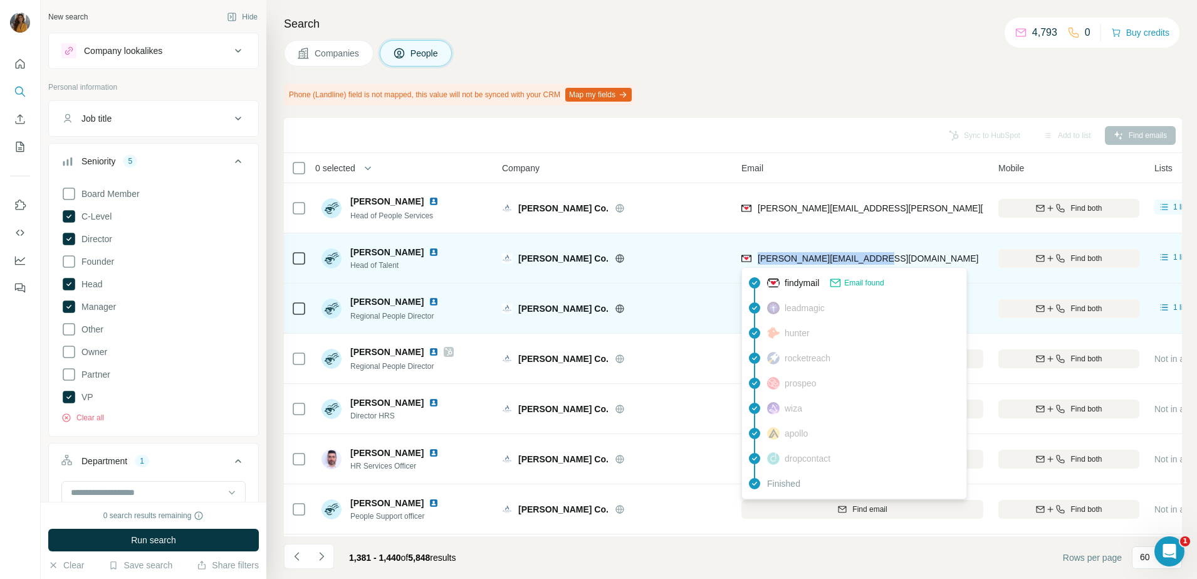
drag, startPoint x: 894, startPoint y: 261, endPoint x: 755, endPoint y: 263, distance: 138.5
click at [755, 263] on div "paula.georgeu@alshaya.com" at bounding box center [863, 258] width 242 height 34
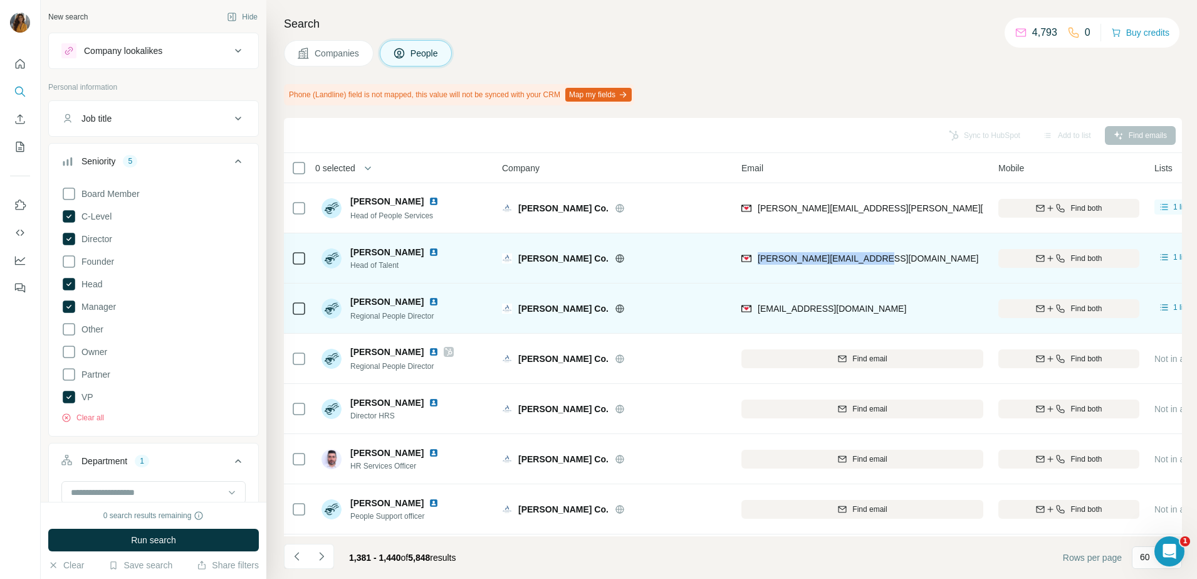
copy span "paula.georgeu@alshaya.com"
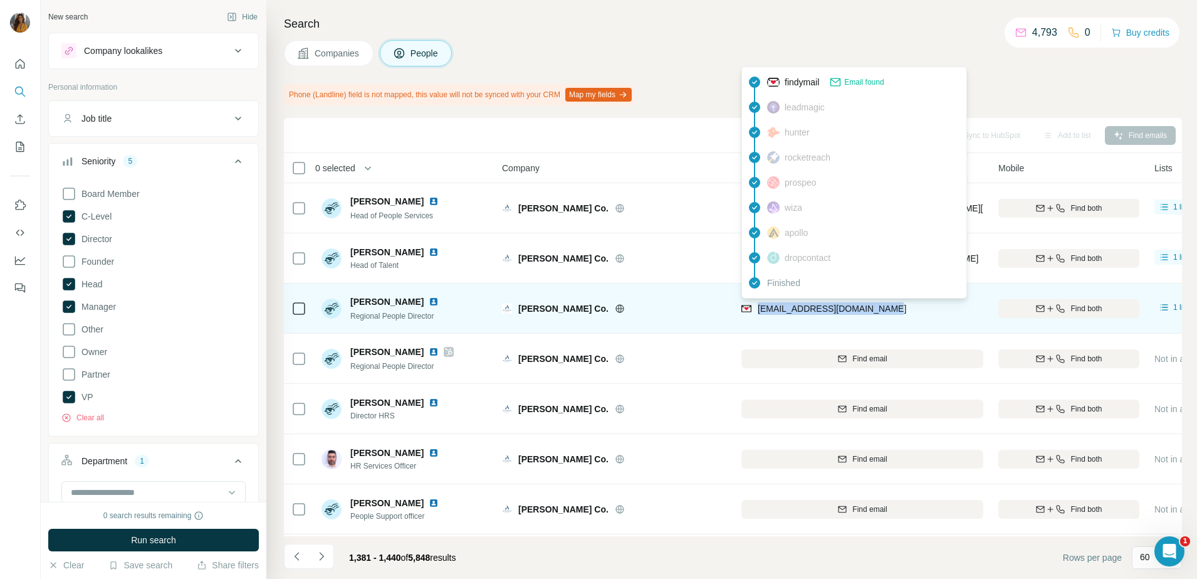
drag, startPoint x: 913, startPoint y: 311, endPoint x: 758, endPoint y: 311, distance: 155.5
click at [758, 311] on div "bashir.mazraani@alshaya.com" at bounding box center [863, 308] width 242 height 34
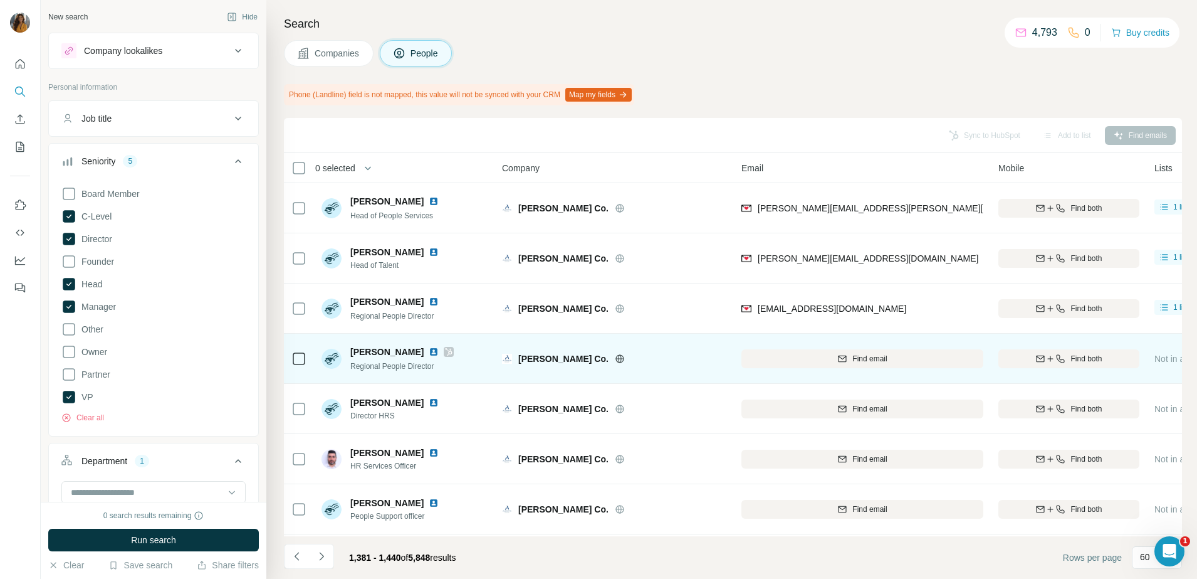
click at [849, 367] on div "Find email" at bounding box center [863, 358] width 242 height 34
click at [429, 351] on img at bounding box center [434, 352] width 10 height 10
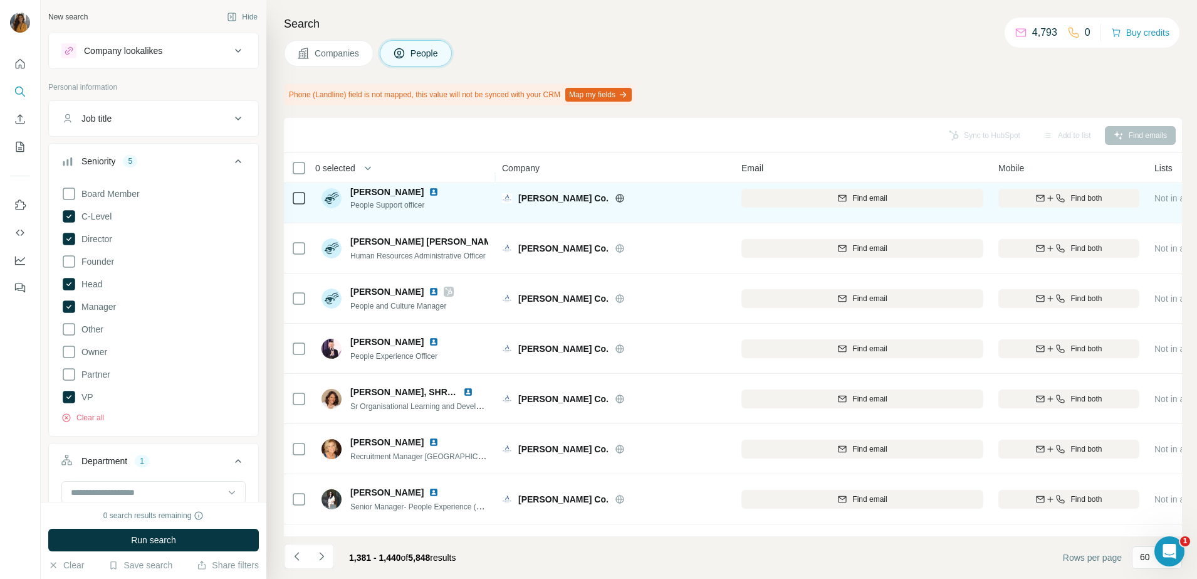
scroll to position [313, 0]
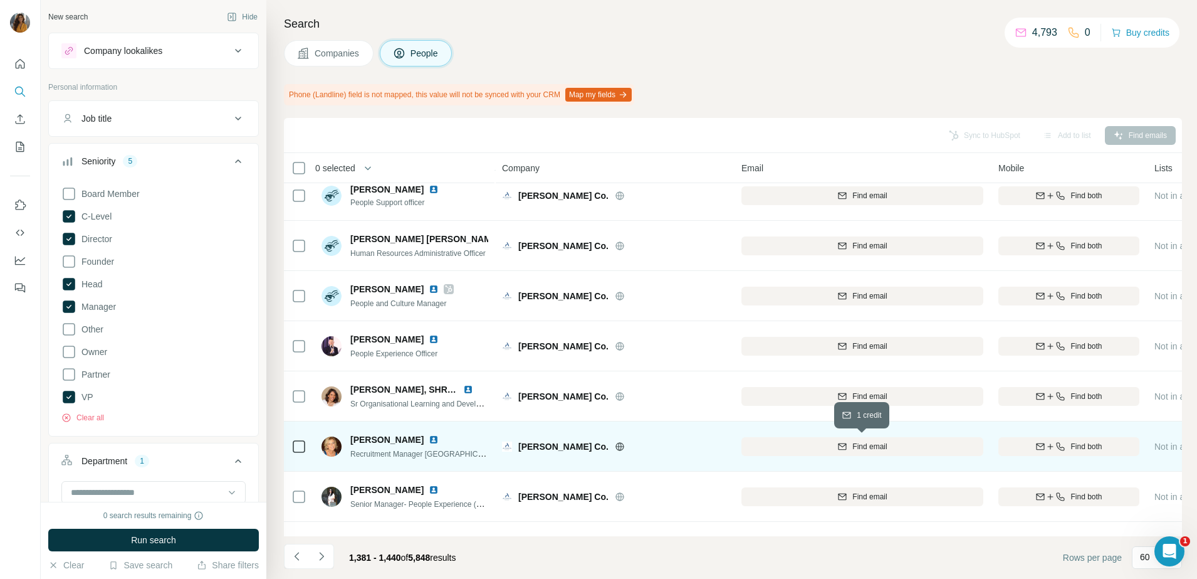
click at [867, 445] on span "Find email" at bounding box center [870, 446] width 34 height 11
click at [439, 438] on img at bounding box center [434, 439] width 10 height 10
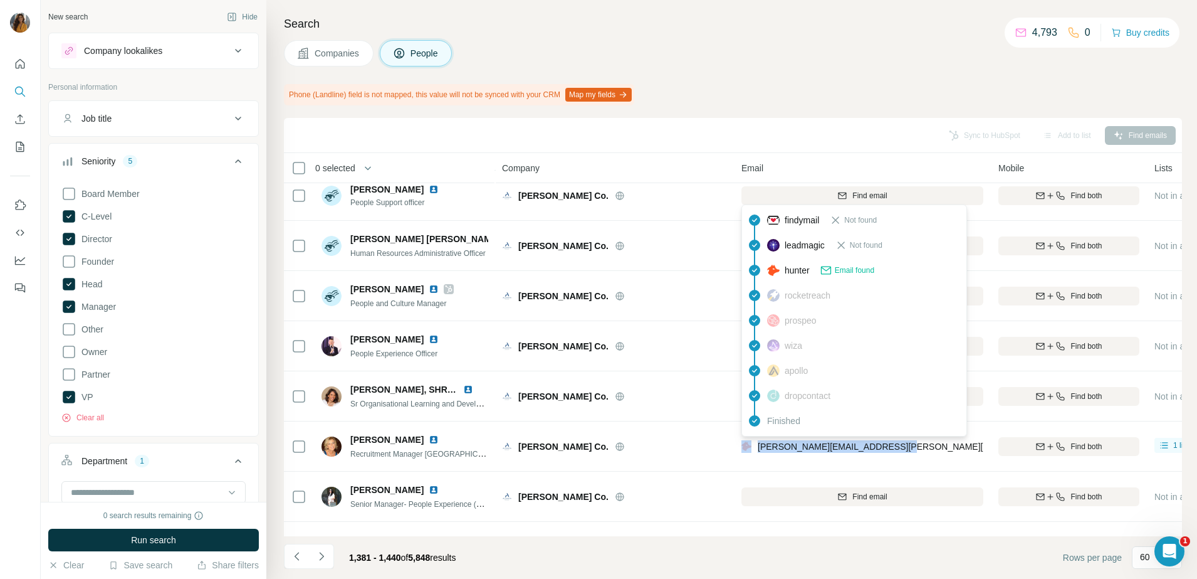
drag, startPoint x: 923, startPoint y: 451, endPoint x: 752, endPoint y: 452, distance: 170.5
click at [752, 452] on div "christine.chambers@alshaya.com" at bounding box center [863, 446] width 242 height 34
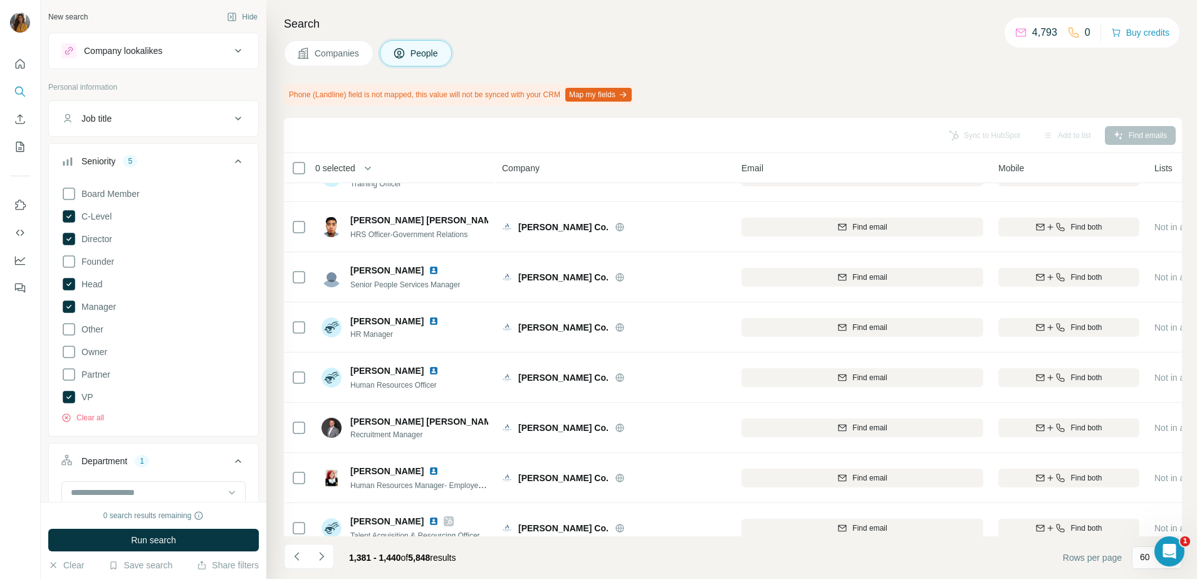
scroll to position [862, 0]
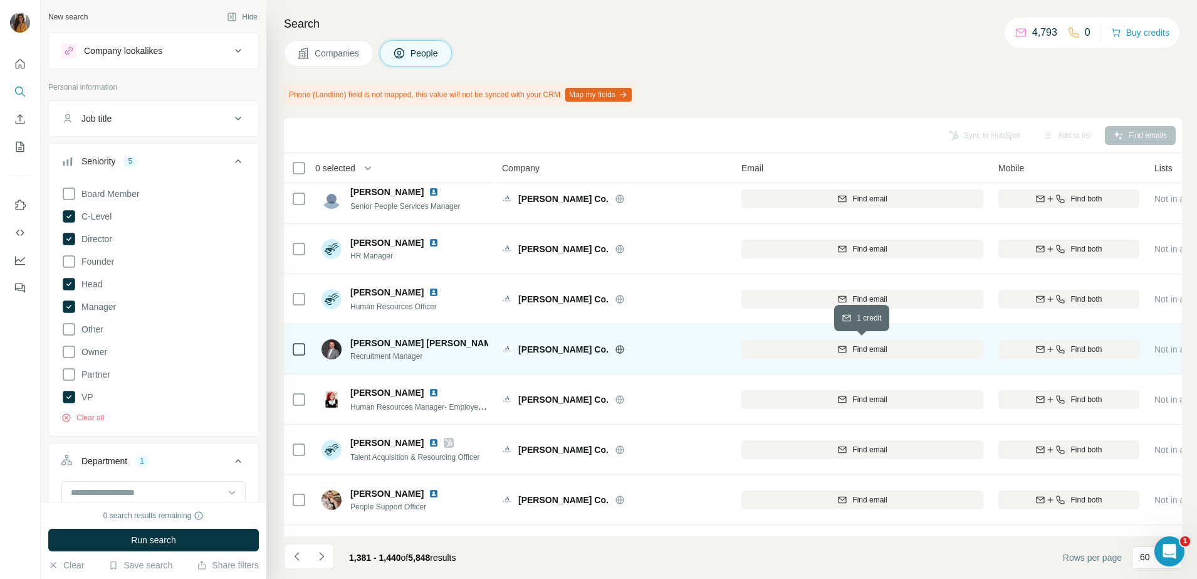
click at [854, 349] on span "Find email" at bounding box center [870, 349] width 34 height 11
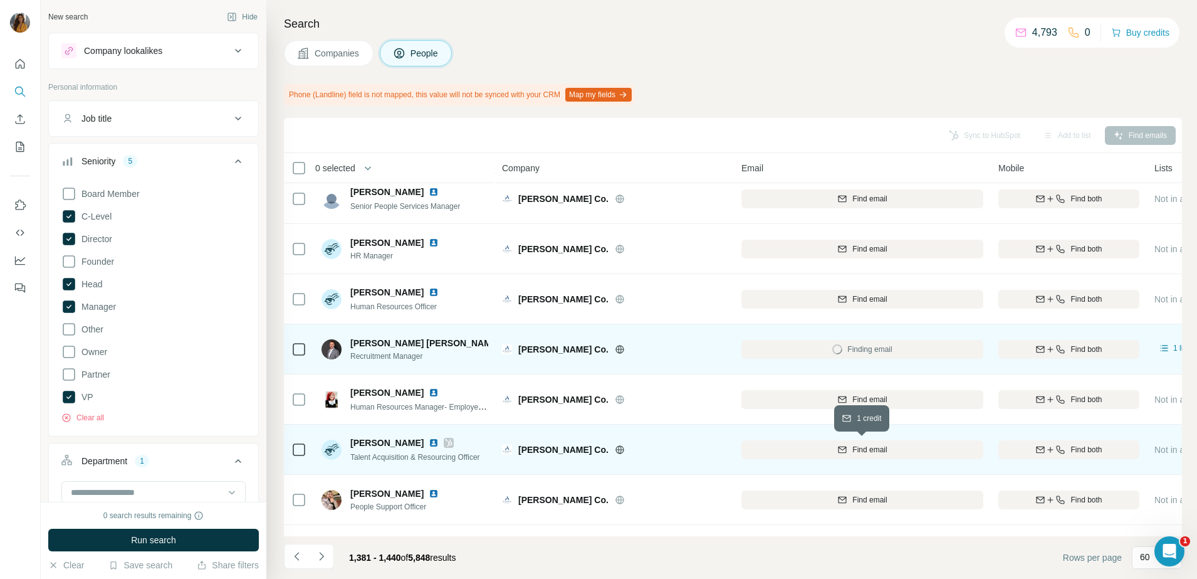
click at [861, 449] on span "Find email" at bounding box center [870, 449] width 34 height 11
click at [505, 345] on img at bounding box center [510, 343] width 10 height 10
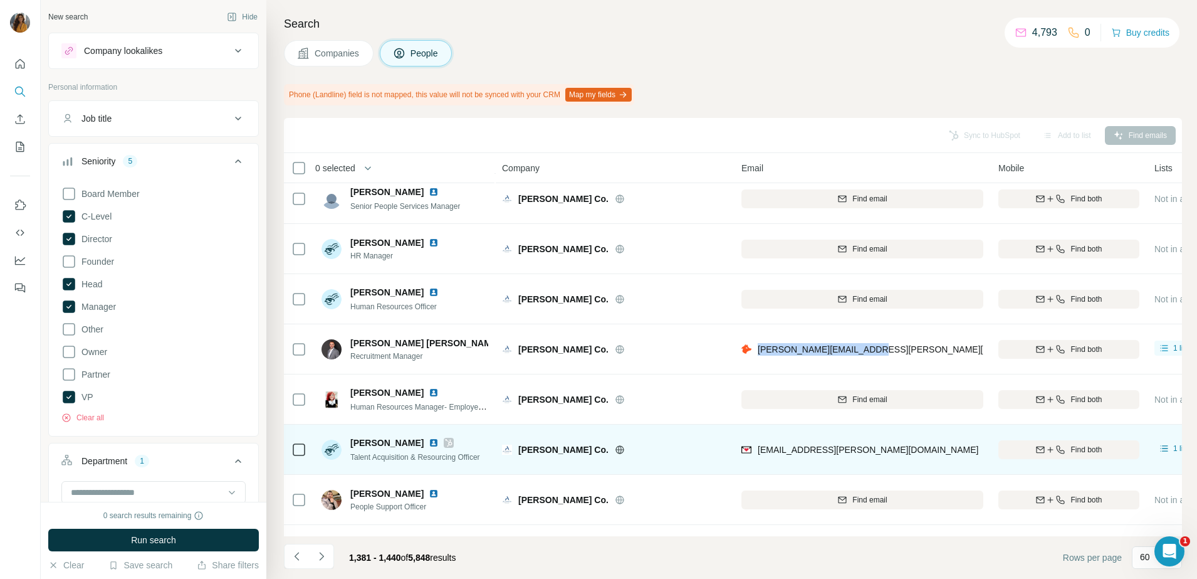
drag, startPoint x: 870, startPoint y: 357, endPoint x: 757, endPoint y: 365, distance: 113.1
click at [757, 365] on div "jeff.dominic@alshaya.com" at bounding box center [863, 349] width 242 height 34
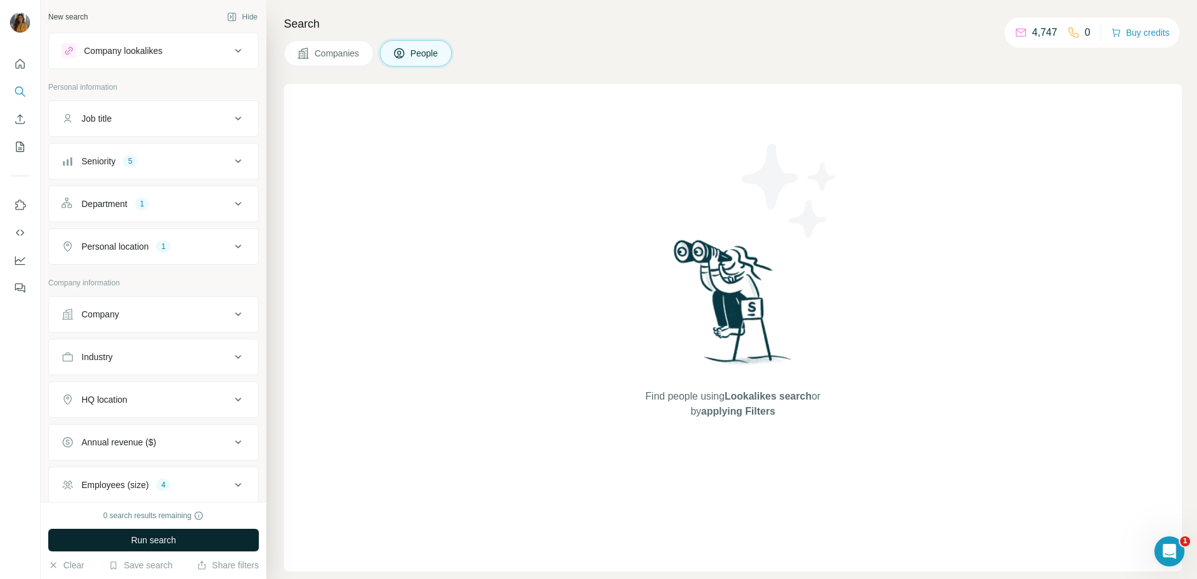
click at [138, 543] on span "Run search" at bounding box center [153, 539] width 45 height 13
